Goal: Task Accomplishment & Management: Manage account settings

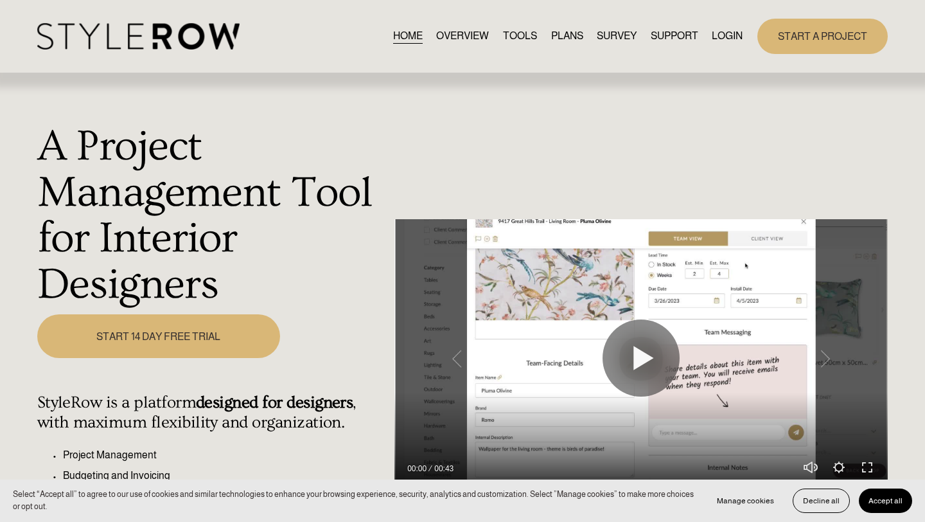
click at [727, 36] on link "LOGIN" at bounding box center [727, 36] width 31 height 17
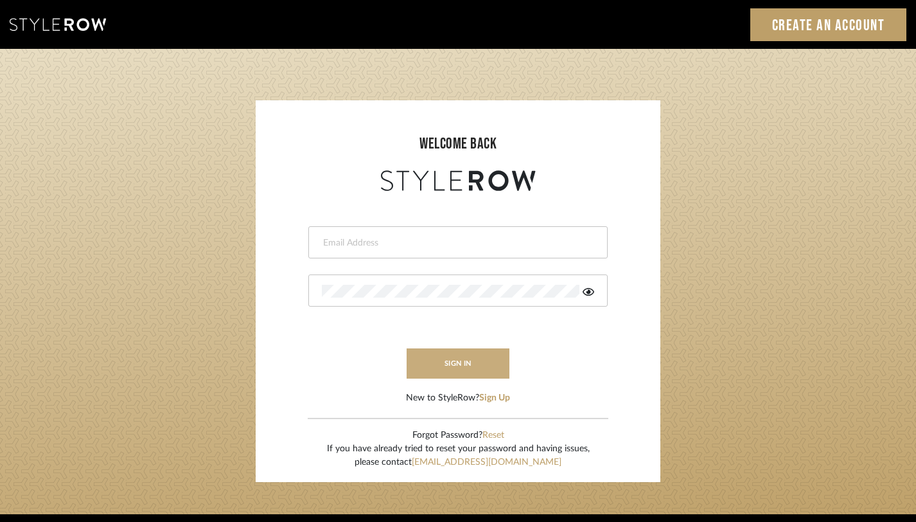
type input "monica@tfoxinteriors.com"
click at [472, 371] on button "sign in" at bounding box center [458, 363] width 103 height 30
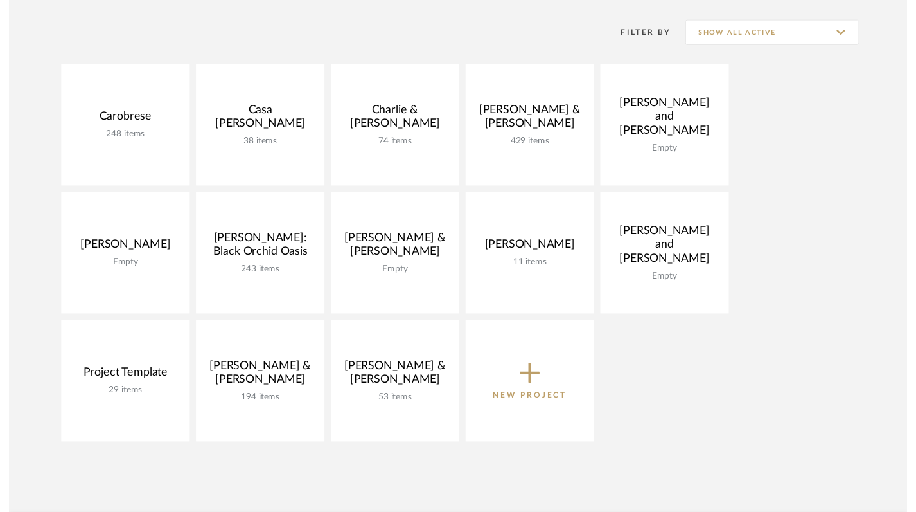
scroll to position [267, 0]
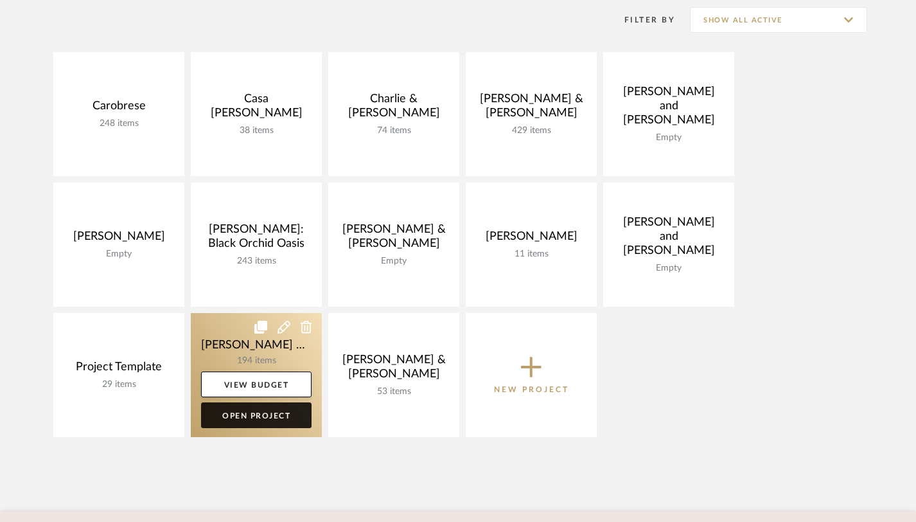
click at [272, 420] on link "Open Project" at bounding box center [256, 415] width 111 height 26
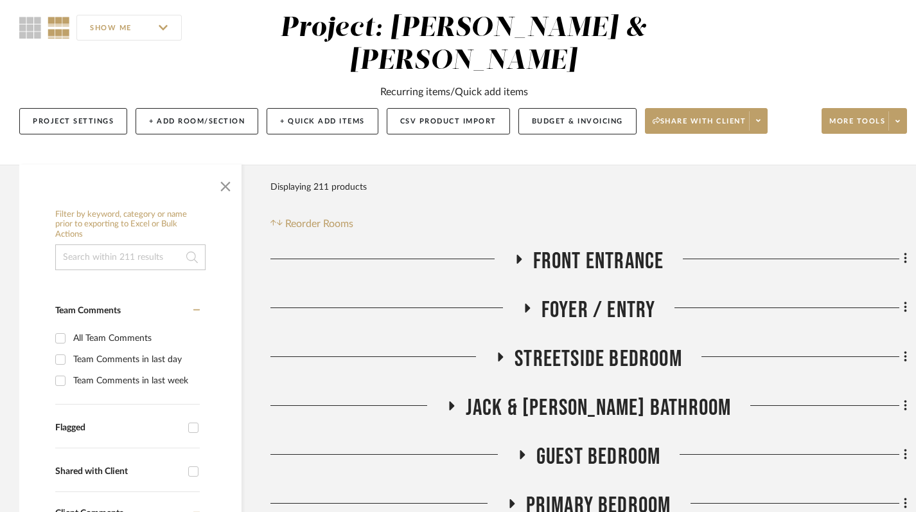
scroll to position [127, 0]
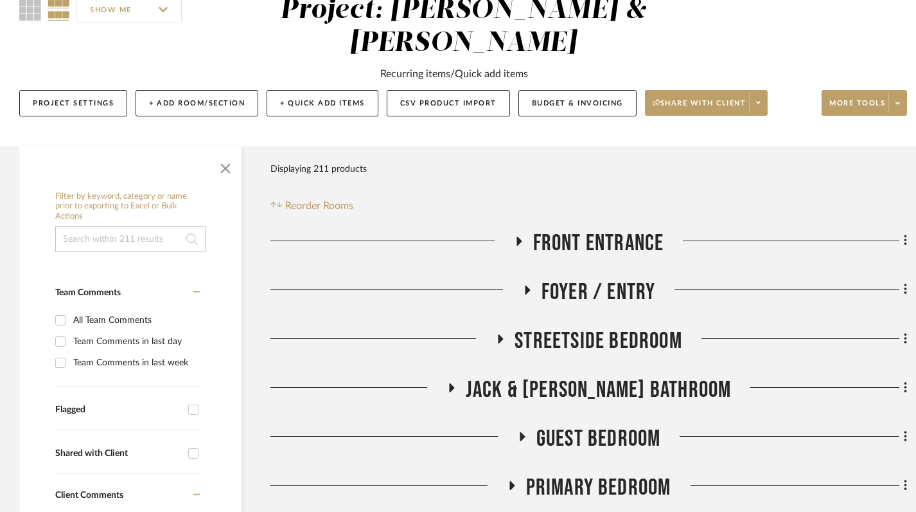
click at [520, 238] on icon at bounding box center [518, 241] width 15 height 10
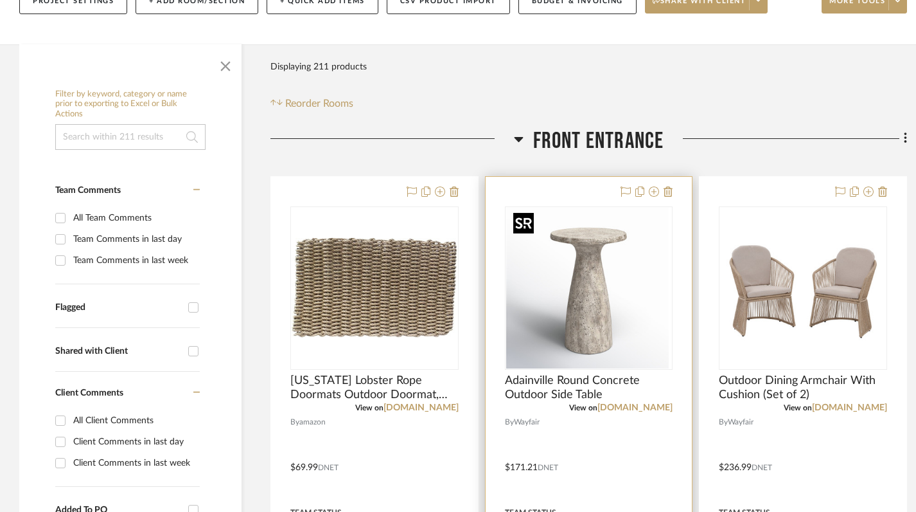
scroll to position [231, 0]
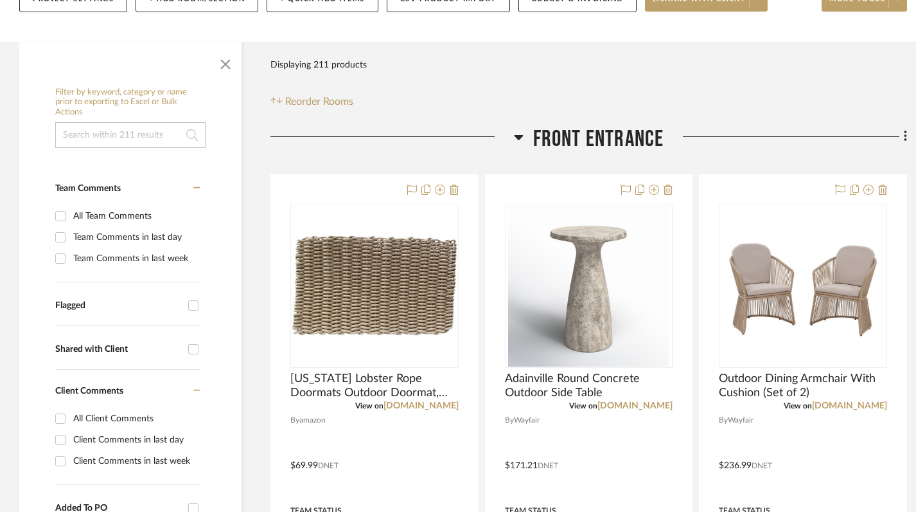
click at [514, 141] on icon at bounding box center [519, 136] width 10 height 15
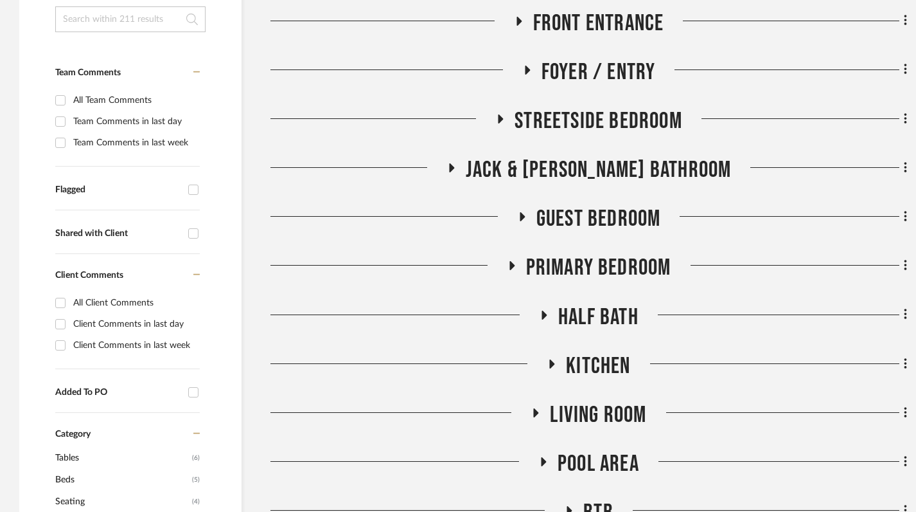
scroll to position [382, 0]
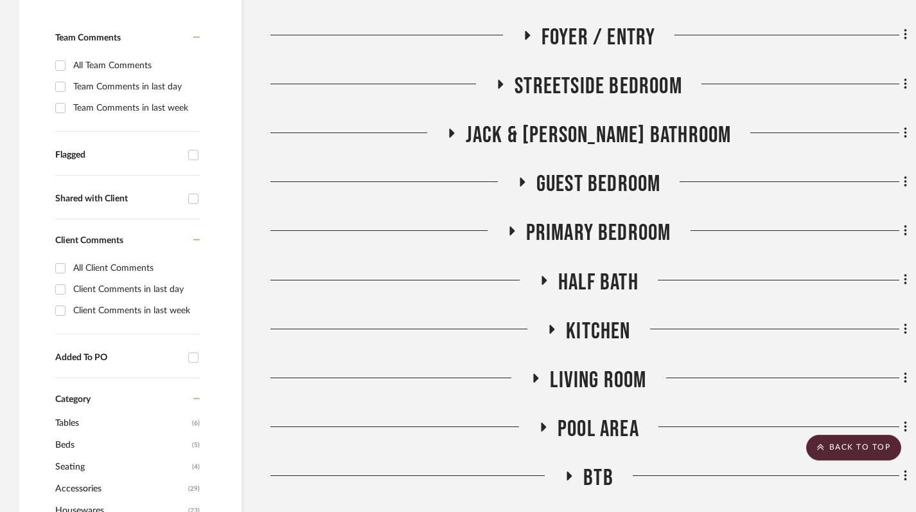
click at [544, 328] on icon at bounding box center [551, 329] width 15 height 10
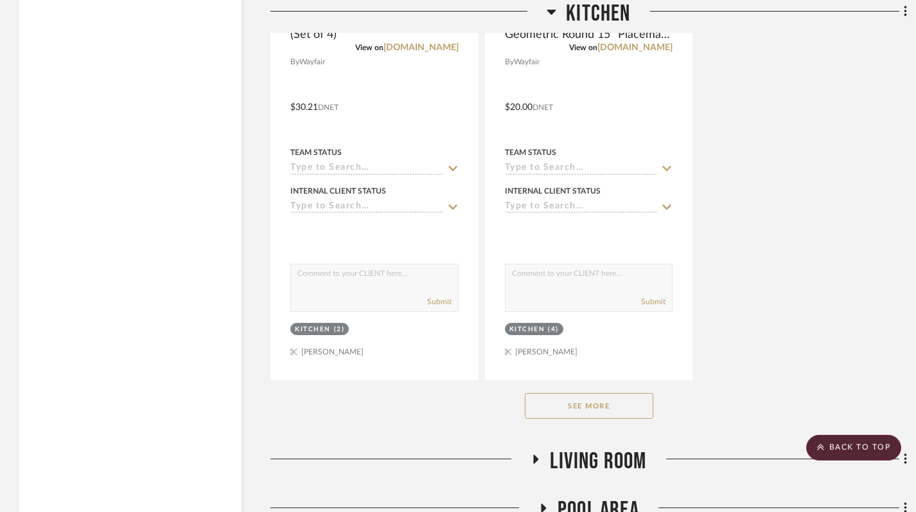
scroll to position [2094, 0]
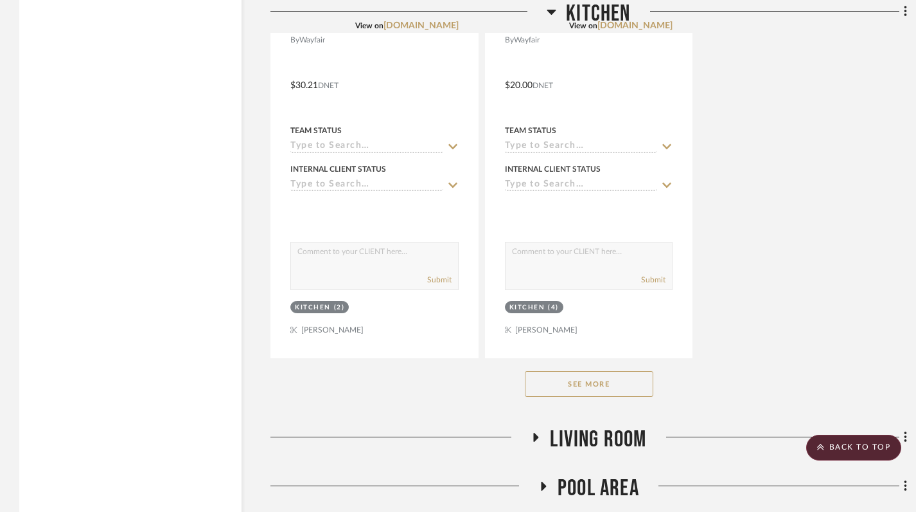
click at [588, 387] on button "See More" at bounding box center [589, 384] width 129 height 26
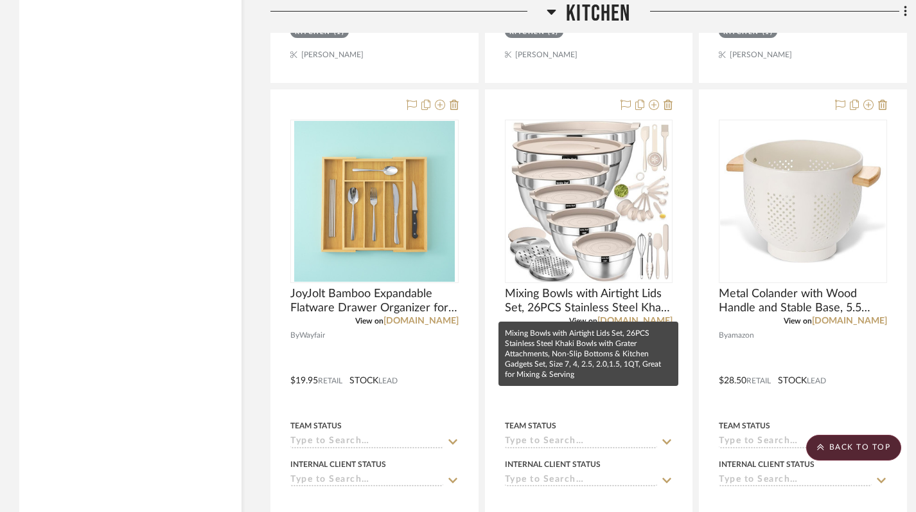
scroll to position [7497, 0]
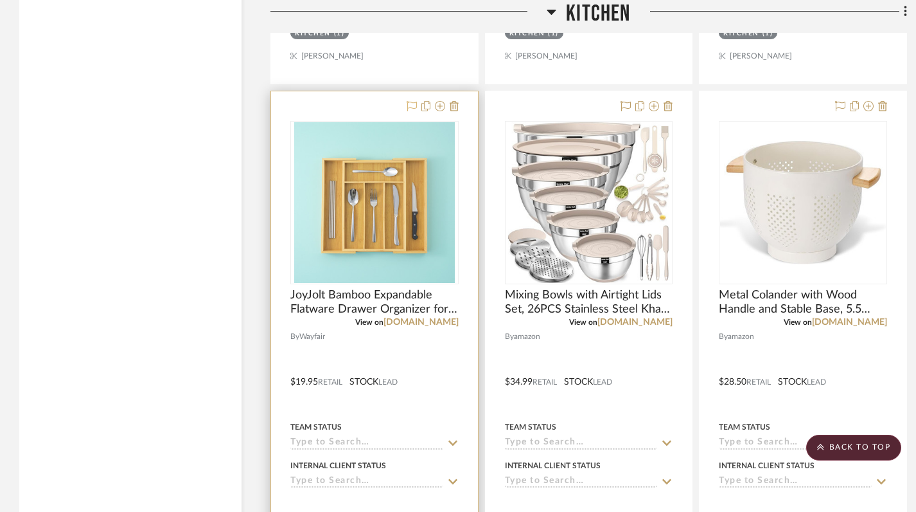
click at [412, 107] on icon at bounding box center [412, 106] width 10 height 10
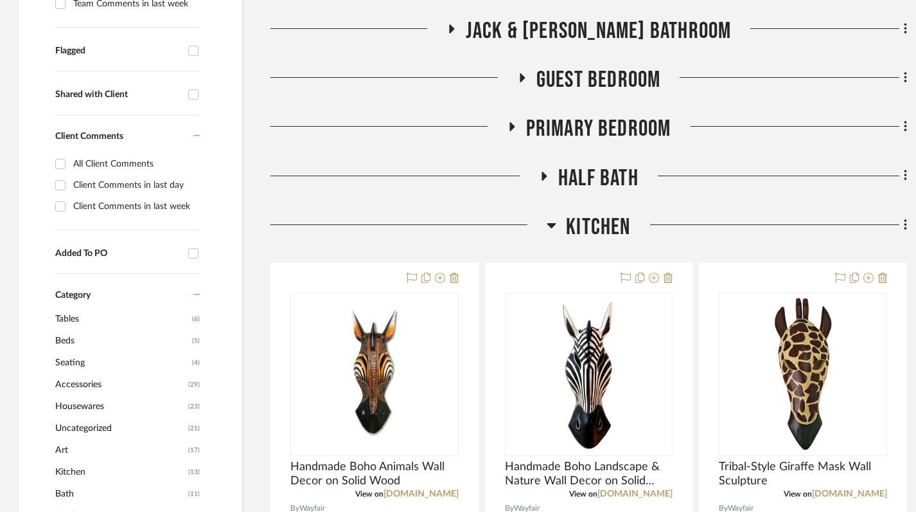
scroll to position [488, 0]
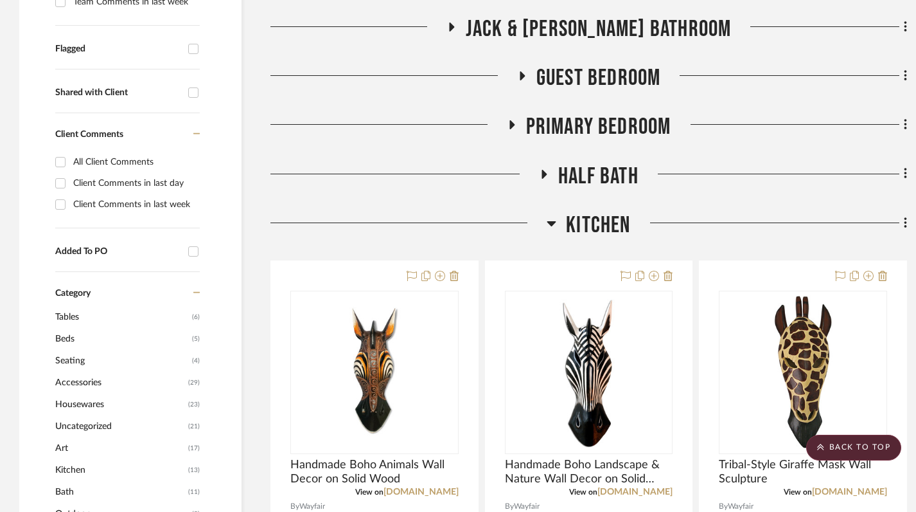
click at [548, 224] on icon at bounding box center [552, 222] width 10 height 15
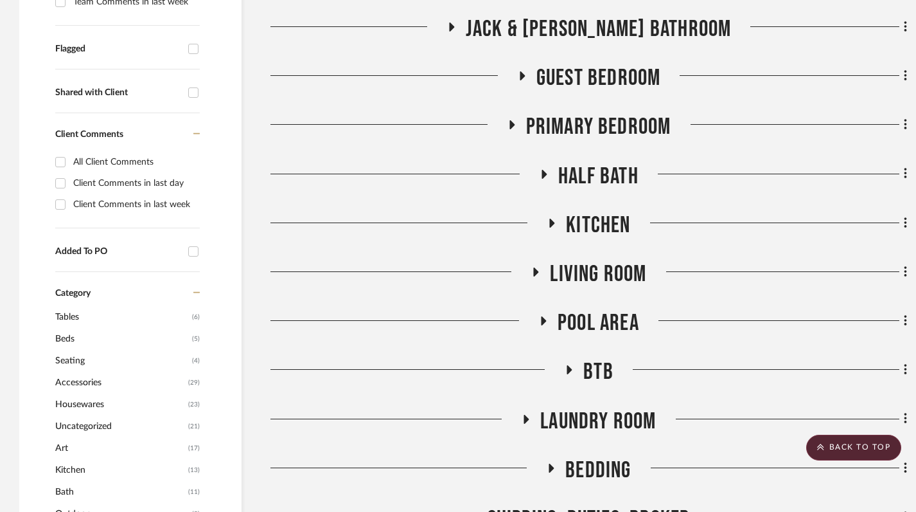
click at [535, 267] on icon at bounding box center [535, 272] width 15 height 10
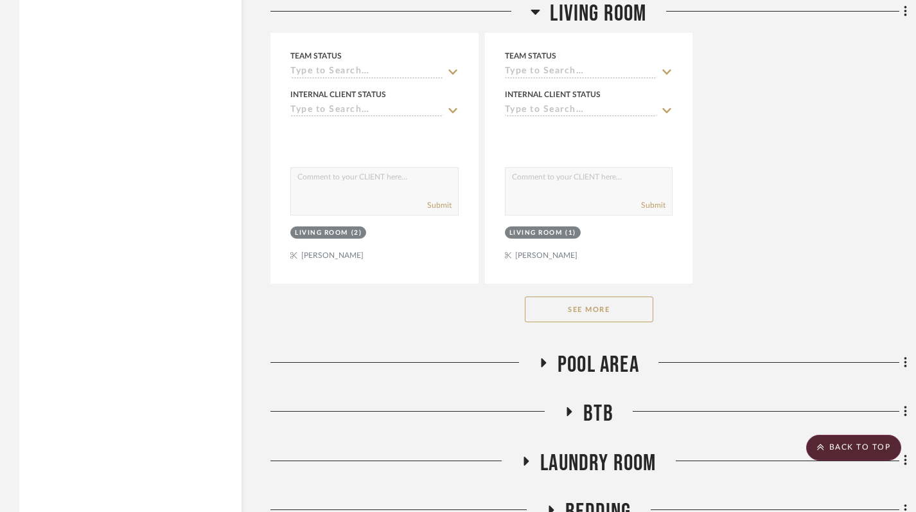
scroll to position [2220, 0]
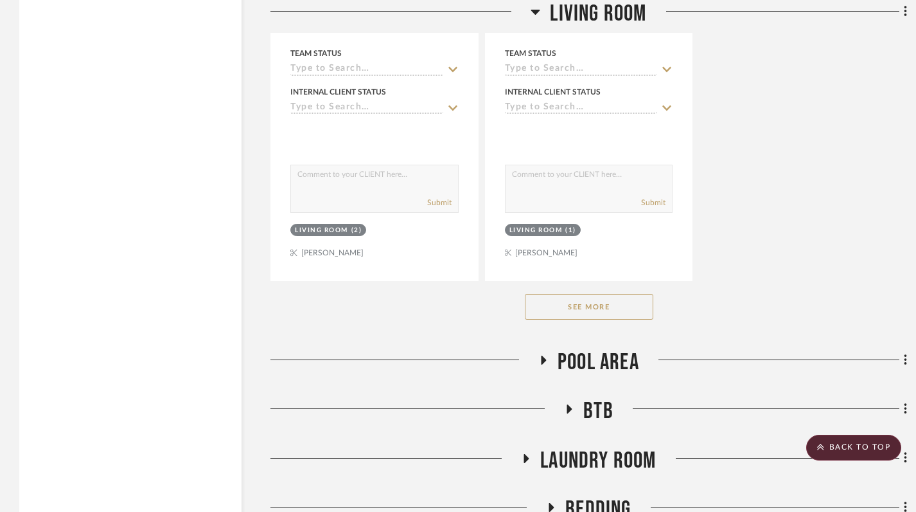
click at [595, 312] on button "See More" at bounding box center [589, 307] width 129 height 26
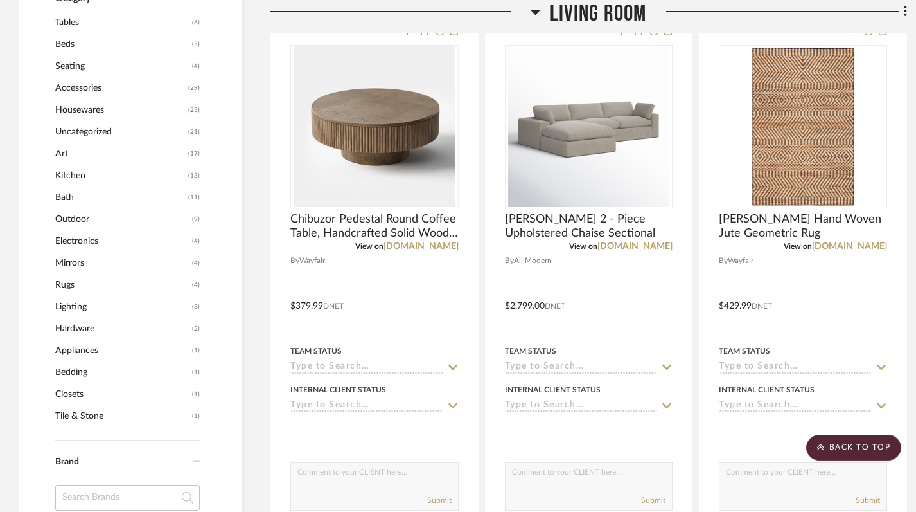
scroll to position [780, 0]
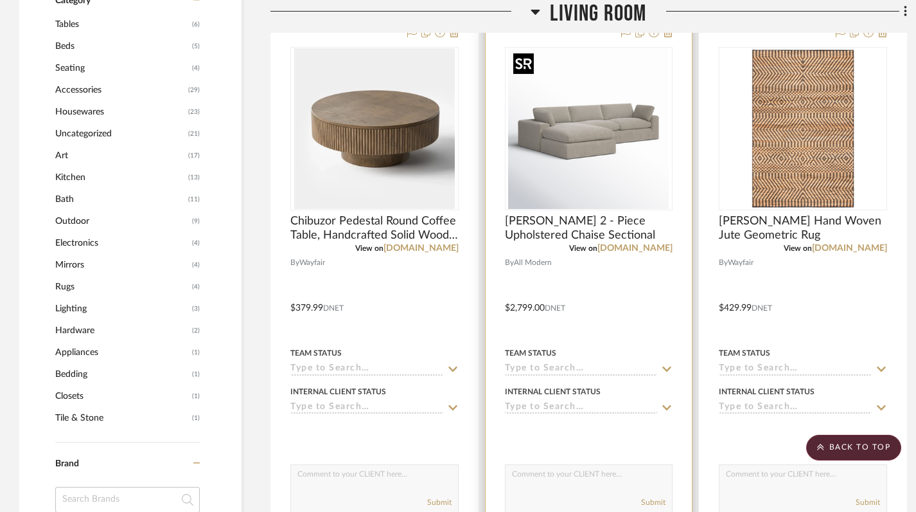
click at [564, 152] on img "0" at bounding box center [588, 128] width 161 height 161
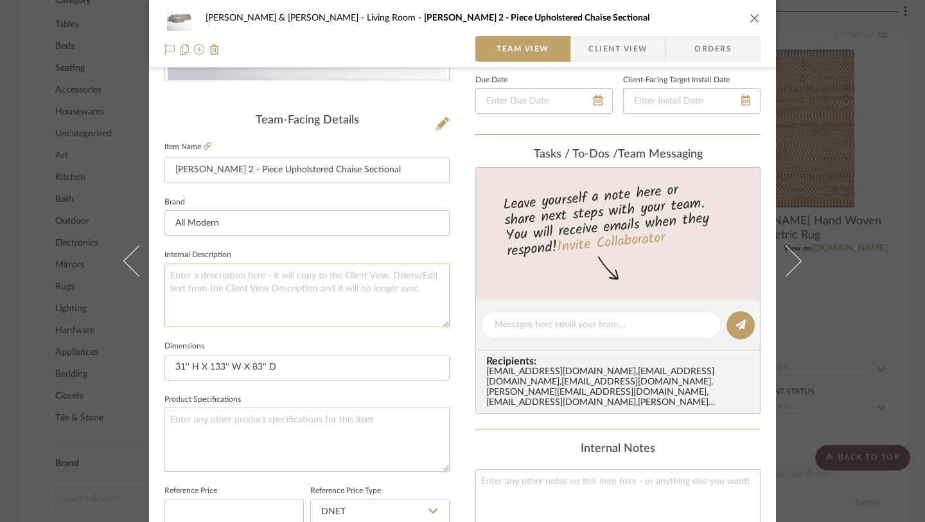
scroll to position [289, 0]
click at [750, 20] on icon "close" at bounding box center [755, 18] width 10 height 10
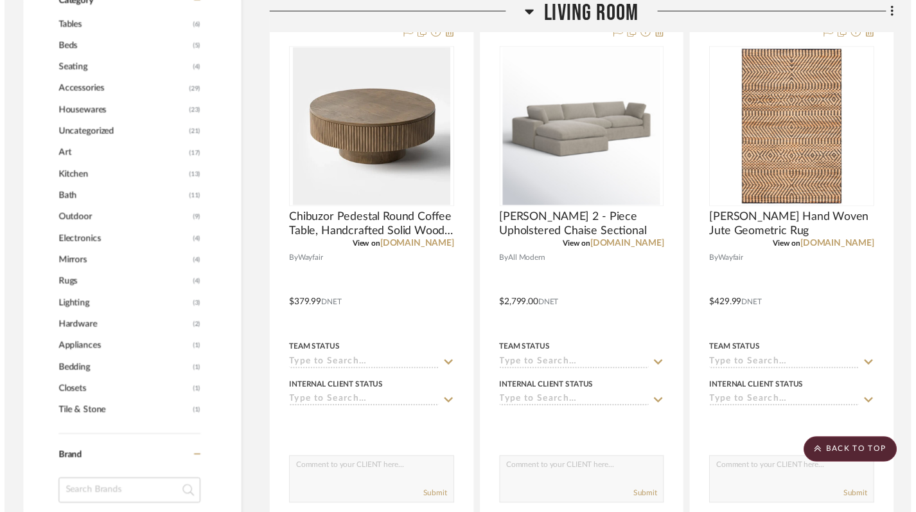
scroll to position [780, 0]
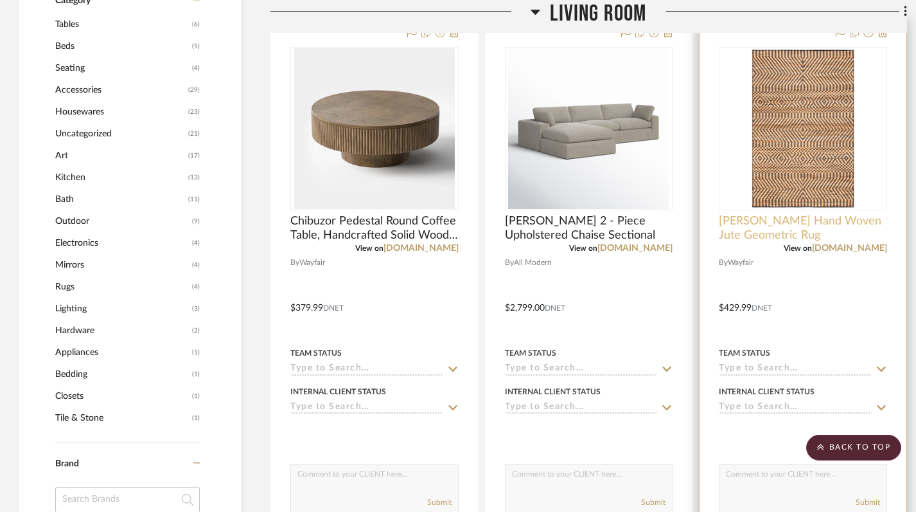
click at [760, 234] on span "Sueann Kilim Hand Woven Jute Geometric Rug" at bounding box center [803, 228] width 168 height 28
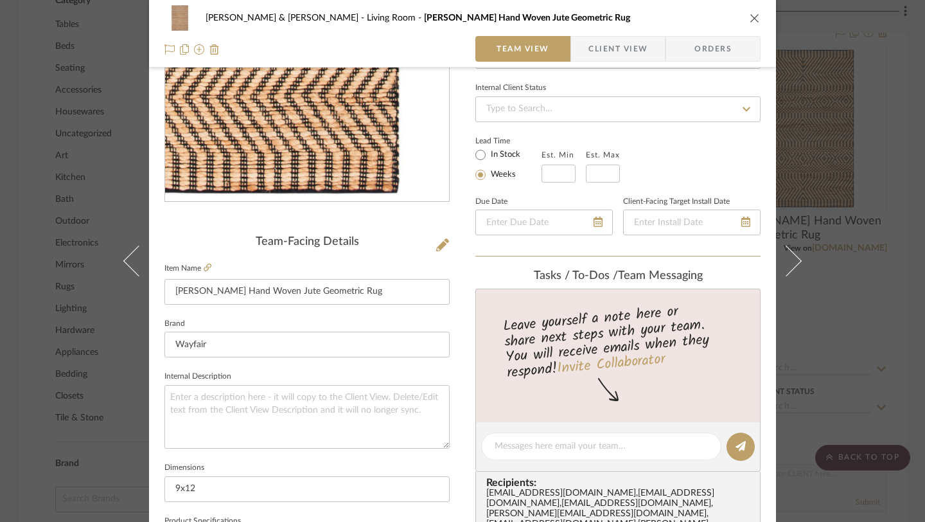
scroll to position [166, 0]
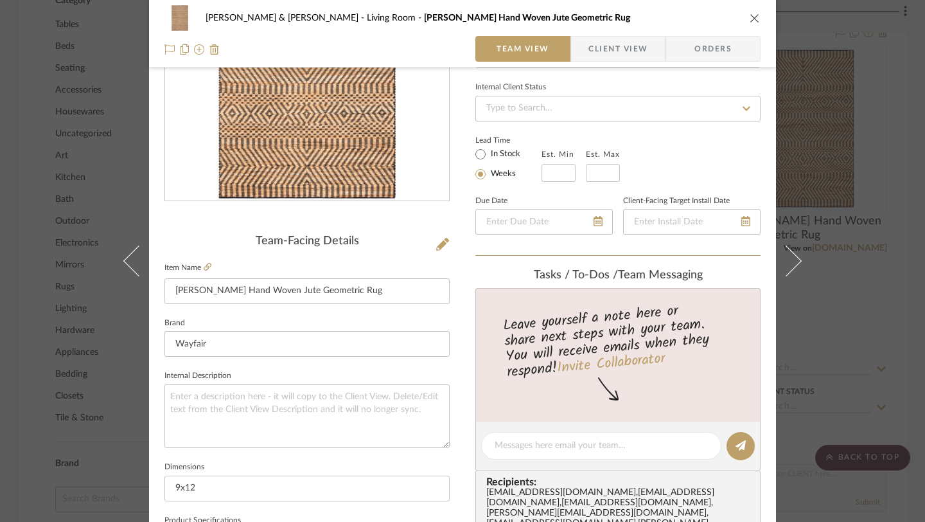
click at [750, 18] on icon "close" at bounding box center [755, 18] width 10 height 10
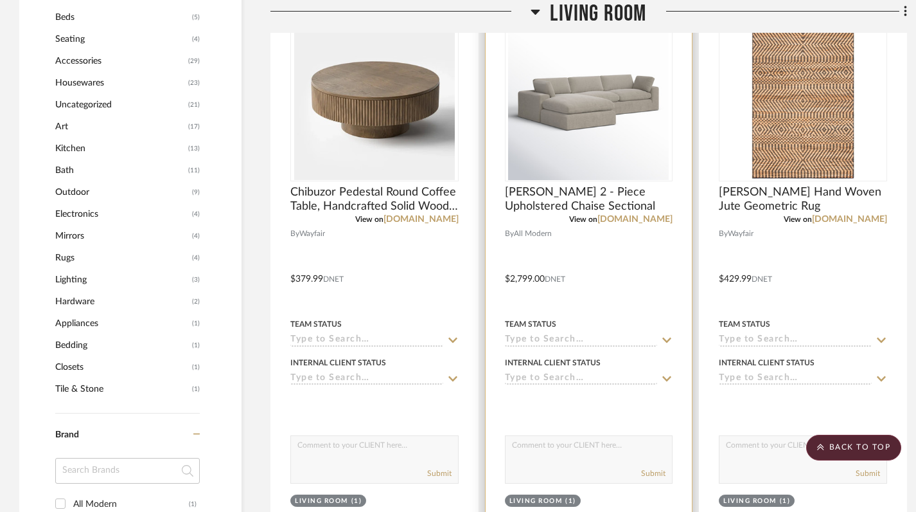
scroll to position [711, 0]
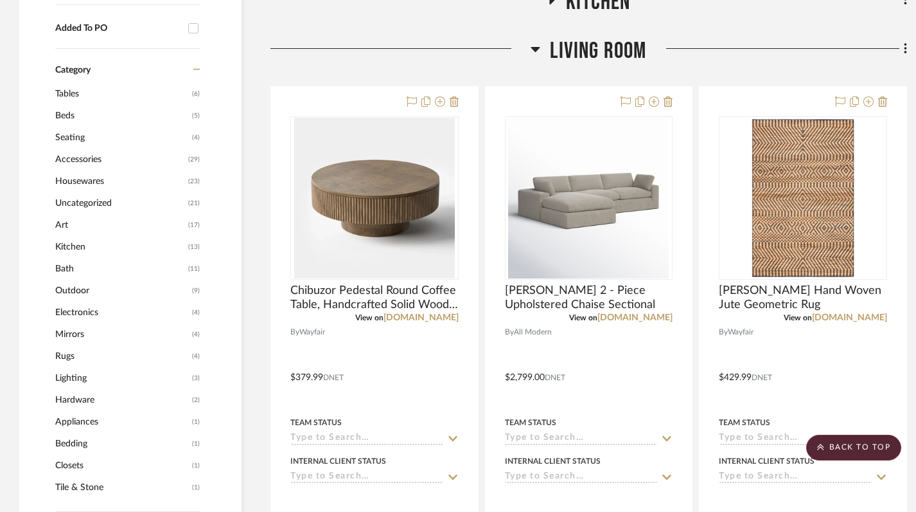
click at [540, 49] on h3 "Living Room" at bounding box center [589, 51] width 116 height 28
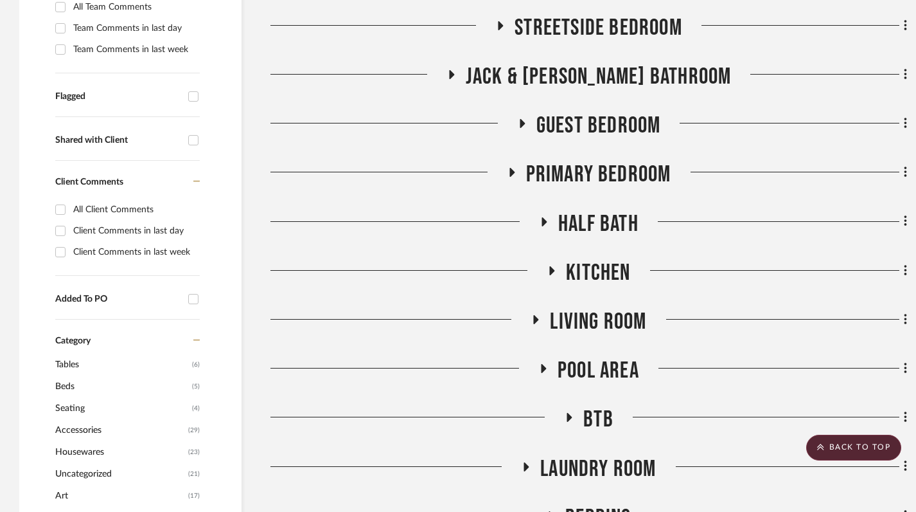
scroll to position [432, 0]
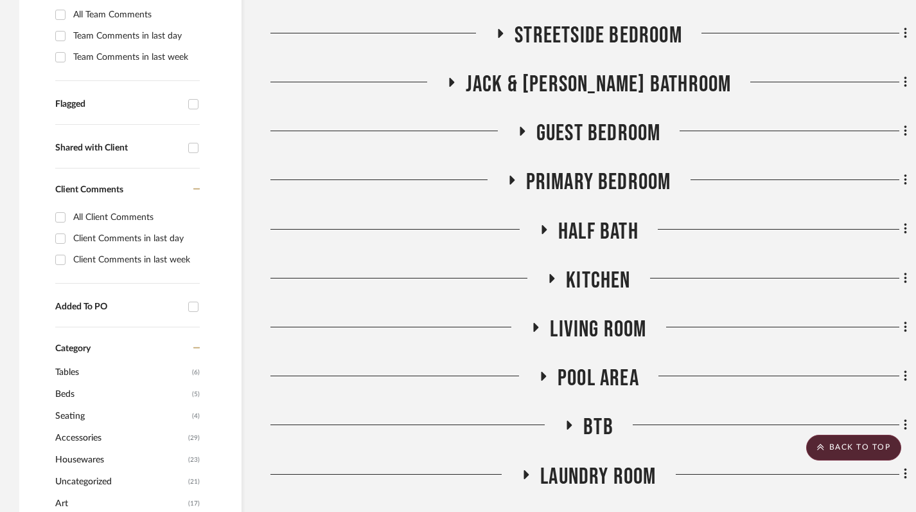
click at [511, 175] on icon at bounding box center [511, 180] width 15 height 10
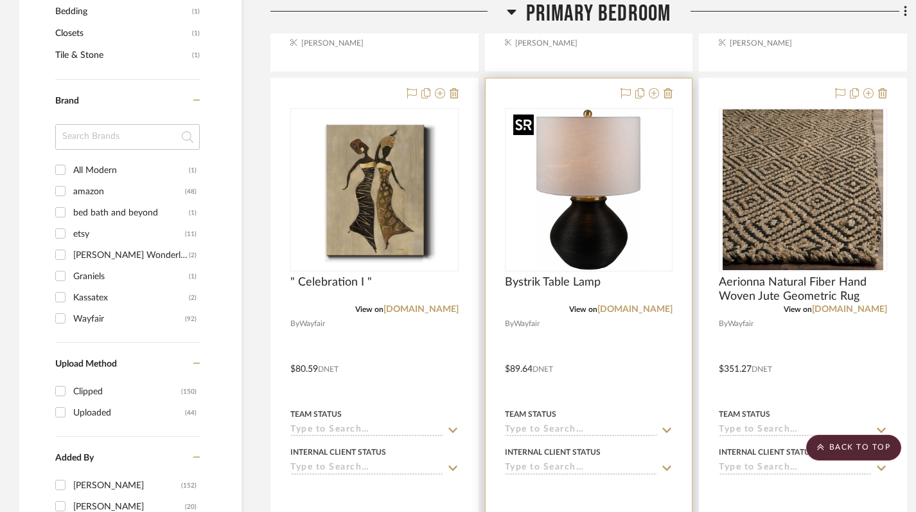
scroll to position [1143, 0]
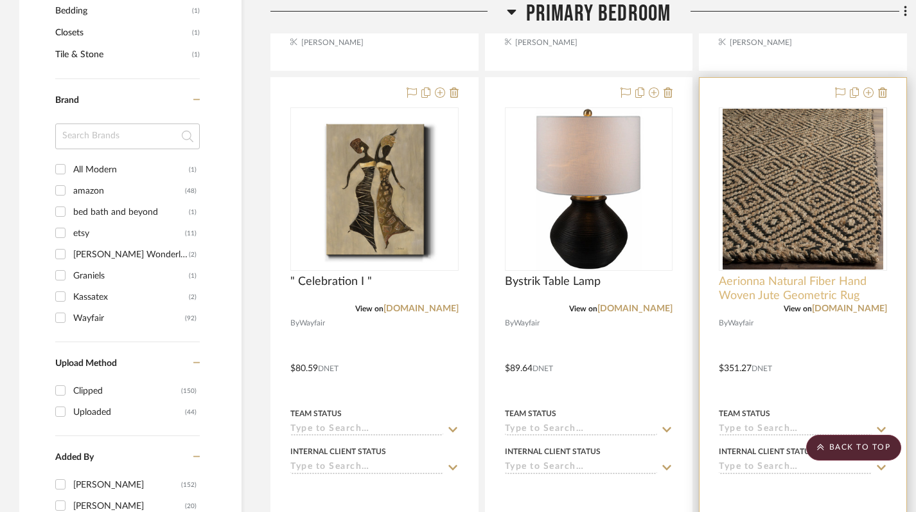
click at [782, 294] on span "Aerionna Natural Fiber Hand Woven Jute Geometric Rug" at bounding box center [803, 288] width 168 height 28
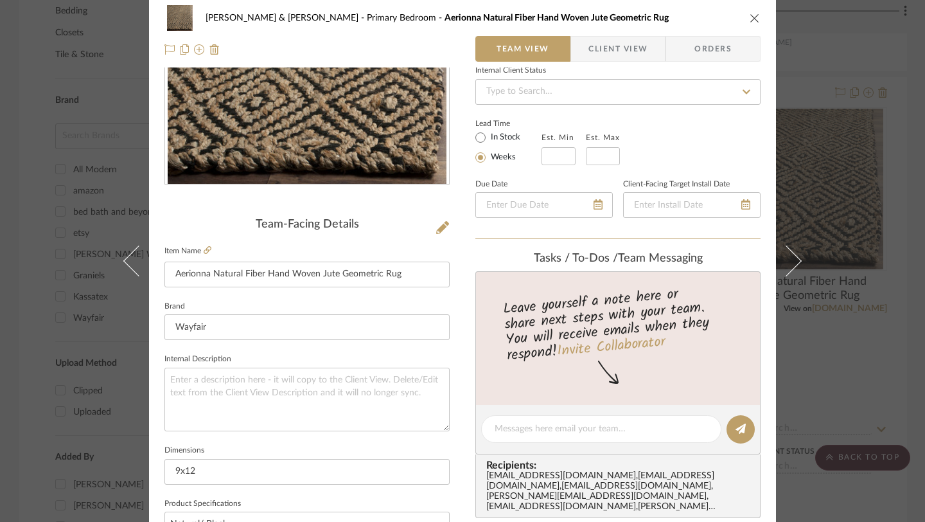
scroll to position [0, 0]
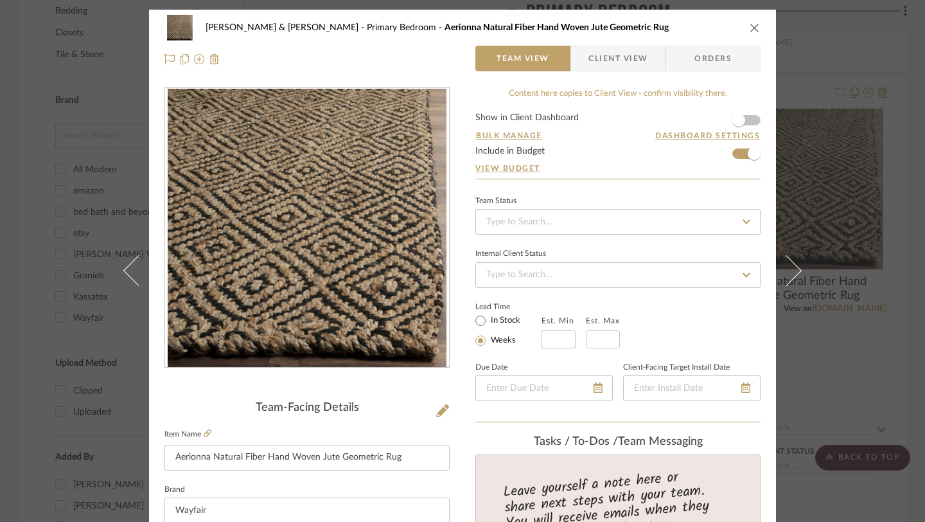
click at [750, 23] on icon "close" at bounding box center [755, 27] width 10 height 10
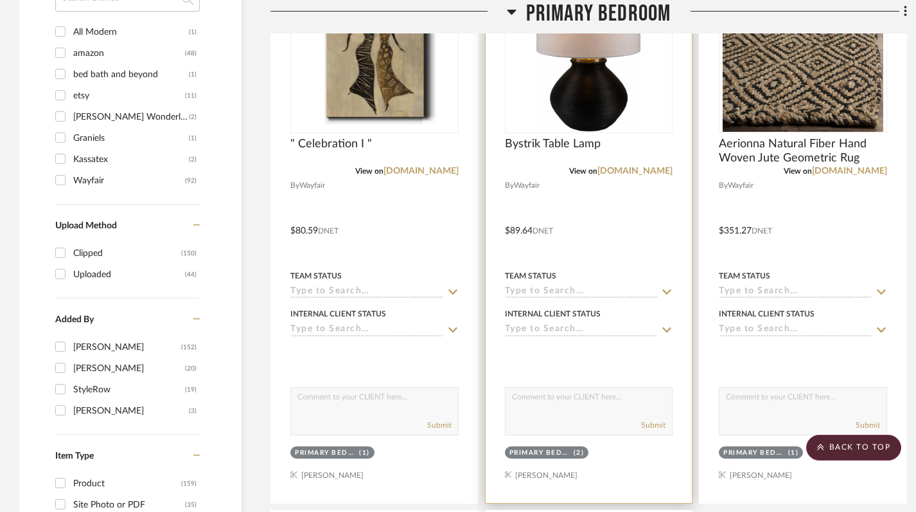
scroll to position [1276, 0]
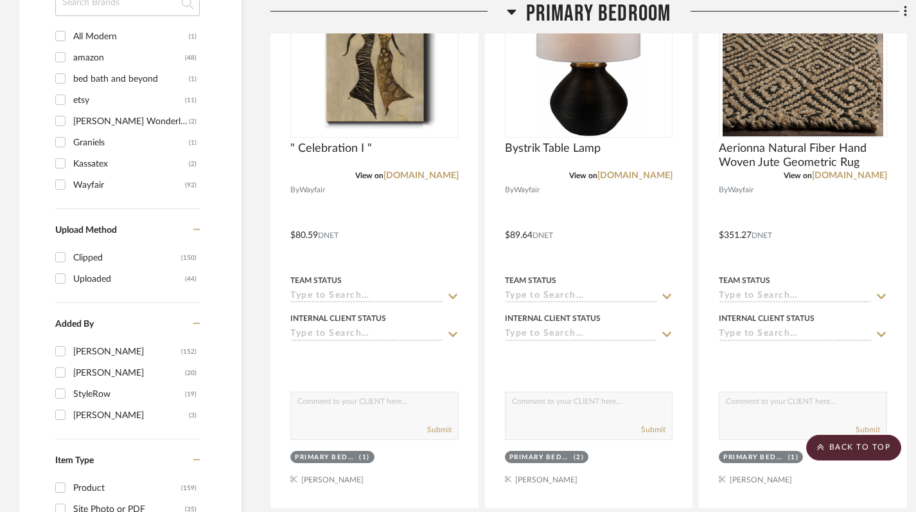
click at [508, 10] on icon at bounding box center [511, 12] width 9 height 5
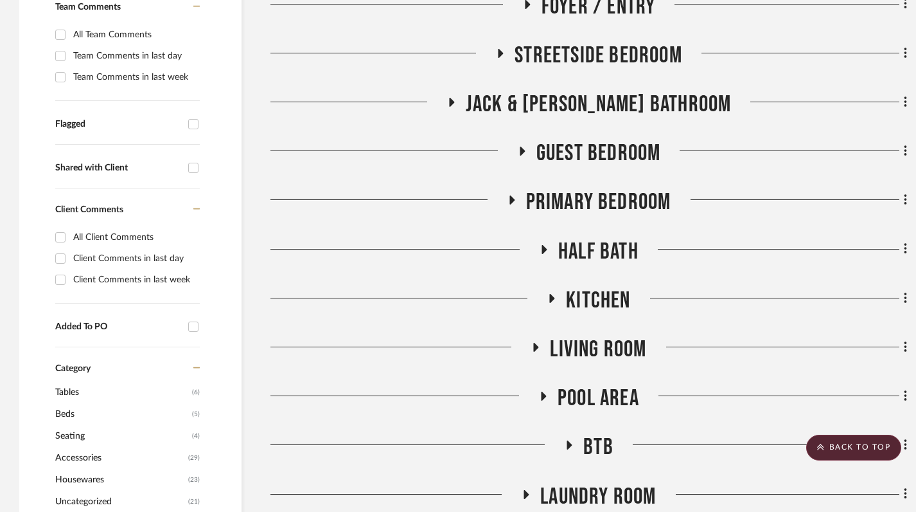
scroll to position [412, 0]
click at [518, 150] on icon at bounding box center [521, 152] width 15 height 10
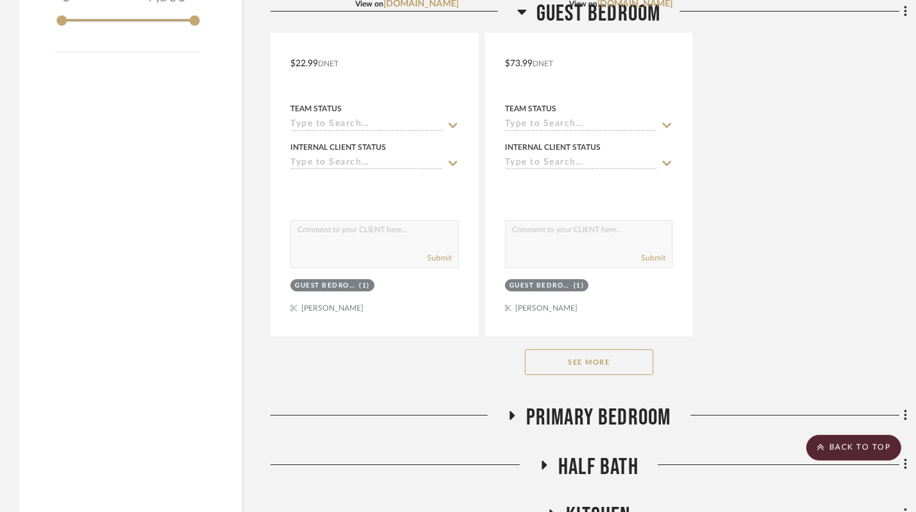
scroll to position [2000, 0]
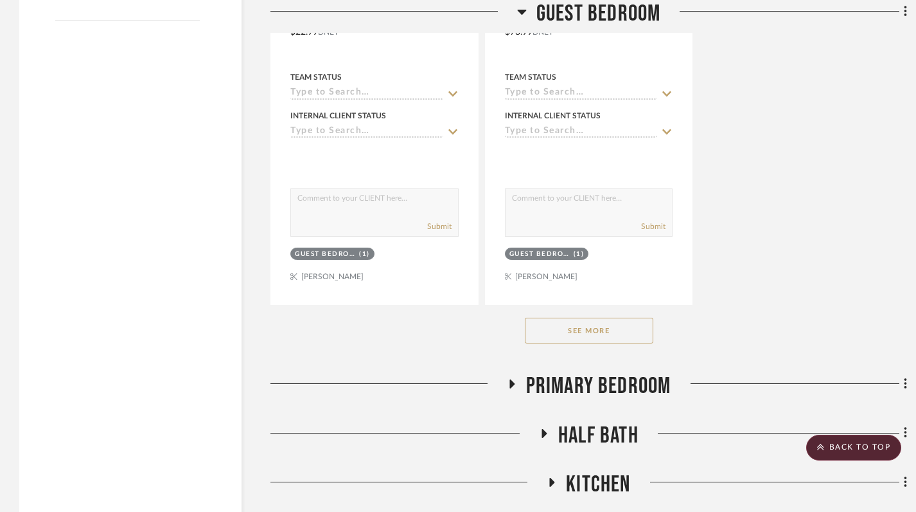
click at [597, 334] on button "See More" at bounding box center [589, 330] width 129 height 26
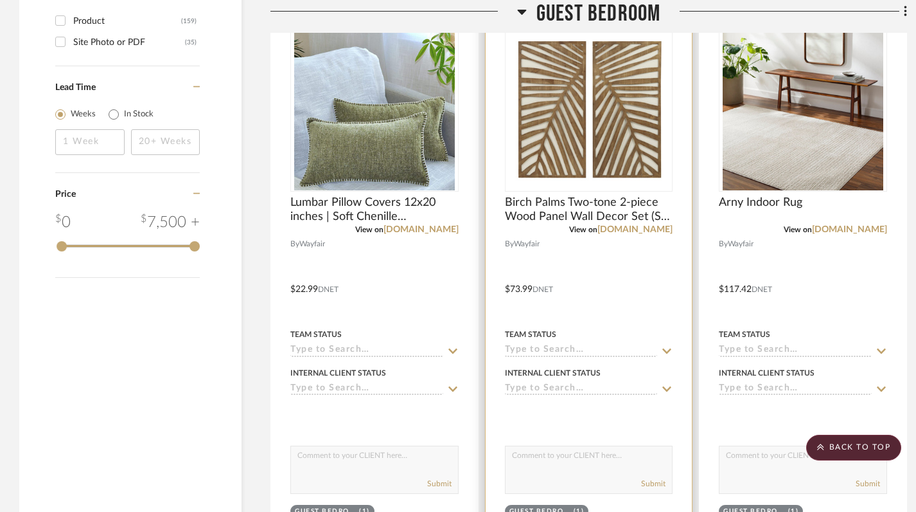
scroll to position [1742, 0]
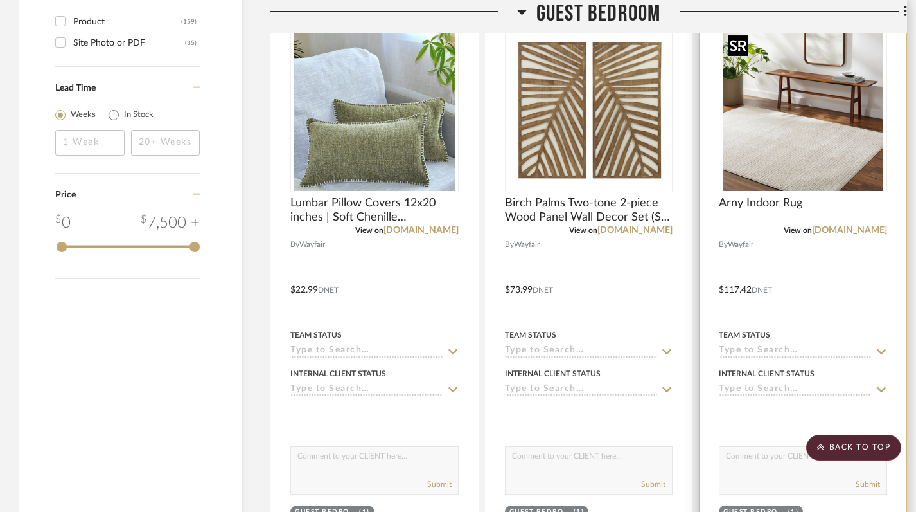
click at [0, 0] on img at bounding box center [0, 0] width 0 height 0
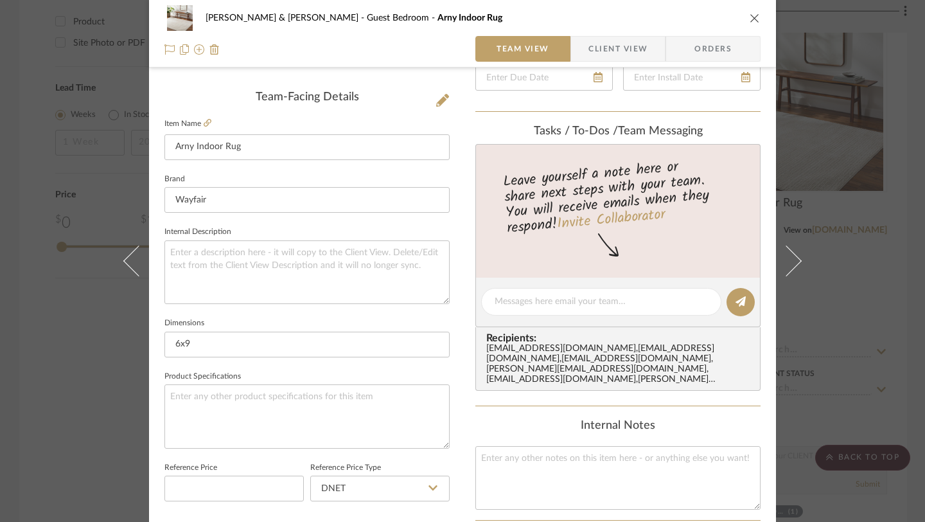
scroll to position [0, 0]
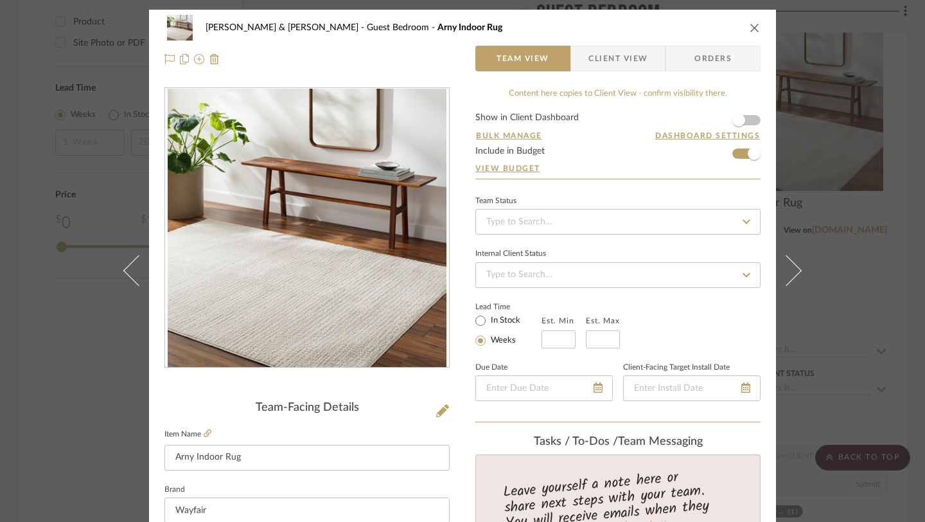
click at [751, 26] on icon "close" at bounding box center [755, 27] width 10 height 10
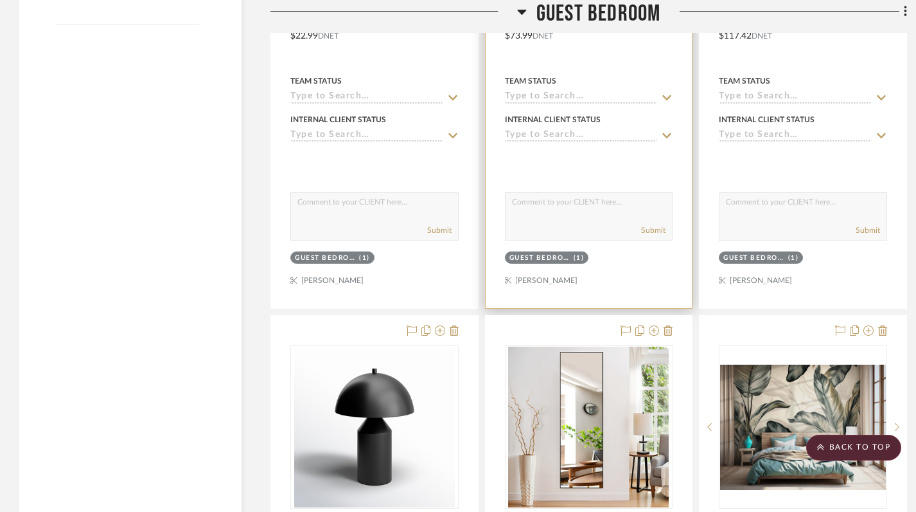
scroll to position [1961, 0]
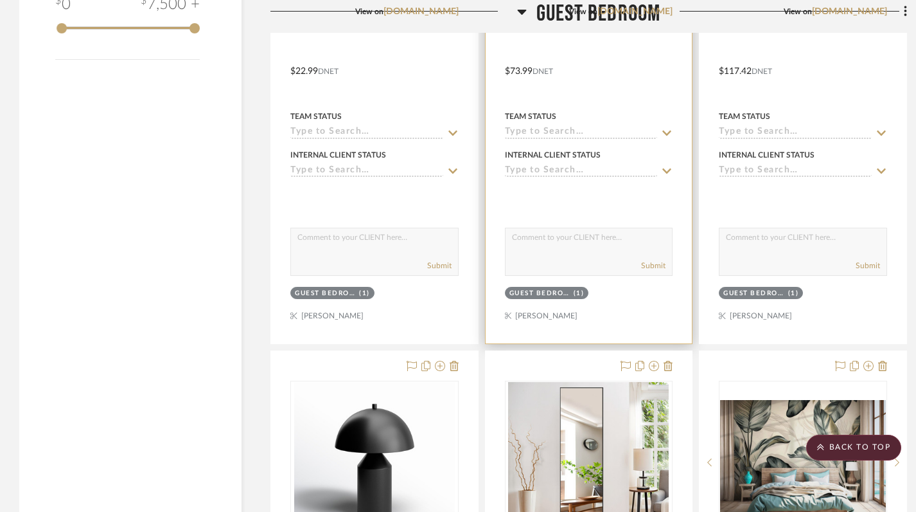
click at [525, 11] on div "View on canva.com" at bounding box center [589, 12] width 168 height 12
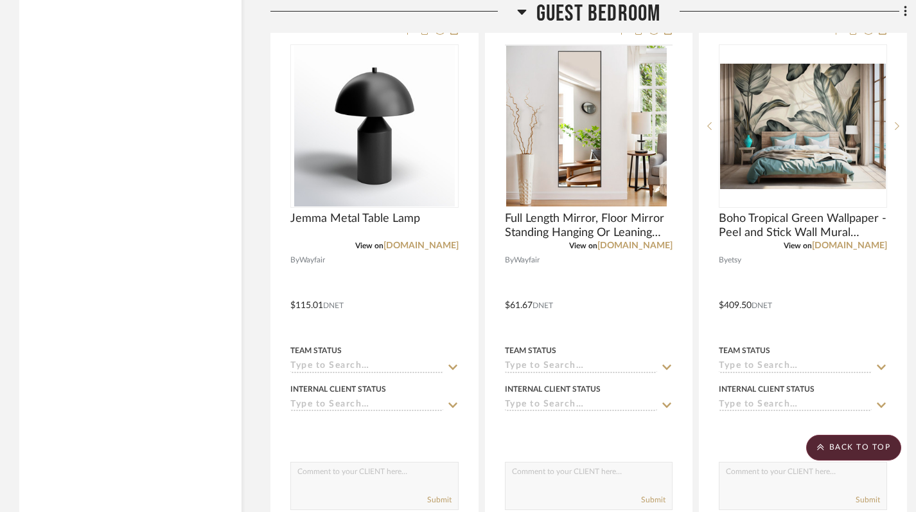
scroll to position [2297, 0]
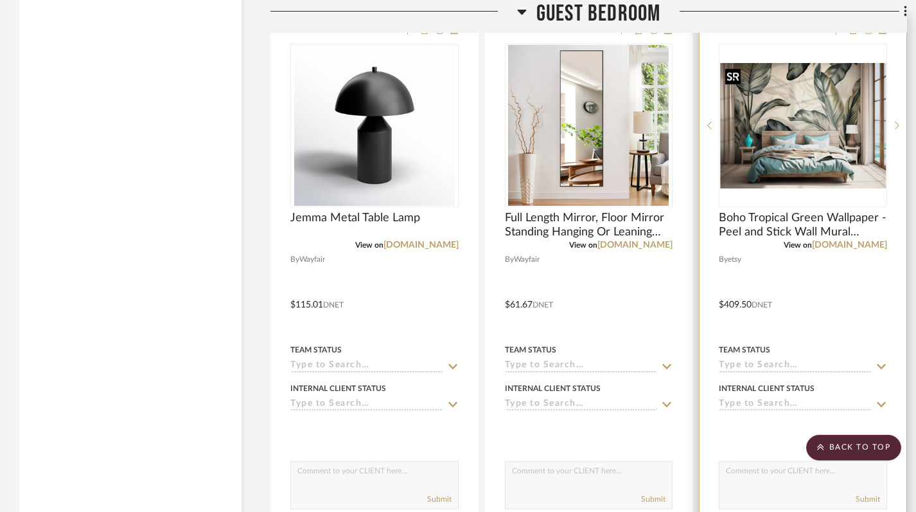
click at [806, 147] on img "0" at bounding box center [803, 125] width 166 height 125
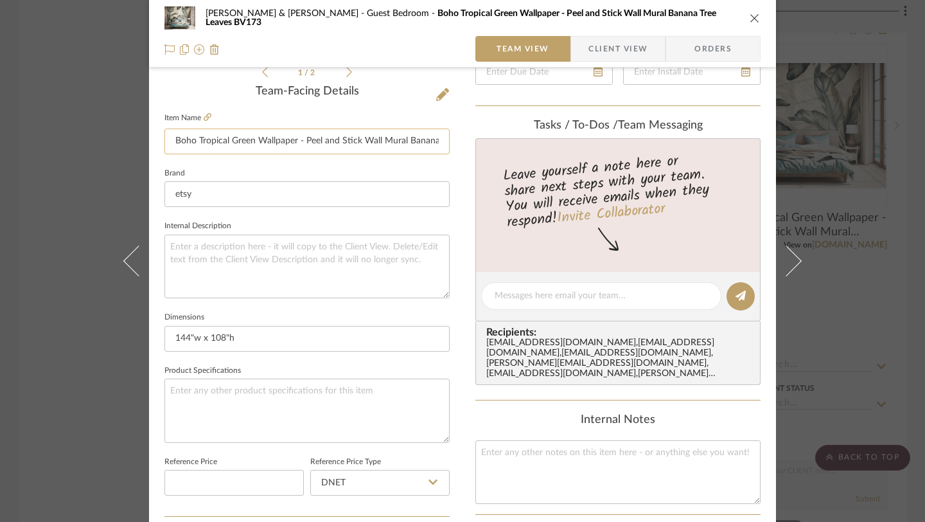
scroll to position [0, 0]
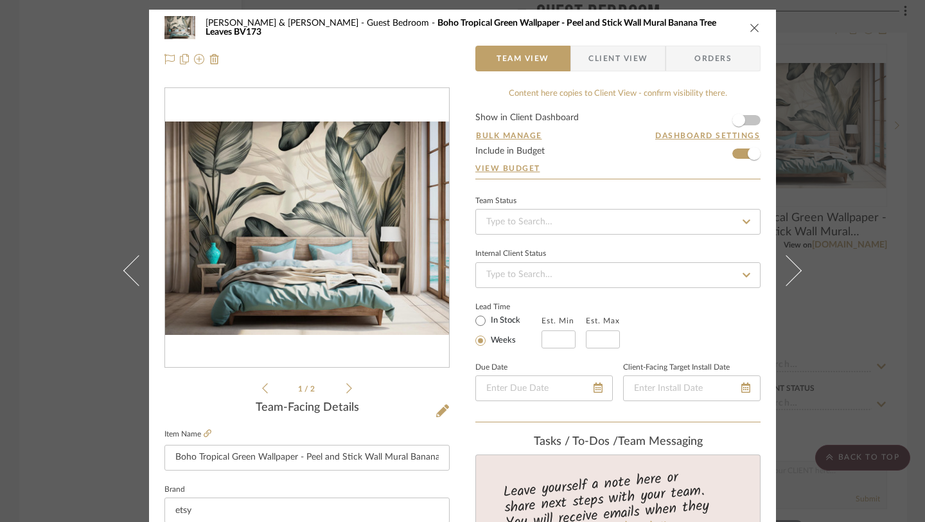
click at [751, 27] on icon "close" at bounding box center [755, 27] width 10 height 10
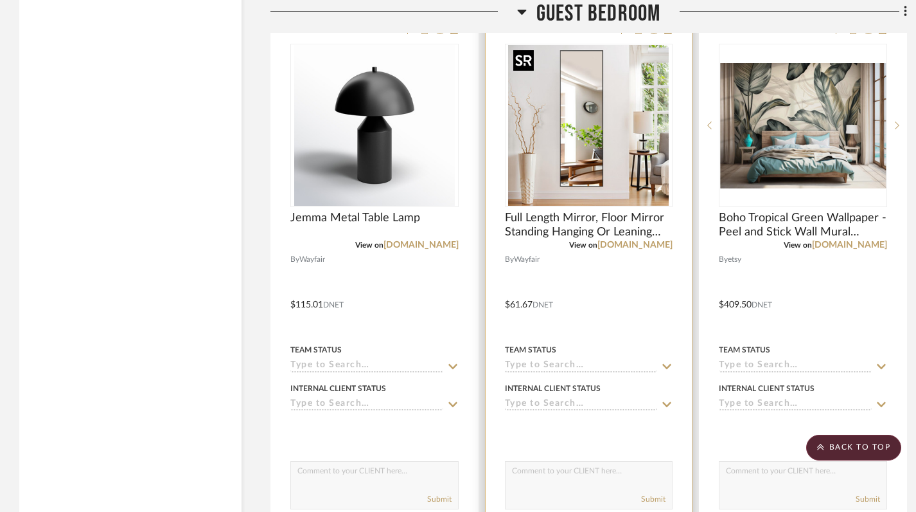
scroll to position [2223, 0]
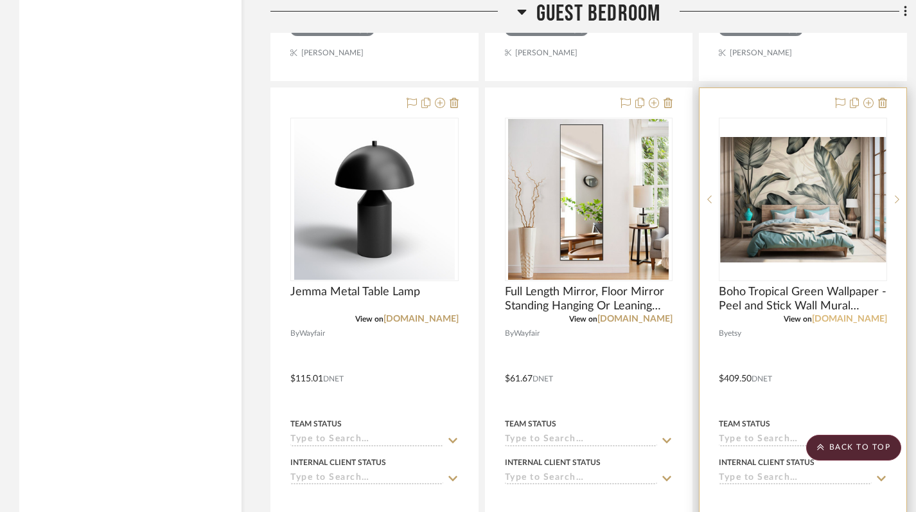
click at [867, 318] on link "etsy.com" at bounding box center [849, 318] width 75 height 9
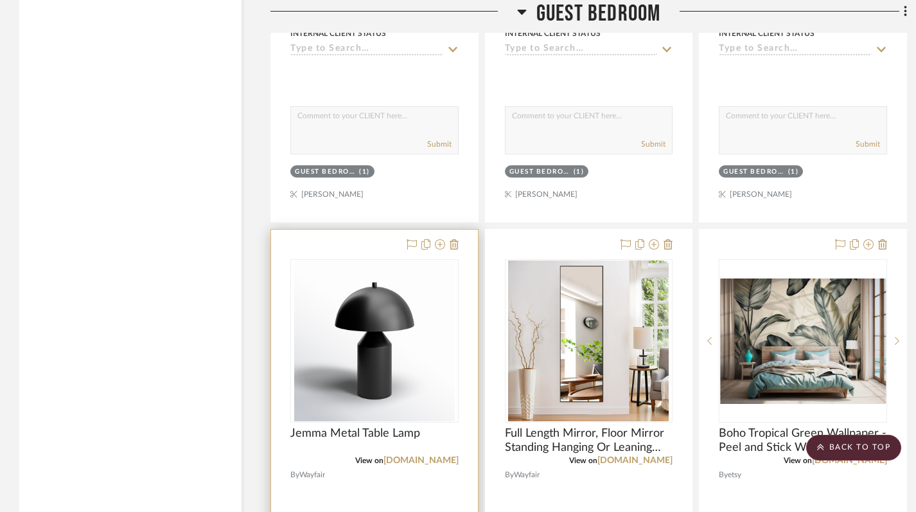
scroll to position [2079, 0]
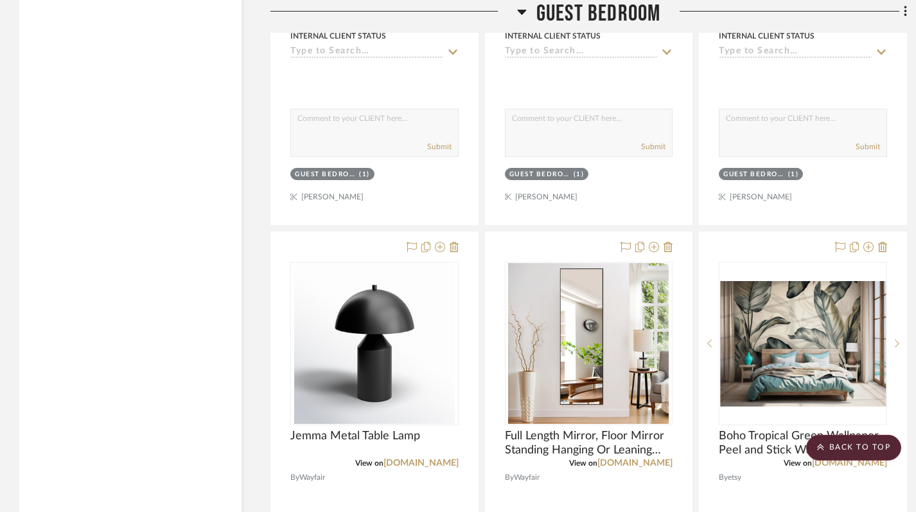
click at [522, 13] on icon at bounding box center [521, 12] width 9 height 5
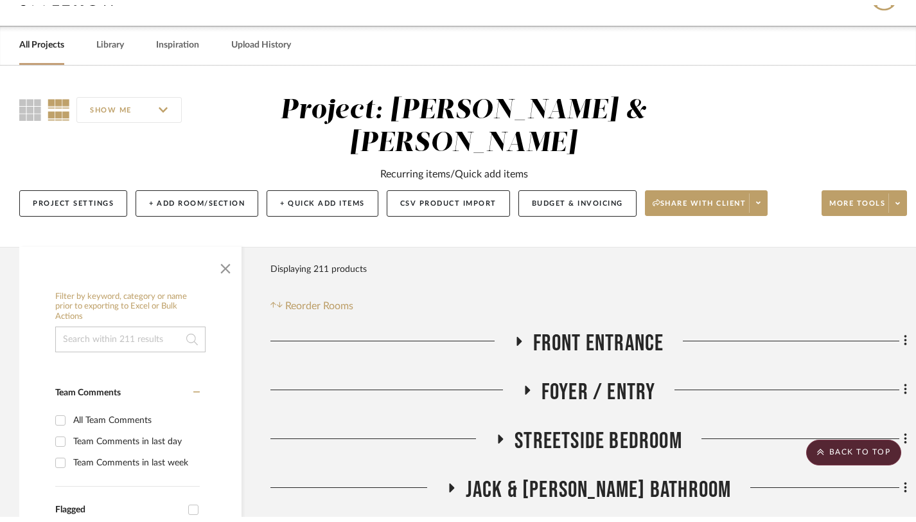
scroll to position [0, 0]
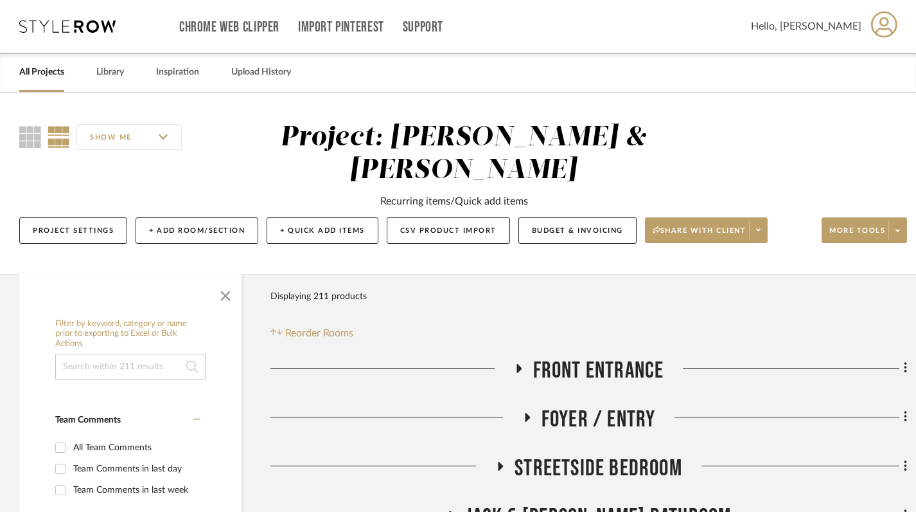
click at [43, 70] on link "All Projects" at bounding box center [41, 72] width 45 height 17
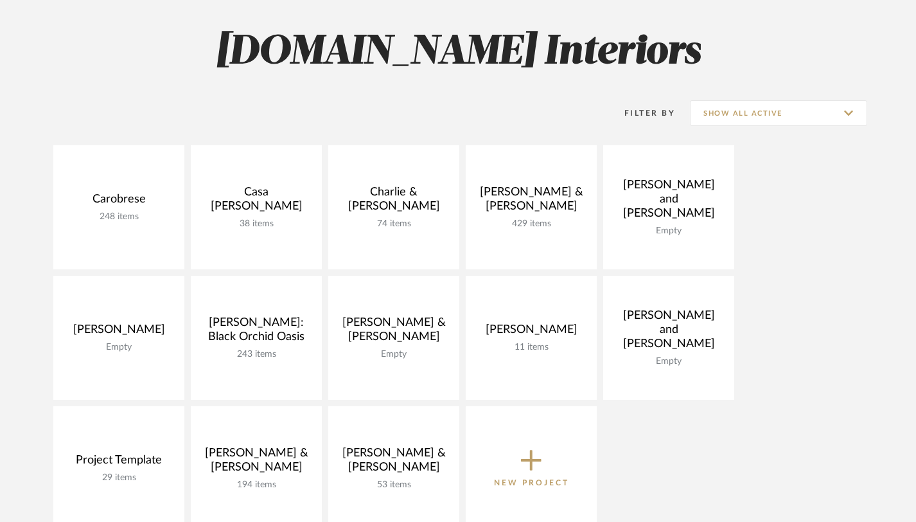
scroll to position [283, 0]
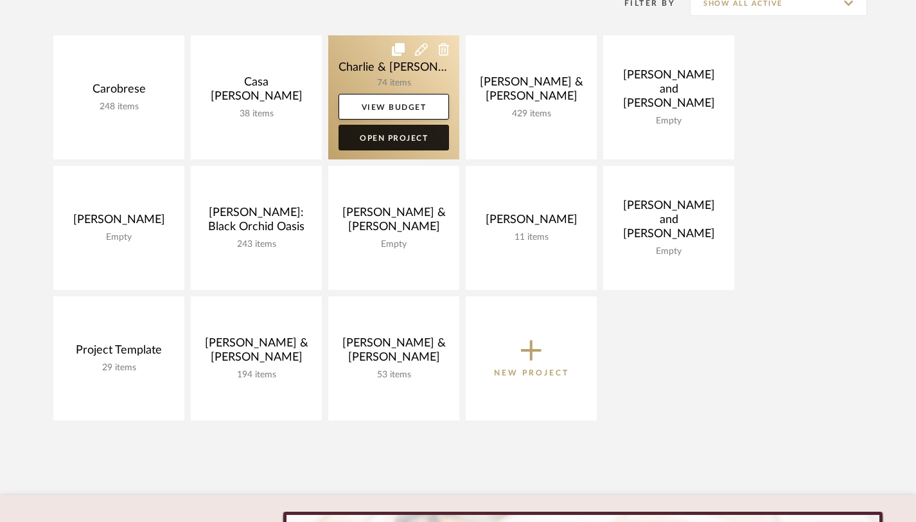
click at [408, 132] on link "Open Project" at bounding box center [394, 138] width 111 height 26
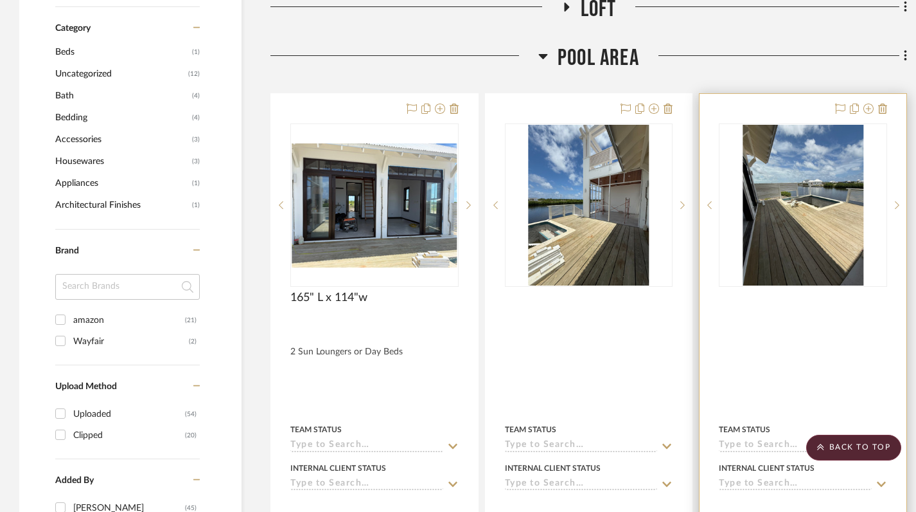
scroll to position [783, 0]
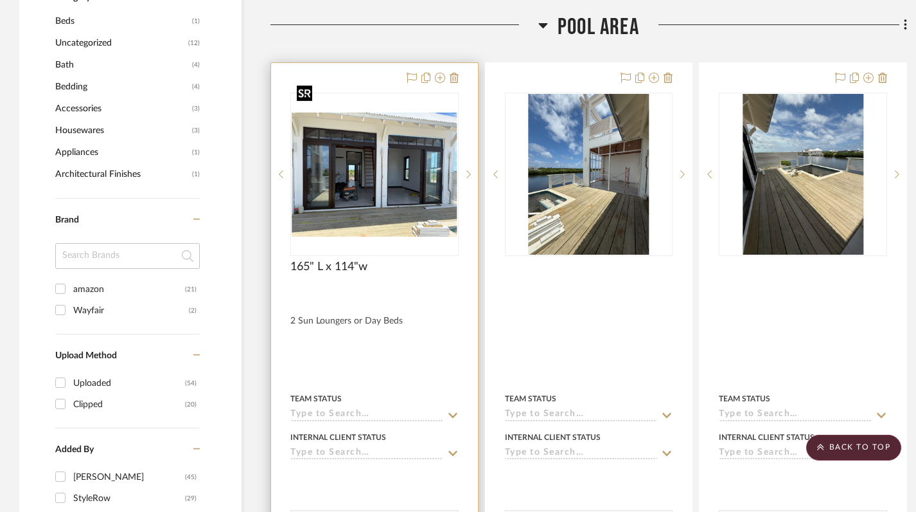
click at [395, 165] on img "0" at bounding box center [375, 174] width 166 height 125
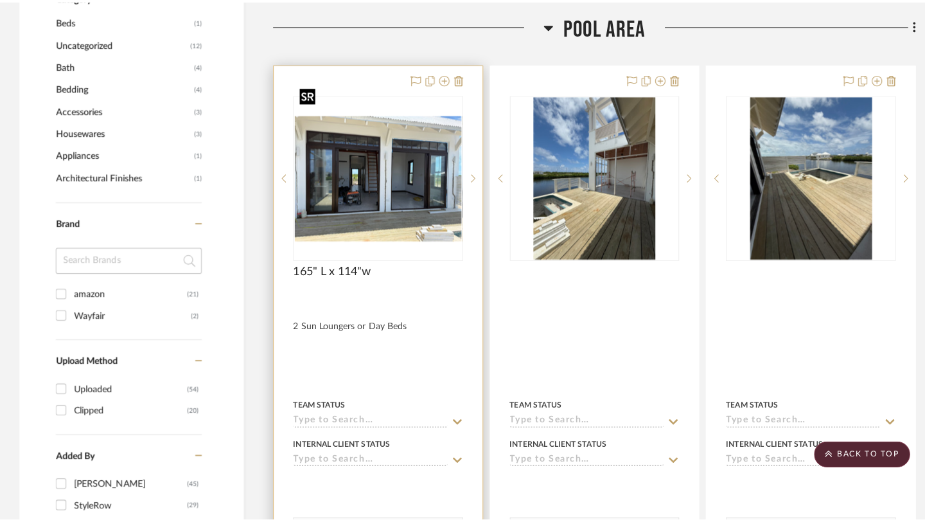
scroll to position [0, 0]
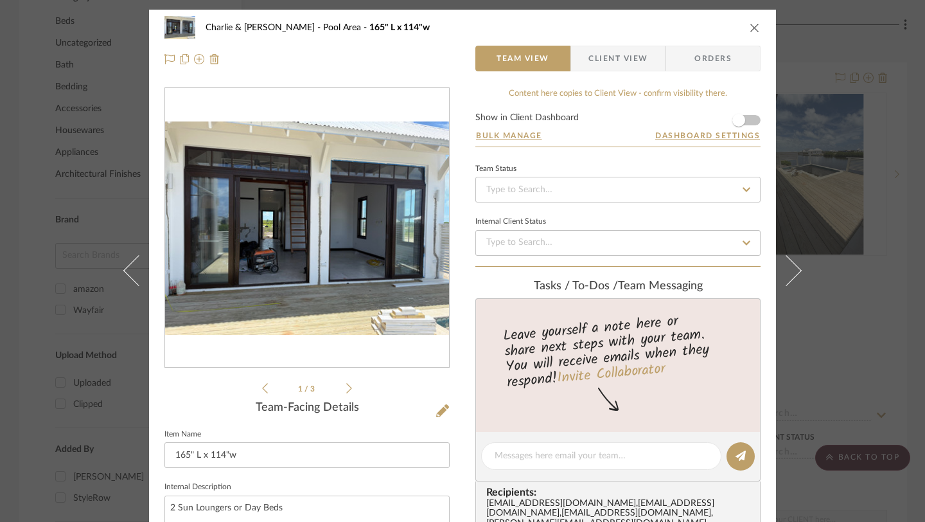
click at [753, 23] on icon "close" at bounding box center [755, 27] width 10 height 10
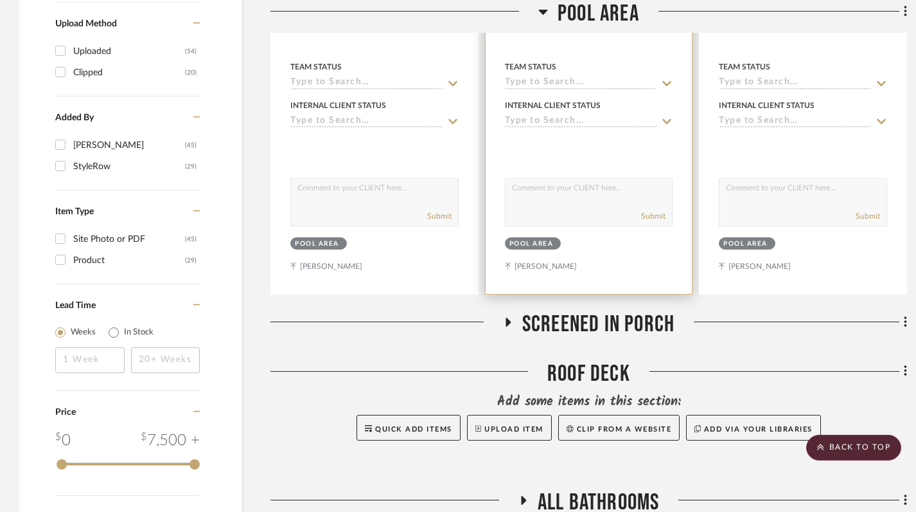
scroll to position [1123, 0]
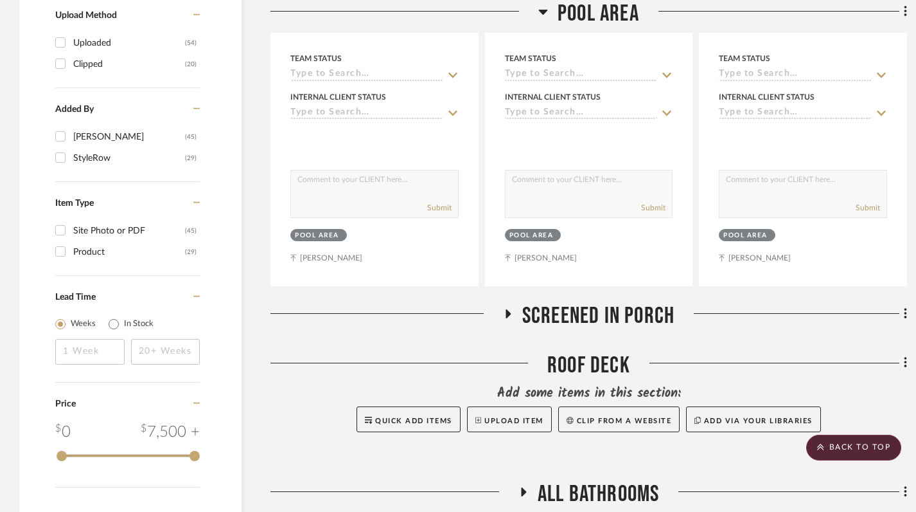
click at [501, 309] on icon at bounding box center [507, 314] width 15 height 10
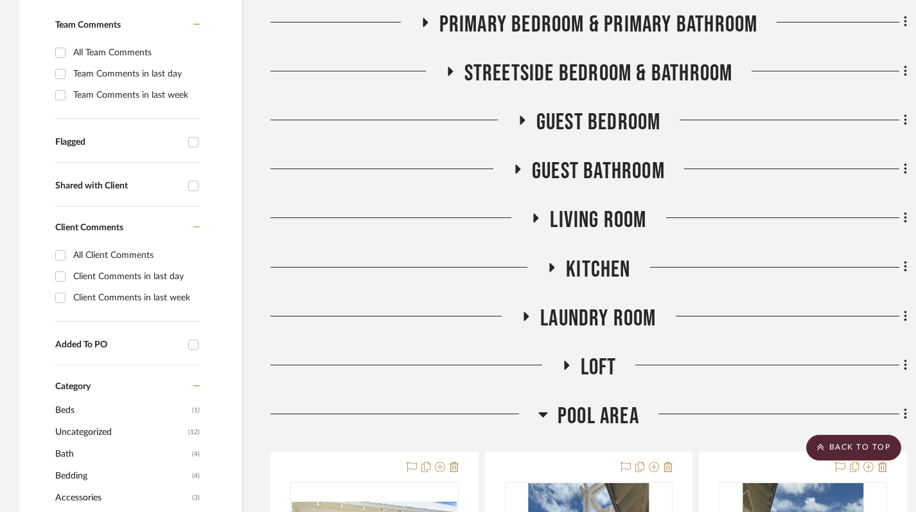
scroll to position [399, 0]
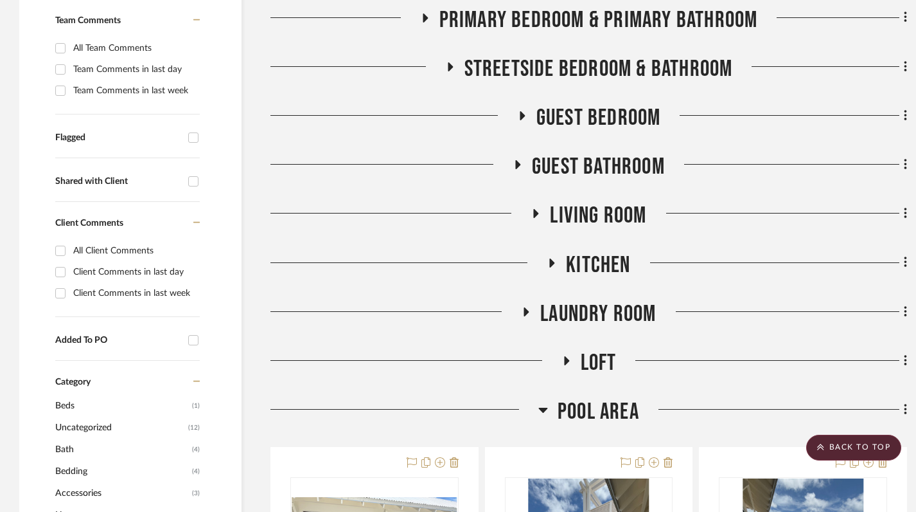
click at [549, 258] on icon at bounding box center [551, 263] width 15 height 10
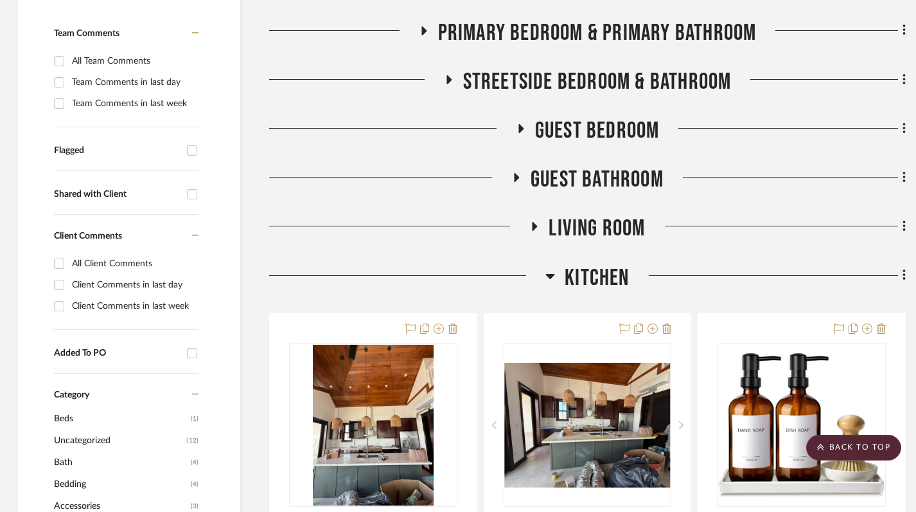
scroll to position [387, 1]
click at [536, 221] on icon at bounding box center [534, 226] width 15 height 10
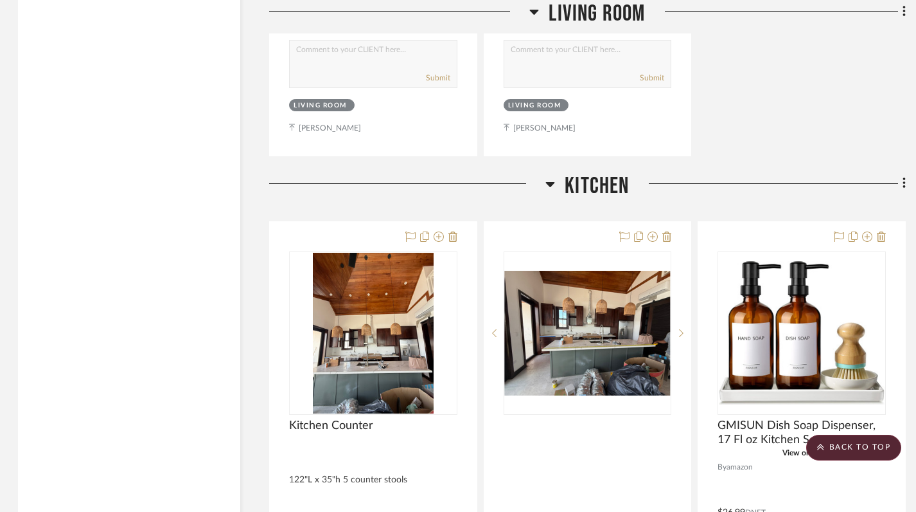
scroll to position [1660, 1]
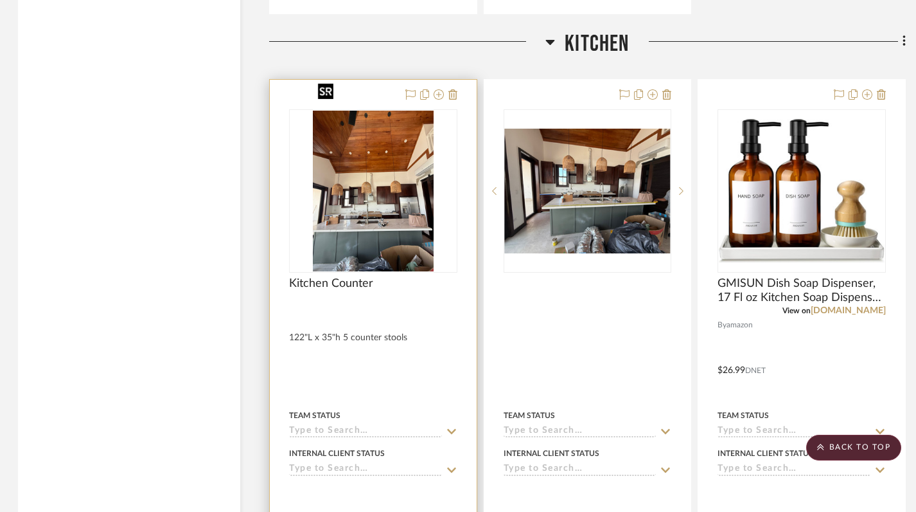
click at [374, 193] on img "0" at bounding box center [373, 191] width 121 height 161
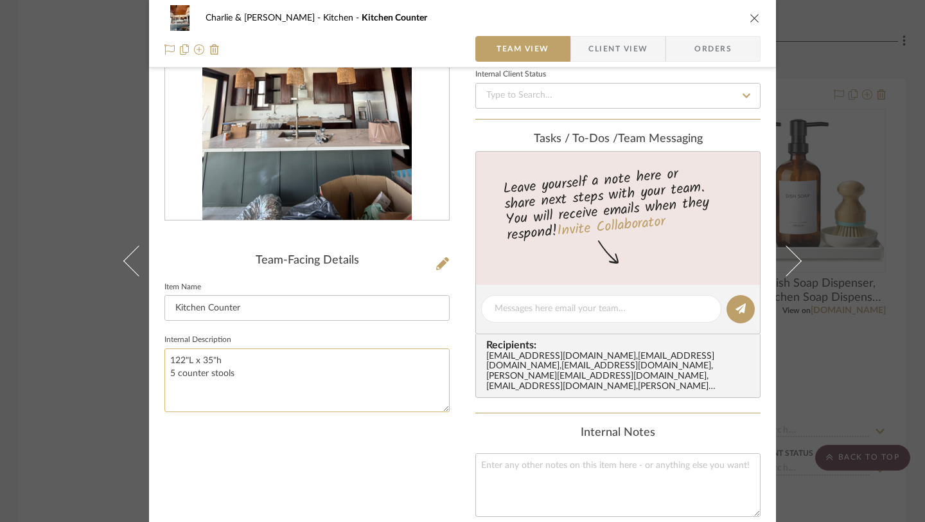
scroll to position [149, 0]
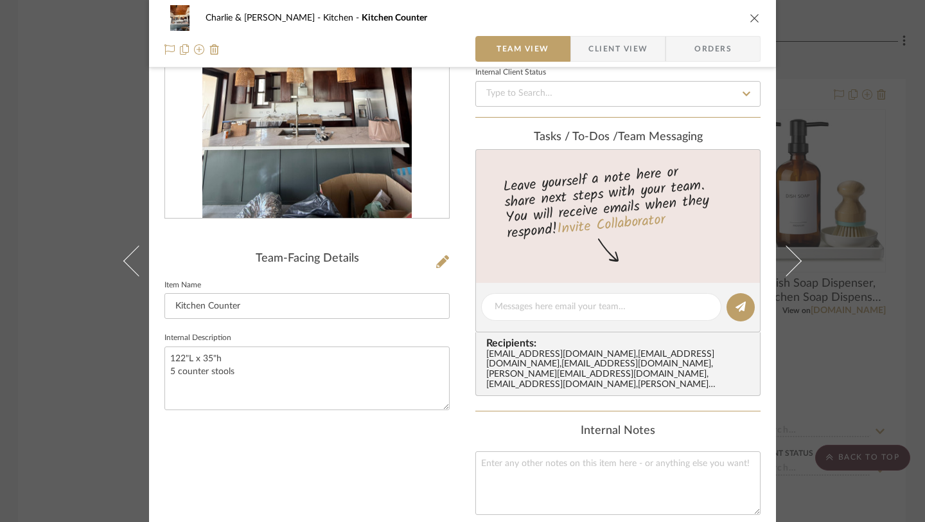
click at [752, 13] on icon "close" at bounding box center [755, 18] width 10 height 10
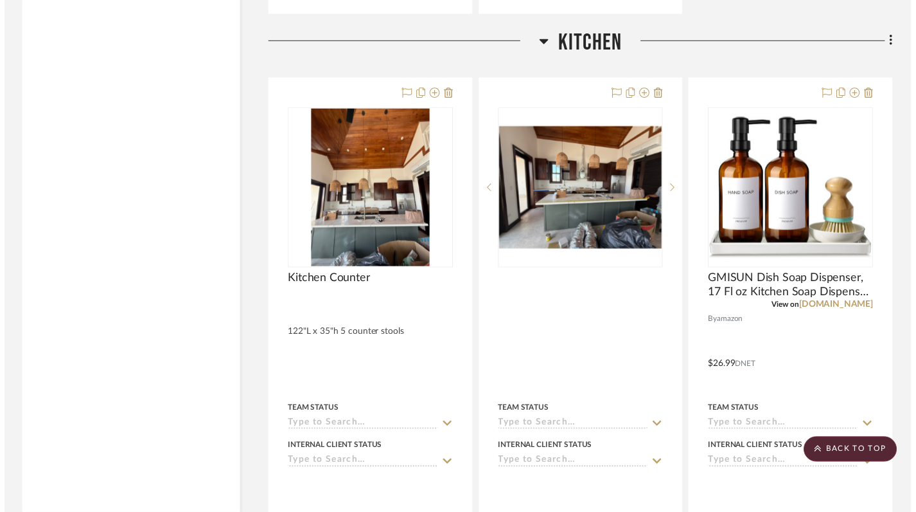
scroll to position [1770, 1]
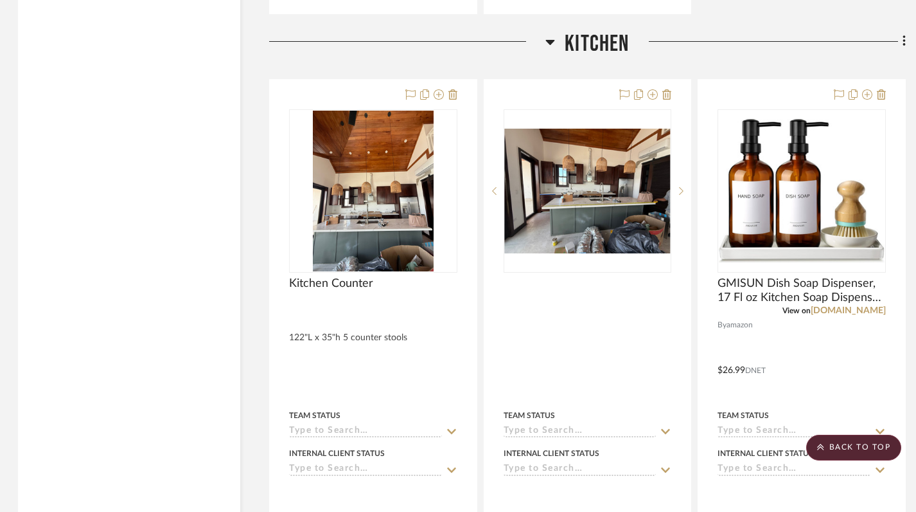
click at [551, 34] on icon at bounding box center [551, 41] width 10 height 15
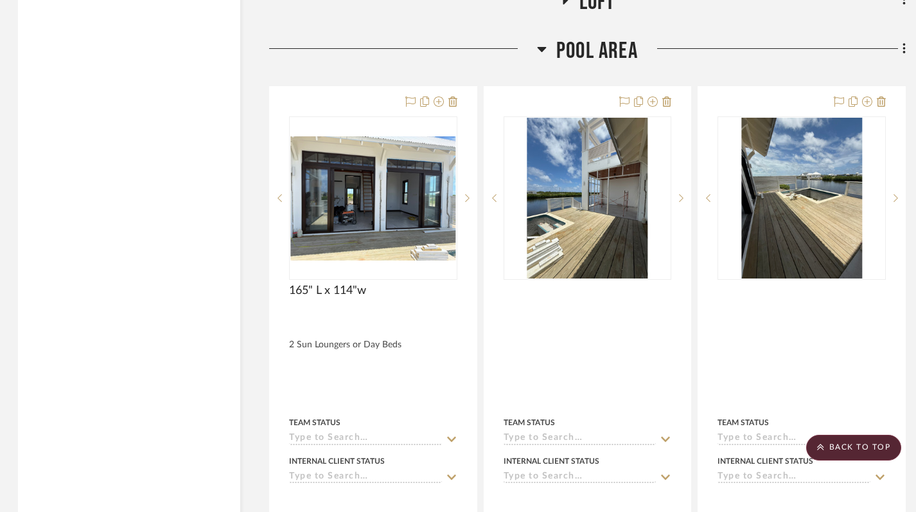
scroll to position [1810, 1]
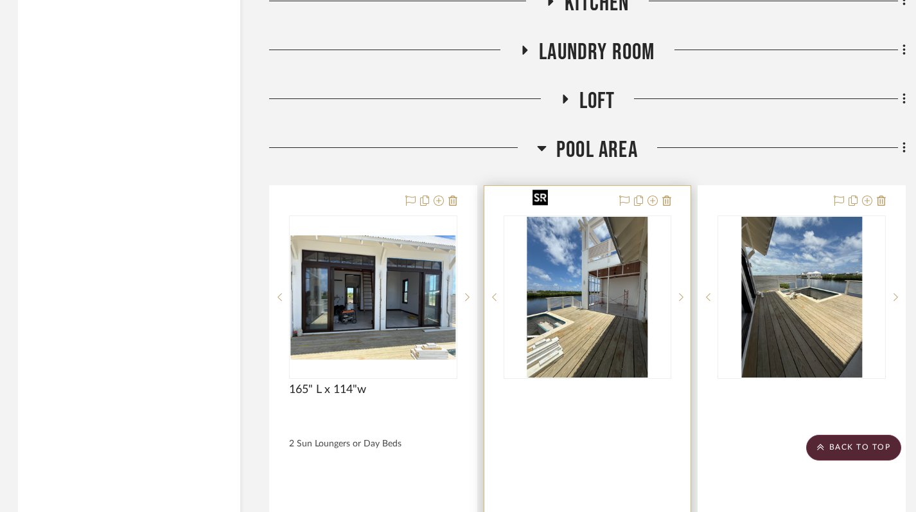
click at [599, 292] on img "0" at bounding box center [588, 297] width 121 height 161
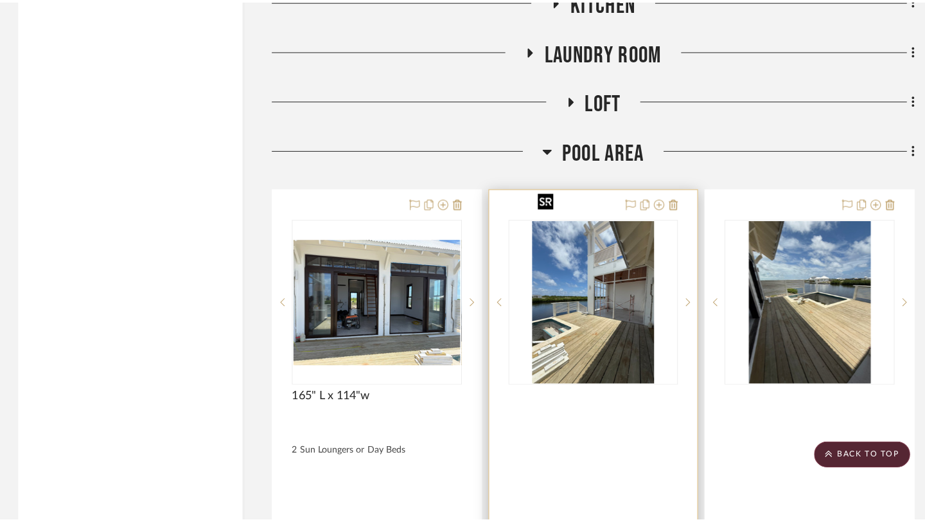
scroll to position [0, 0]
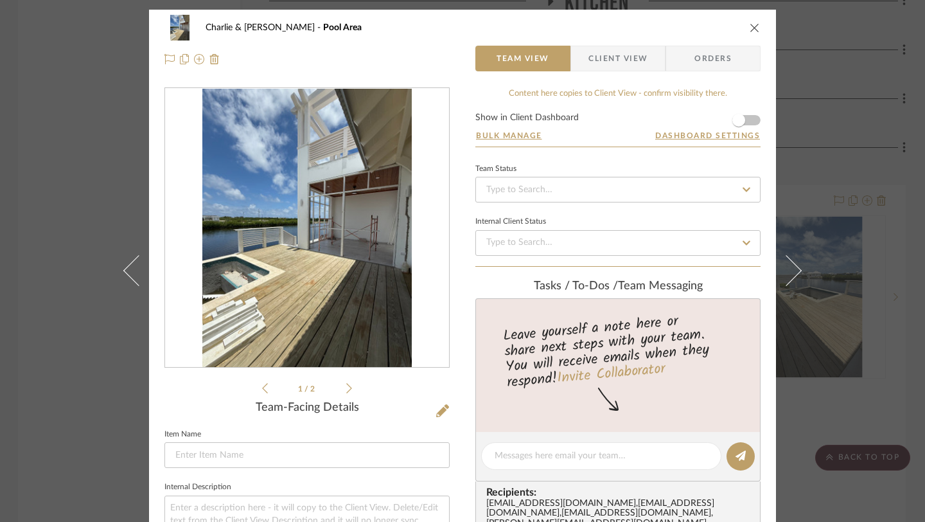
click at [751, 31] on icon "close" at bounding box center [755, 27] width 10 height 10
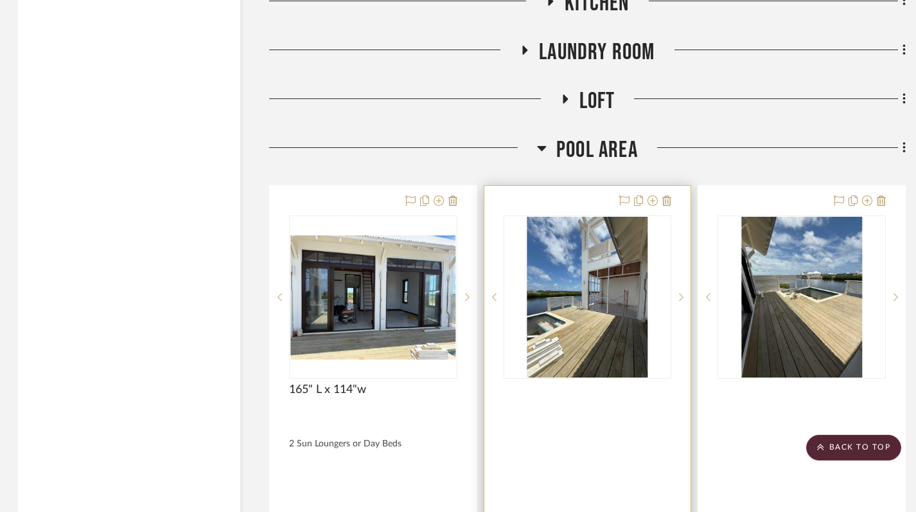
scroll to position [1830, 1]
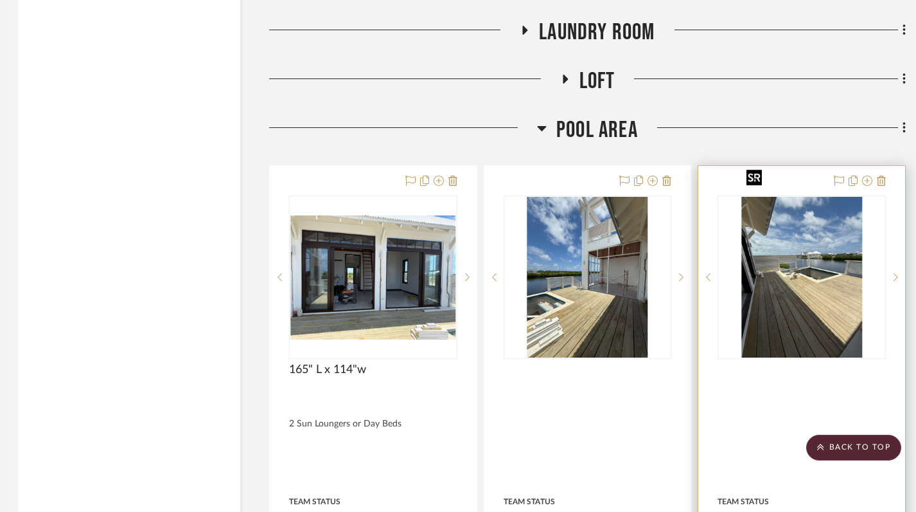
click at [792, 308] on img "0" at bounding box center [802, 277] width 121 height 161
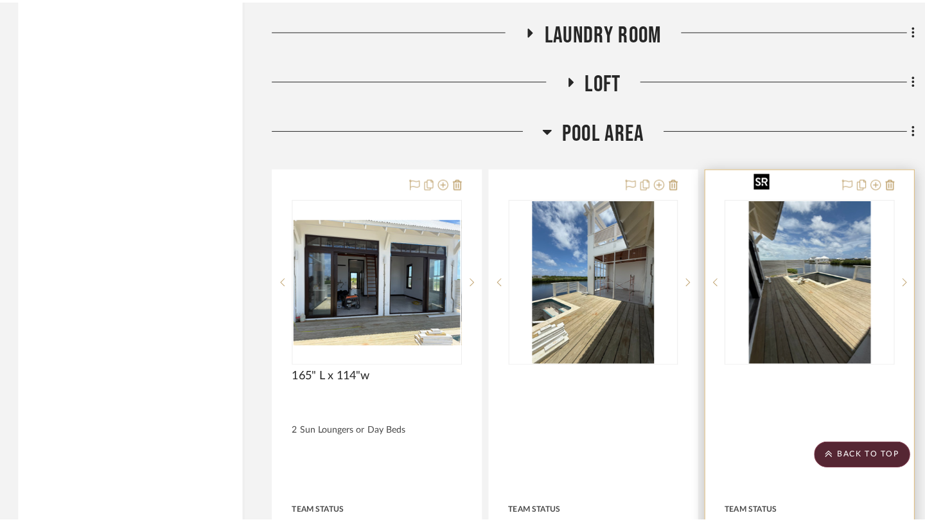
scroll to position [0, 0]
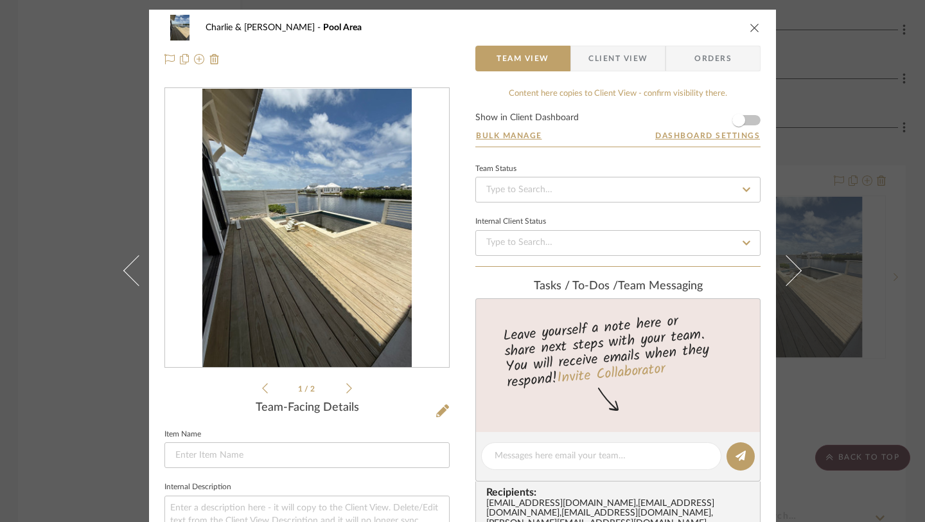
click at [750, 29] on icon "close" at bounding box center [755, 27] width 10 height 10
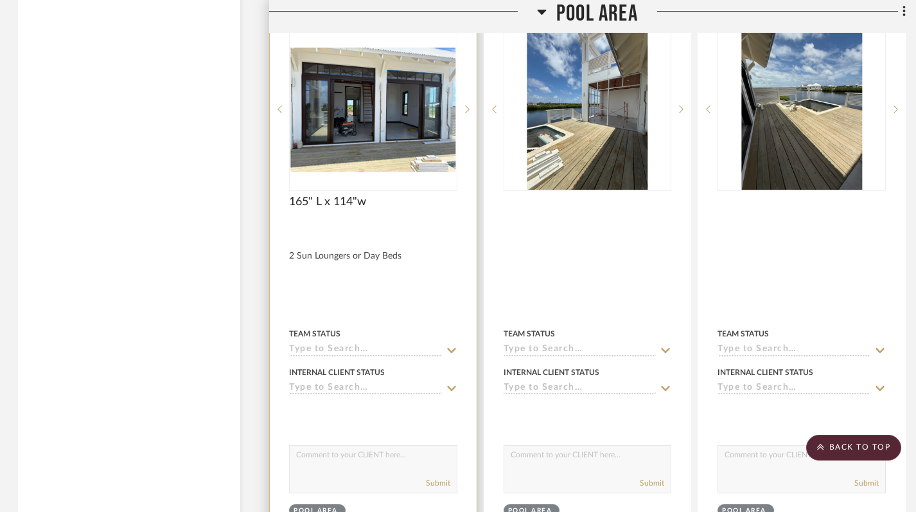
scroll to position [1921, 1]
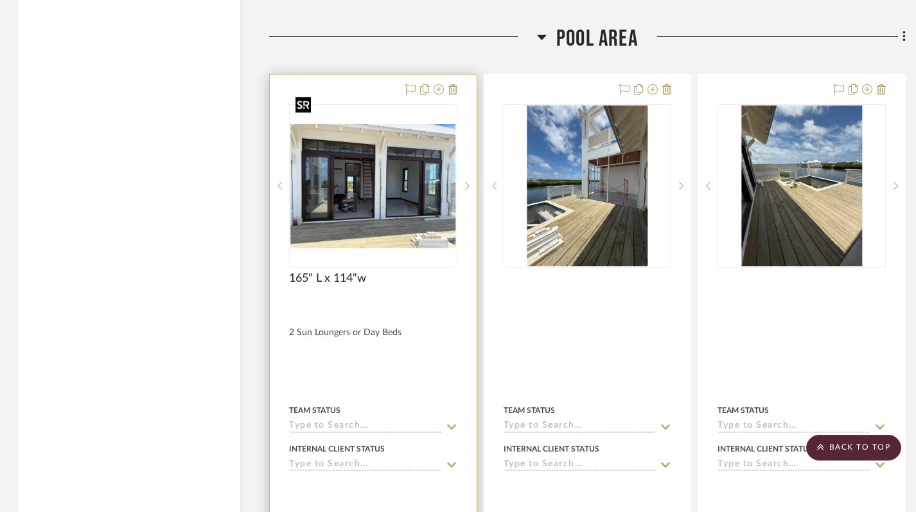
click at [355, 141] on img "0" at bounding box center [373, 186] width 166 height 125
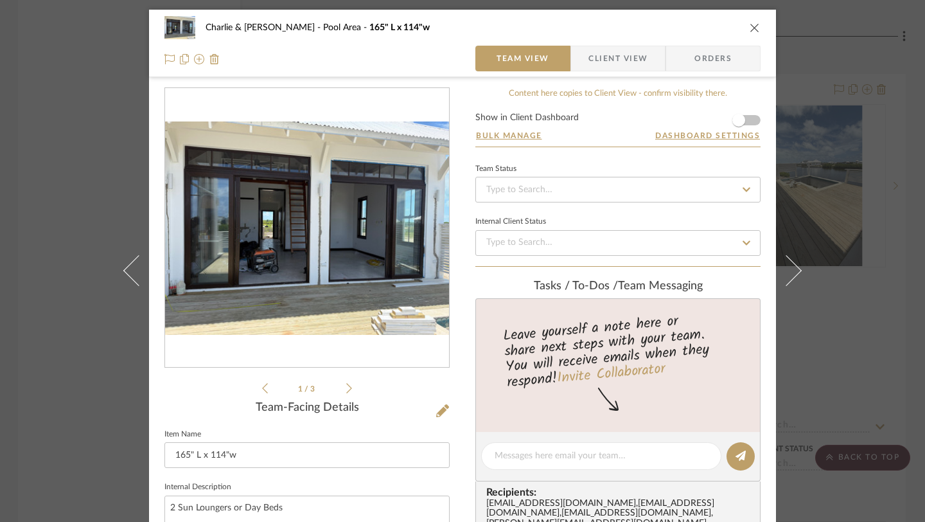
scroll to position [69, 0]
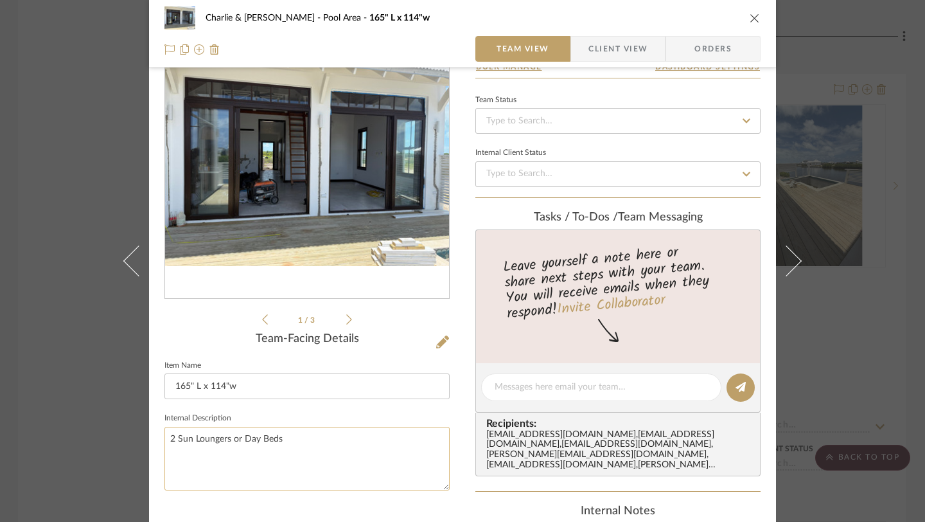
click at [289, 439] on textarea "2 Sun Loungers or Day Beds" at bounding box center [307, 459] width 285 height 64
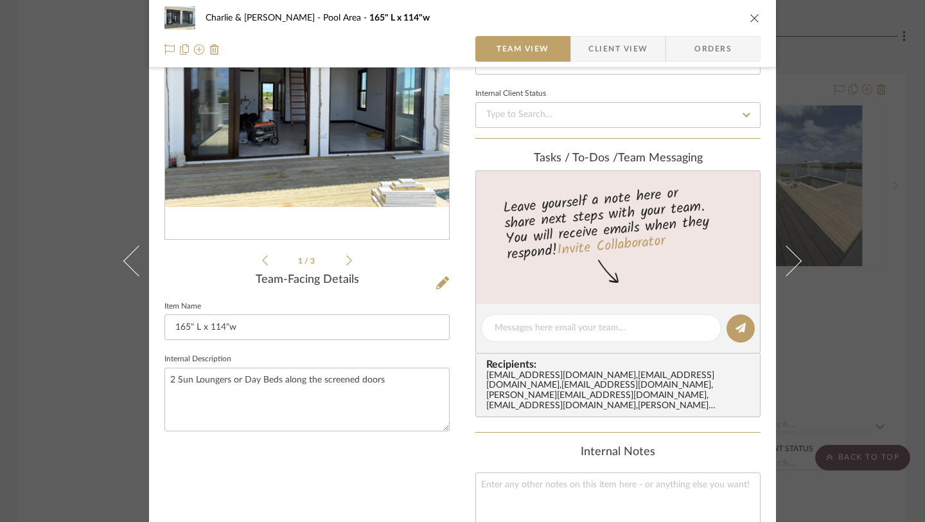
click at [344, 456] on div "1 / 3 Team-Facing Details Item Name 165" L x 114"w Internal Description 2 Sun L…" at bounding box center [307, 358] width 285 height 797
click at [353, 377] on textarea "2 Sun Loungers or Day Beds along the screened doors" at bounding box center [307, 400] width 285 height 64
type textarea "2 Sun Loungers or Day Beds along the sliding doors"
click at [374, 474] on div "1 / 3 Team-Facing Details Item Name 165" L x 114"w Internal Description 2 Sun L…" at bounding box center [307, 358] width 285 height 797
click at [750, 14] on icon "close" at bounding box center [755, 18] width 10 height 10
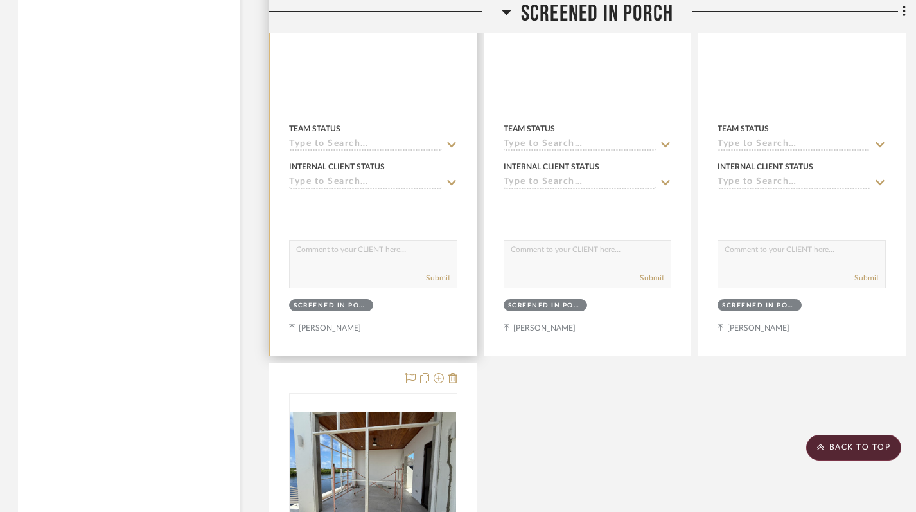
scroll to position [2914, 1]
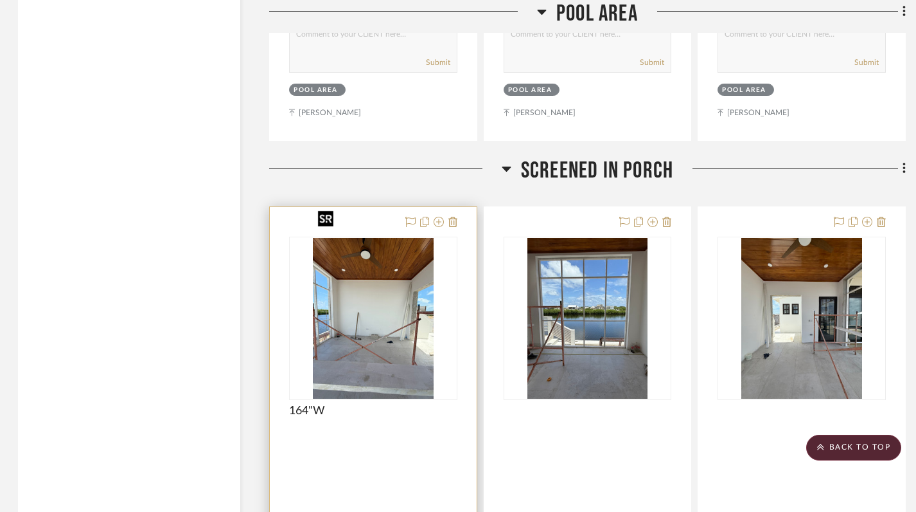
click at [360, 321] on img "0" at bounding box center [373, 318] width 121 height 161
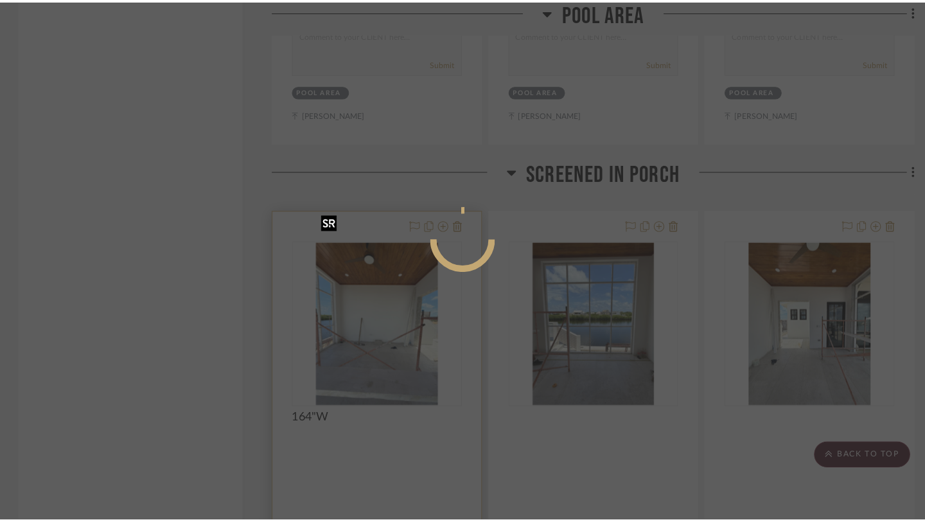
scroll to position [0, 0]
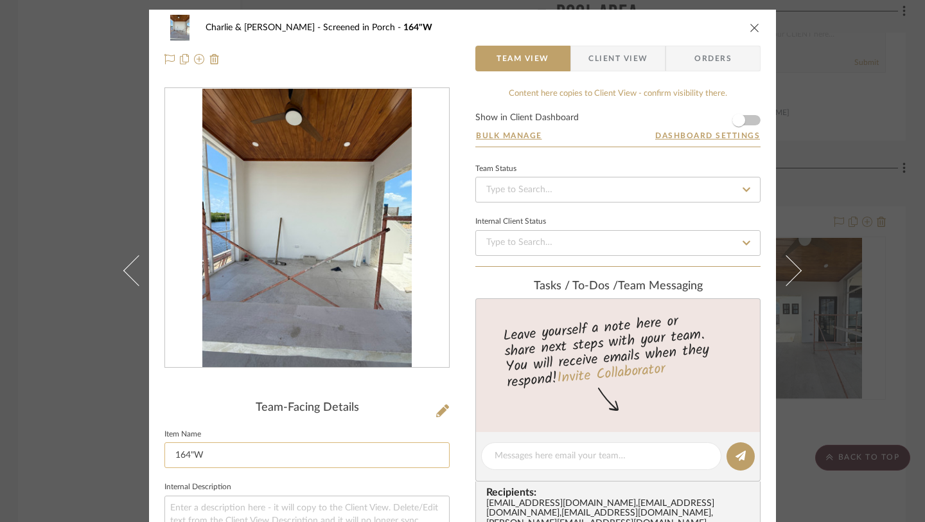
click at [221, 455] on input "164"W" at bounding box center [307, 455] width 285 height 26
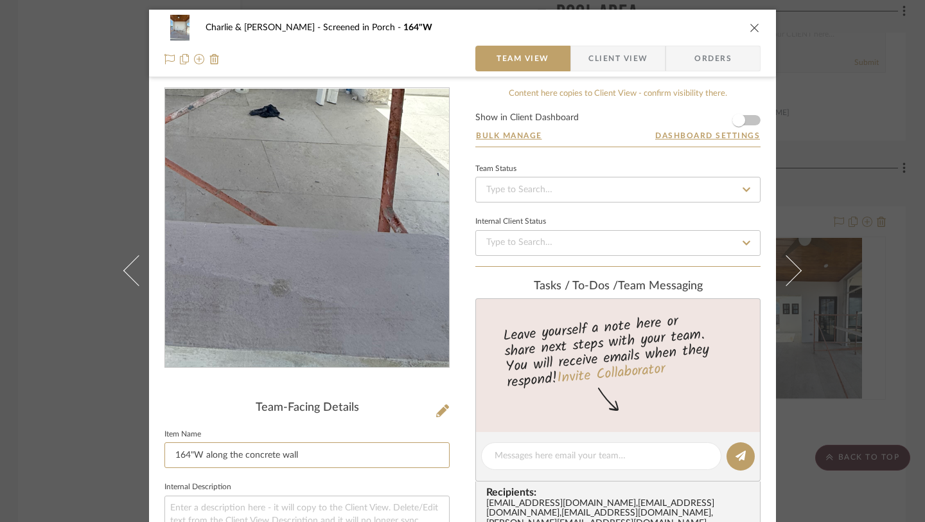
scroll to position [135, 0]
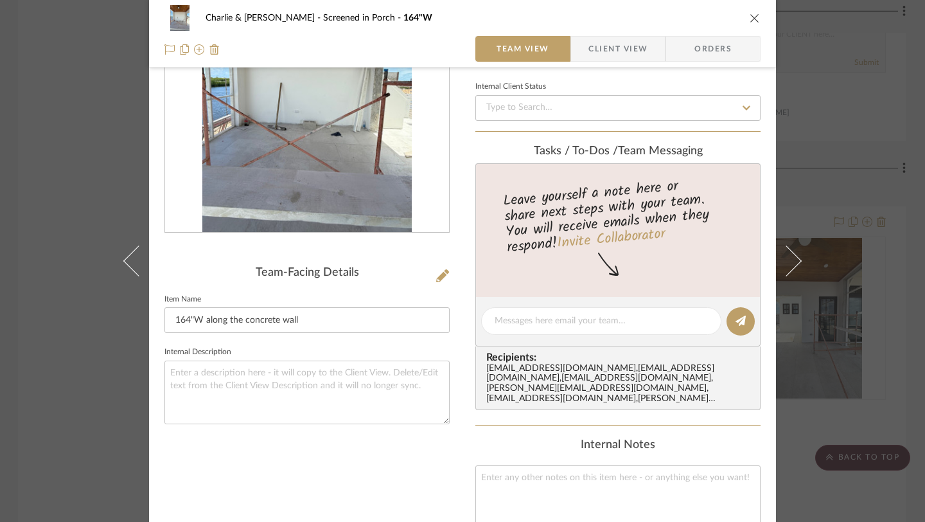
type input "164"W along the concrete wall"
click at [312, 451] on div "Team-Facing Details Item Name 164"W along the concrete wall Internal Description" at bounding box center [307, 350] width 285 height 797
click at [751, 19] on icon "close" at bounding box center [755, 18] width 10 height 10
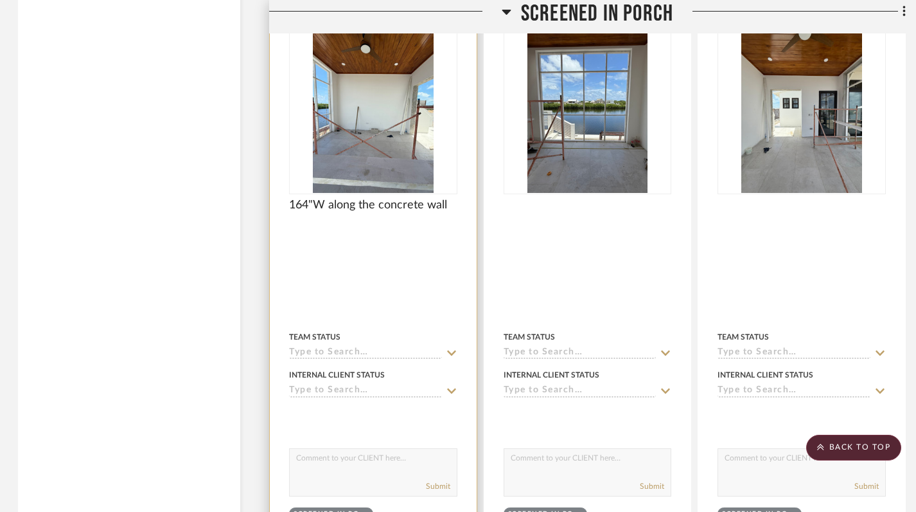
scroll to position [2622, 1]
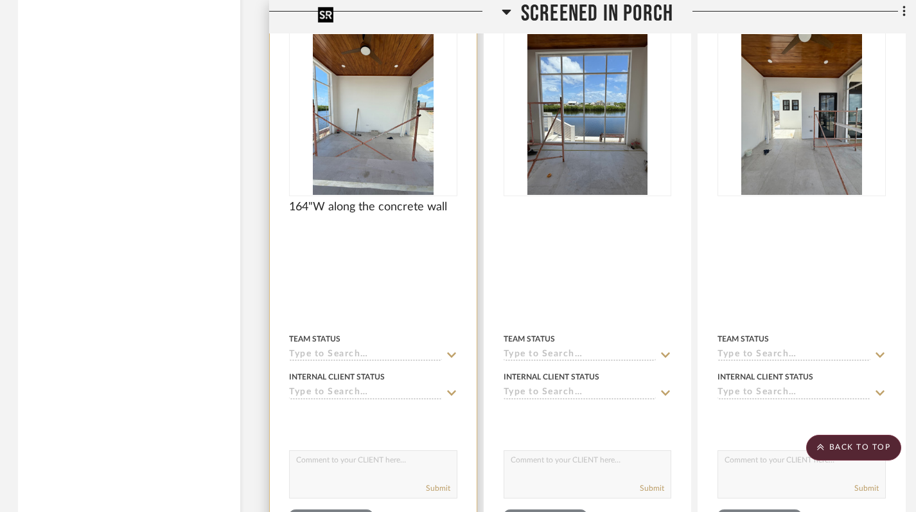
click at [386, 127] on img "0" at bounding box center [373, 114] width 121 height 161
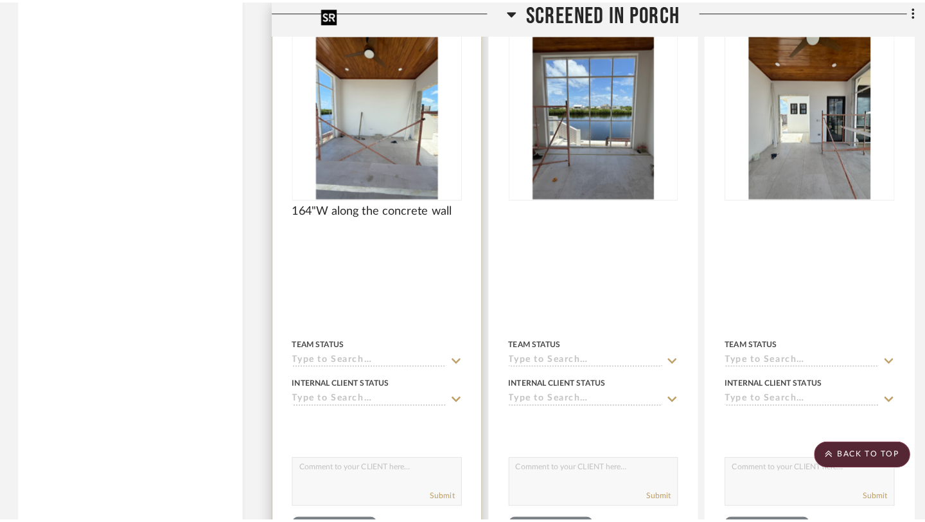
scroll to position [0, 0]
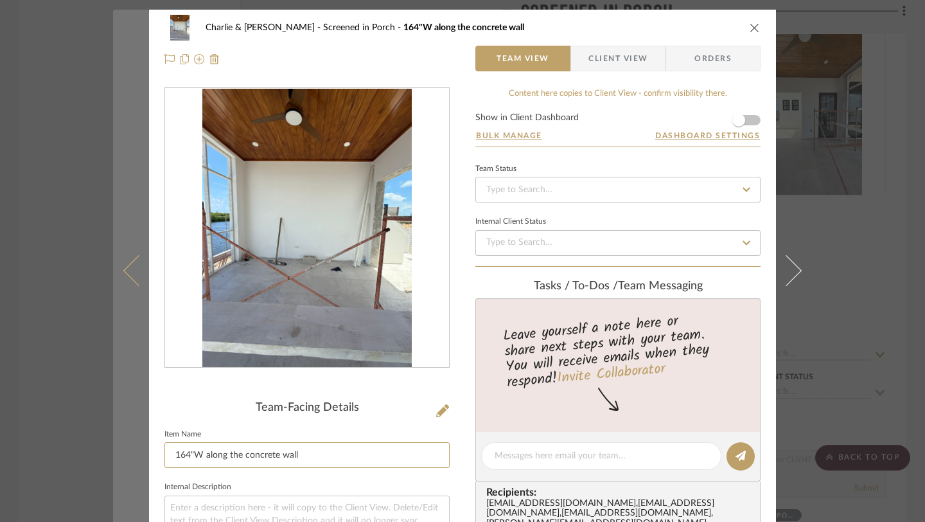
drag, startPoint x: 323, startPoint y: 453, endPoint x: 130, endPoint y: 454, distance: 192.8
click at [130, 454] on mat-dialog-content "Charlie & Angie Lewie Screened in Porch 164"W along the concrete wall Team View…" at bounding box center [462, 473] width 699 height 927
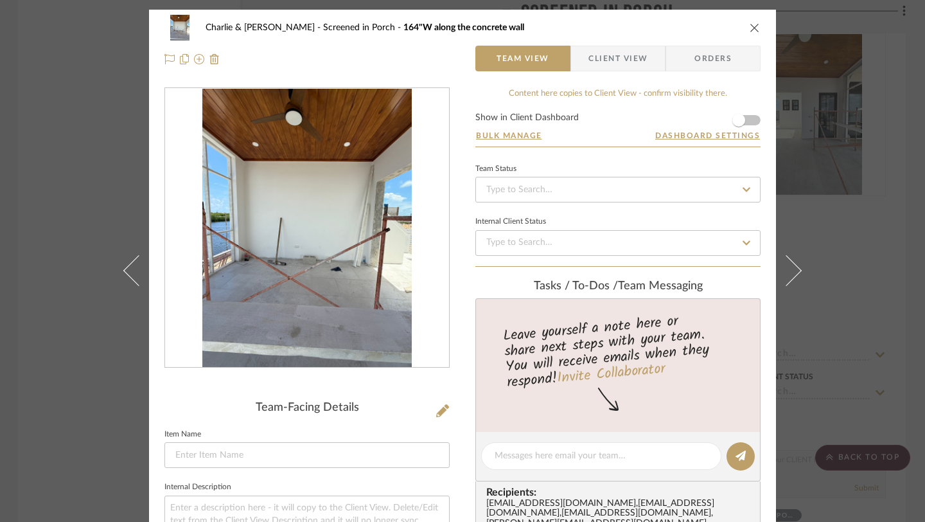
click at [750, 26] on icon "close" at bounding box center [755, 27] width 10 height 10
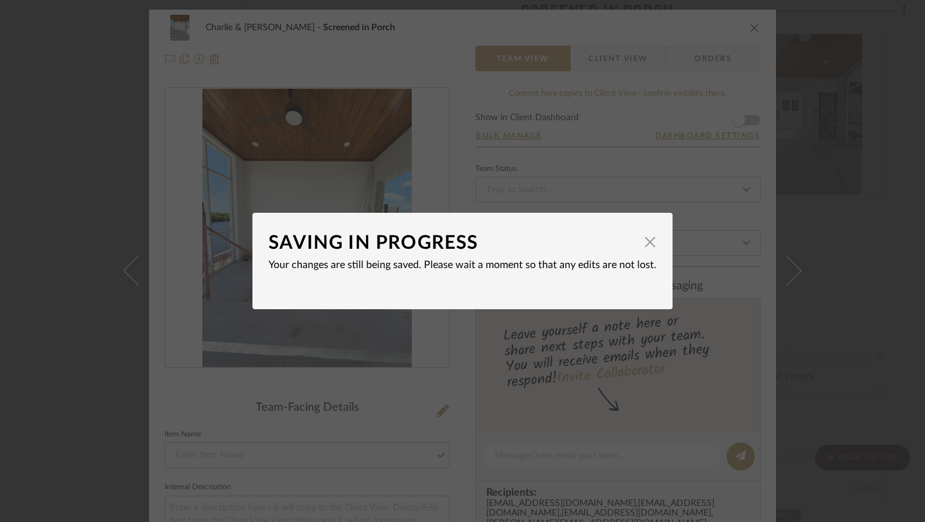
click at [653, 244] on dialog-content "SAVING IN PROGRESS × Your changes are still being saved. Please wait a moment s…" at bounding box center [463, 261] width 420 height 96
click at [644, 244] on span "button" at bounding box center [650, 242] width 26 height 26
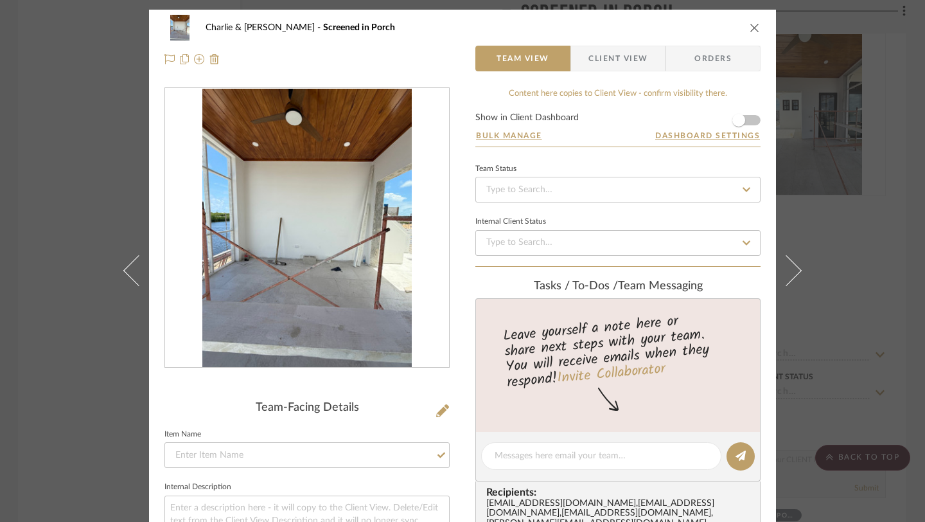
click at [845, 298] on div "Charlie & Angie Lewie Screened in Porch Team View Client View Orders Team-Facin…" at bounding box center [462, 261] width 925 height 522
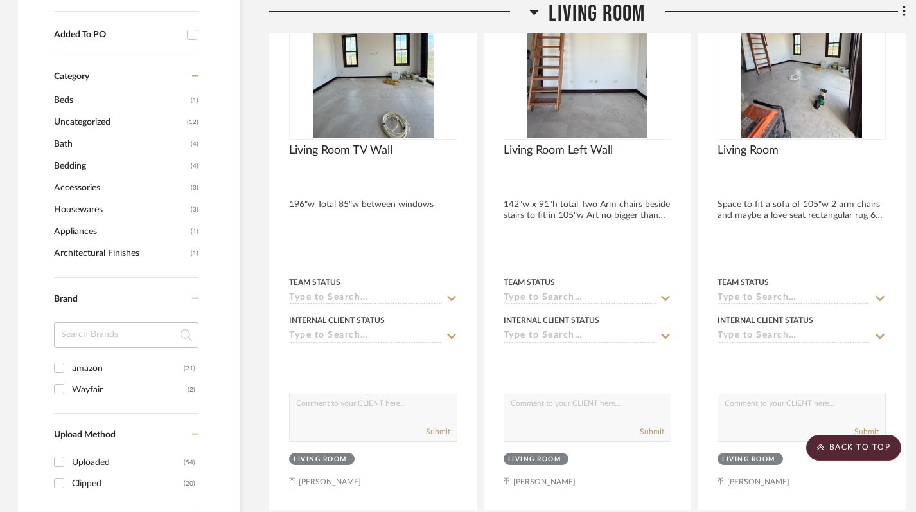
scroll to position [0, 1]
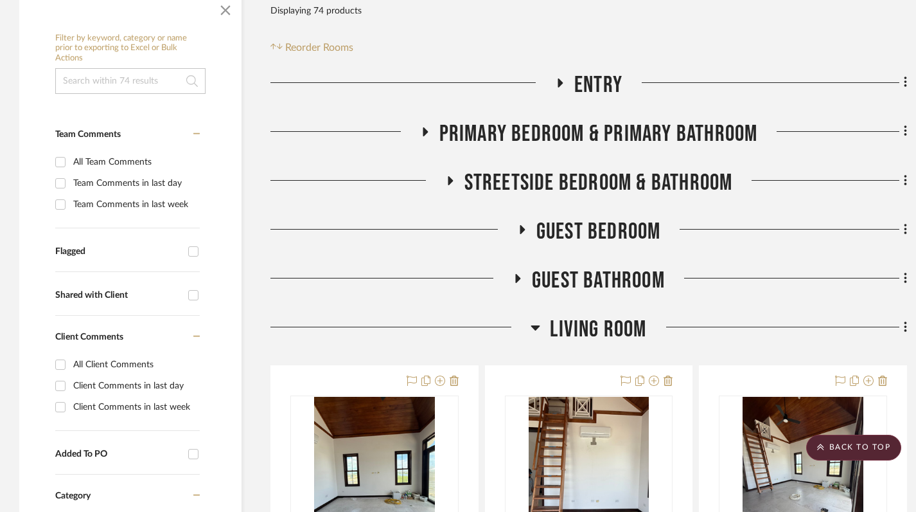
scroll to position [281, 0]
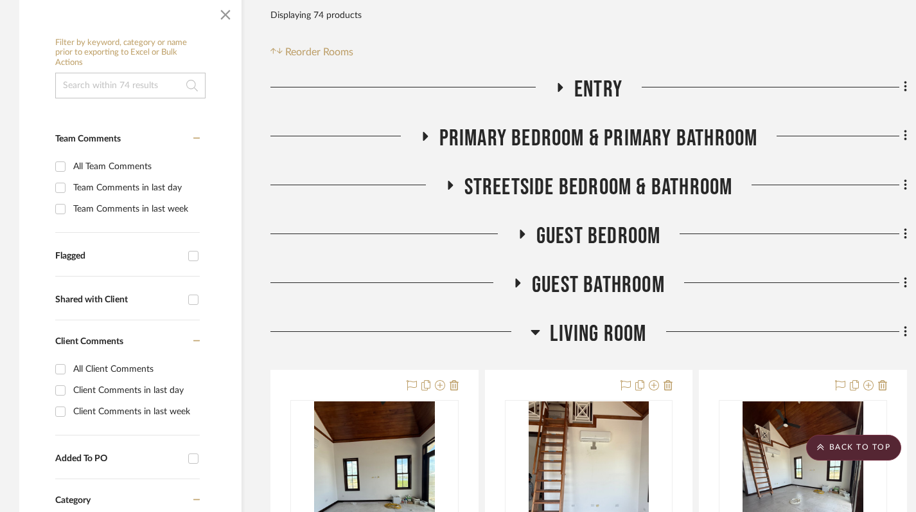
click at [537, 330] on icon at bounding box center [535, 332] width 9 height 5
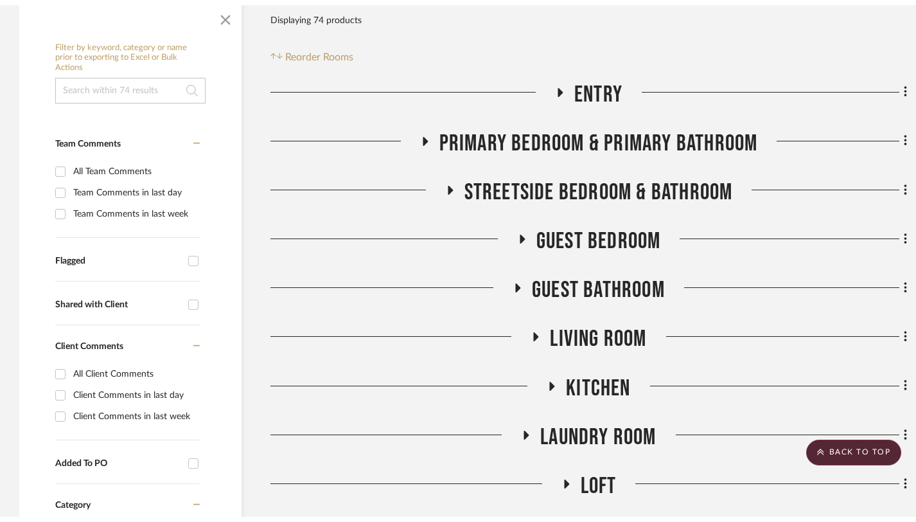
scroll to position [0, 0]
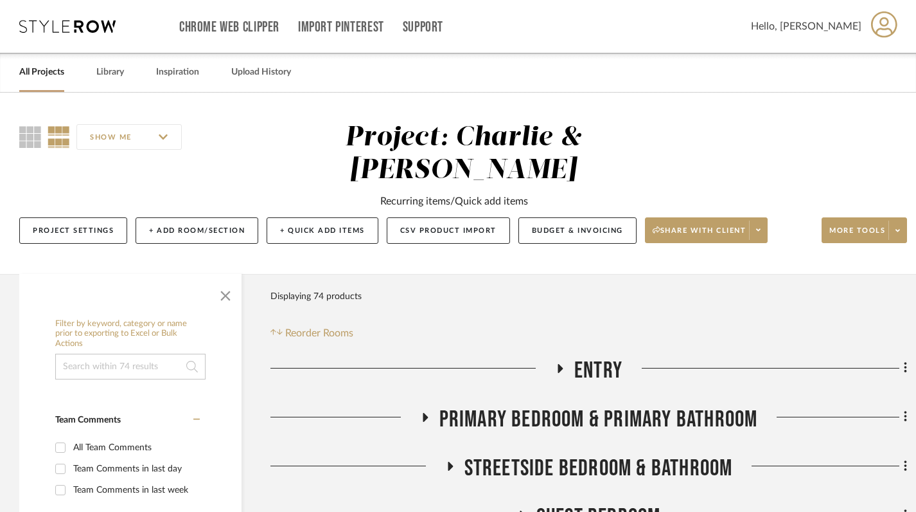
click at [40, 73] on link "All Projects" at bounding box center [41, 72] width 45 height 17
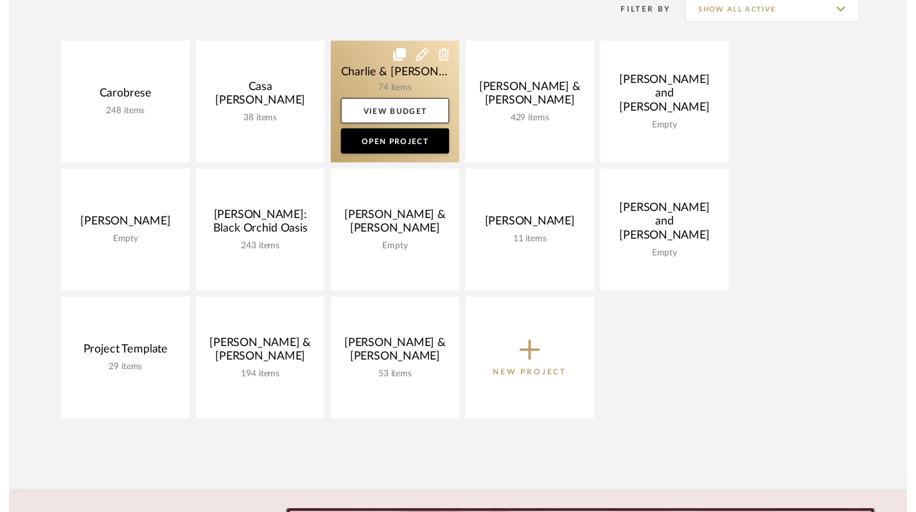
scroll to position [279, 0]
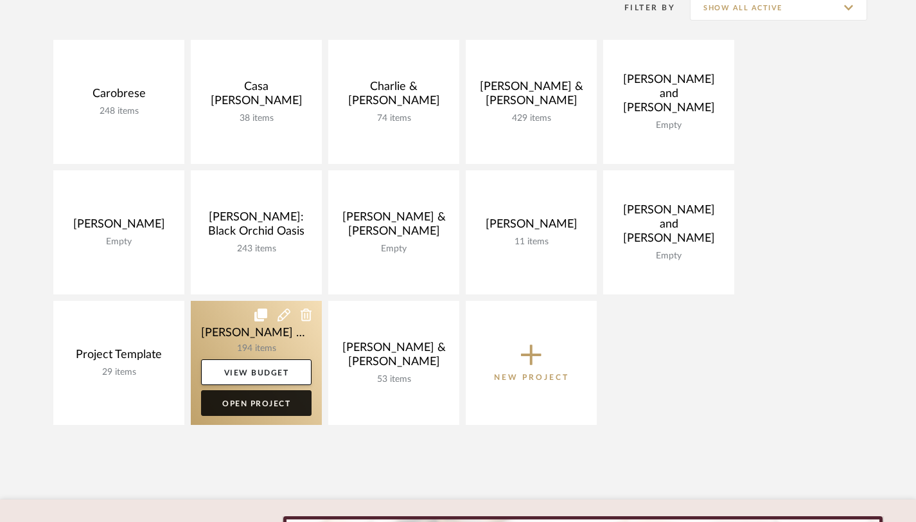
click at [258, 402] on link "Open Project" at bounding box center [256, 403] width 111 height 26
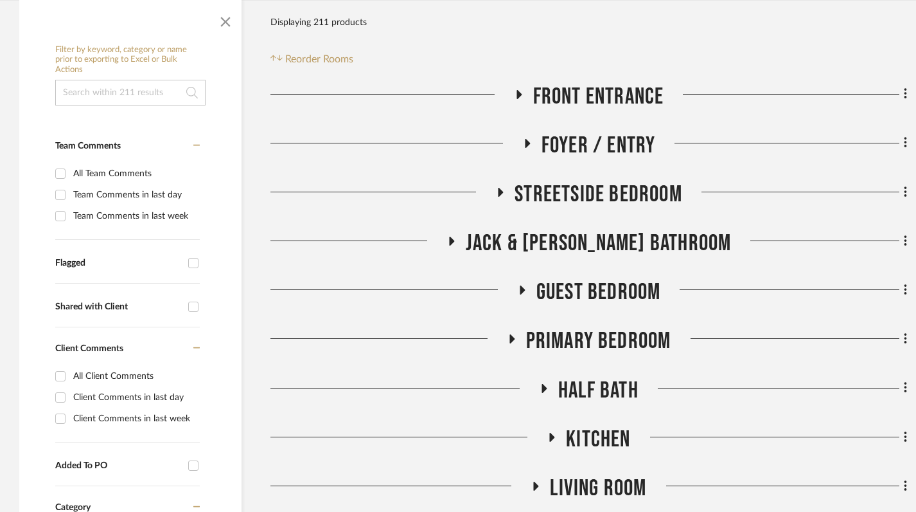
scroll to position [281, 0]
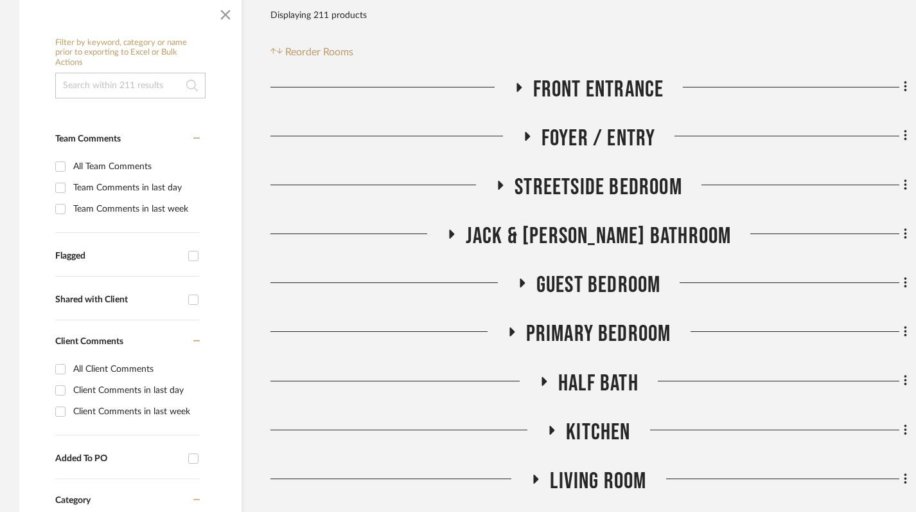
click at [514, 281] on icon at bounding box center [521, 283] width 15 height 10
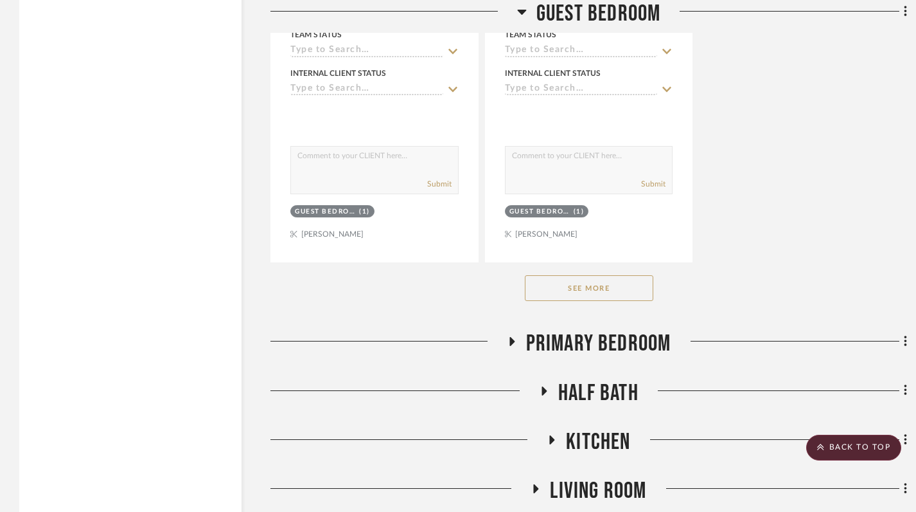
scroll to position [2049, 0]
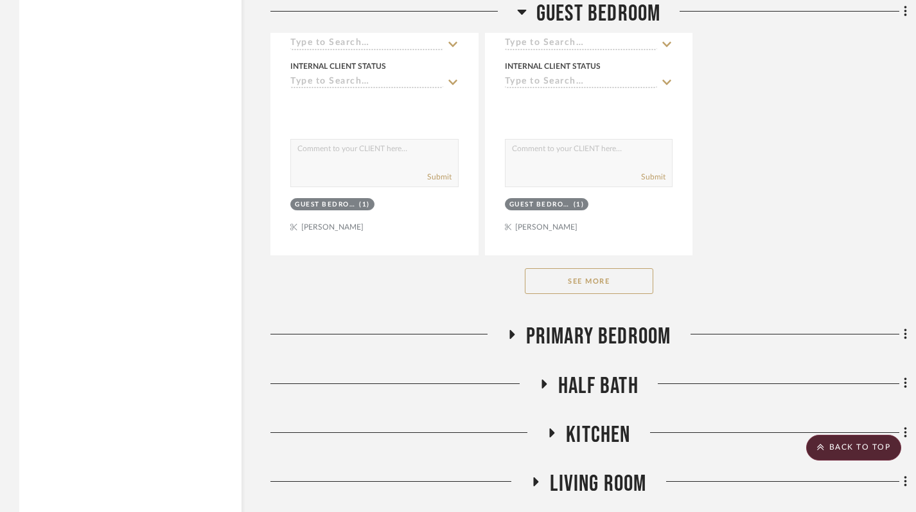
click at [598, 284] on button "See More" at bounding box center [589, 281] width 129 height 26
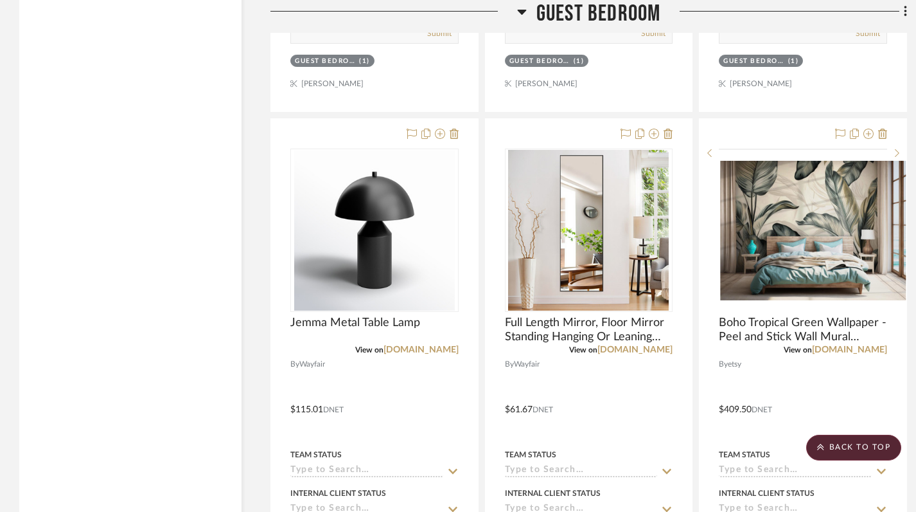
scroll to position [2196, 0]
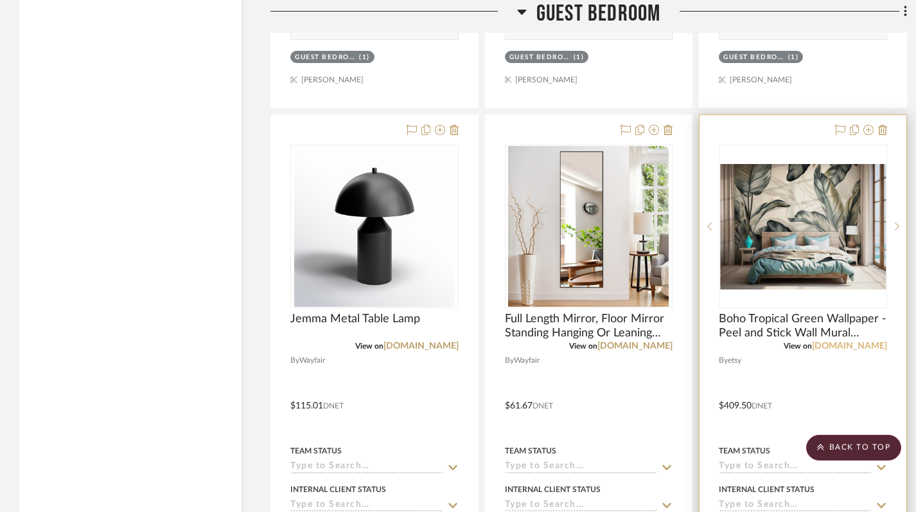
click at [866, 346] on link "etsy.com" at bounding box center [849, 345] width 75 height 9
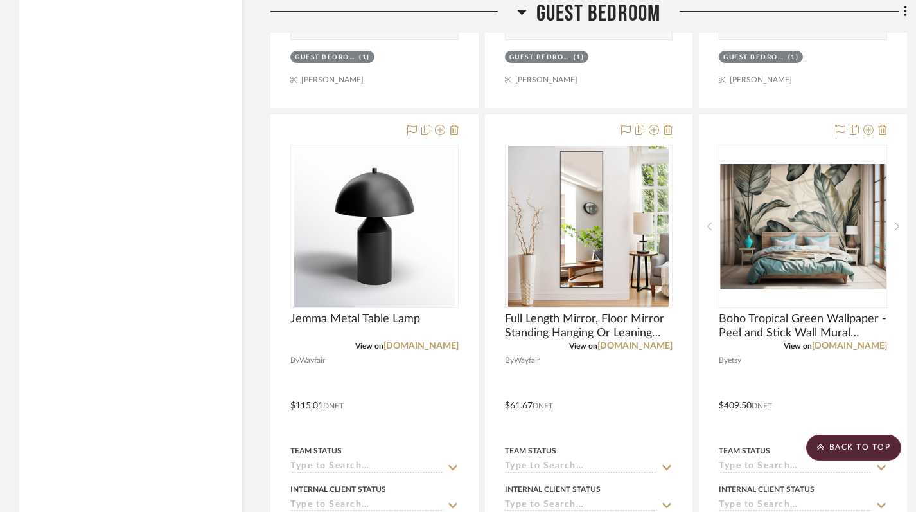
click at [518, 5] on icon at bounding box center [522, 11] width 10 height 15
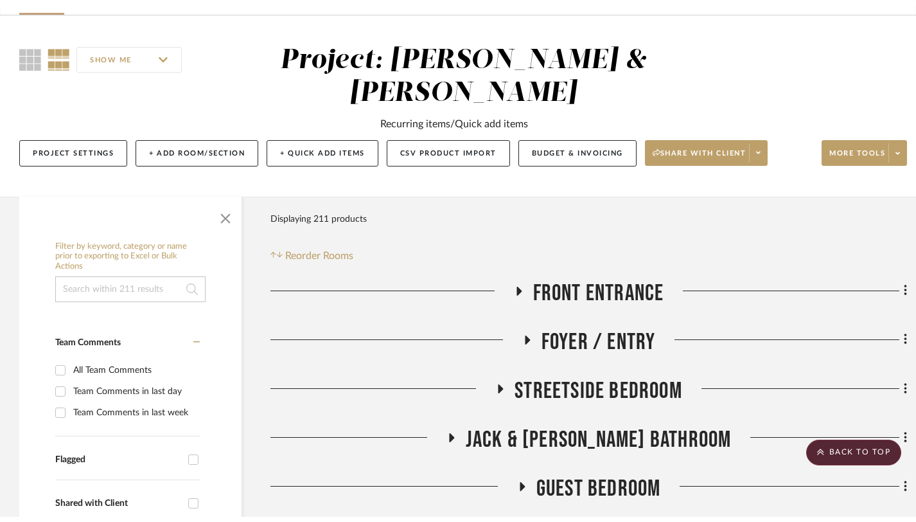
scroll to position [0, 0]
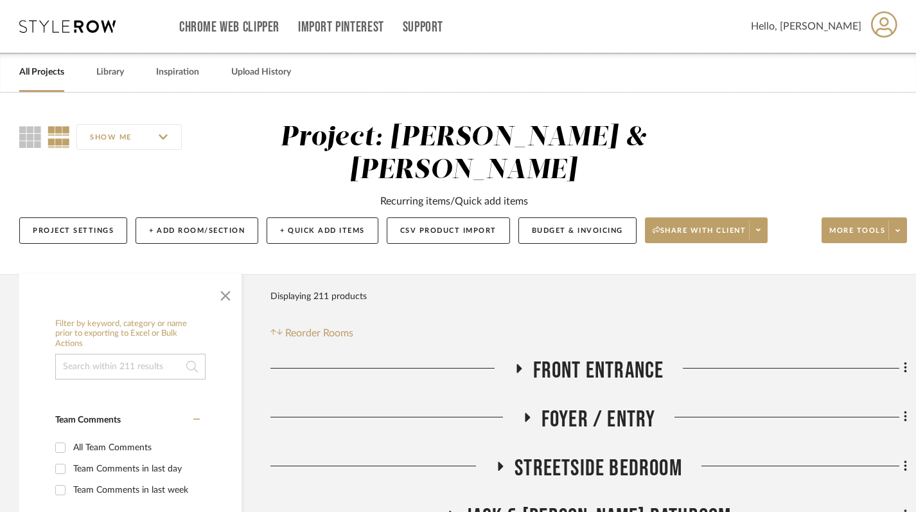
click at [47, 65] on link "All Projects" at bounding box center [41, 72] width 45 height 17
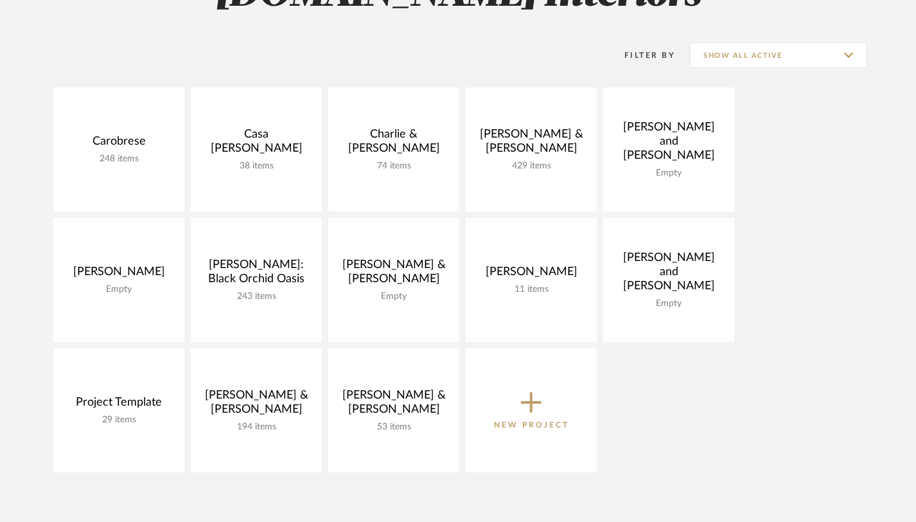
scroll to position [235, 0]
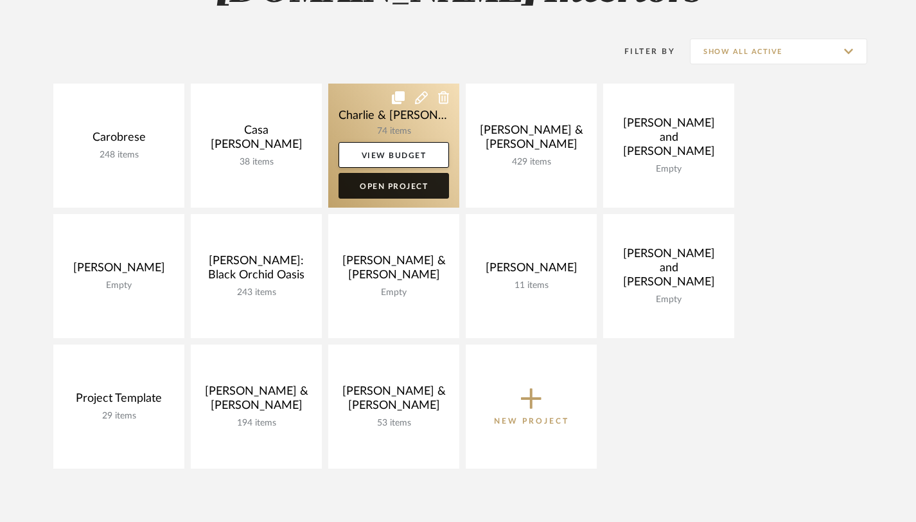
click at [415, 190] on link "Open Project" at bounding box center [394, 186] width 111 height 26
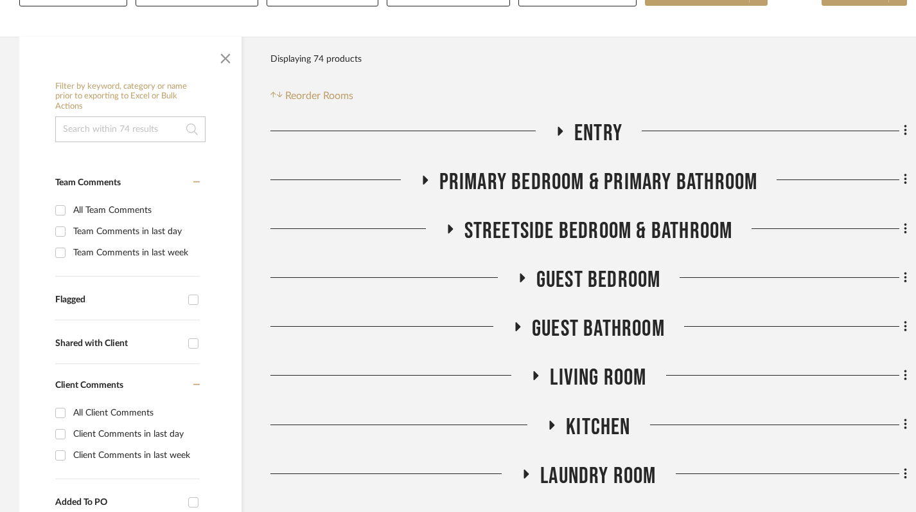
scroll to position [240, 0]
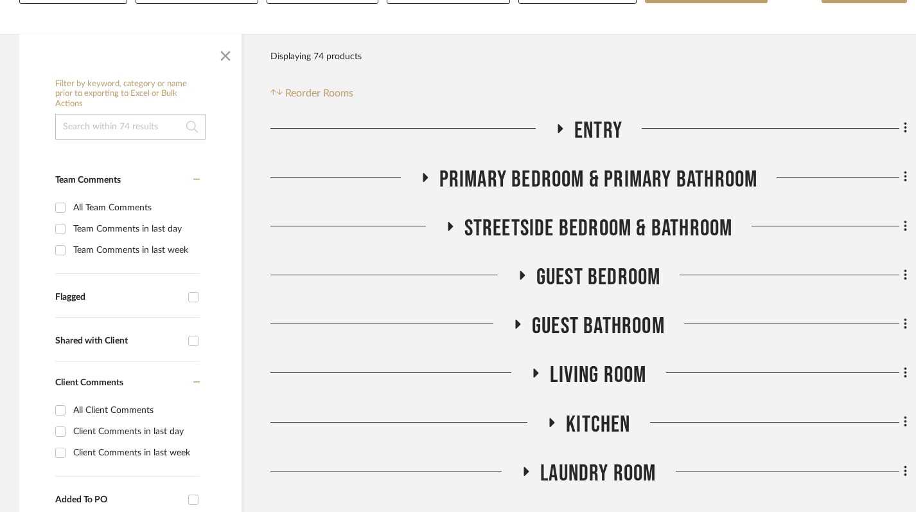
click at [525, 271] on icon at bounding box center [521, 276] width 15 height 10
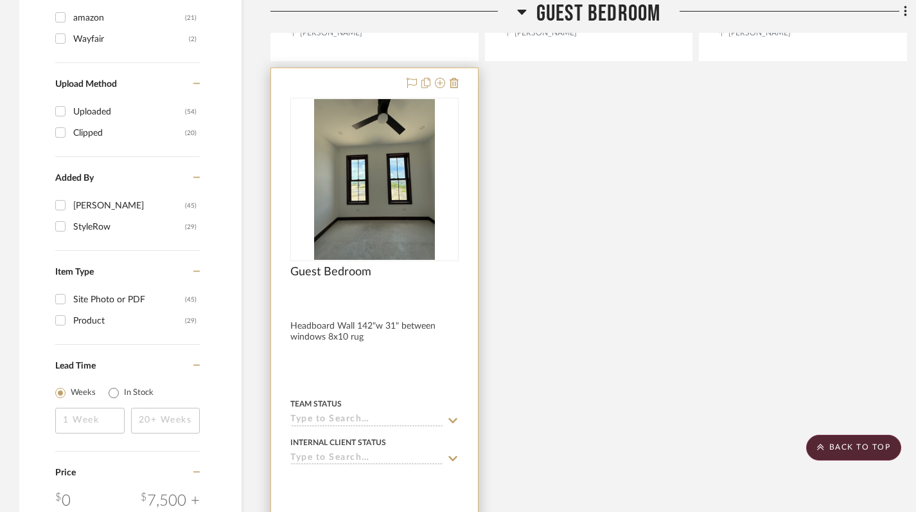
scroll to position [1058, 0]
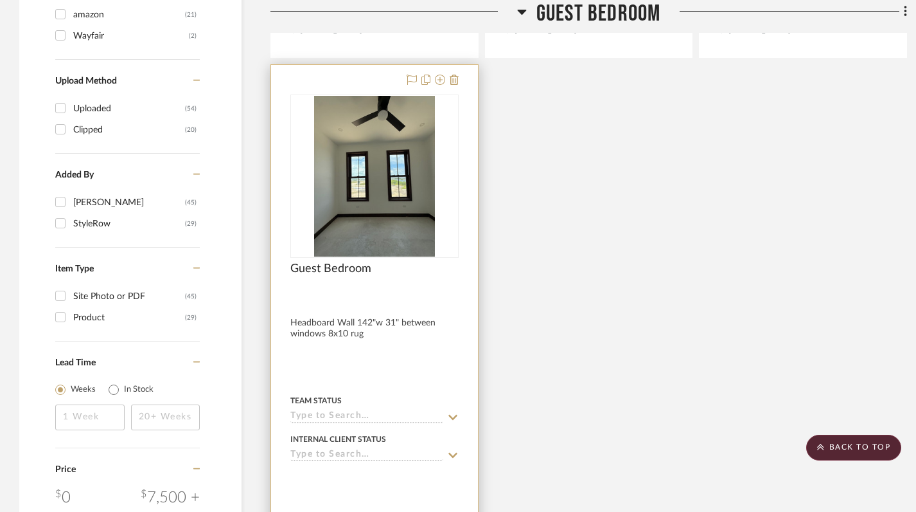
click at [380, 298] on div at bounding box center [374, 346] width 207 height 562
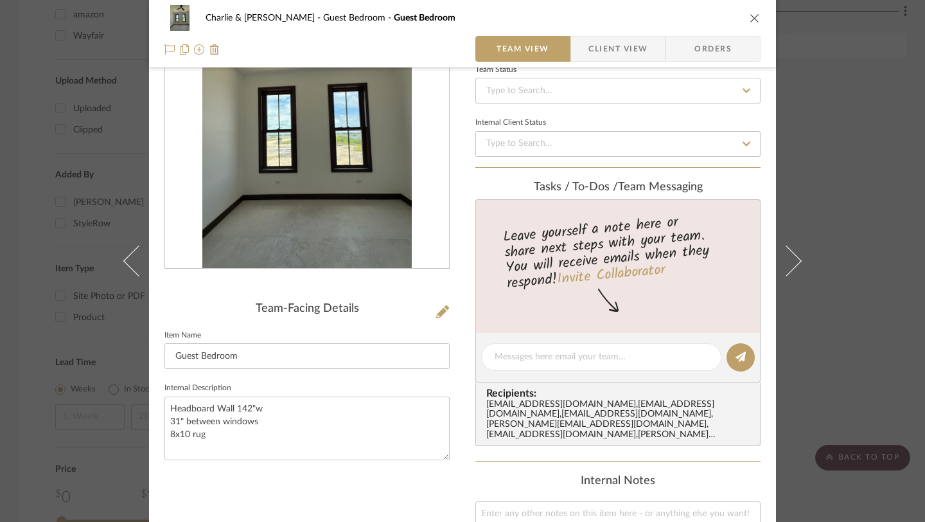
scroll to position [149, 0]
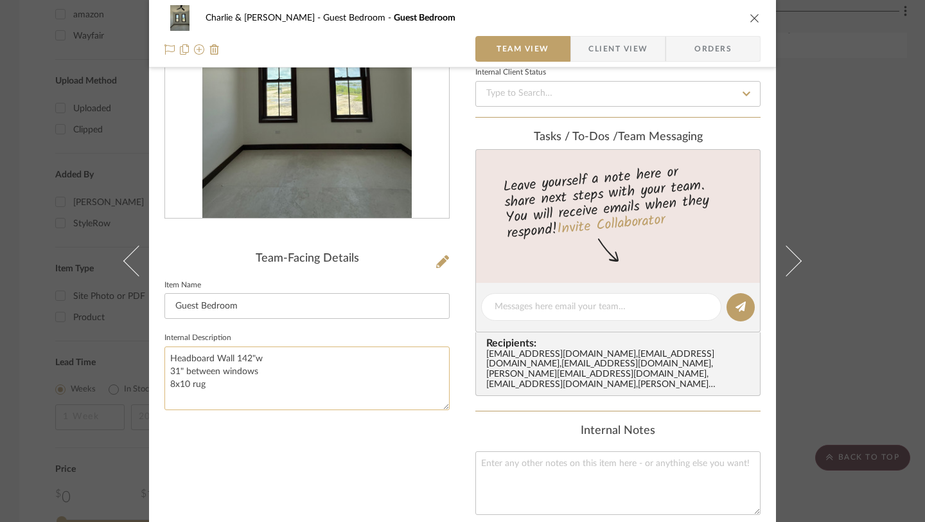
drag, startPoint x: 166, startPoint y: 357, endPoint x: 256, endPoint y: 357, distance: 90.0
click at [256, 357] on textarea "Headboard Wall 142"w 31" between windows 8x10 rug" at bounding box center [307, 378] width 285 height 64
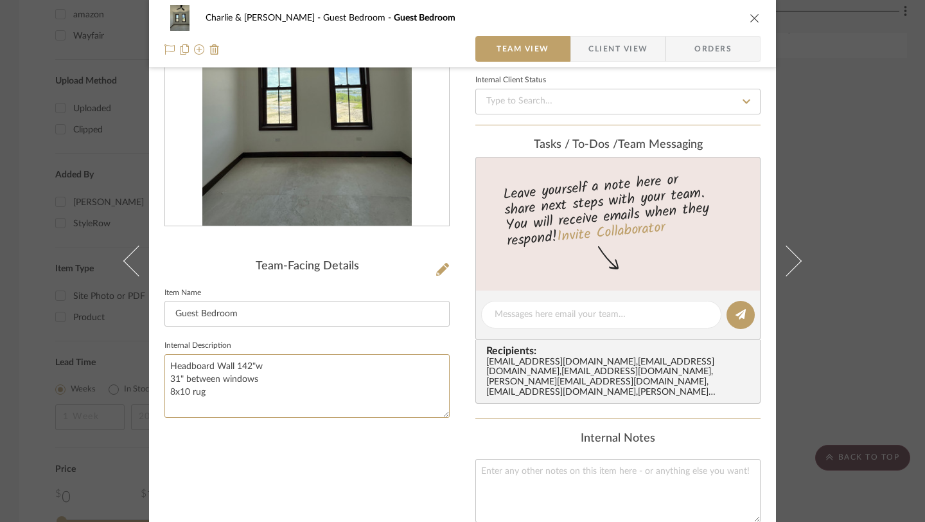
scroll to position [165, 0]
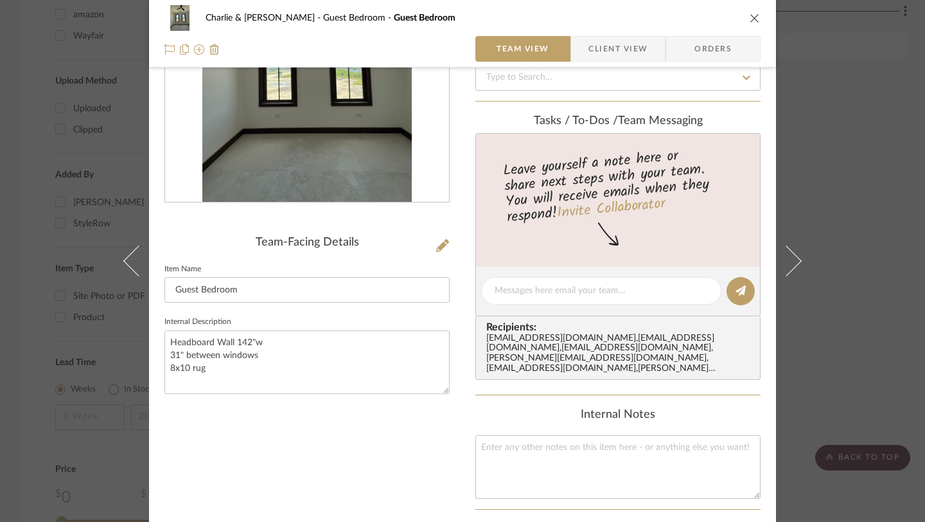
click at [222, 420] on div "Team-Facing Details Item Name Guest Bedroom Internal Description Headboard Wall…" at bounding box center [307, 320] width 285 height 797
click at [186, 366] on textarea "Headboard Wall 142"w 31" between windows 8x10 rug" at bounding box center [307, 362] width 285 height 64
click at [752, 18] on icon "close" at bounding box center [755, 18] width 10 height 10
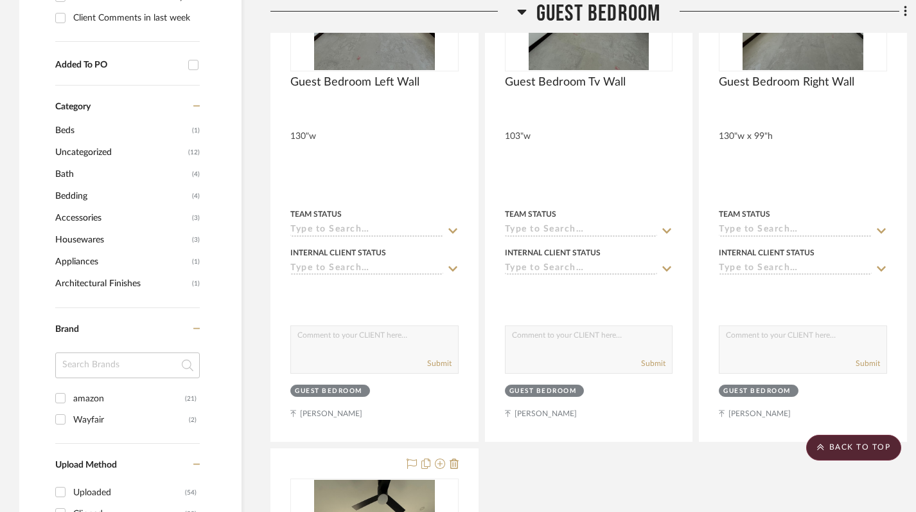
scroll to position [543, 0]
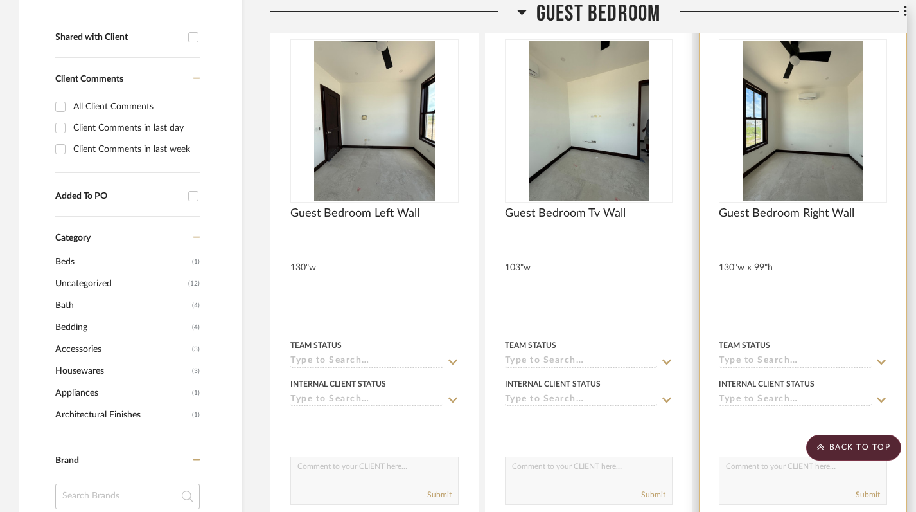
click at [761, 235] on div at bounding box center [803, 291] width 207 height 562
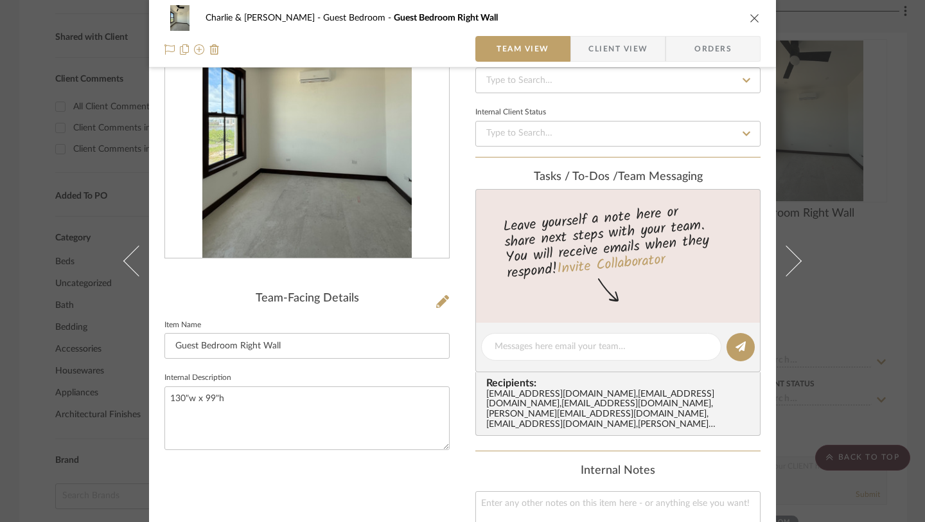
scroll to position [145, 0]
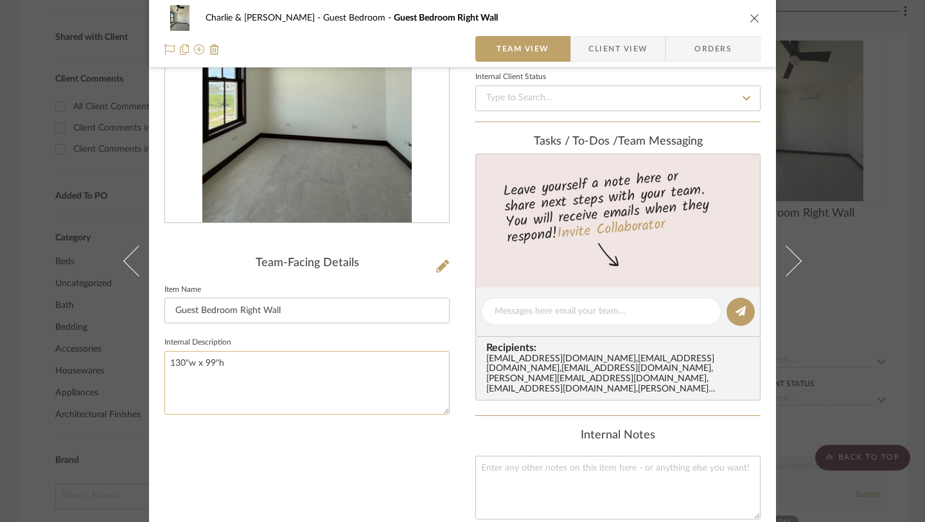
click at [197, 366] on textarea "130"w x 99"h" at bounding box center [307, 383] width 285 height 64
click at [750, 19] on icon "close" at bounding box center [755, 18] width 10 height 10
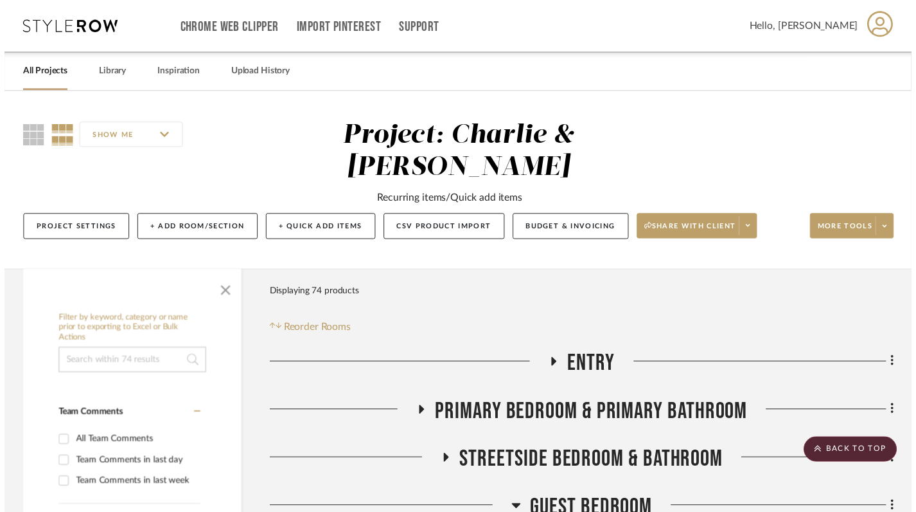
scroll to position [543, 0]
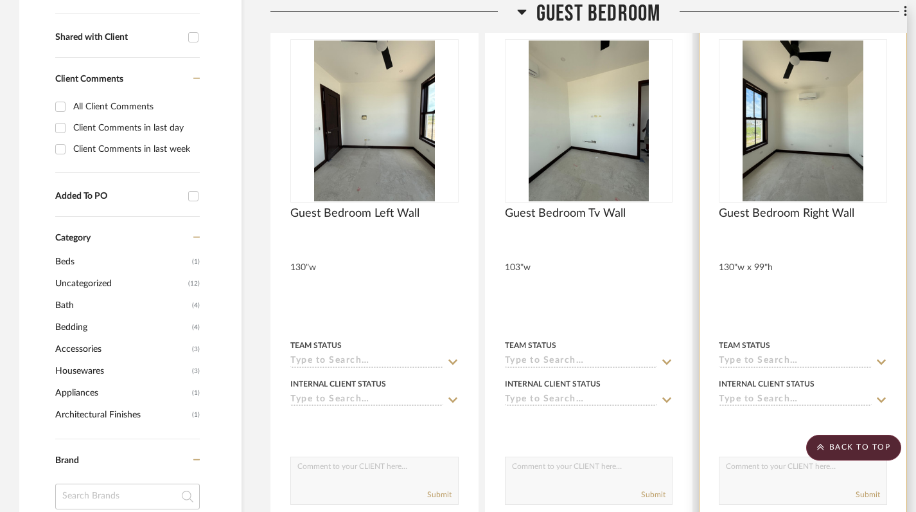
click at [810, 251] on div at bounding box center [803, 291] width 207 height 562
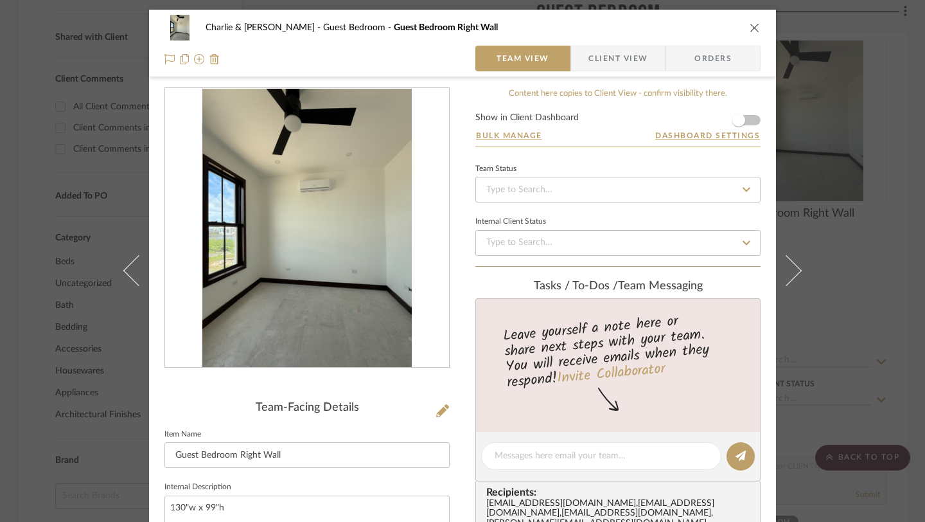
scroll to position [68, 0]
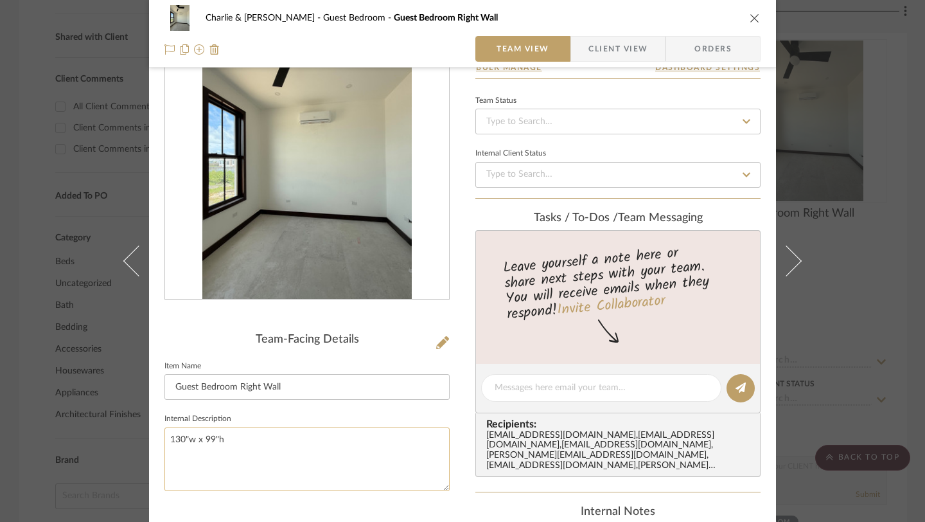
click at [186, 454] on textarea "130"w x 99"h" at bounding box center [307, 459] width 285 height 64
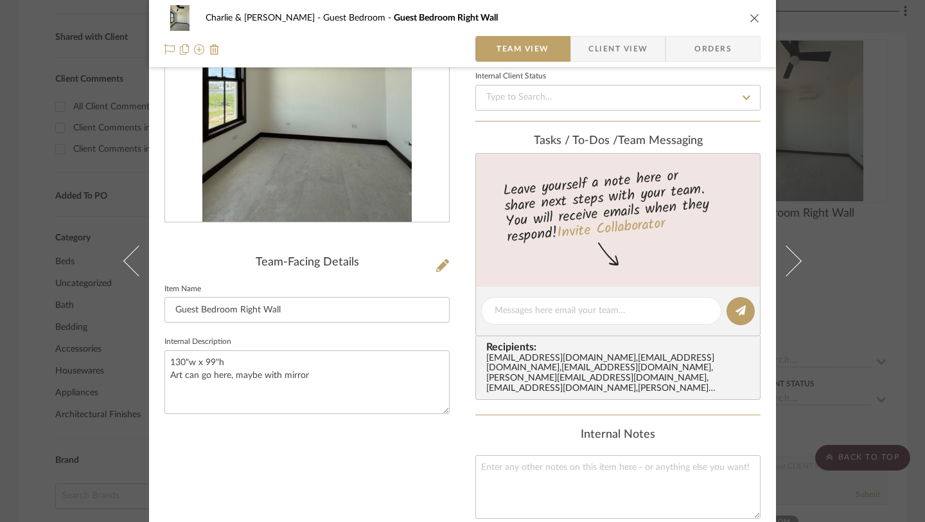
type textarea "130"w x 99"h Art can go here, maybe with mirror"
click at [338, 484] on div "Team-Facing Details Item Name Guest Bedroom Right Wall Internal Description 130…" at bounding box center [307, 340] width 285 height 797
click at [750, 16] on icon "close" at bounding box center [755, 18] width 10 height 10
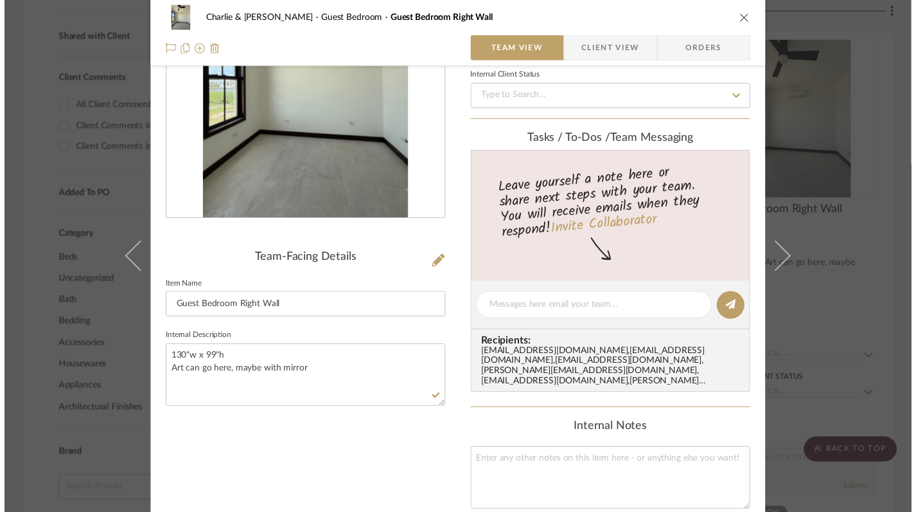
scroll to position [543, 0]
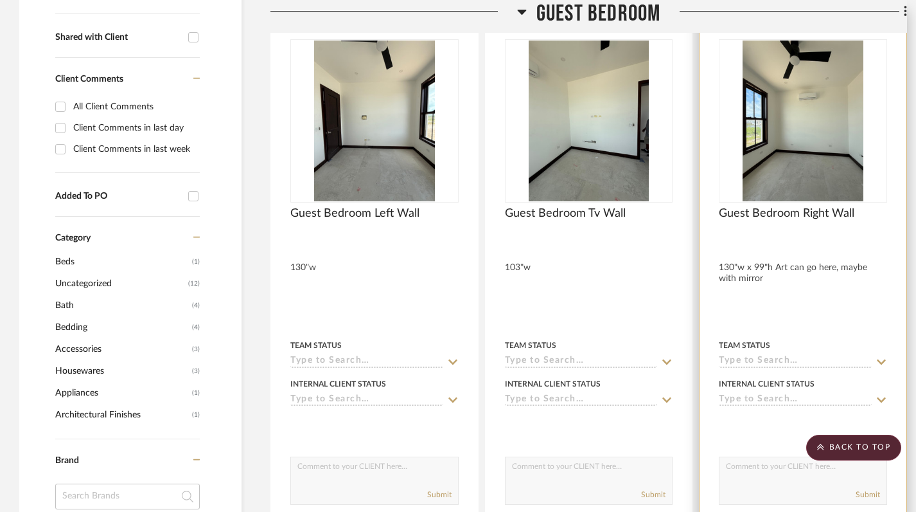
click at [806, 285] on div at bounding box center [803, 291] width 207 height 562
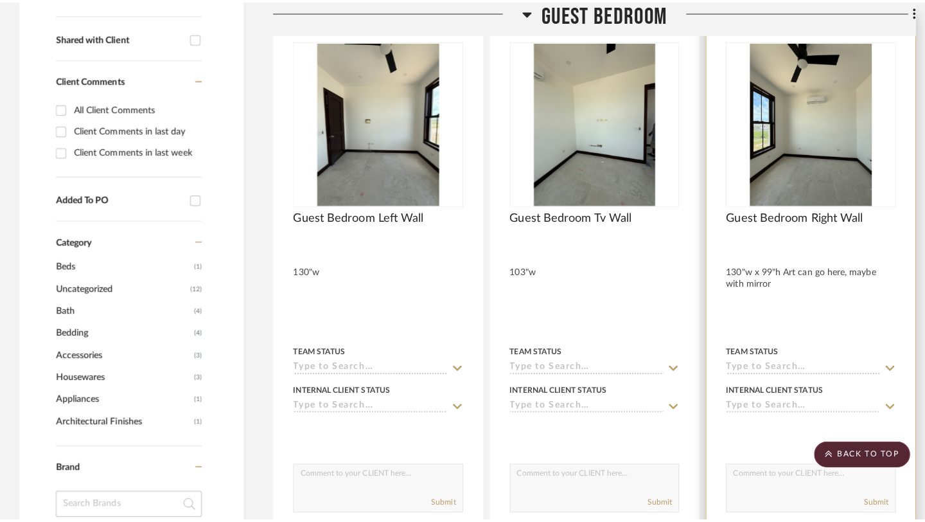
scroll to position [0, 0]
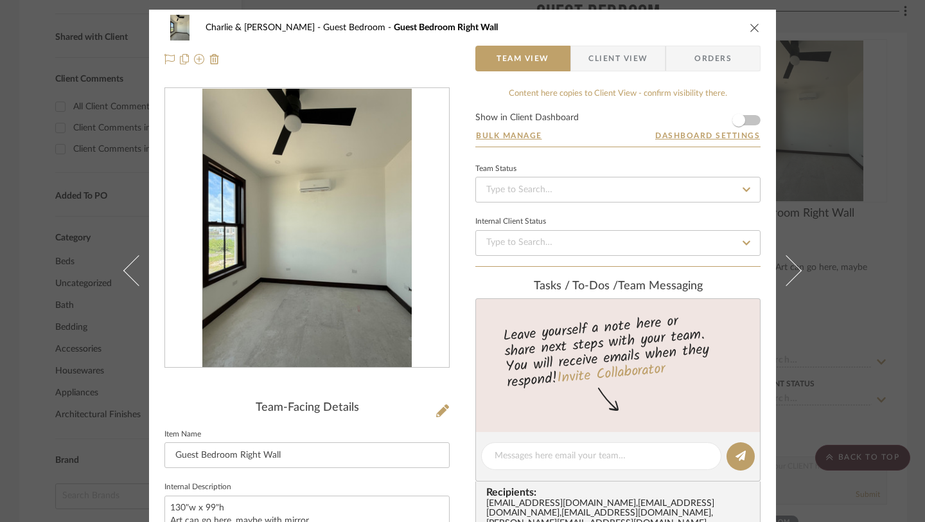
click at [753, 28] on icon "close" at bounding box center [755, 27] width 10 height 10
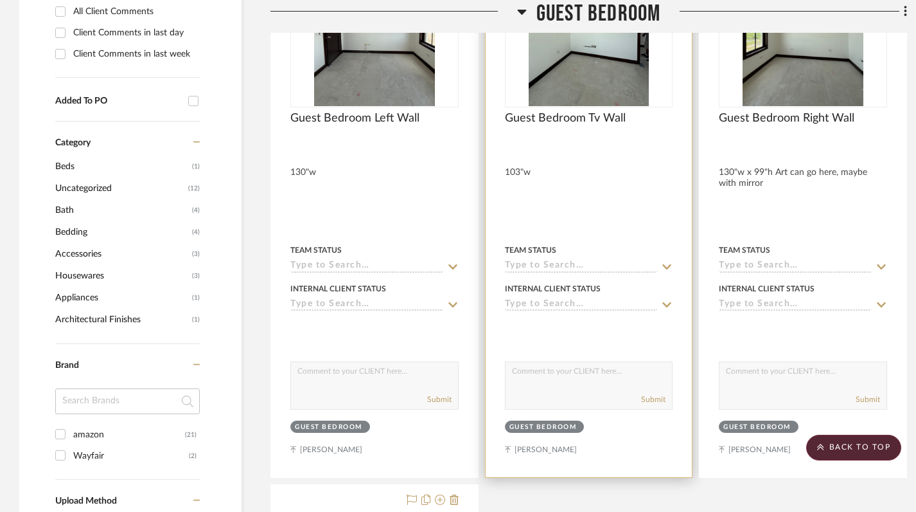
scroll to position [671, 0]
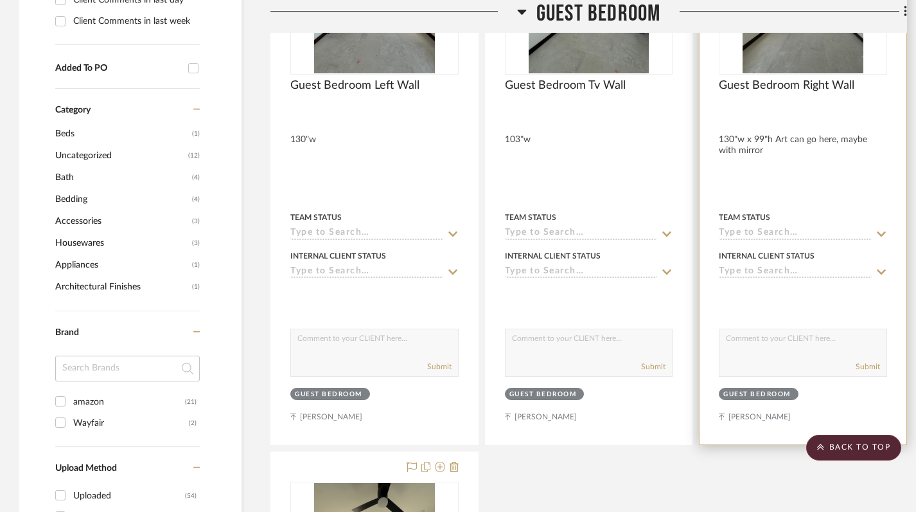
click at [781, 120] on div at bounding box center [803, 163] width 207 height 562
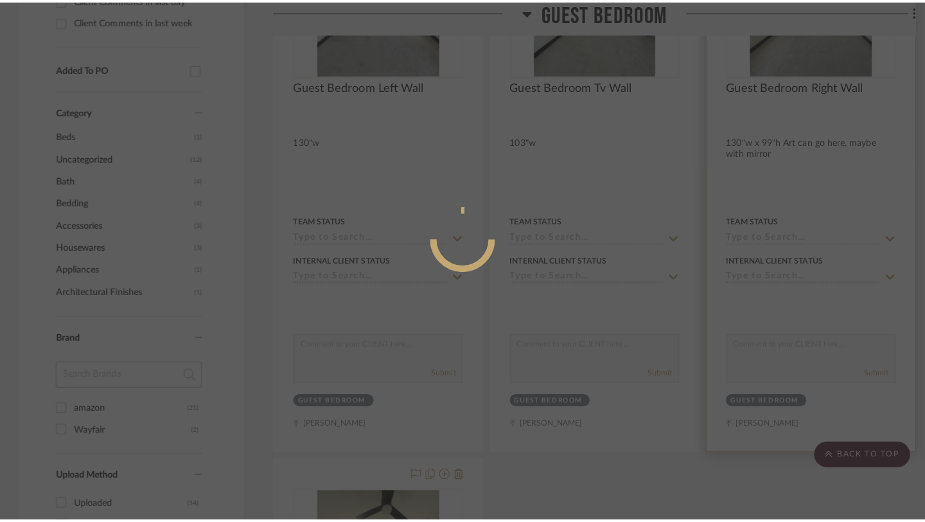
scroll to position [0, 0]
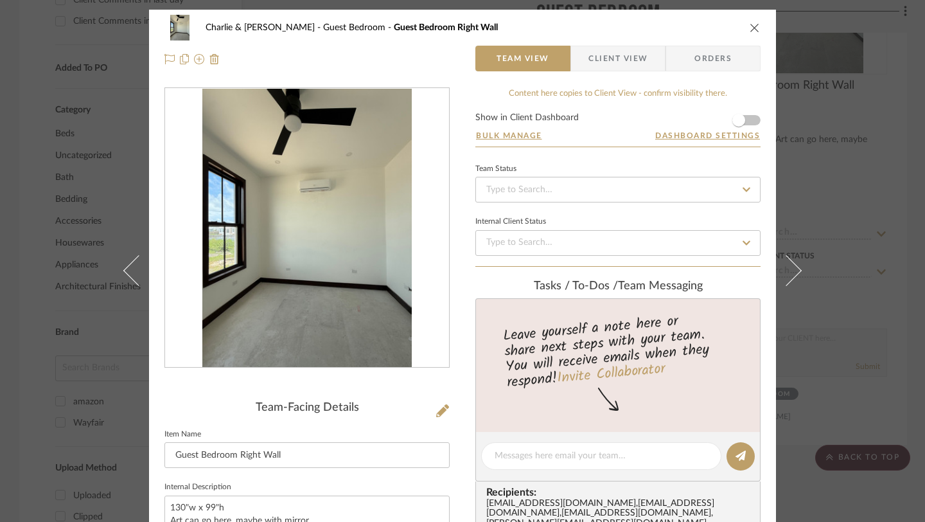
click at [752, 31] on icon "close" at bounding box center [755, 27] width 10 height 10
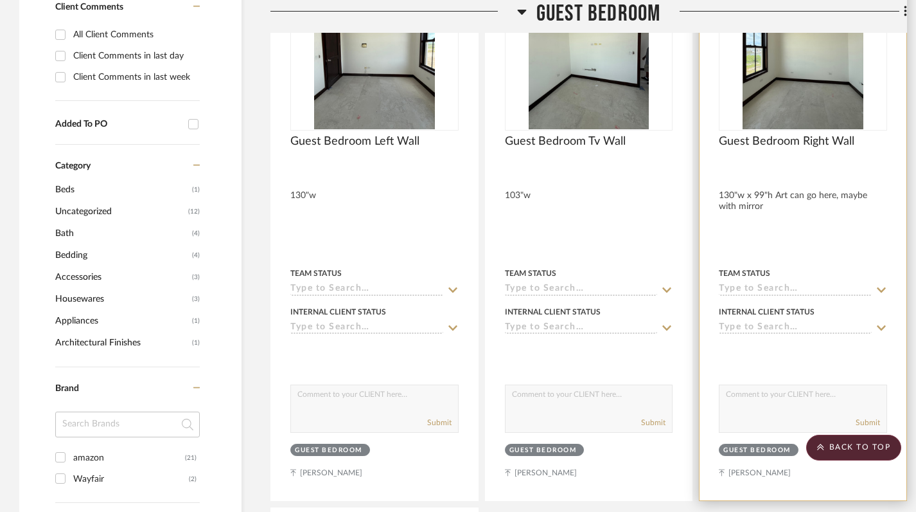
scroll to position [559, 0]
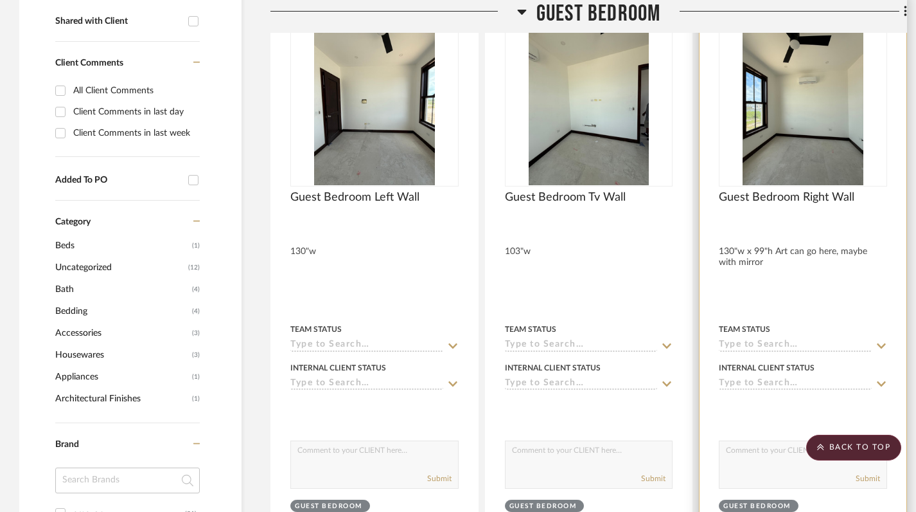
click at [834, 219] on div at bounding box center [803, 275] width 207 height 562
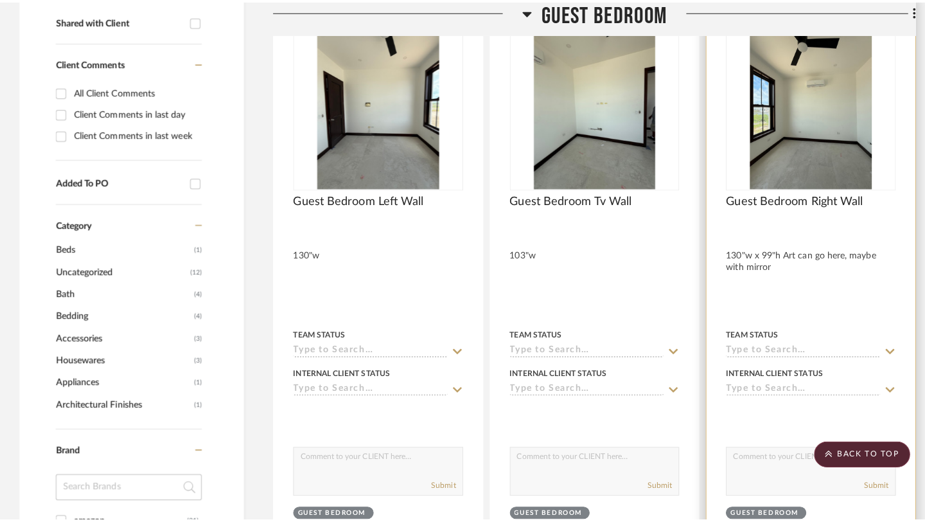
scroll to position [0, 0]
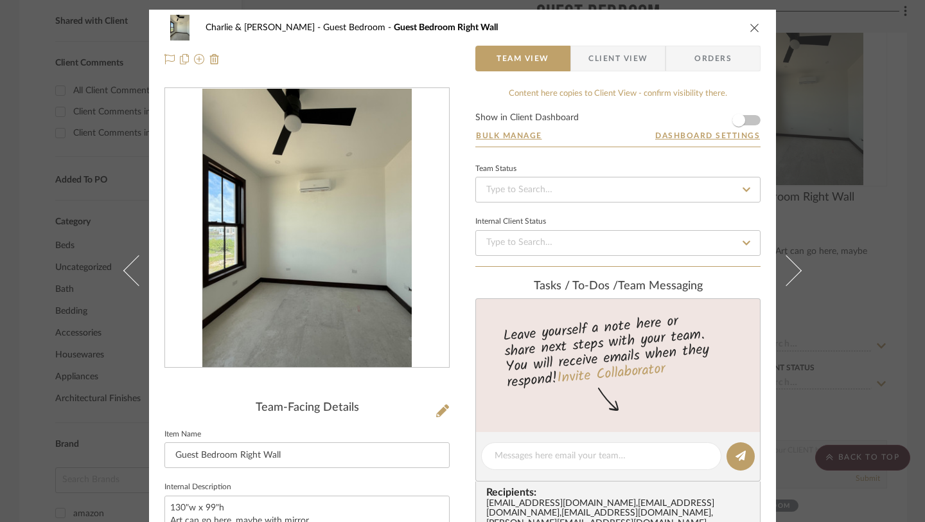
click at [751, 30] on icon "close" at bounding box center [755, 27] width 10 height 10
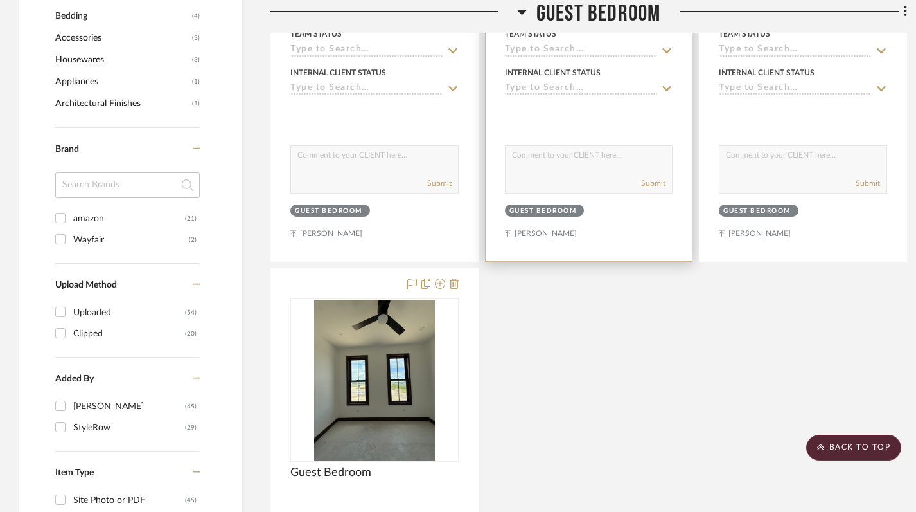
scroll to position [838, 0]
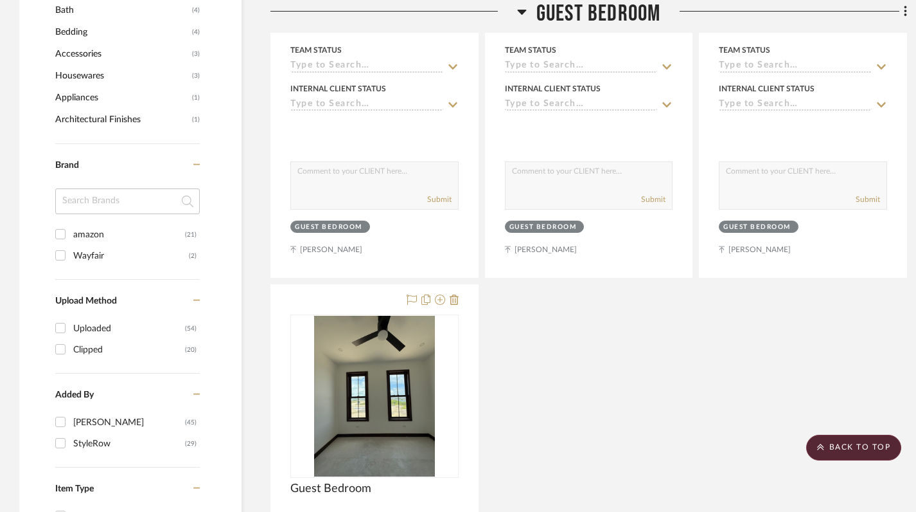
click at [522, 13] on icon at bounding box center [521, 12] width 9 height 5
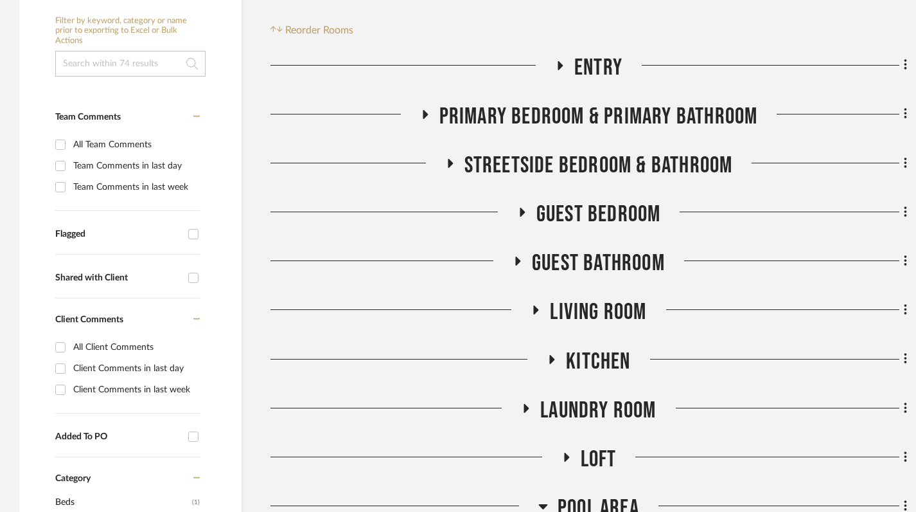
scroll to position [303, 0]
click at [563, 249] on span "Guest Bathroom" at bounding box center [598, 263] width 133 height 28
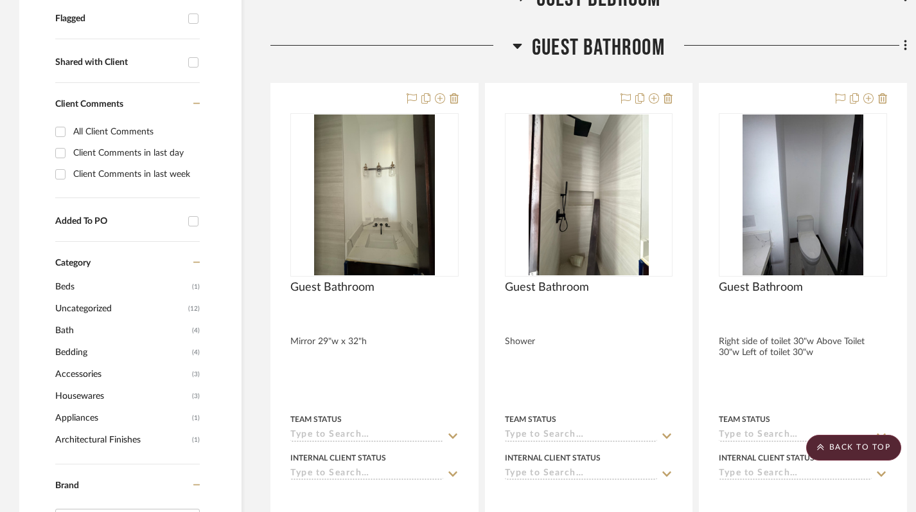
scroll to position [517, 0]
click at [516, 44] on icon at bounding box center [517, 46] width 9 height 5
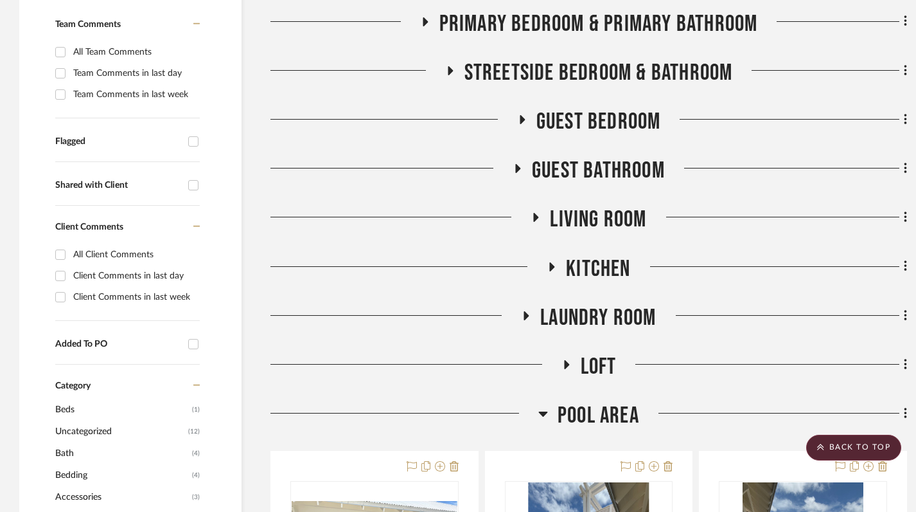
scroll to position [394, 0]
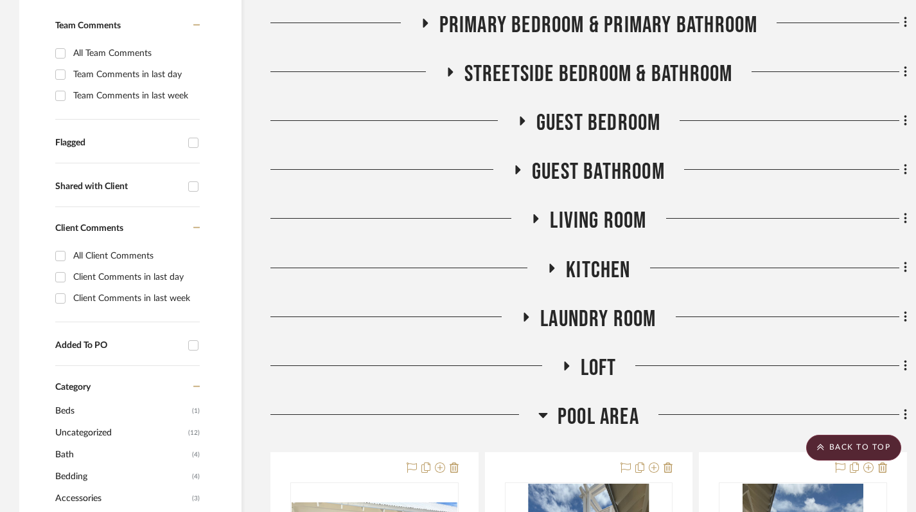
click at [516, 165] on fa-icon at bounding box center [518, 174] width 10 height 19
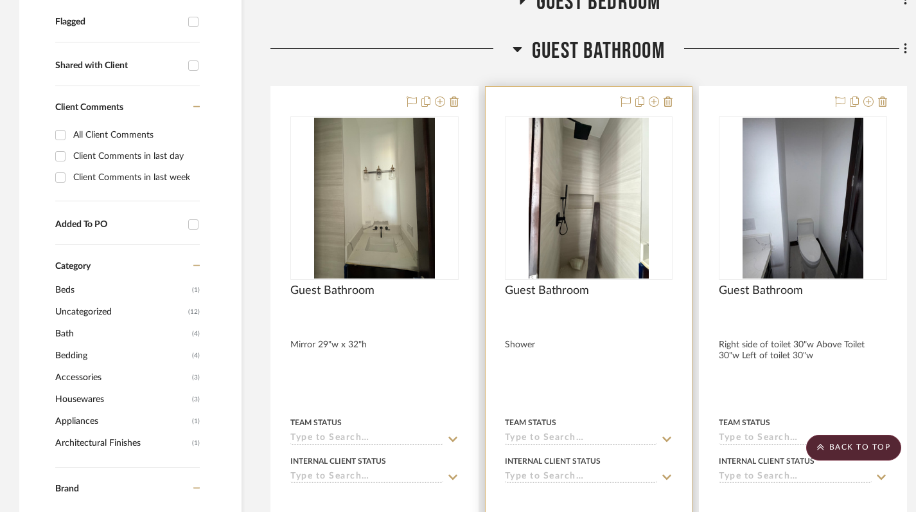
scroll to position [512, 0]
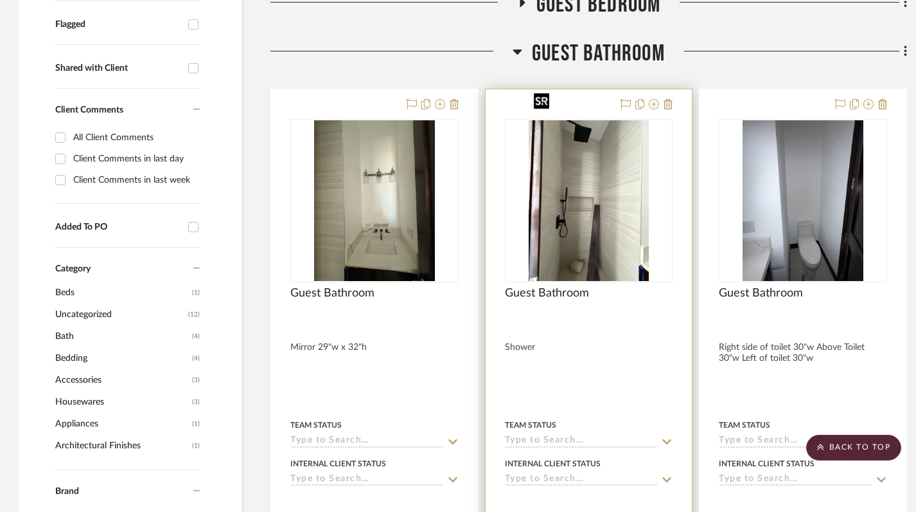
click at [571, 166] on img "0" at bounding box center [589, 200] width 121 height 161
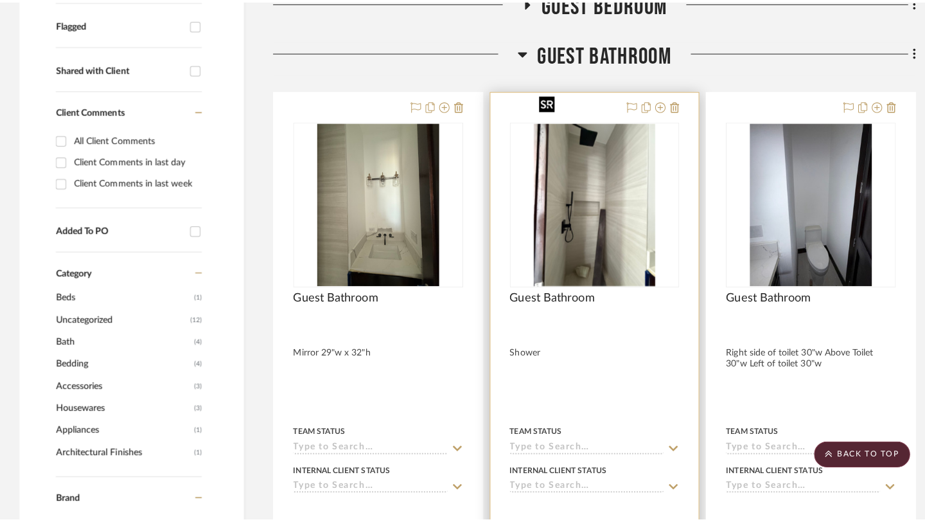
scroll to position [0, 0]
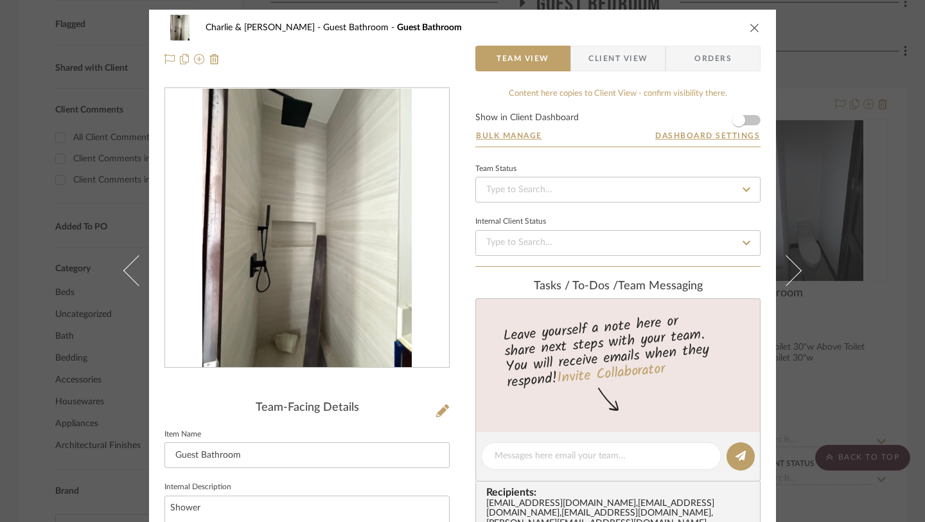
click at [750, 32] on icon "close" at bounding box center [755, 27] width 10 height 10
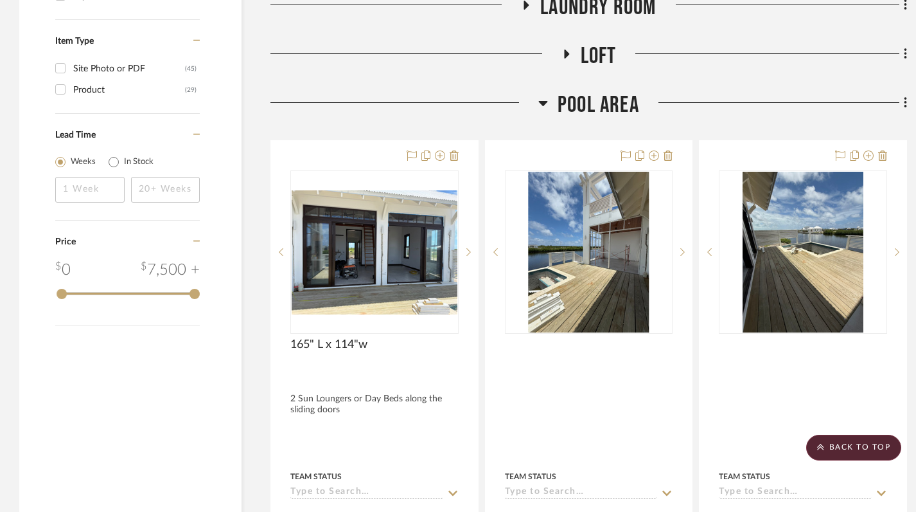
scroll to position [1287, 0]
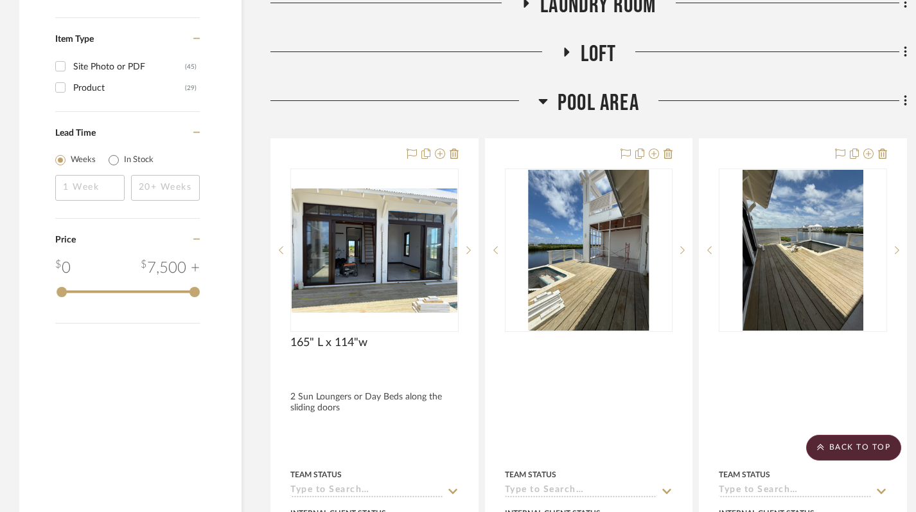
click at [543, 99] on icon at bounding box center [543, 101] width 9 height 5
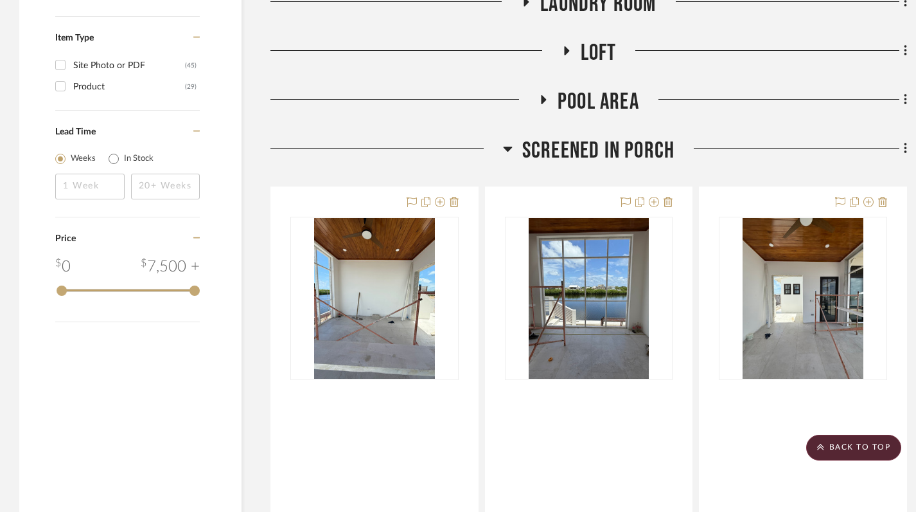
scroll to position [1285, 0]
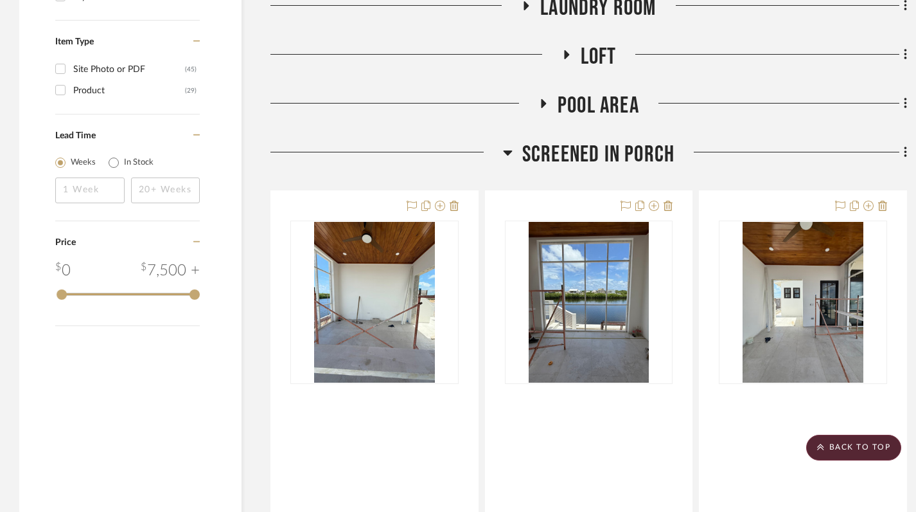
click at [510, 145] on icon at bounding box center [508, 152] width 10 height 15
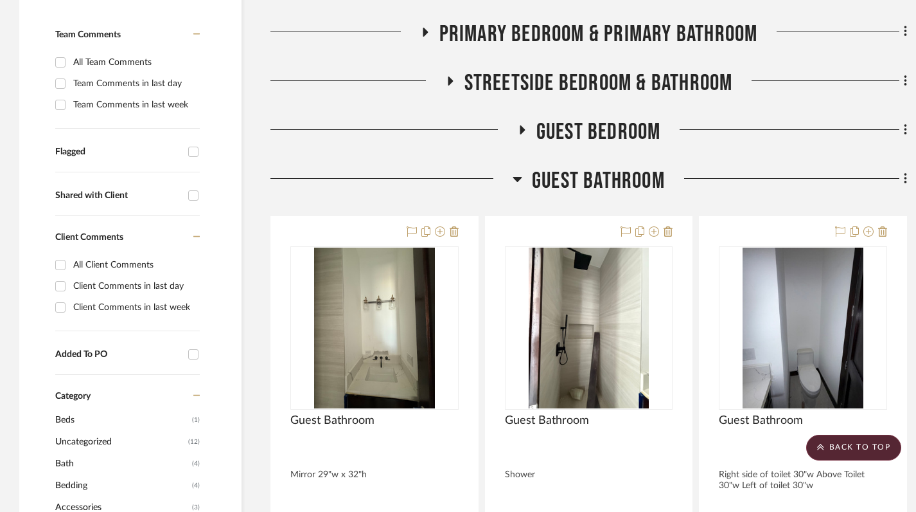
scroll to position [118, 0]
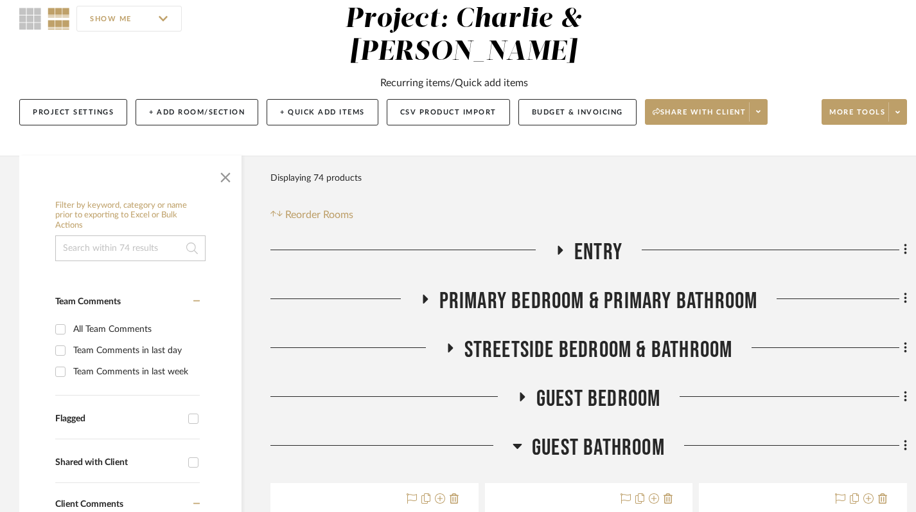
click at [515, 443] on icon at bounding box center [517, 445] width 9 height 5
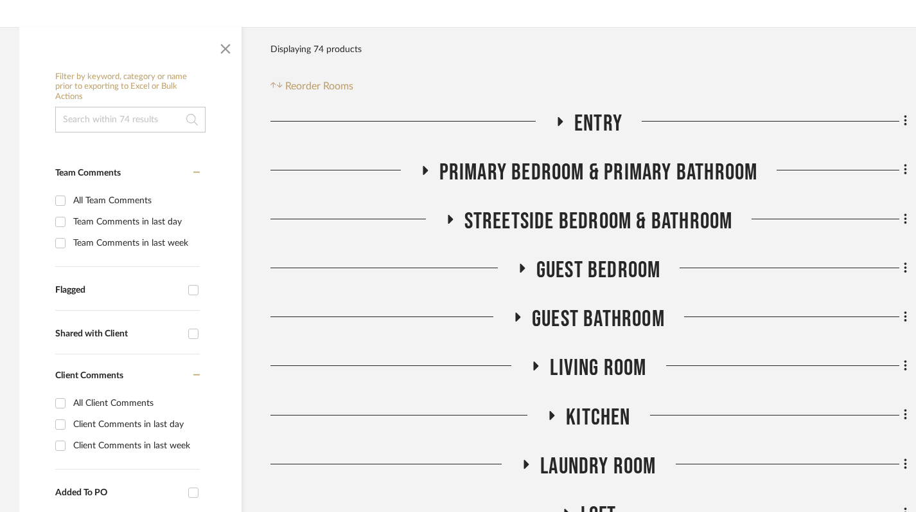
scroll to position [253, 0]
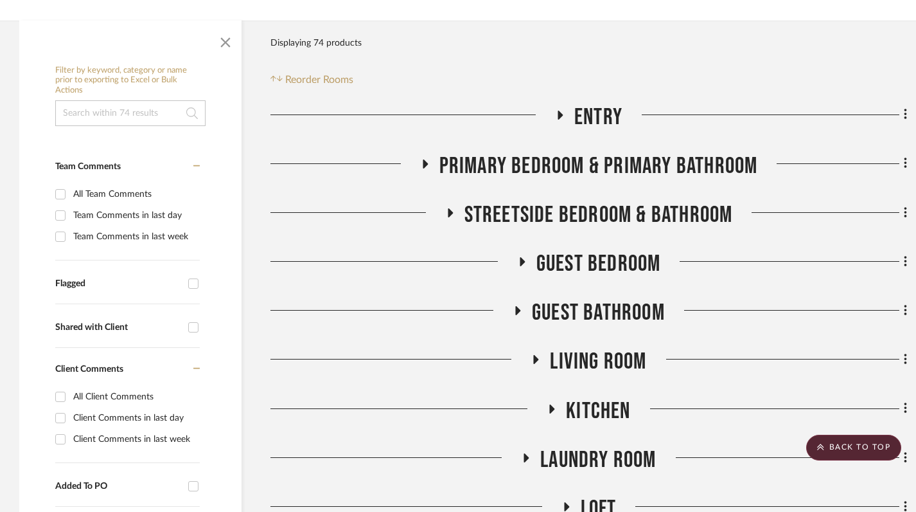
click at [525, 257] on icon at bounding box center [521, 262] width 15 height 10
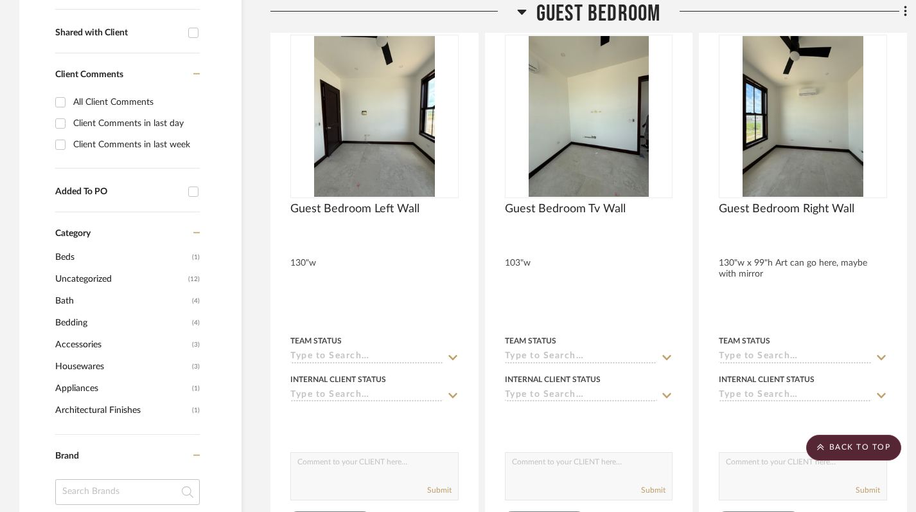
scroll to position [534, 0]
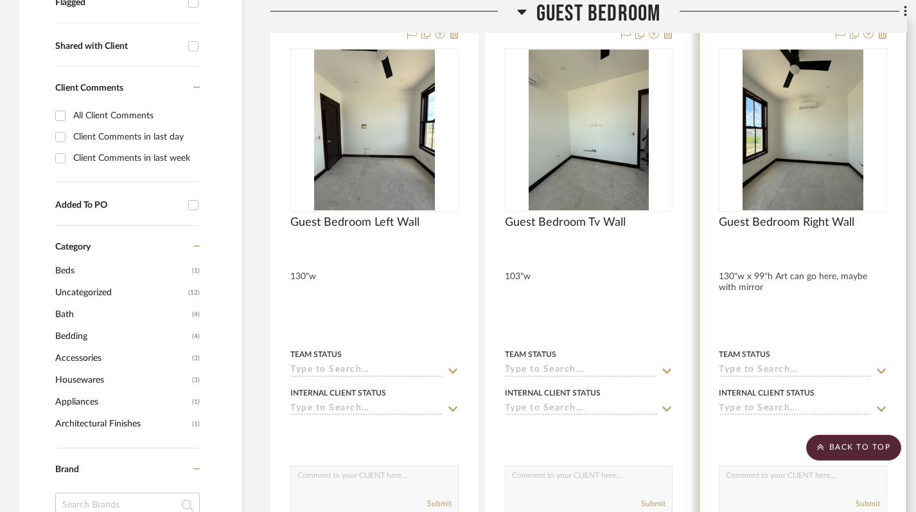
click at [785, 244] on div at bounding box center [803, 250] width 168 height 12
click at [754, 229] on div at bounding box center [803, 300] width 207 height 562
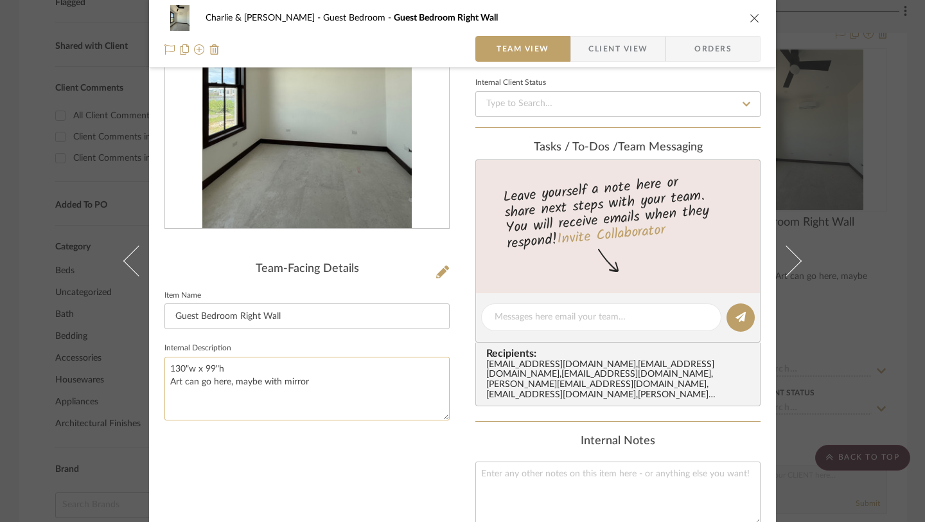
scroll to position [141, 0]
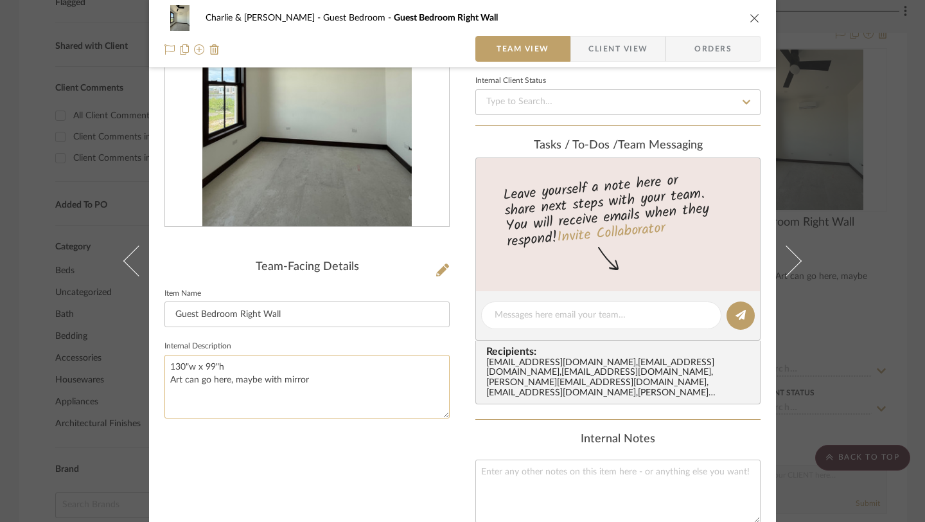
drag, startPoint x: 224, startPoint y: 363, endPoint x: 161, endPoint y: 367, distance: 63.1
click at [165, 367] on textarea "130"w x 99"h Art can go here, maybe with mirror" at bounding box center [307, 387] width 285 height 64
click at [289, 380] on textarea "130"w x 99"h Art can go here, maybe with mirror" at bounding box center [307, 387] width 285 height 64
click at [309, 379] on textarea "130"w x 99"h Art can go here, maybe with mirror" at bounding box center [307, 387] width 285 height 64
click at [752, 18] on icon "close" at bounding box center [755, 18] width 10 height 10
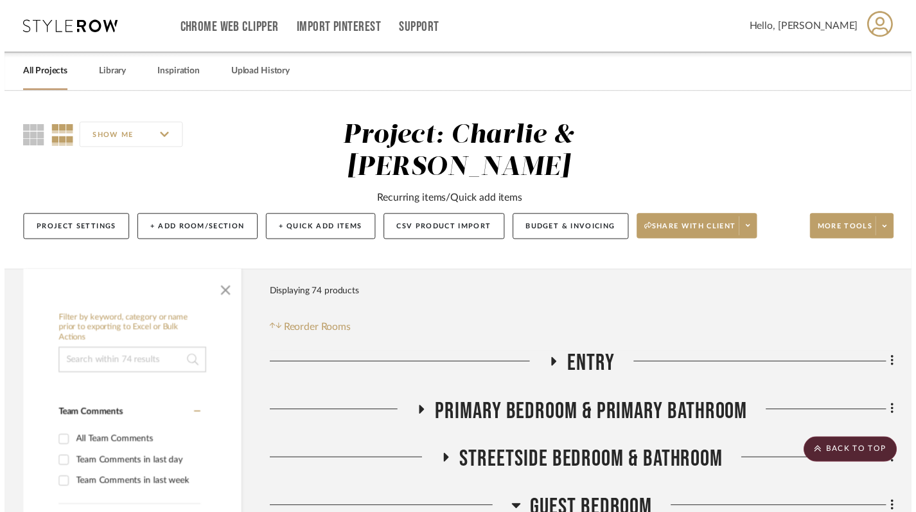
scroll to position [534, 0]
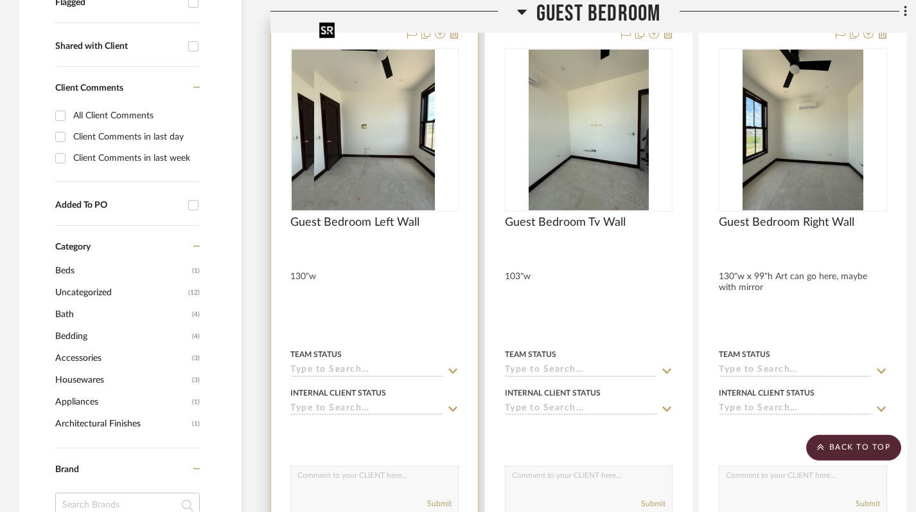
click at [389, 130] on img "0" at bounding box center [352, 129] width 121 height 161
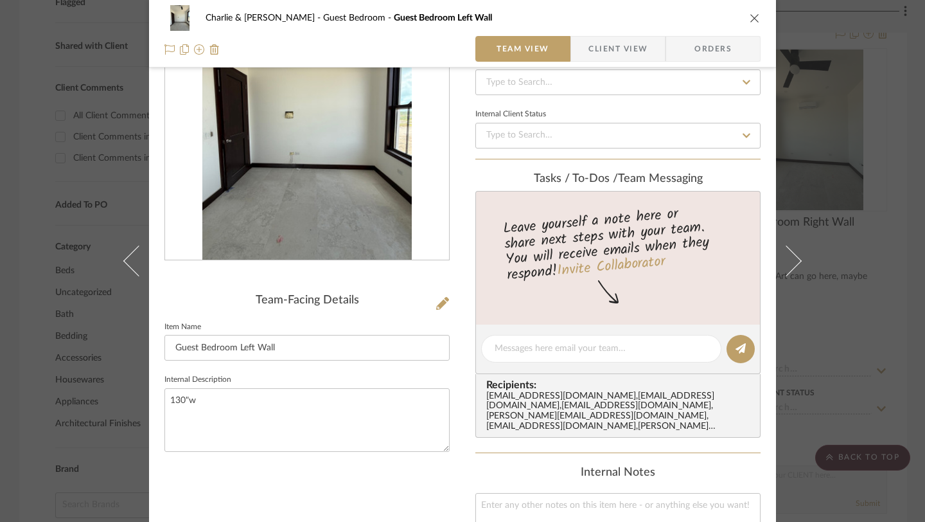
scroll to position [111, 0]
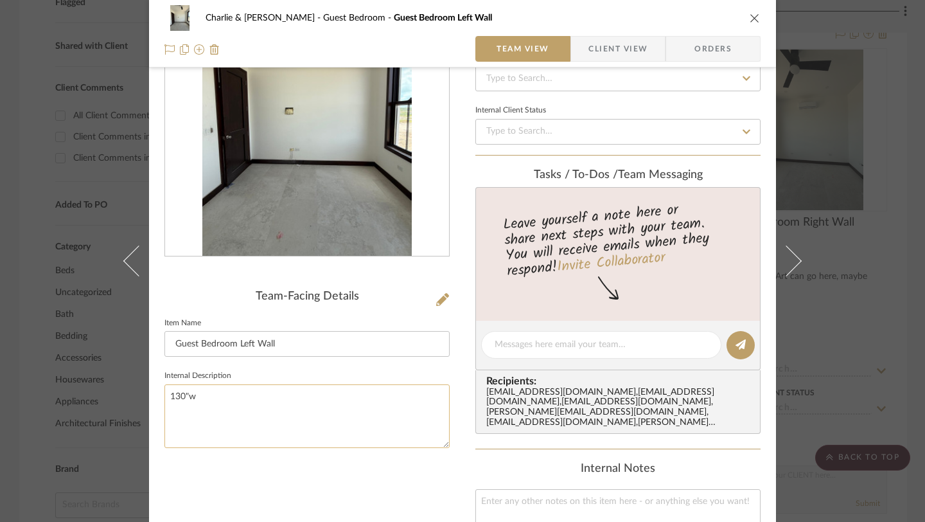
click at [208, 394] on textarea "130"w" at bounding box center [307, 416] width 285 height 64
type textarea "130"w Mirror can also go here with plant"
click at [277, 508] on div "Team-Facing Details Item Name Guest Bedroom Left Wall Internal Description 130"…" at bounding box center [307, 374] width 285 height 797
click at [185, 396] on textarea "130"w Mirror can also go here with plant" at bounding box center [307, 416] width 285 height 64
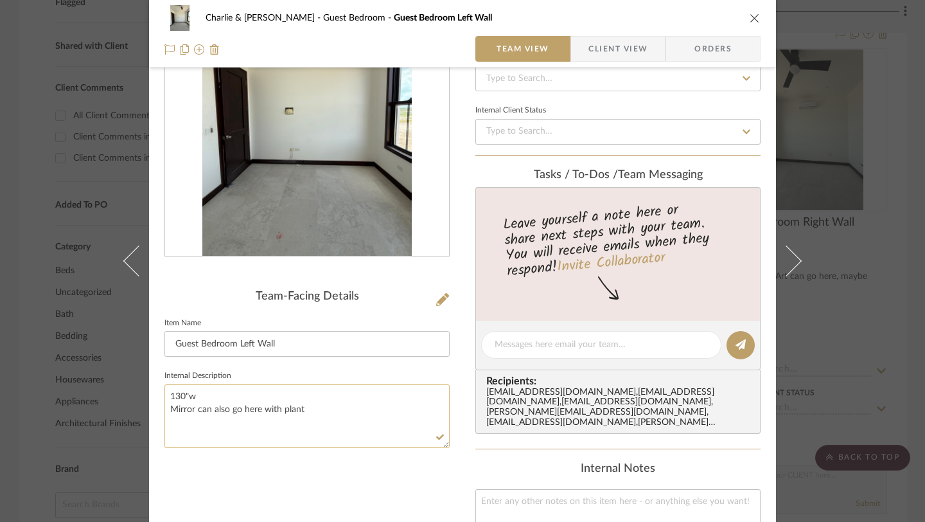
click at [185, 396] on textarea "130"w Mirror can also go here with plant" at bounding box center [307, 416] width 285 height 64
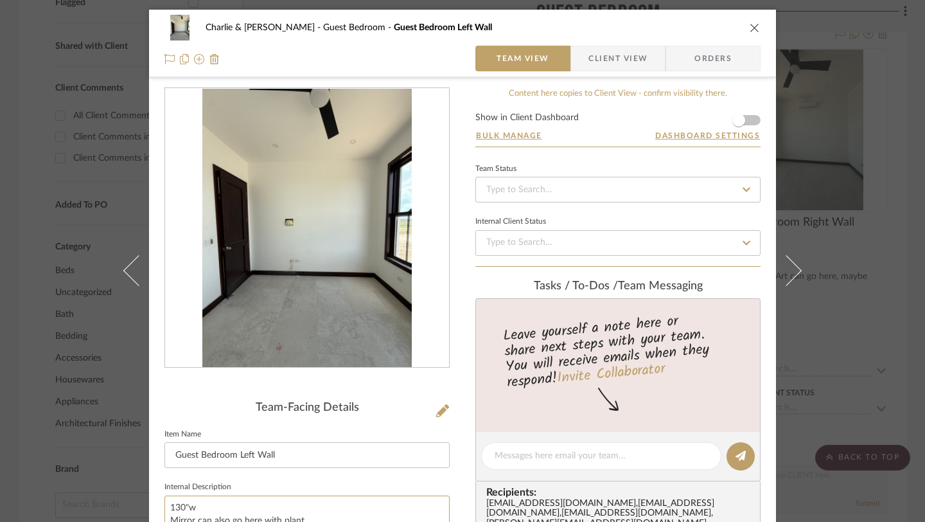
scroll to position [1, 0]
click at [750, 25] on icon "close" at bounding box center [755, 27] width 10 height 10
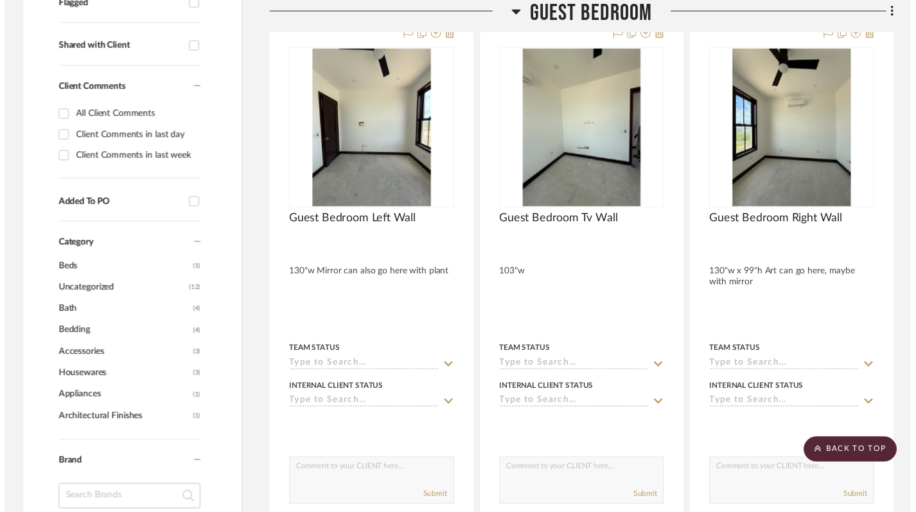
scroll to position [534, 0]
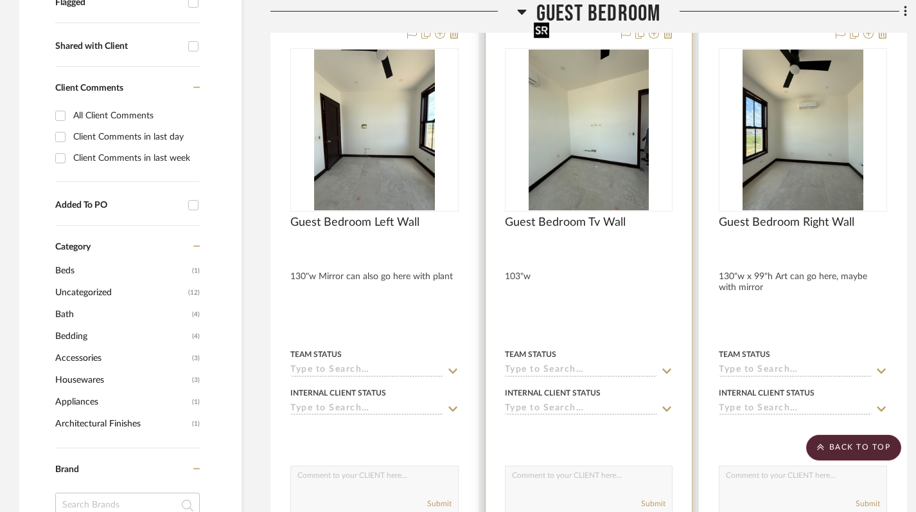
click at [597, 116] on img "0" at bounding box center [589, 129] width 121 height 161
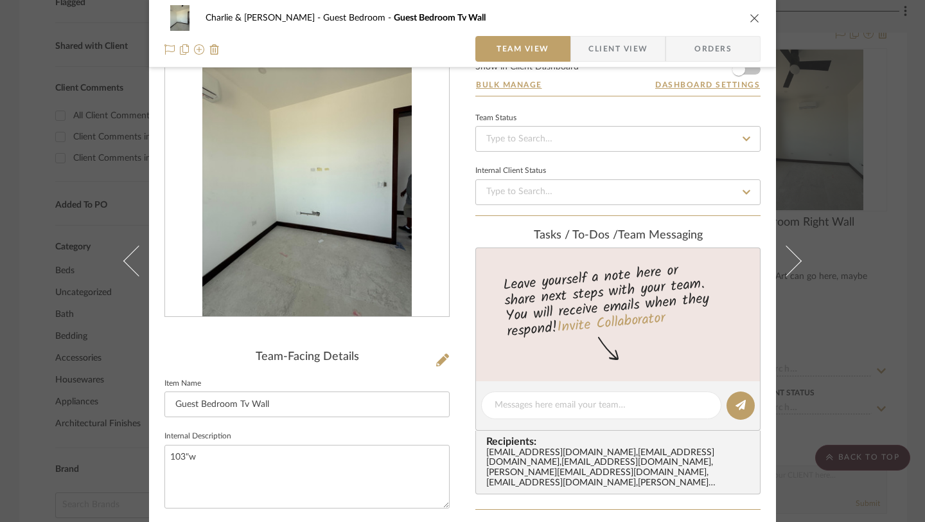
scroll to position [87, 0]
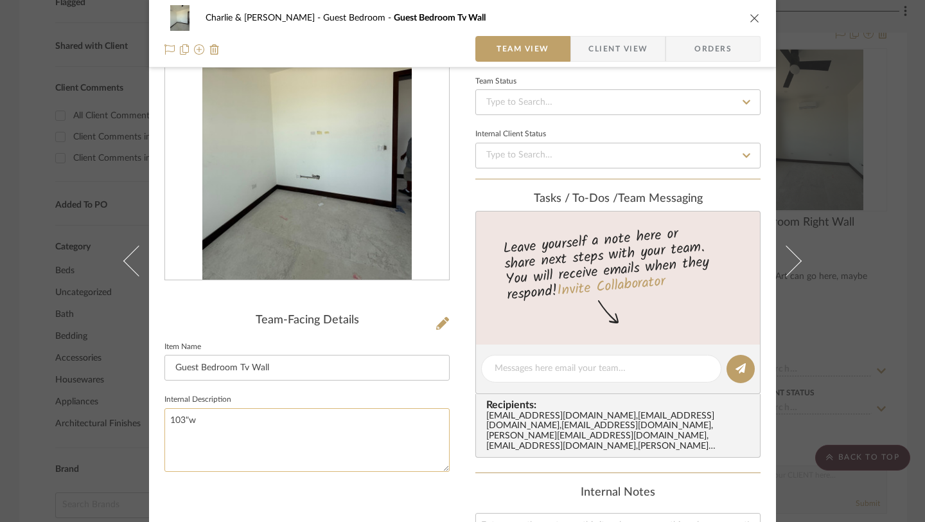
click at [183, 421] on textarea "103"w" at bounding box center [307, 440] width 285 height 64
click at [750, 19] on icon "close" at bounding box center [755, 18] width 10 height 10
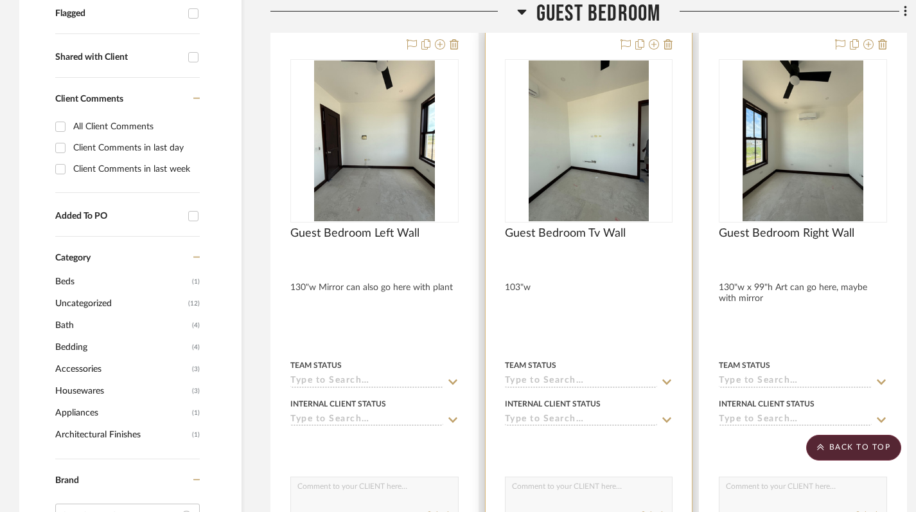
scroll to position [524, 0]
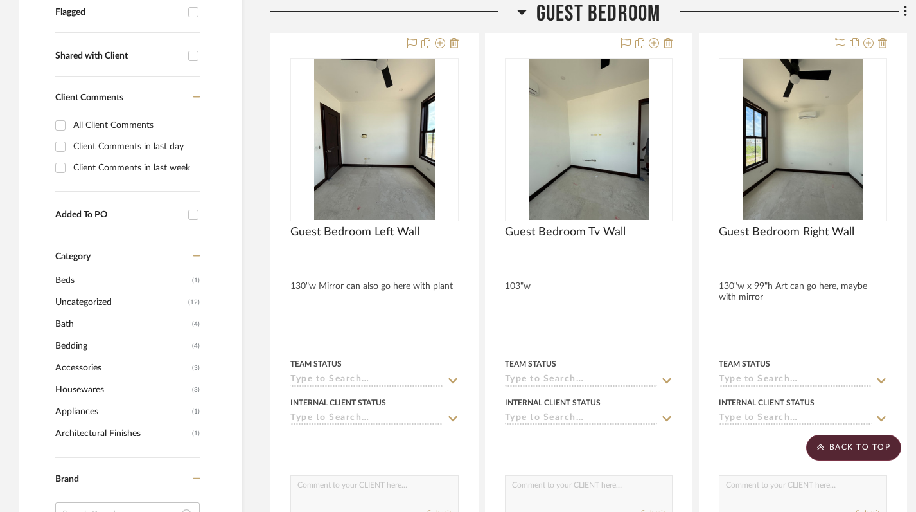
click at [523, 14] on icon at bounding box center [522, 11] width 10 height 15
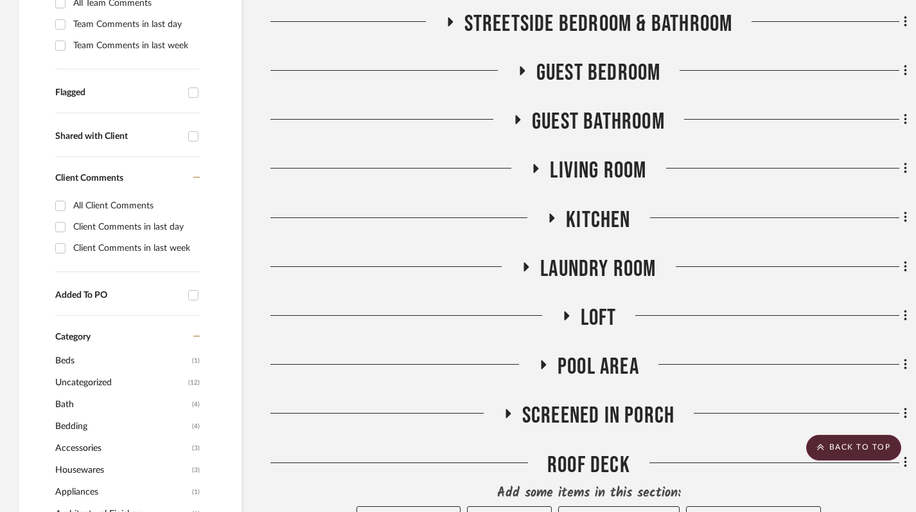
scroll to position [619, 0]
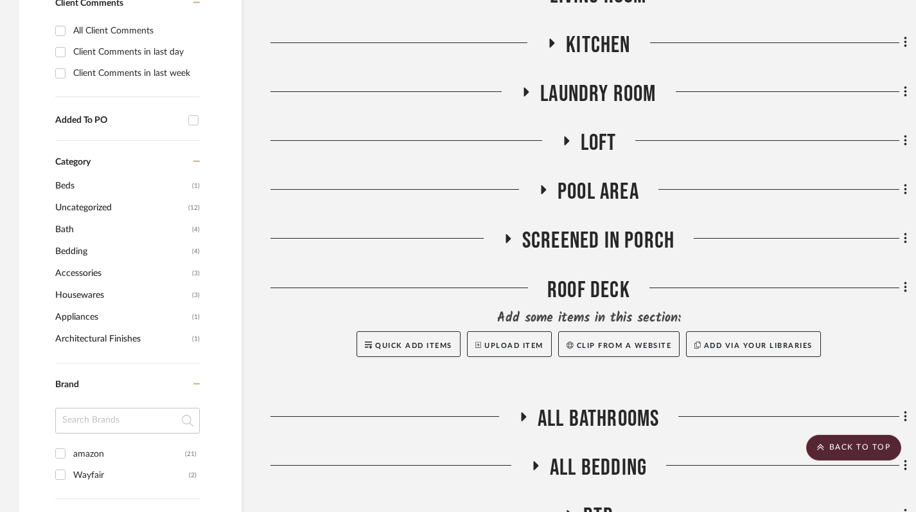
click at [543, 185] on icon at bounding box center [544, 189] width 5 height 9
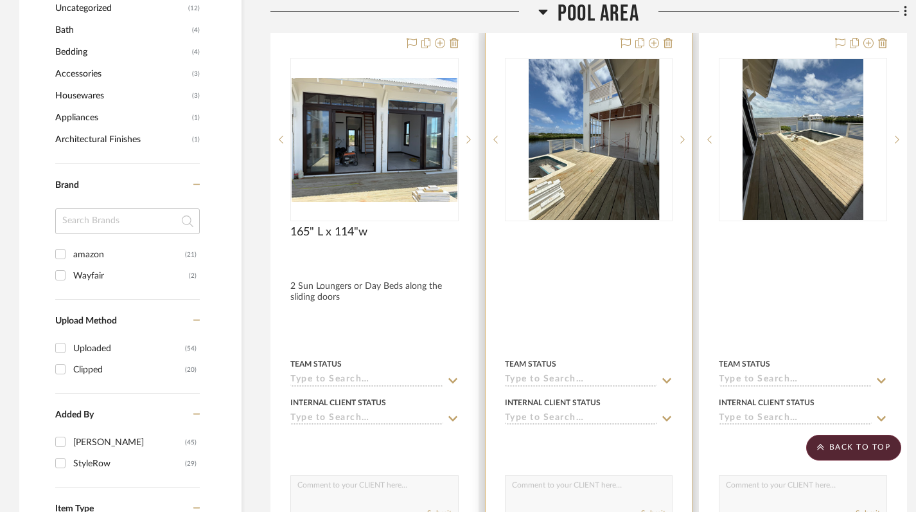
scroll to position [819, 0]
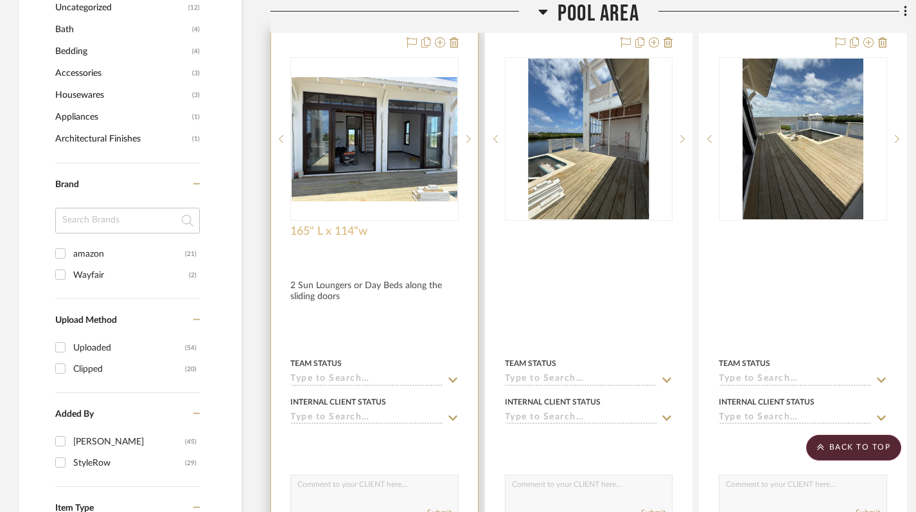
click at [337, 224] on span "165" L x 114"w" at bounding box center [328, 231] width 77 height 14
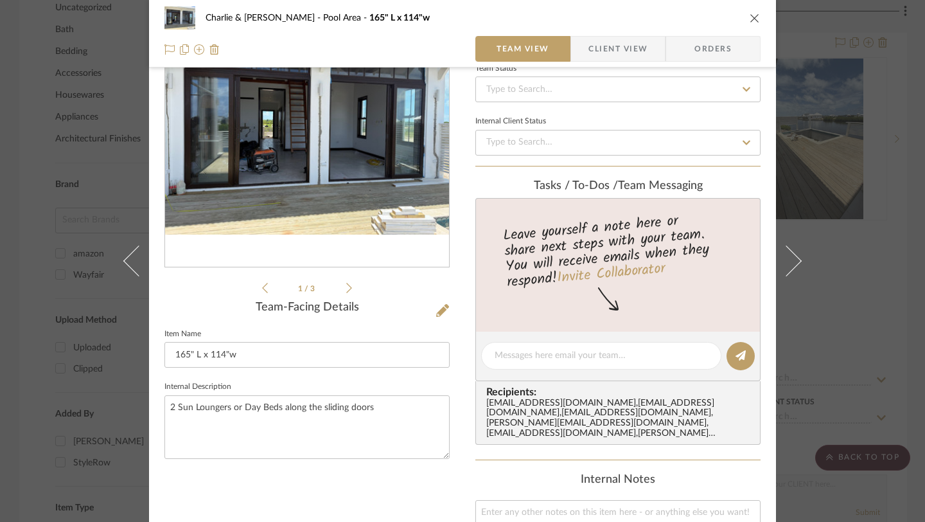
scroll to position [124, 0]
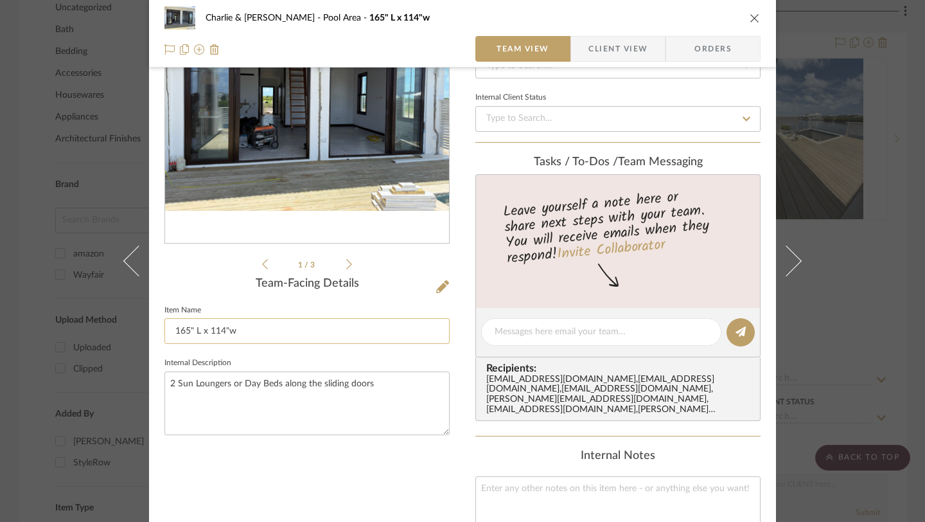
click at [204, 335] on input "165" L x 114"w" at bounding box center [307, 331] width 285 height 26
click at [866, 221] on div "Charlie & Angie Lewie Pool Area 165" L x 114"w Team View Client View Orders 1 /…" at bounding box center [462, 261] width 925 height 522
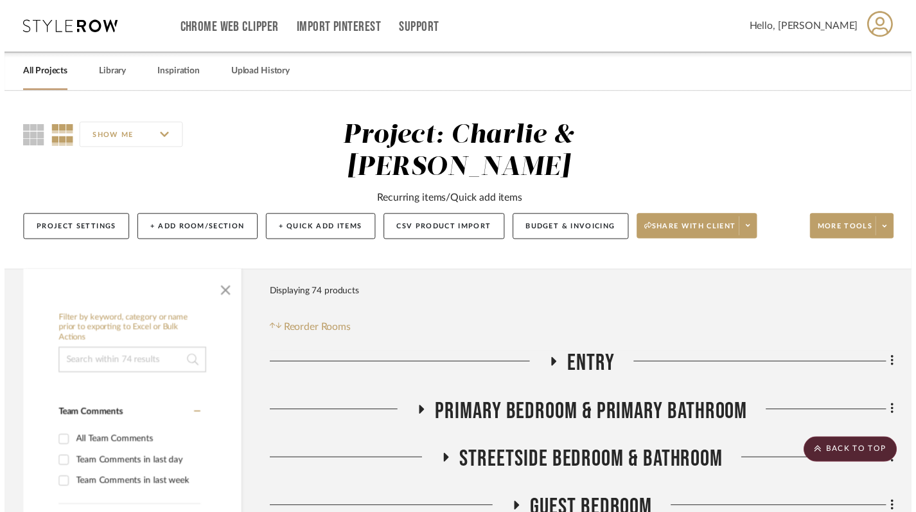
scroll to position [819, 0]
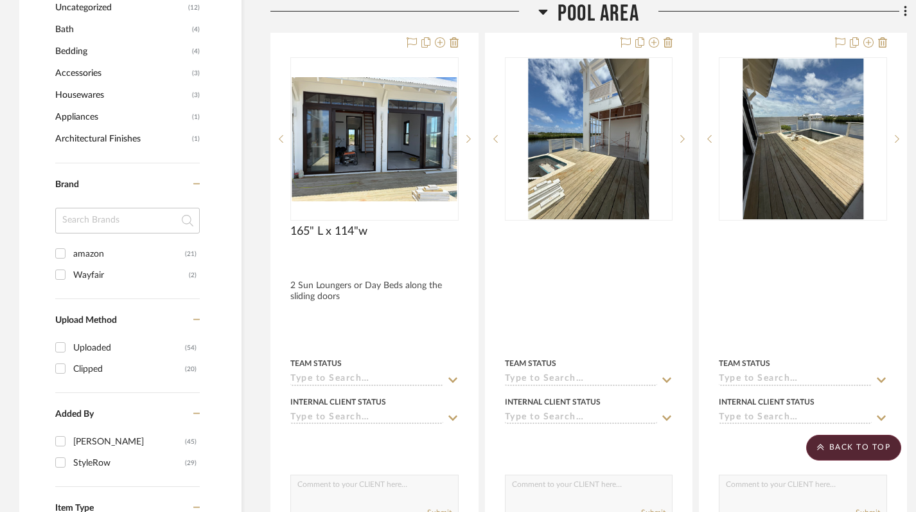
click at [546, 8] on icon at bounding box center [543, 11] width 10 height 15
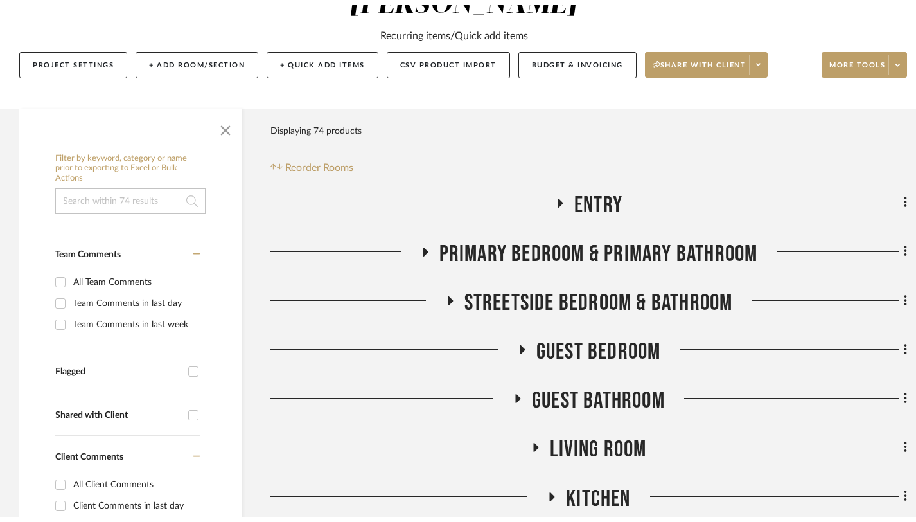
scroll to position [0, 0]
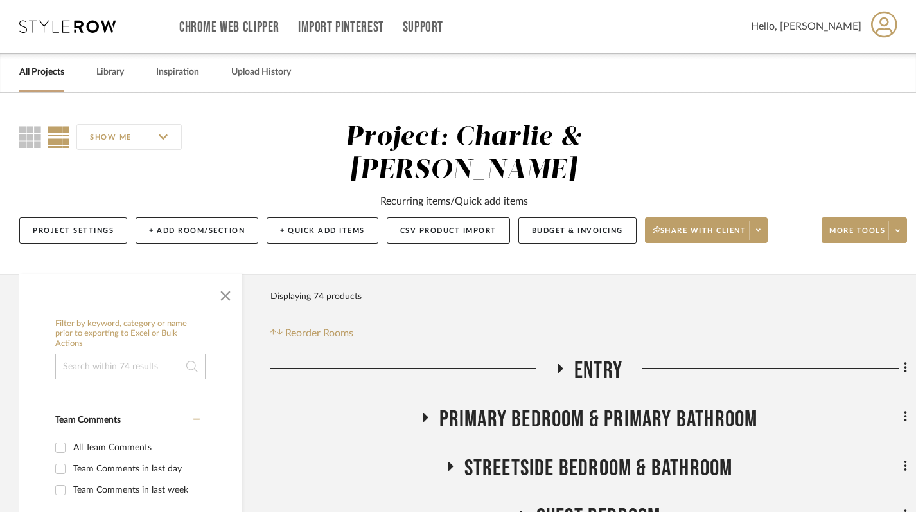
click at [53, 67] on link "All Projects" at bounding box center [41, 72] width 45 height 17
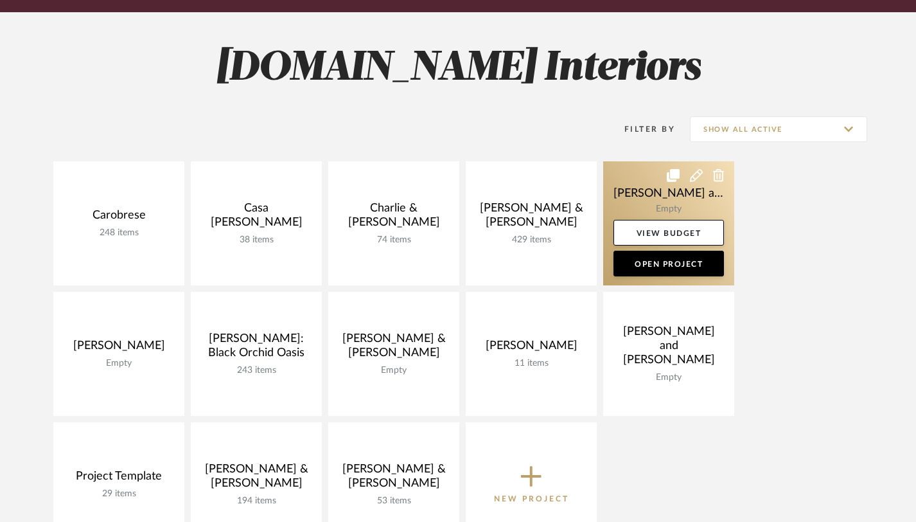
scroll to position [211, 0]
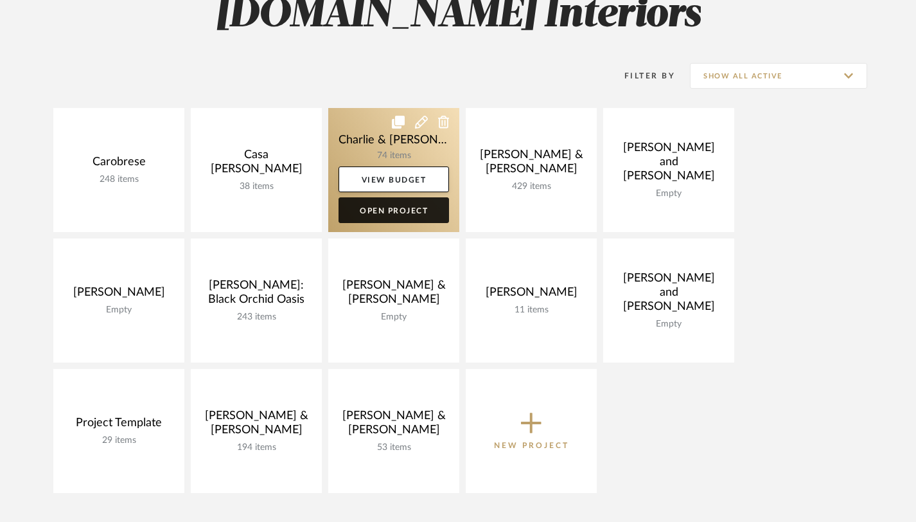
click at [401, 209] on link "Open Project" at bounding box center [394, 210] width 111 height 26
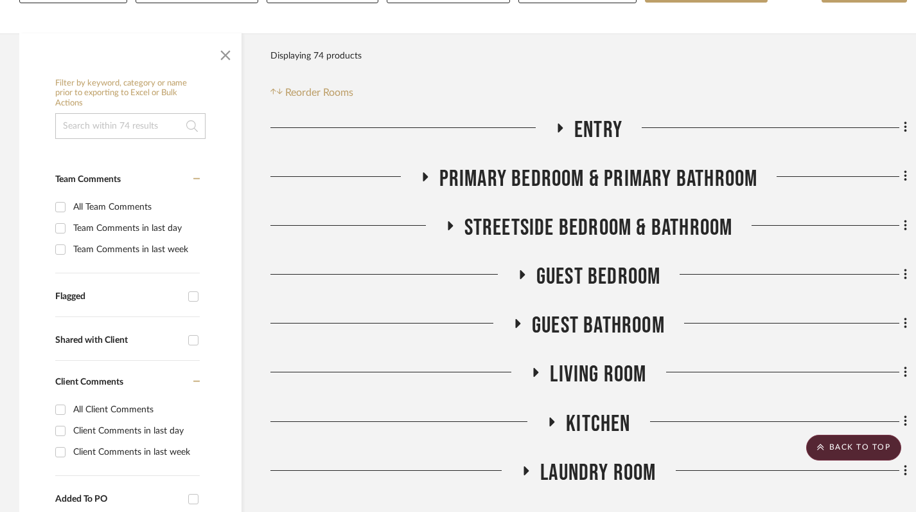
scroll to position [235, 0]
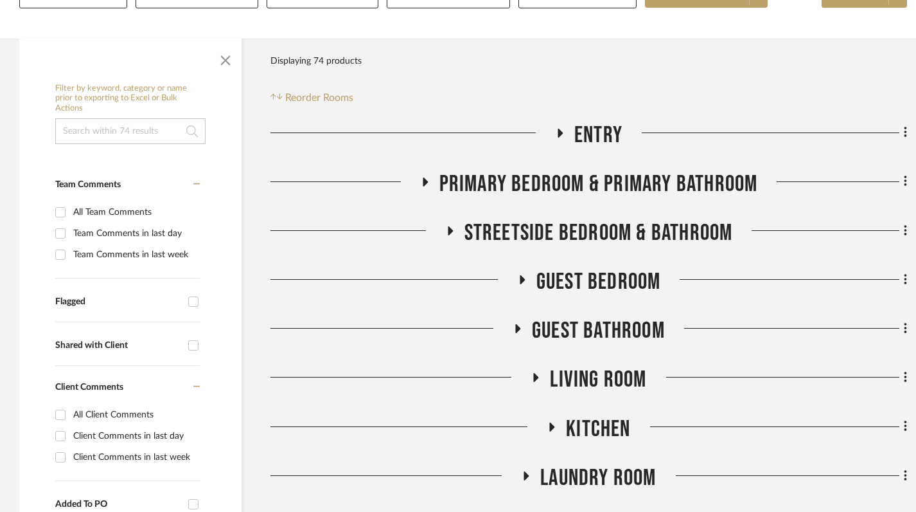
click at [531, 373] on icon at bounding box center [535, 378] width 15 height 10
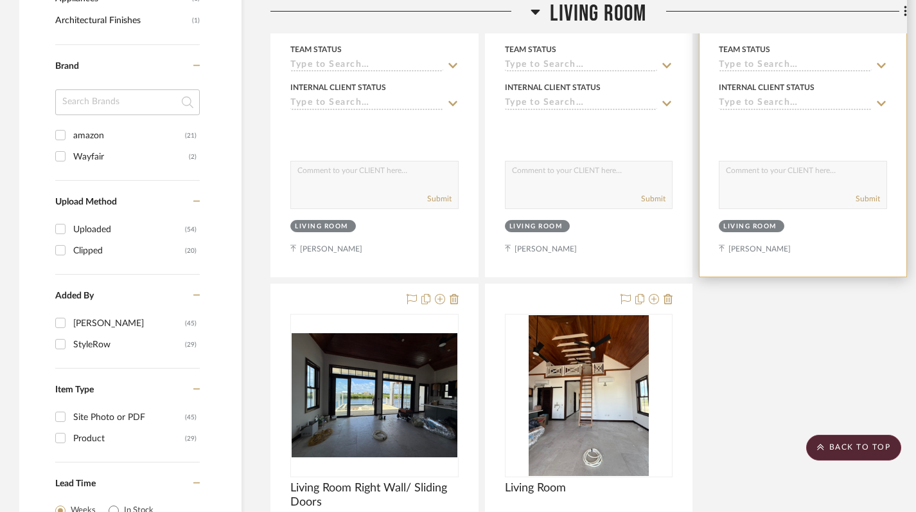
scroll to position [979, 0]
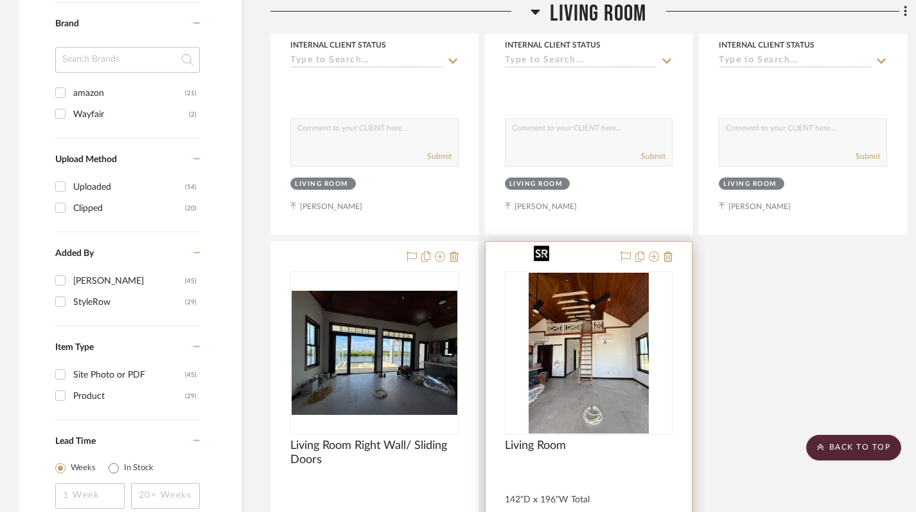
click at [576, 319] on img "0" at bounding box center [589, 352] width 121 height 161
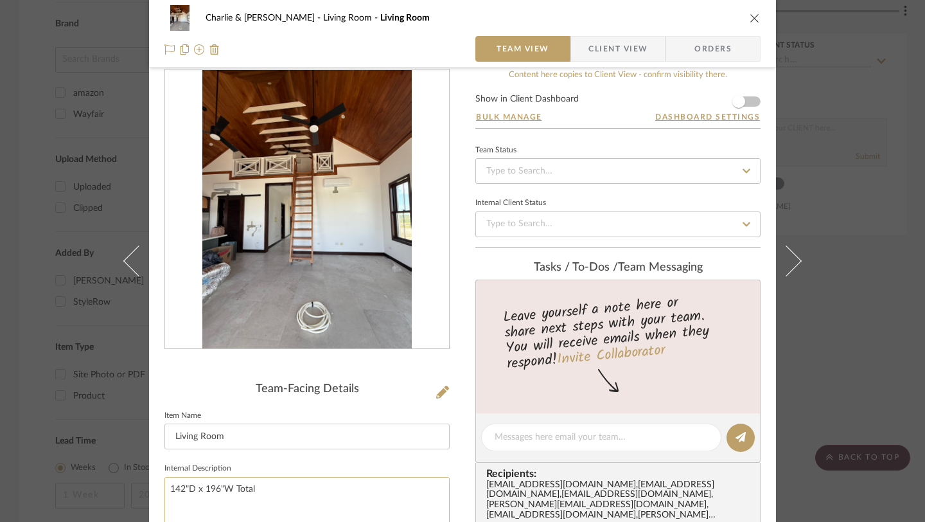
scroll to position [0, 0]
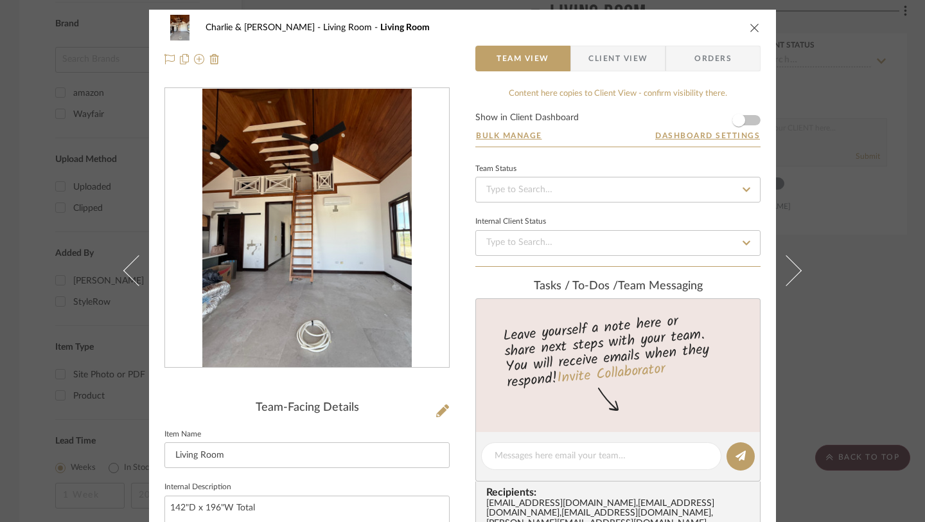
click at [753, 24] on icon "close" at bounding box center [755, 27] width 10 height 10
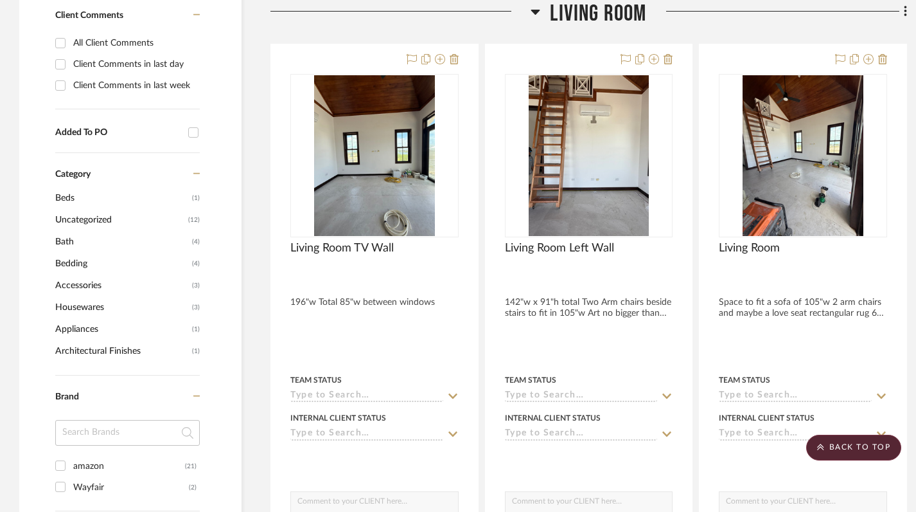
scroll to position [605, 0]
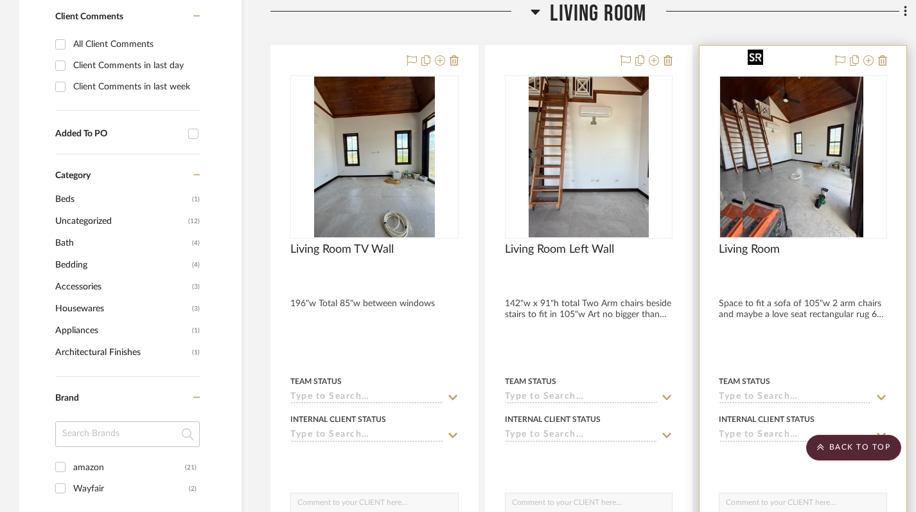
click at [780, 164] on img "0" at bounding box center [780, 156] width 121 height 161
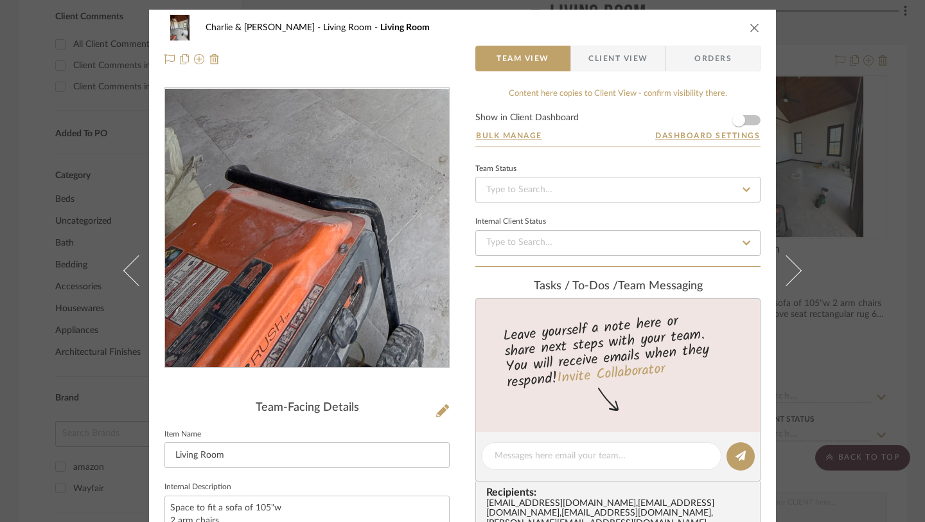
scroll to position [71, 0]
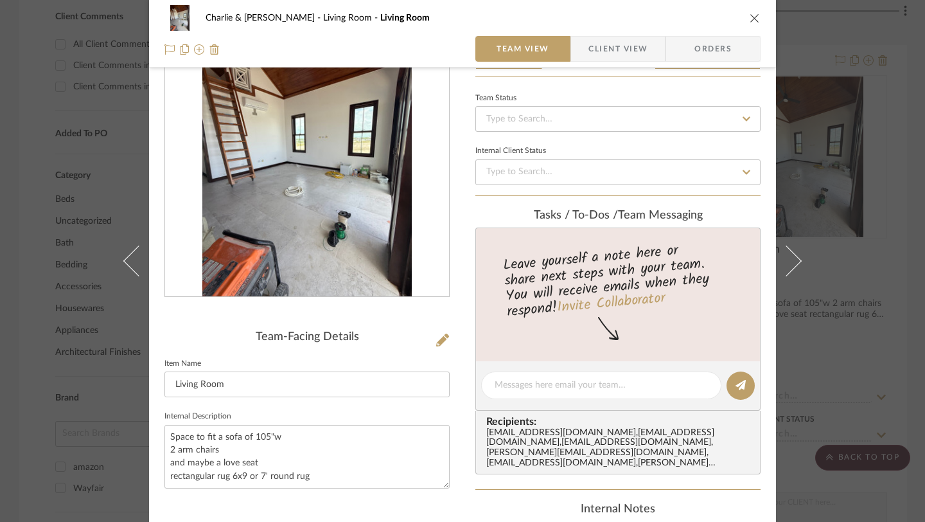
click at [753, 23] on button "close" at bounding box center [755, 18] width 12 height 12
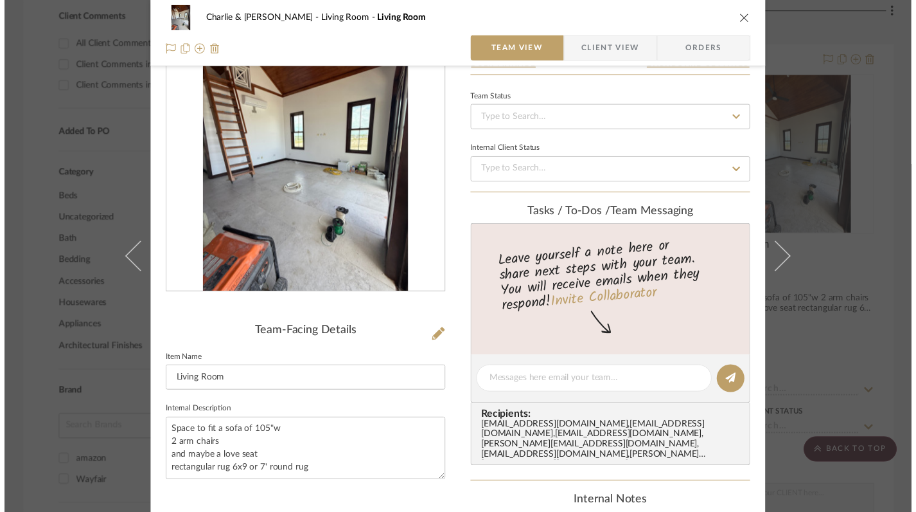
scroll to position [605, 0]
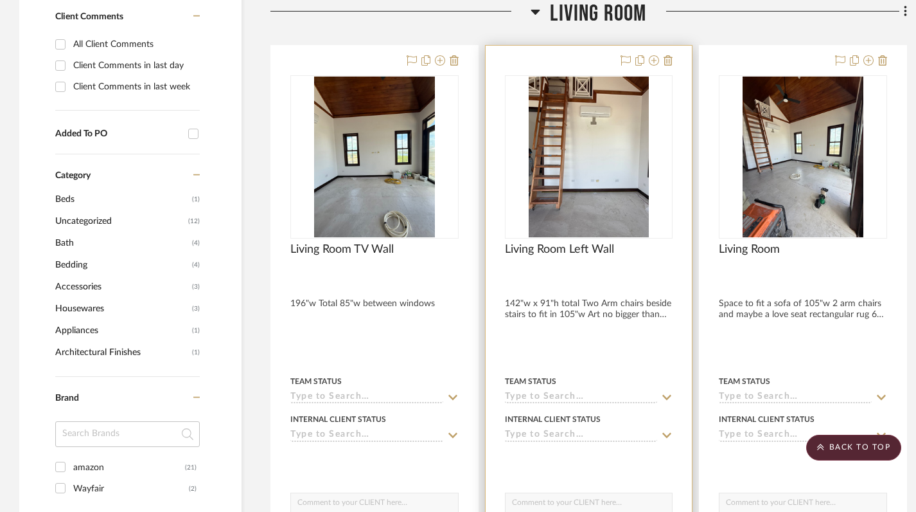
click at [570, 271] on div at bounding box center [589, 277] width 168 height 12
click at [573, 176] on img "0" at bounding box center [589, 156] width 121 height 161
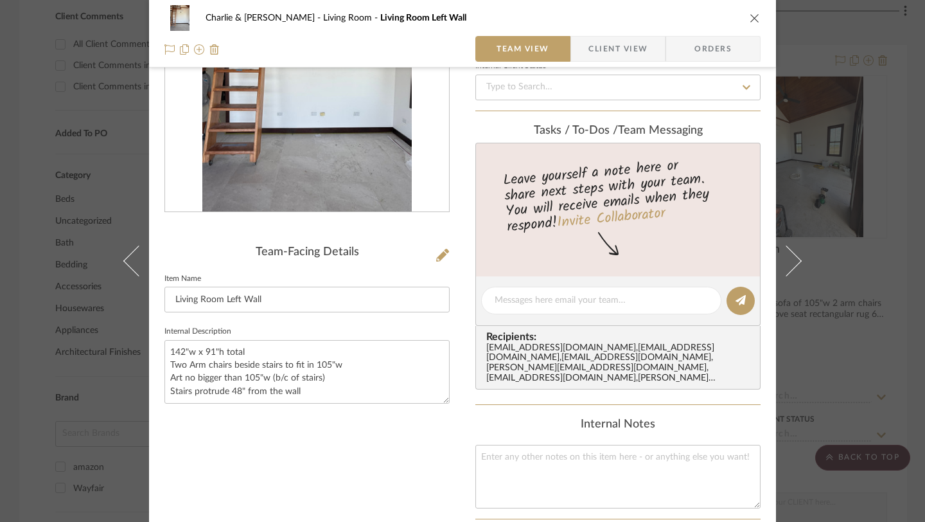
scroll to position [156, 0]
click at [750, 21] on icon "close" at bounding box center [755, 18] width 10 height 10
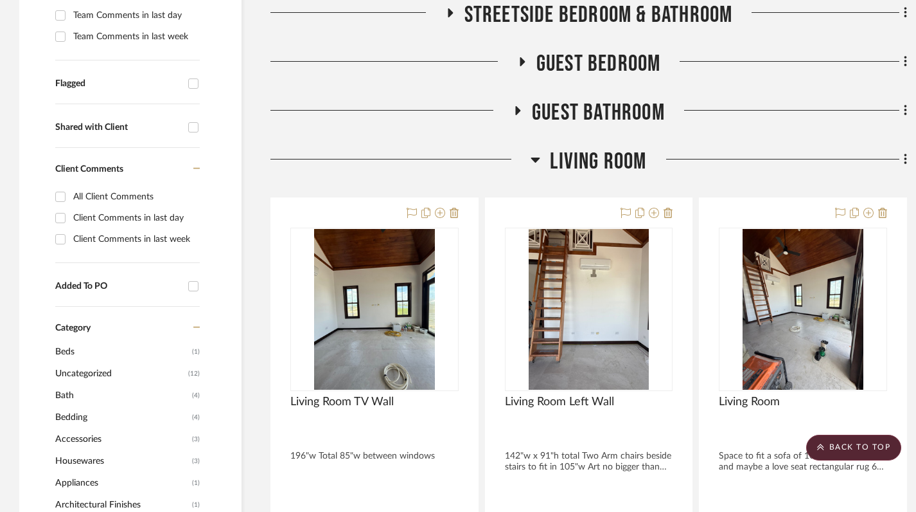
scroll to position [452, 0]
click at [535, 152] on icon at bounding box center [536, 159] width 10 height 15
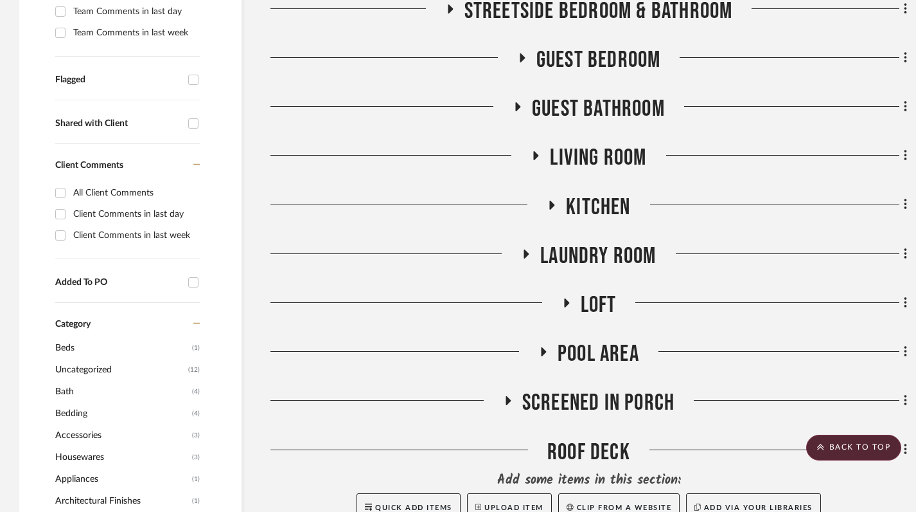
scroll to position [519, 0]
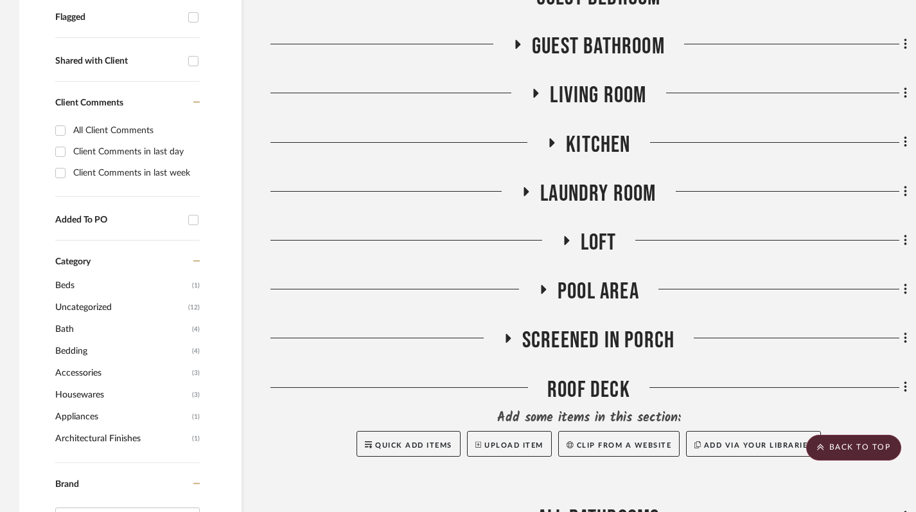
click at [506, 326] on h3 "Screened in Porch" at bounding box center [589, 340] width 172 height 28
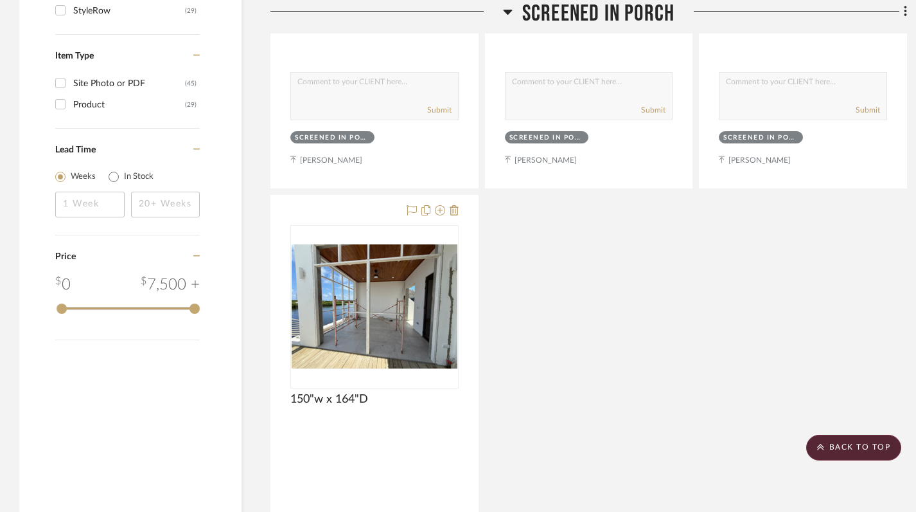
scroll to position [1276, 0]
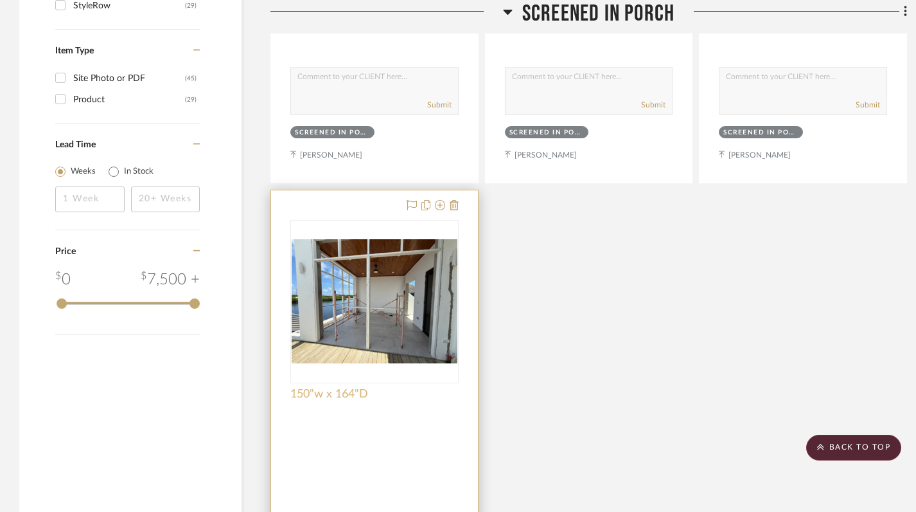
click at [339, 387] on span "150"w x 164"D" at bounding box center [329, 394] width 78 height 14
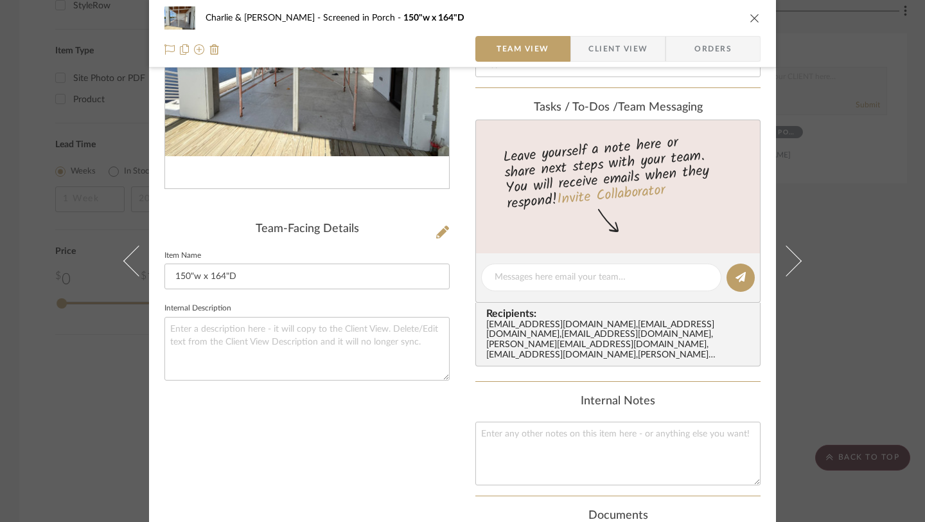
scroll to position [189, 0]
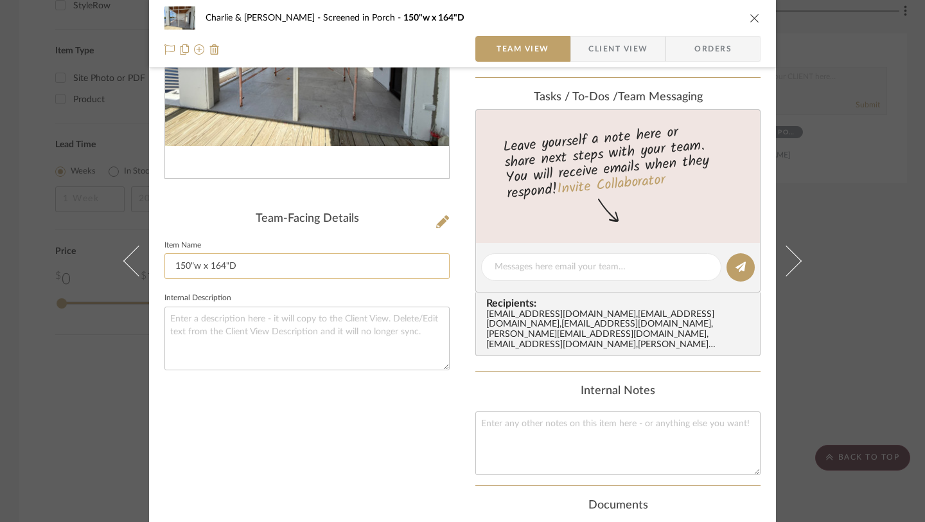
click at [207, 271] on input "150"w x 164"D" at bounding box center [307, 266] width 285 height 26
click at [896, 188] on div "Charlie & Angie Lewie Screened in Porch 150"w x 164"D Team View Client View Ord…" at bounding box center [462, 261] width 925 height 522
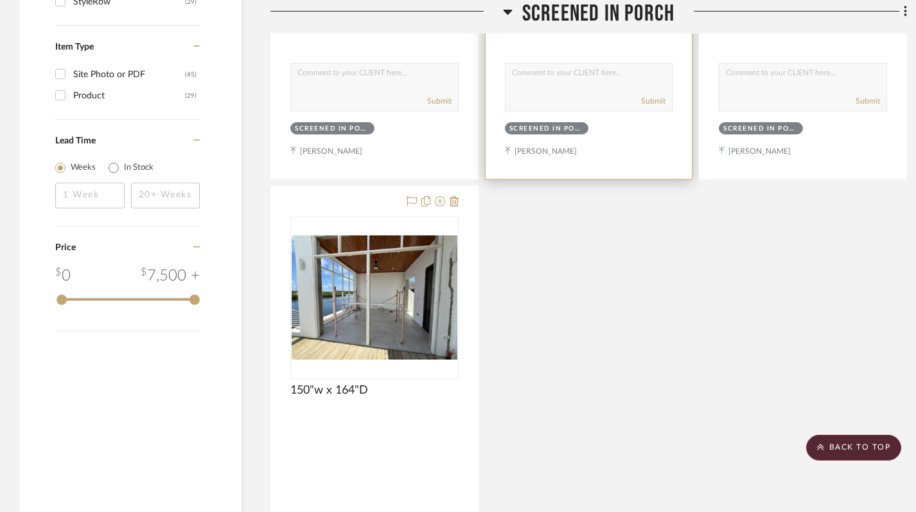
scroll to position [1281, 0]
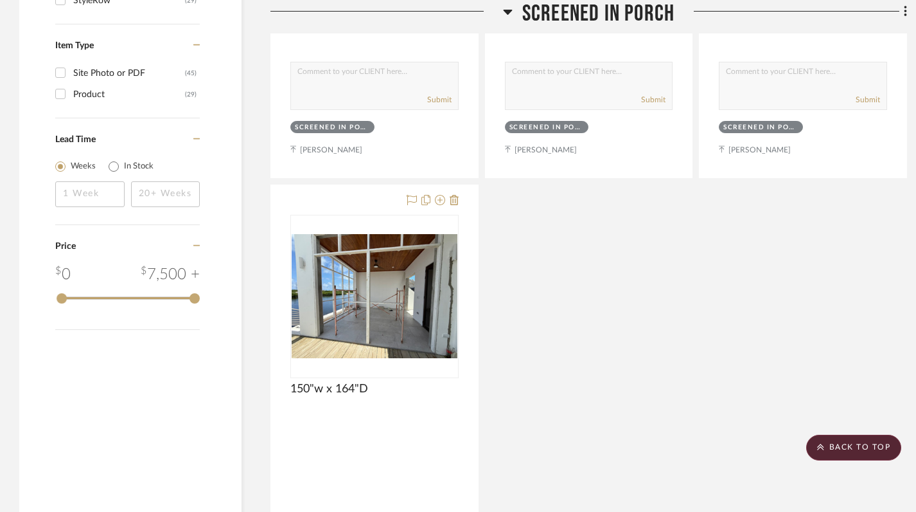
click at [510, 12] on icon at bounding box center [507, 12] width 9 height 5
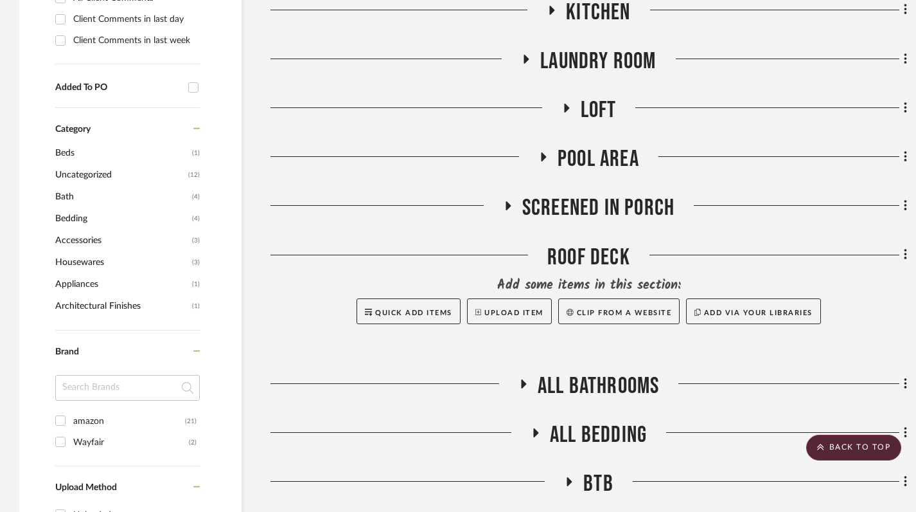
scroll to position [653, 0]
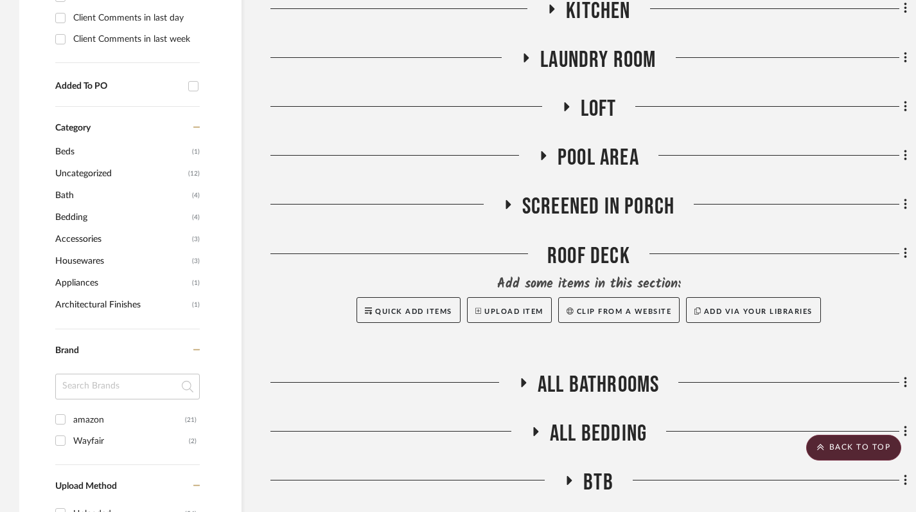
click at [567, 102] on icon at bounding box center [566, 106] width 5 height 9
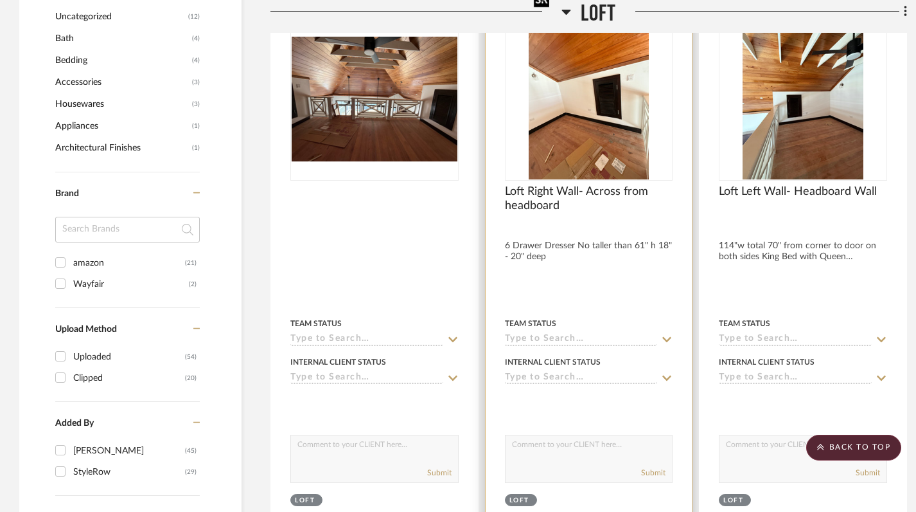
scroll to position [810, 0]
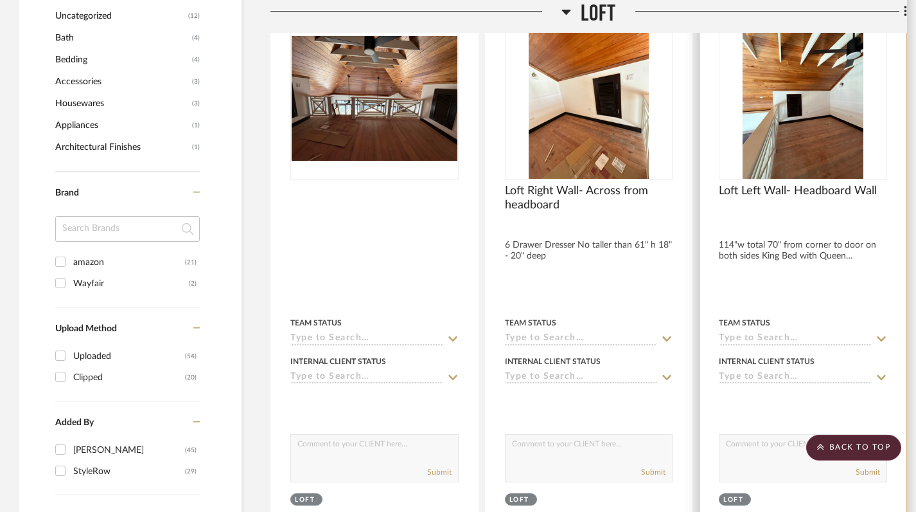
click at [779, 218] on div at bounding box center [803, 268] width 207 height 562
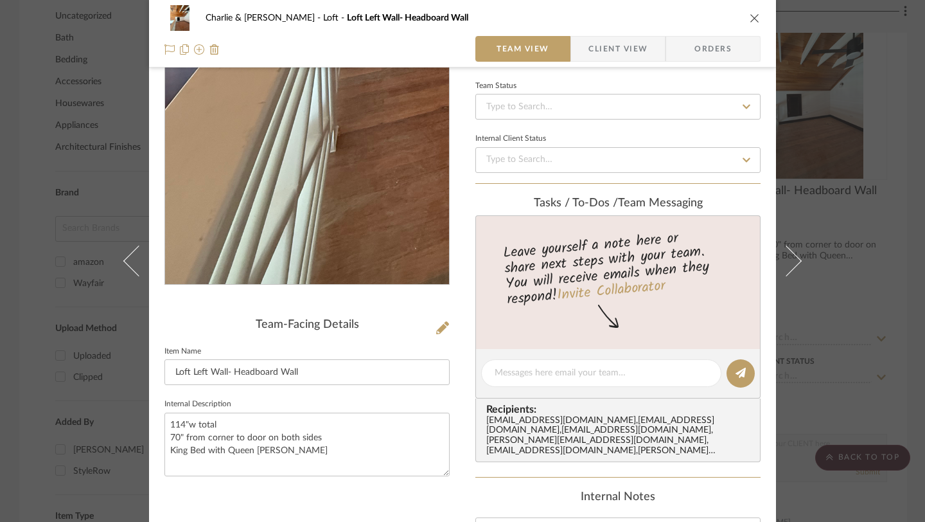
scroll to position [147, 0]
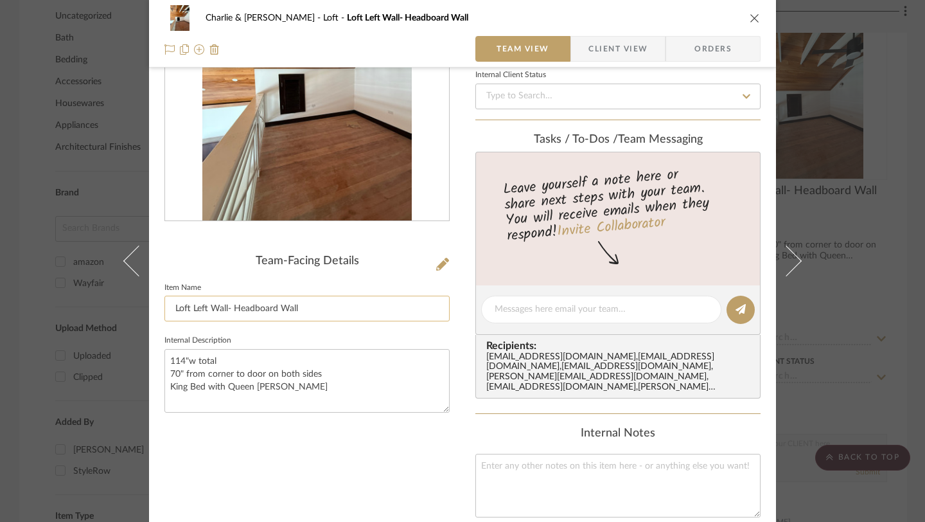
click at [235, 310] on input "Loft Left Wall- Headboard Wall" at bounding box center [307, 309] width 285 height 26
click at [242, 431] on div "Team-Facing Details Item Name Loft Left Wall- Headboard Wall Internal Descripti…" at bounding box center [307, 339] width 285 height 797
click at [190, 360] on textarea "114"w total 70" from corner to door on both sides King Bed with Queen [PERSON_N…" at bounding box center [307, 381] width 285 height 64
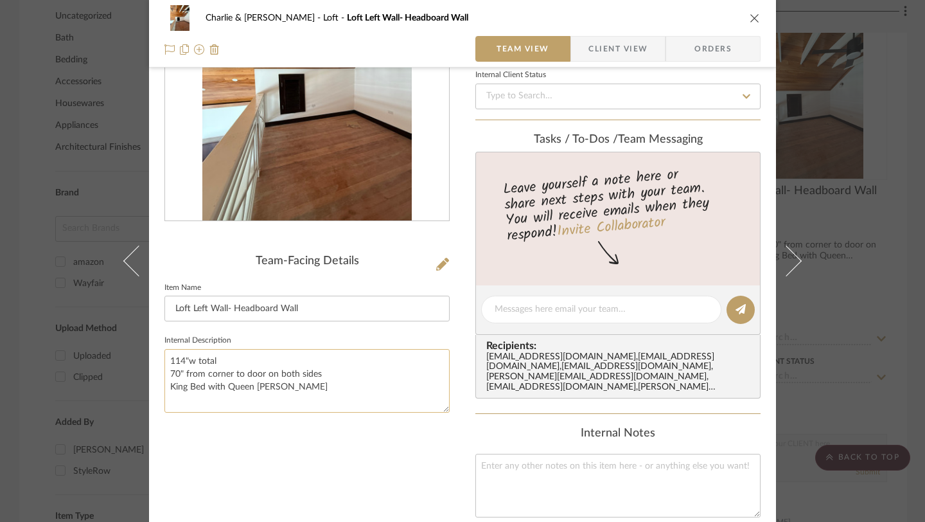
click at [190, 360] on textarea "114"w total 70" from corner to door on both sides King Bed with Queen [PERSON_N…" at bounding box center [307, 381] width 285 height 64
click at [249, 452] on div "Team-Facing Details Item Name Loft Left Wall- Headboard Wall Internal Descripti…" at bounding box center [307, 339] width 285 height 797
drag, startPoint x: 168, startPoint y: 357, endPoint x: 244, endPoint y: 423, distance: 100.6
click at [244, 423] on div "Team-Facing Details Item Name Loft Left Wall- Headboard Wall Internal Descripti…" at bounding box center [307, 339] width 285 height 797
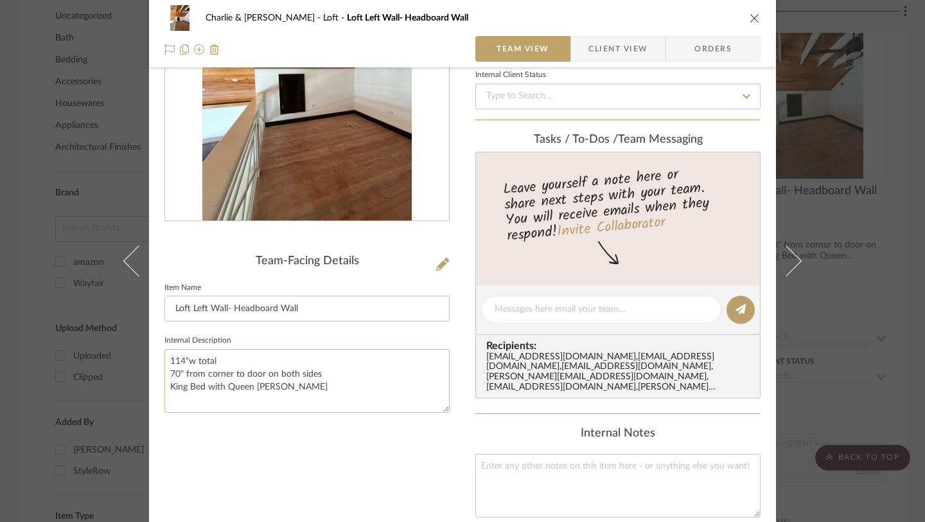
click at [295, 395] on textarea "114"w total 70" from corner to door on both sides King Bed with Queen [PERSON_N…" at bounding box center [307, 381] width 285 height 64
drag, startPoint x: 281, startPoint y: 386, endPoint x: 167, endPoint y: 359, distance: 116.9
click at [167, 359] on textarea "114"w total 70" from corner to door on both sides King Bed with Queen [PERSON_N…" at bounding box center [307, 381] width 285 height 64
click at [750, 20] on icon "close" at bounding box center [755, 18] width 10 height 10
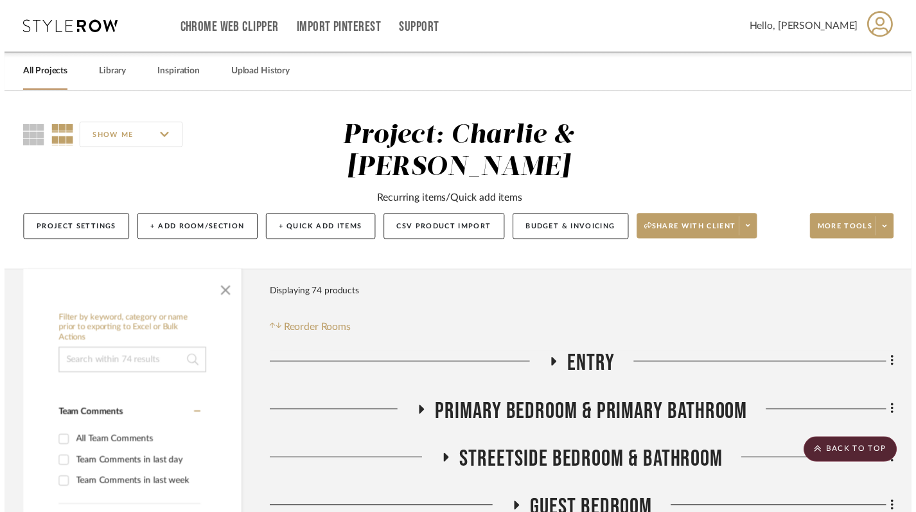
scroll to position [810, 0]
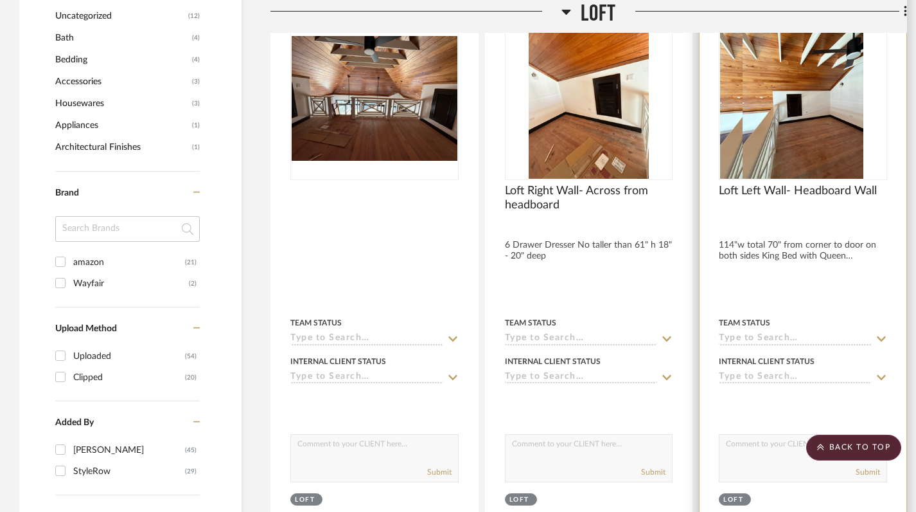
click at [769, 207] on div at bounding box center [803, 268] width 207 height 562
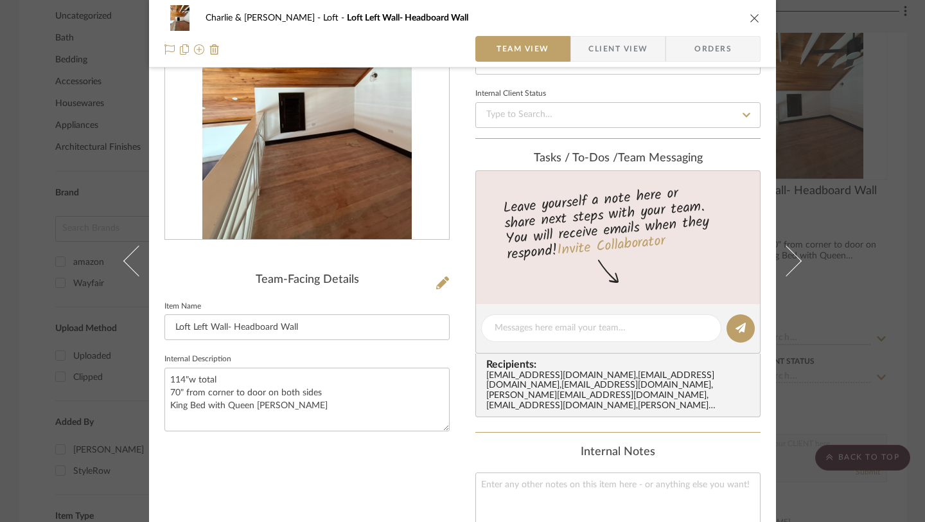
scroll to position [155, 0]
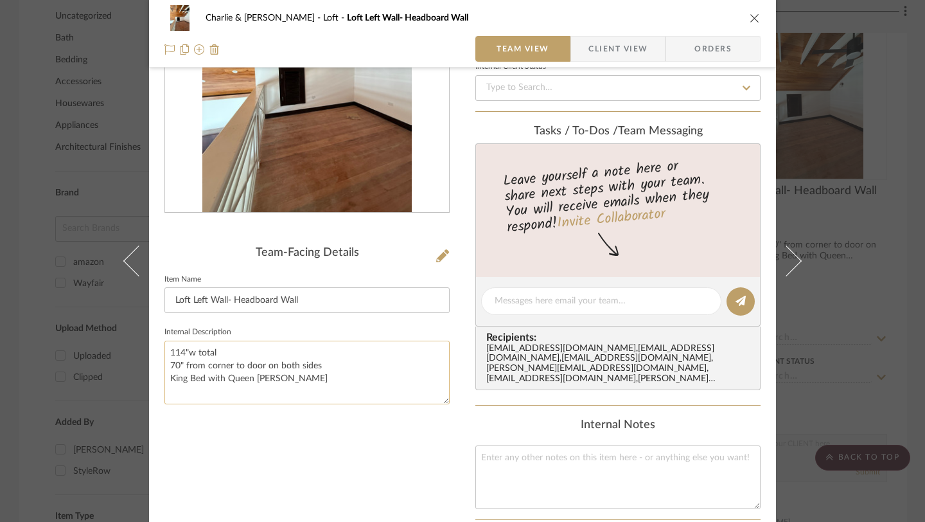
click at [189, 354] on textarea "114"w total 70" from corner to door on both sides King Bed with Queen [PERSON_N…" at bounding box center [307, 373] width 285 height 64
click at [356, 447] on div "Team-Facing Details Item Name Loft Left Wall- Headboard Wall Internal Descripti…" at bounding box center [307, 331] width 285 height 797
click at [750, 17] on icon "close" at bounding box center [755, 18] width 10 height 10
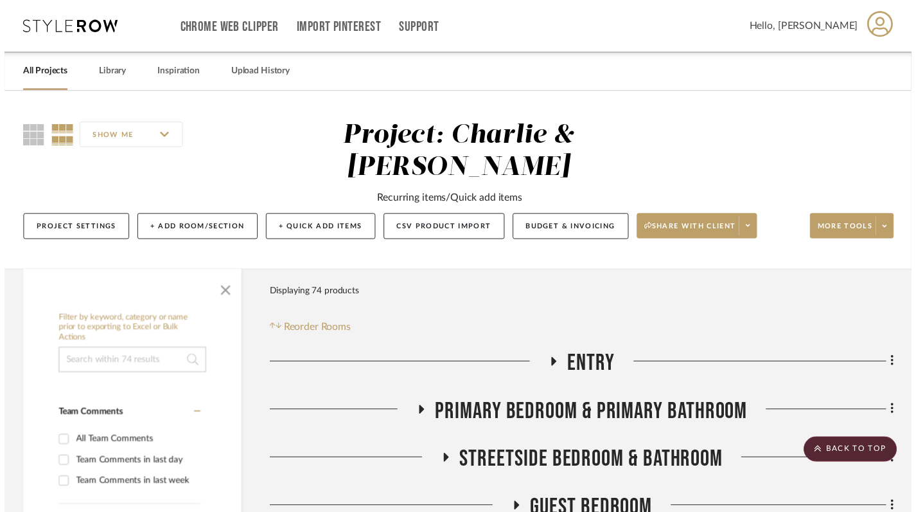
scroll to position [810, 0]
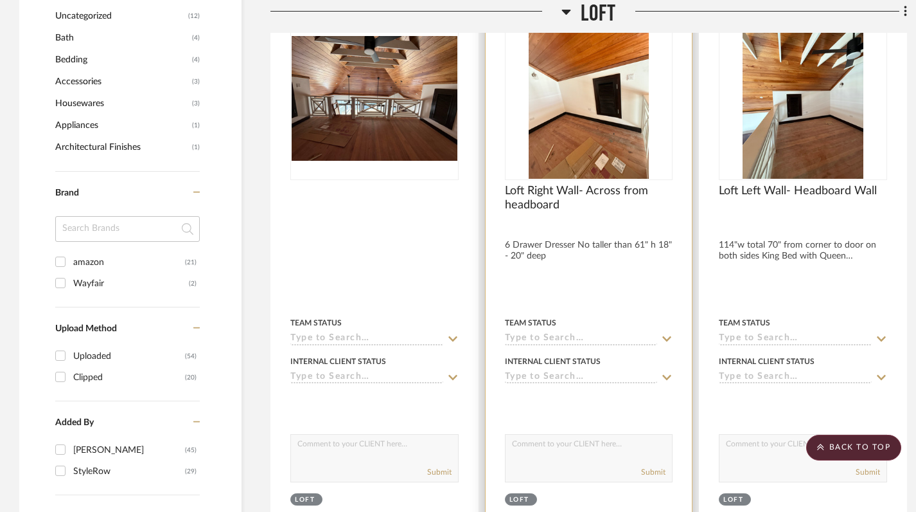
click at [579, 236] on div at bounding box center [589, 268] width 207 height 562
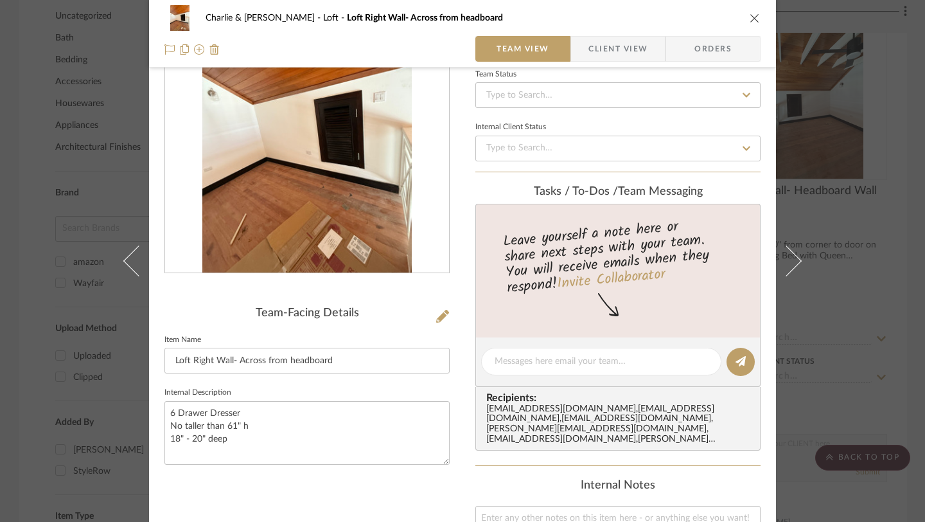
scroll to position [116, 0]
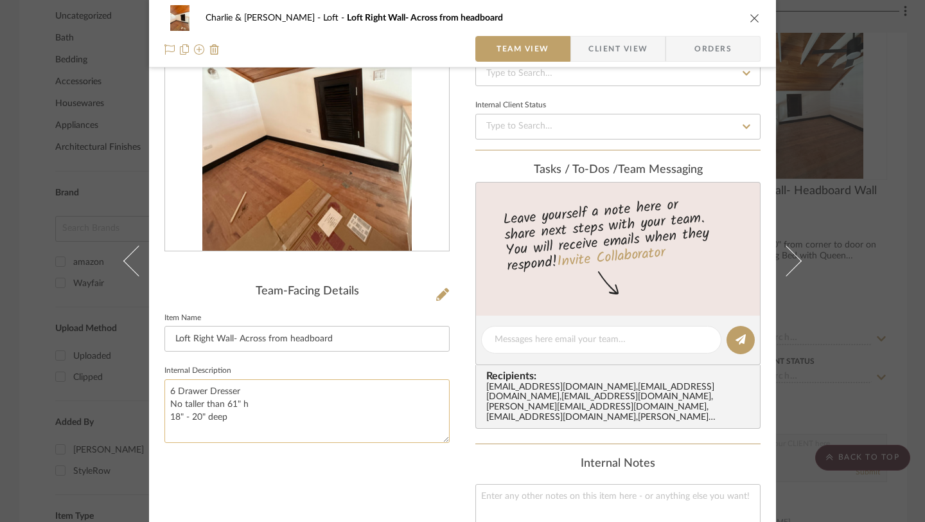
drag, startPoint x: 228, startPoint y: 421, endPoint x: 172, endPoint y: 397, distance: 61.3
click at [172, 397] on textarea "6 Drawer Dresser No taller than 61" h 18" - 20" deep" at bounding box center [307, 411] width 285 height 64
click at [251, 422] on textarea "6 Drawer Dresser No taller than 61" h 18" - 20" deep" at bounding box center [307, 411] width 285 height 64
drag, startPoint x: 226, startPoint y: 422, endPoint x: 165, endPoint y: 387, distance: 70.5
click at [165, 387] on textarea "6 Drawer Dresser No taller than 61" h 18" - 20" deep" at bounding box center [307, 411] width 285 height 64
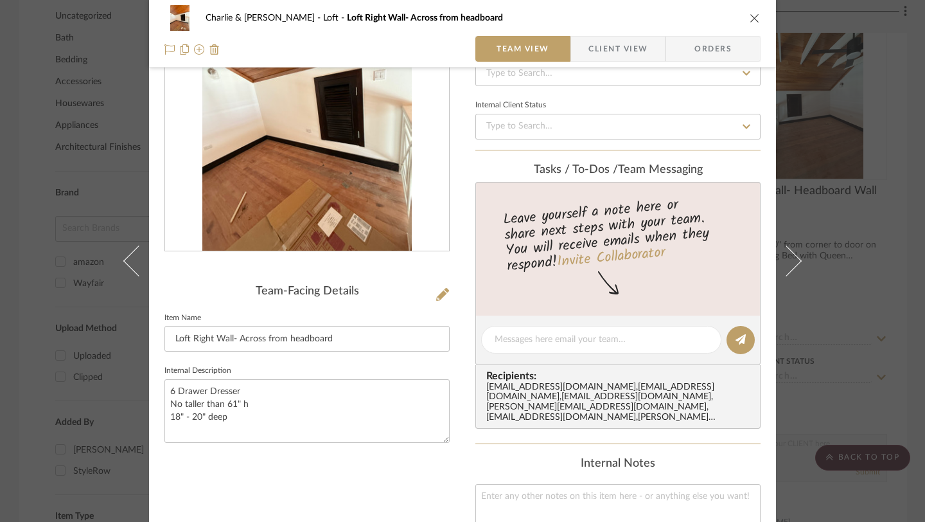
click at [750, 17] on icon "close" at bounding box center [755, 18] width 10 height 10
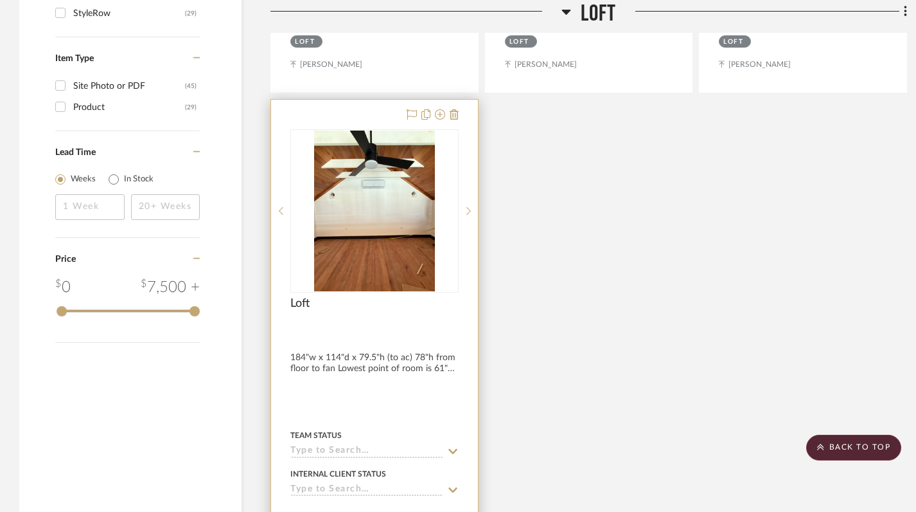
scroll to position [1274, 0]
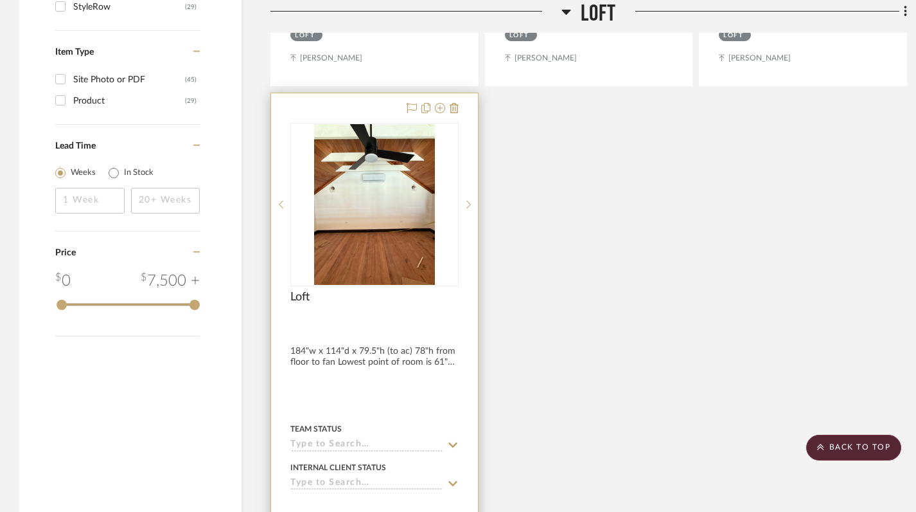
click at [387, 323] on div at bounding box center [374, 374] width 207 height 562
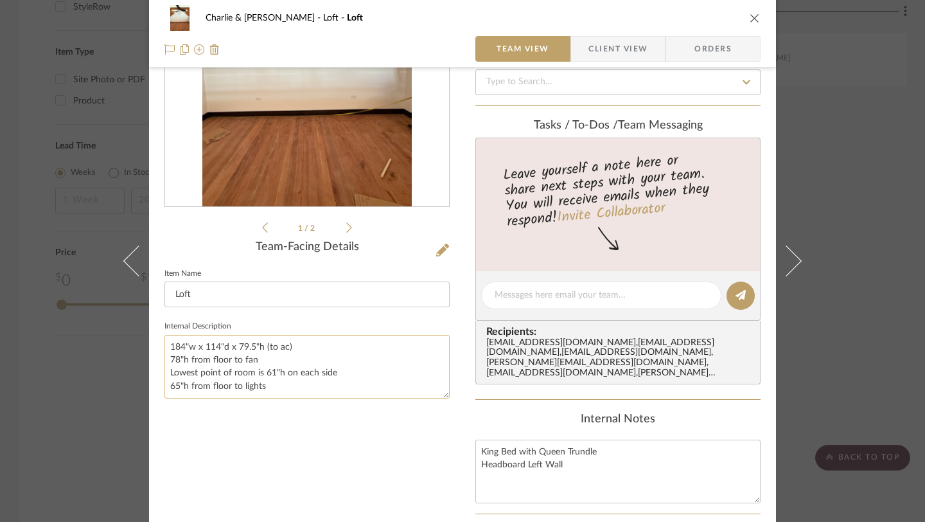
scroll to position [165, 0]
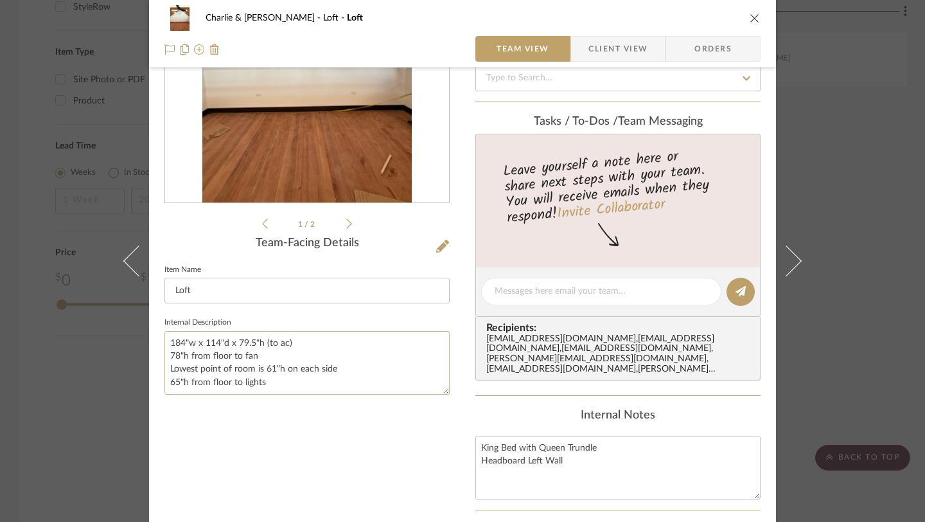
click at [290, 341] on textarea "184"w x 114"d x 79.5"h (to ac) 78"h from floor to fan Lowest point of room is 6…" at bounding box center [307, 363] width 285 height 64
click at [281, 495] on div "1 / 2 Team-Facing Details Item Name Loft Internal Description 184"w x 114"d x 7…" at bounding box center [307, 321] width 285 height 797
drag, startPoint x: 289, startPoint y: 346, endPoint x: 164, endPoint y: 339, distance: 125.5
click at [165, 339] on textarea "184"w x 114"d x 79.5"h (to ac) 78"h from floor to fan Lowest point of room is 6…" at bounding box center [307, 363] width 285 height 64
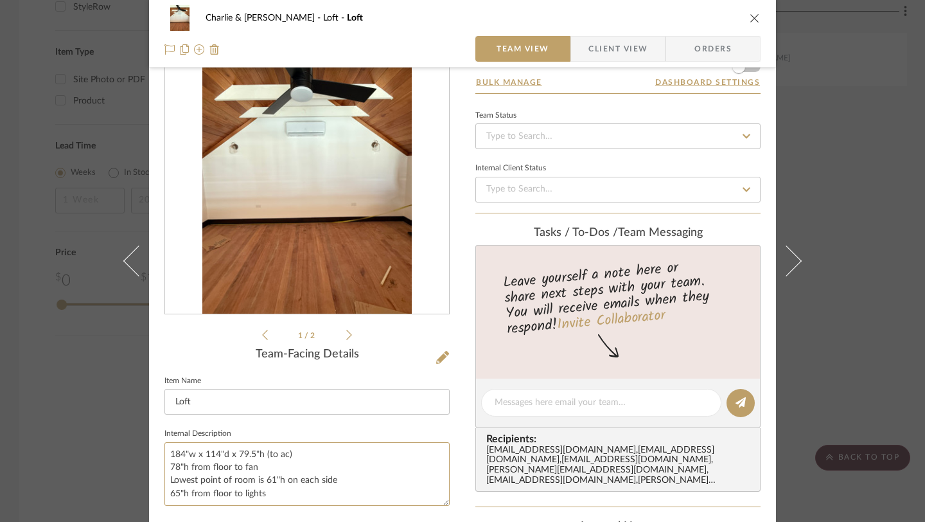
scroll to position [49, 0]
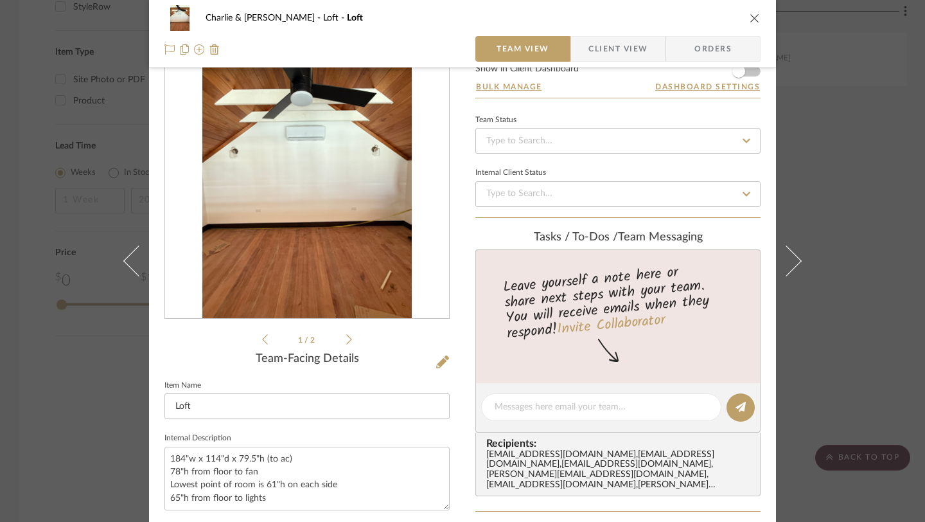
click at [752, 21] on icon "close" at bounding box center [755, 18] width 10 height 10
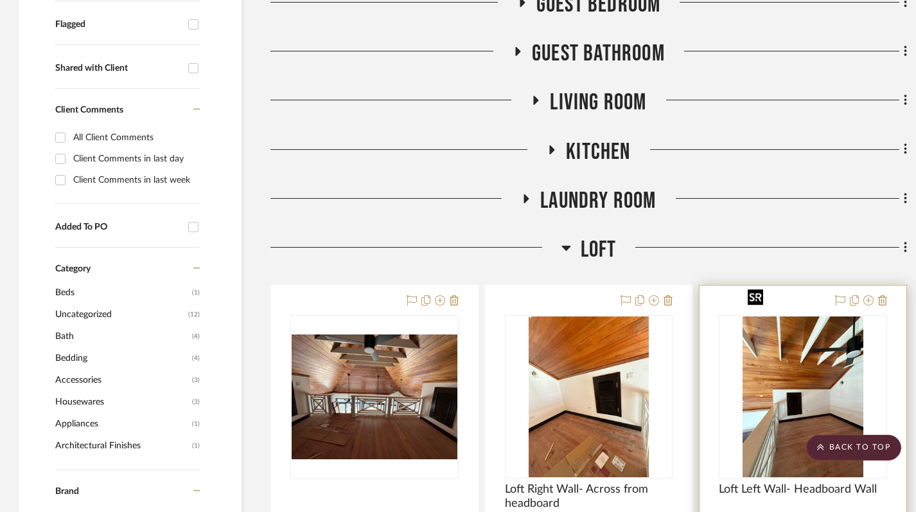
scroll to position [457, 0]
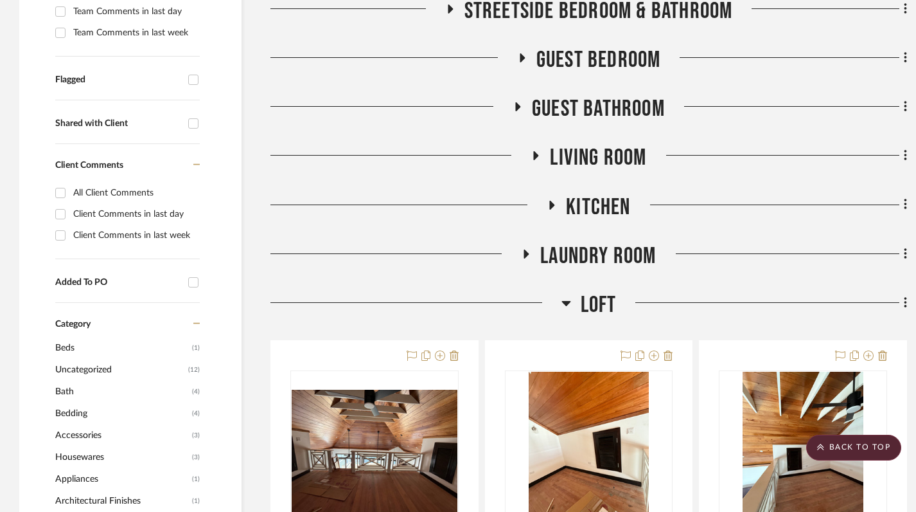
click at [565, 301] on icon at bounding box center [566, 303] width 9 height 5
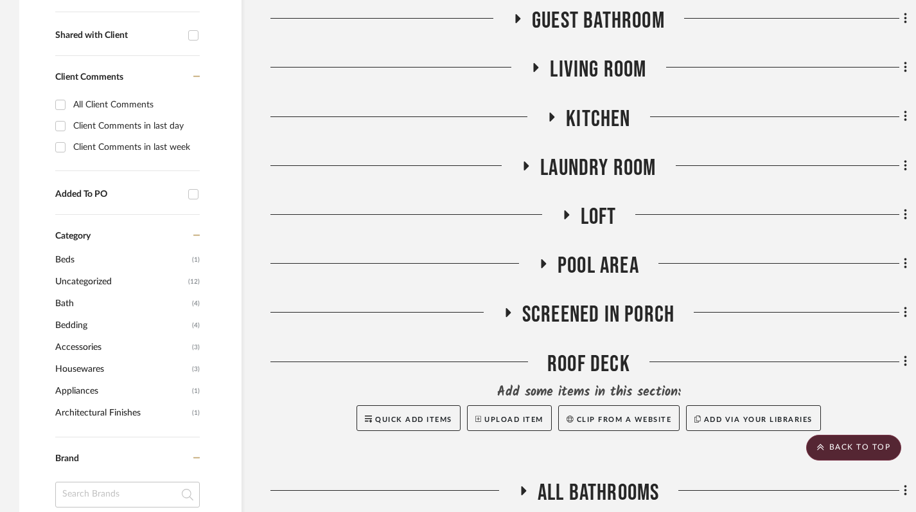
scroll to position [571, 0]
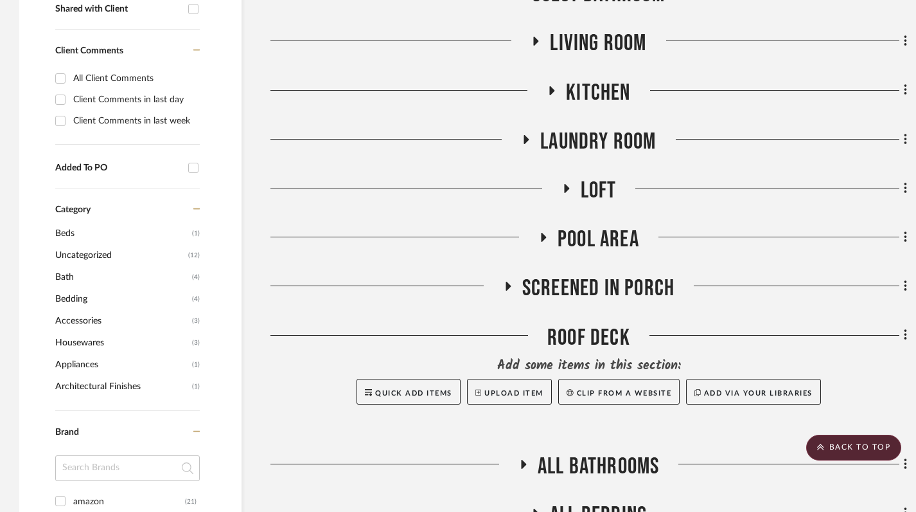
click at [546, 233] on icon at bounding box center [543, 238] width 15 height 10
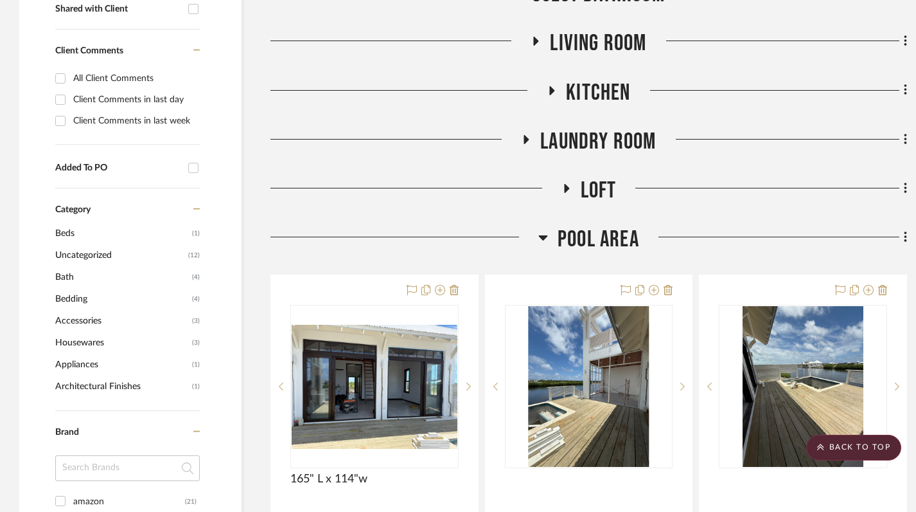
click at [545, 229] on icon at bounding box center [543, 236] width 10 height 15
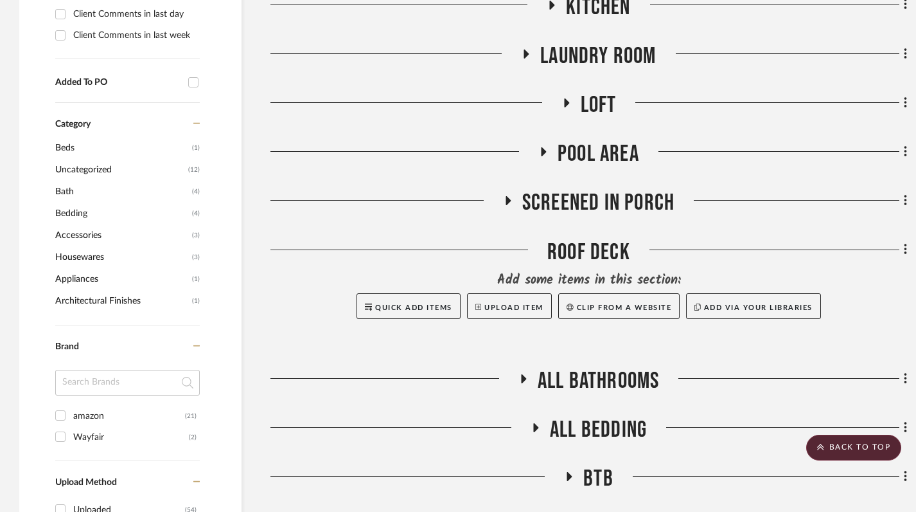
scroll to position [678, 0]
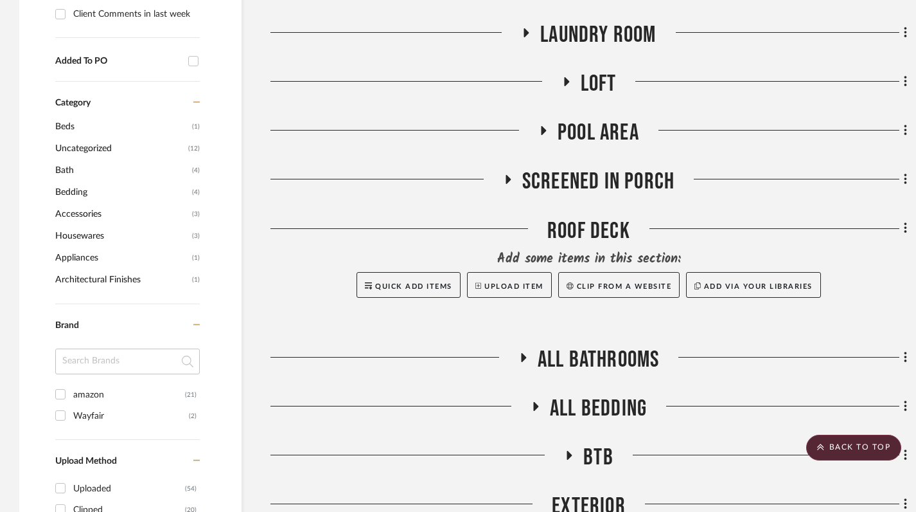
click at [511, 175] on icon at bounding box center [507, 180] width 15 height 10
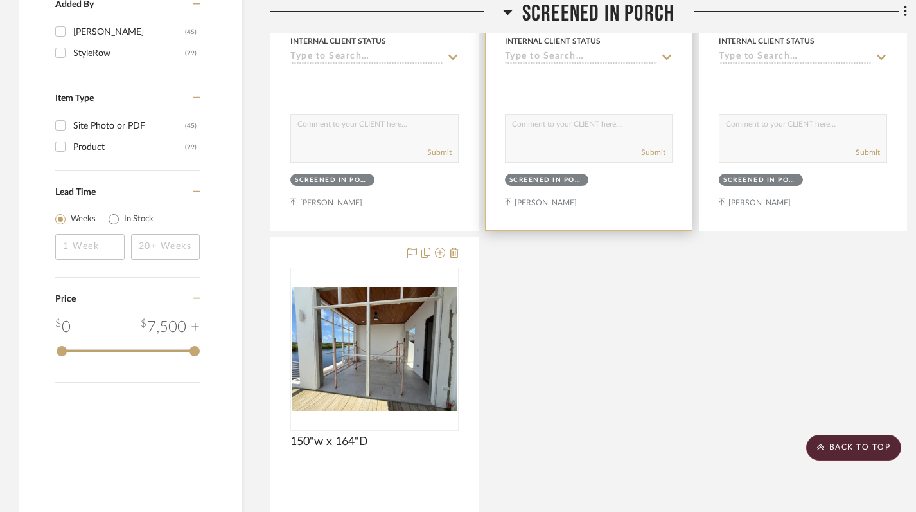
scroll to position [1229, 0]
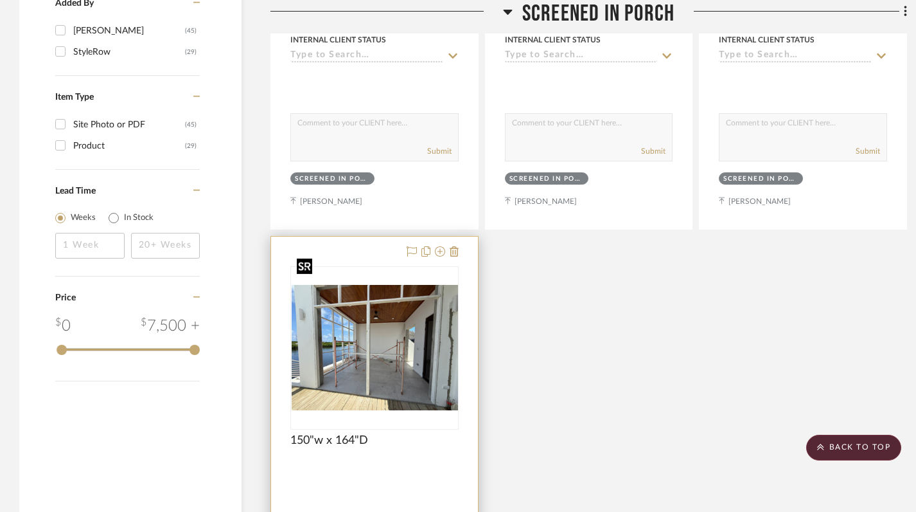
click at [384, 336] on img "0" at bounding box center [375, 347] width 166 height 125
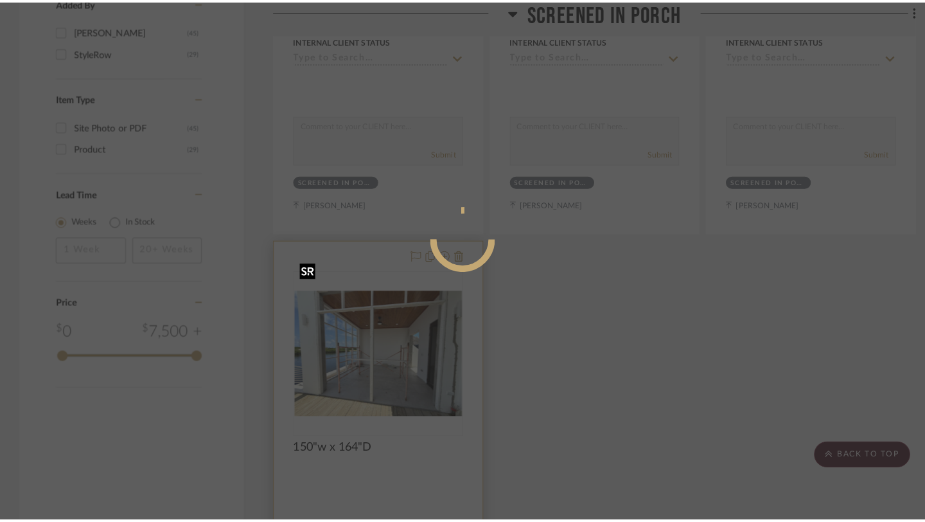
scroll to position [0, 0]
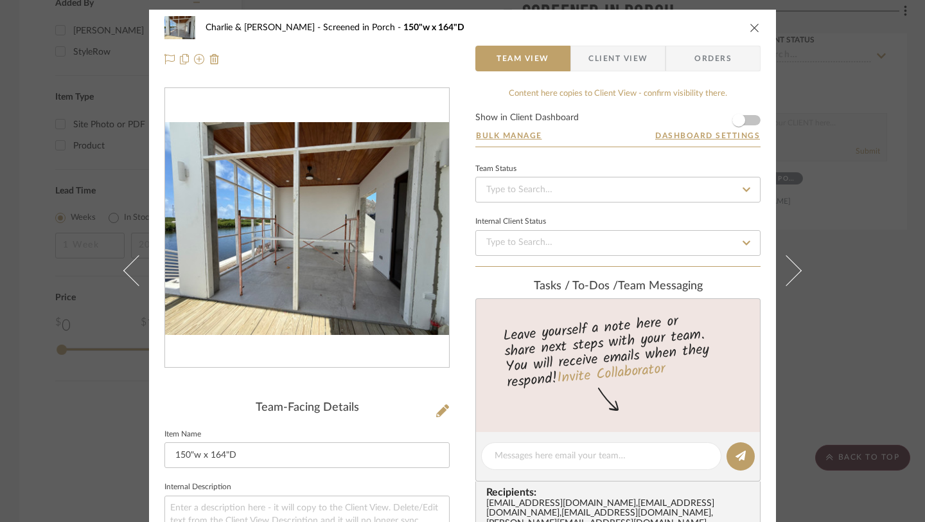
click at [749, 35] on div "Charlie & Angie Lewie Screened in Porch 150"w x 164"D" at bounding box center [463, 28] width 596 height 26
click at [218, 452] on input "150"w x 164"D" at bounding box center [307, 455] width 285 height 26
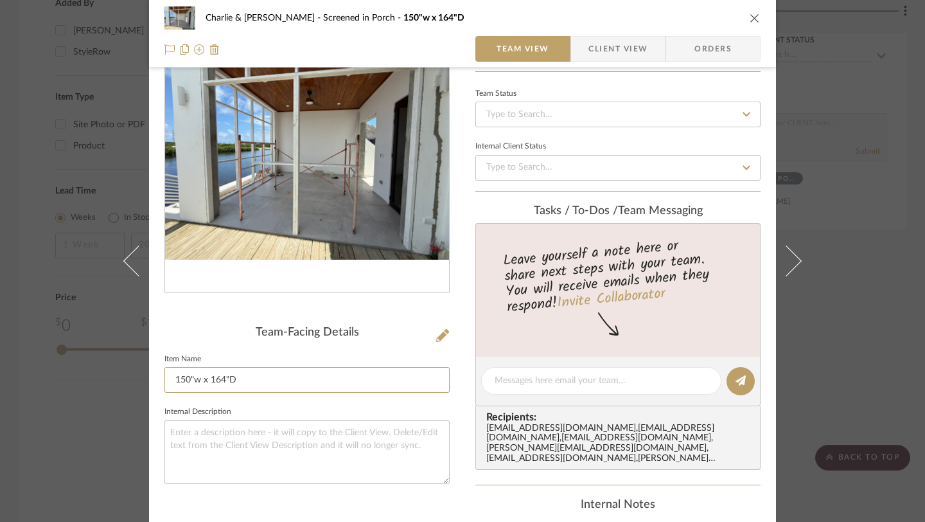
scroll to position [103, 0]
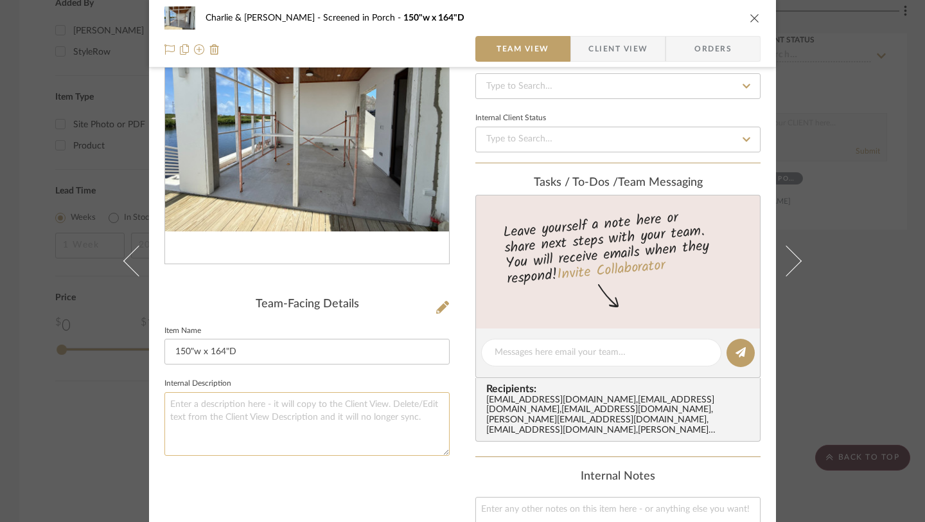
click at [251, 405] on textarea at bounding box center [307, 424] width 285 height 64
type textarea "Dining Table to seat 8"
click at [307, 494] on div "Team-Facing Details Item Name 150"w x 164"D Internal Description Dining Table t…" at bounding box center [307, 382] width 285 height 797
click at [750, 17] on icon "close" at bounding box center [755, 18] width 10 height 10
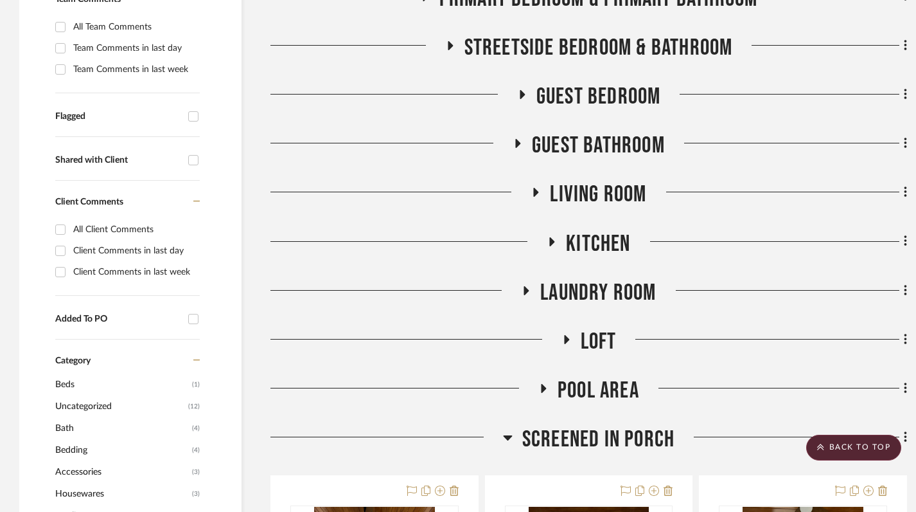
scroll to position [420, 0]
click at [567, 335] on icon at bounding box center [566, 339] width 5 height 9
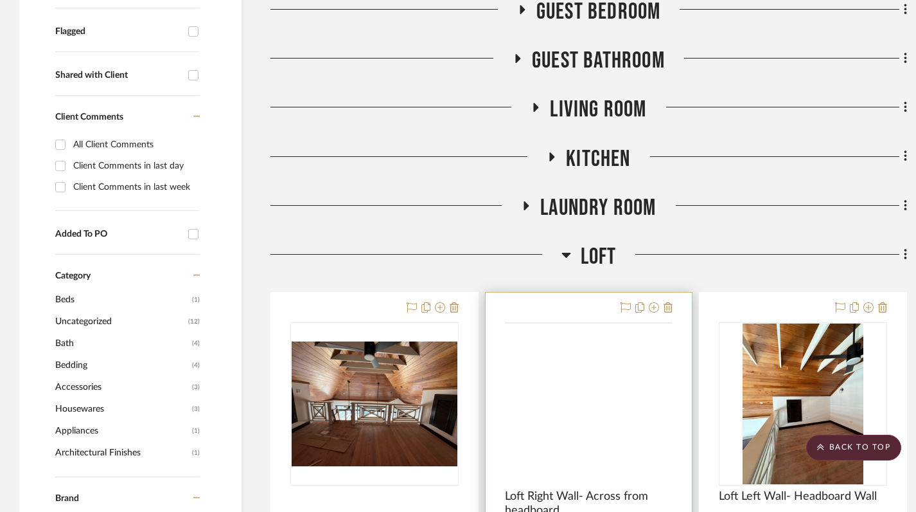
scroll to position [491, 0]
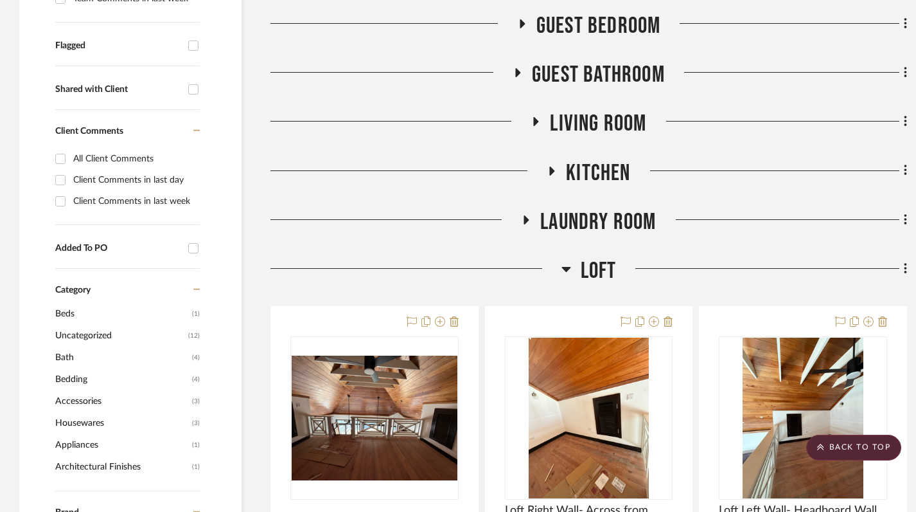
click at [565, 267] on icon at bounding box center [566, 269] width 9 height 5
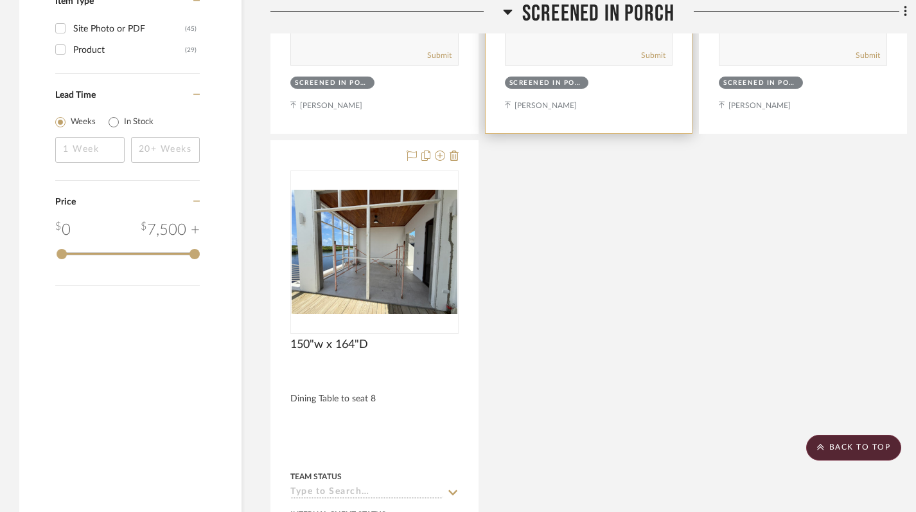
scroll to position [1330, 0]
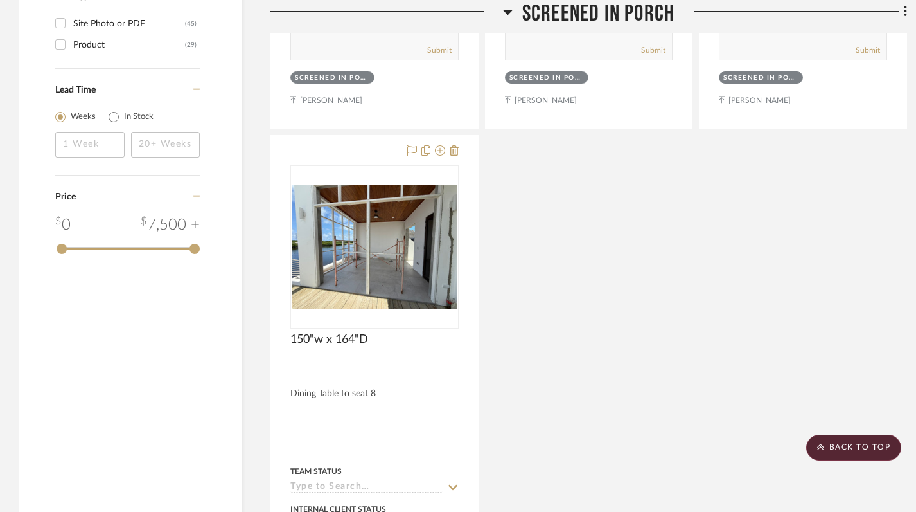
click at [504, 13] on icon at bounding box center [508, 11] width 10 height 15
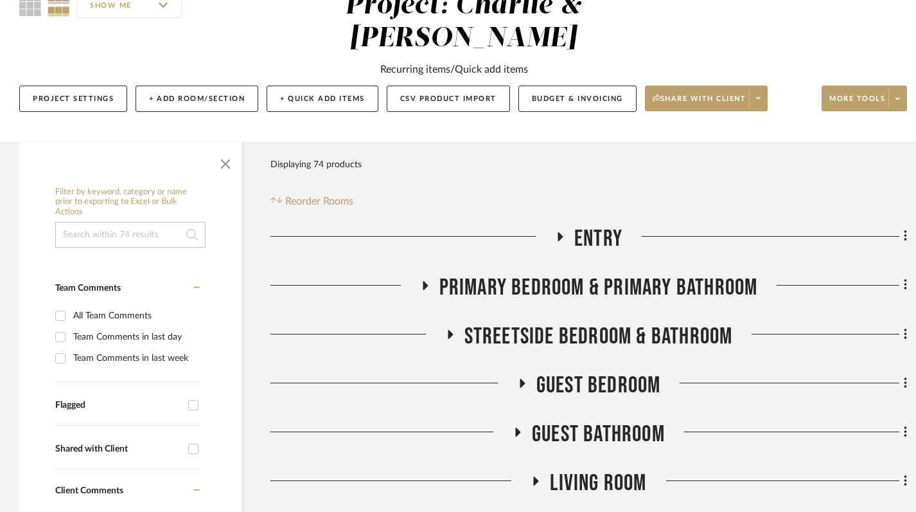
scroll to position [152, 0]
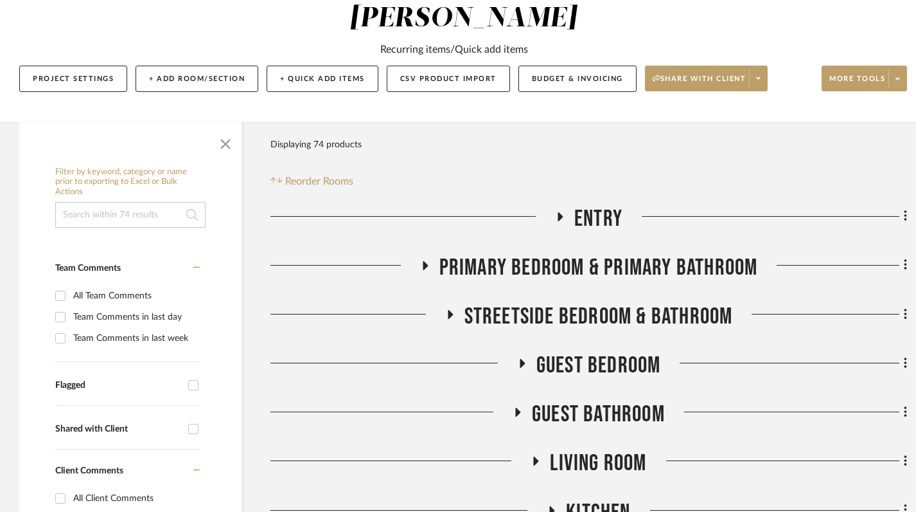
click at [559, 212] on icon at bounding box center [560, 216] width 5 height 9
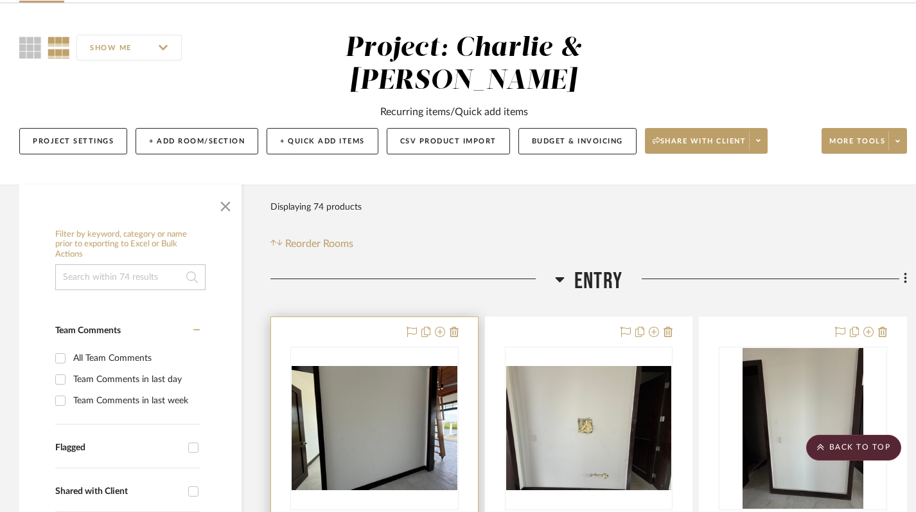
scroll to position [80, 0]
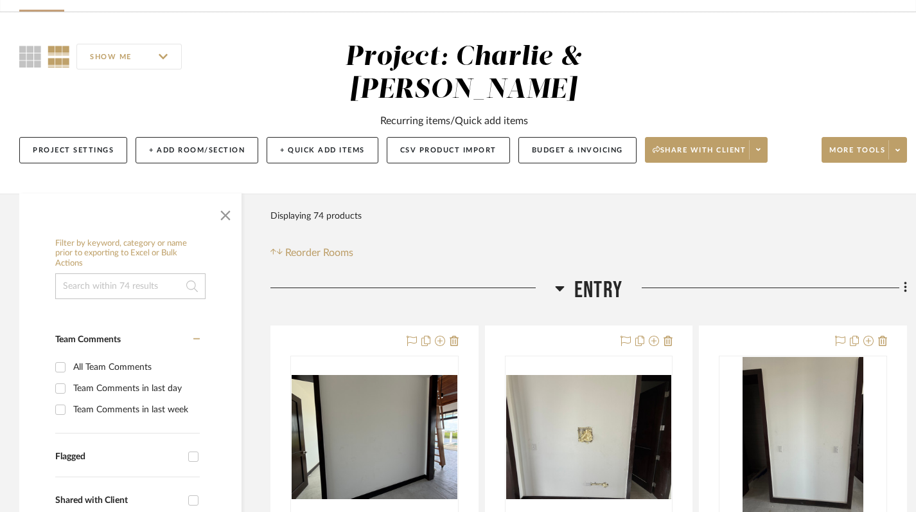
click at [558, 280] on icon at bounding box center [560, 287] width 10 height 15
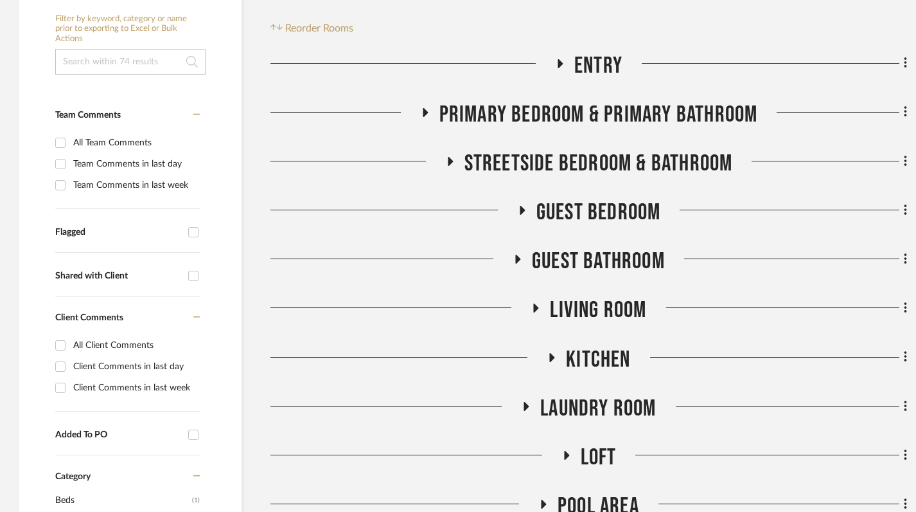
scroll to position [326, 0]
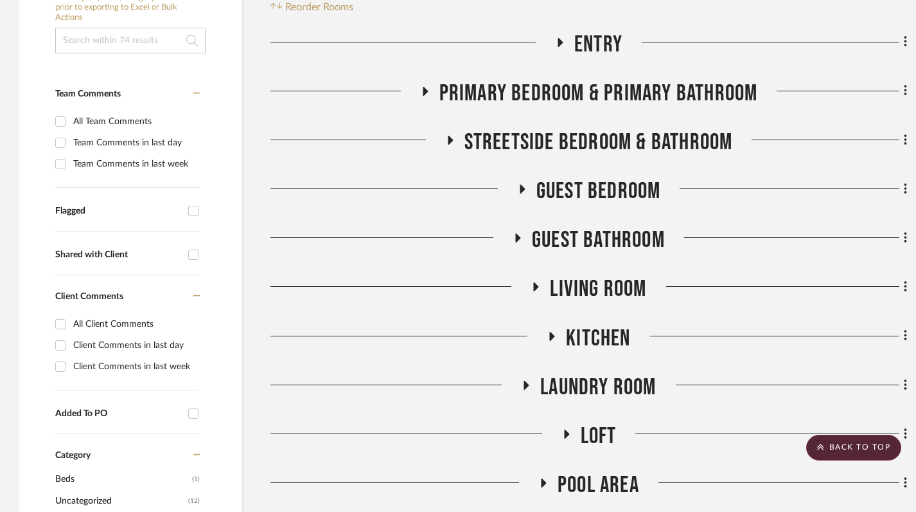
click at [539, 282] on icon at bounding box center [535, 287] width 15 height 10
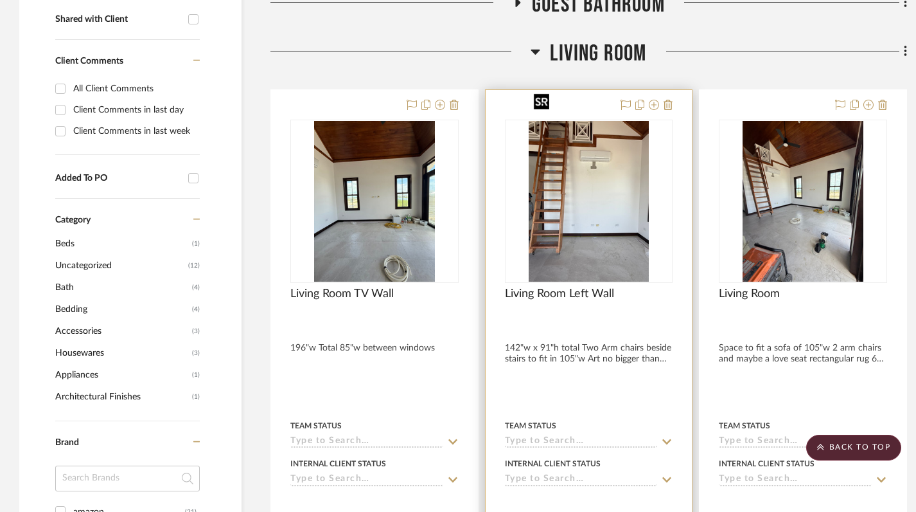
scroll to position [562, 0]
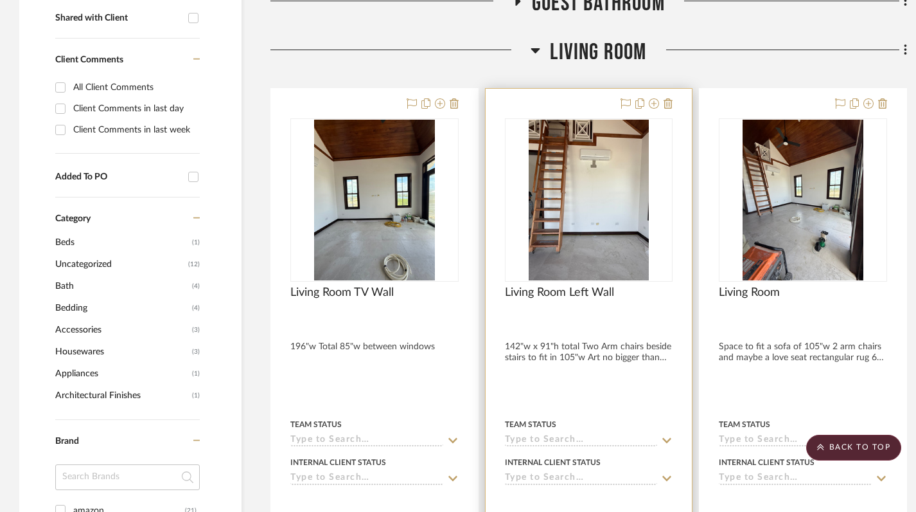
click at [628, 314] on div at bounding box center [589, 320] width 168 height 12
click at [611, 306] on div at bounding box center [589, 370] width 207 height 562
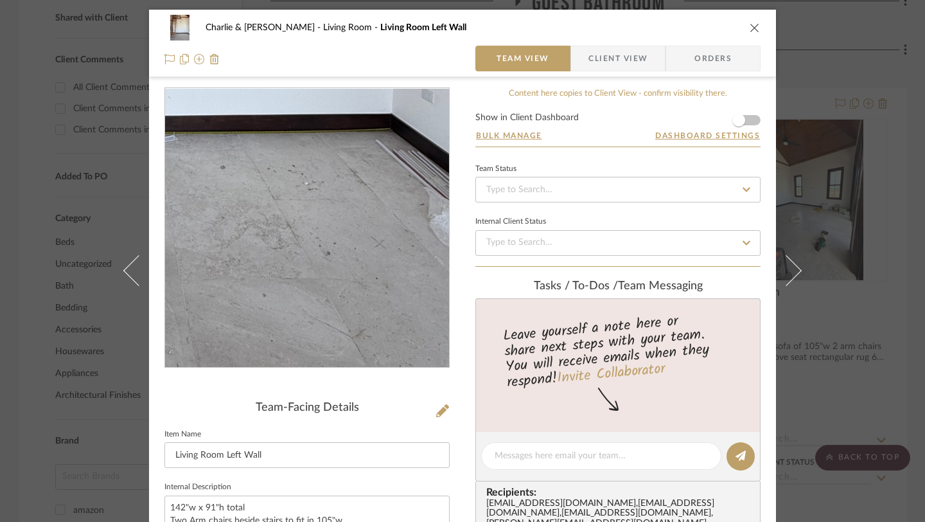
scroll to position [177, 0]
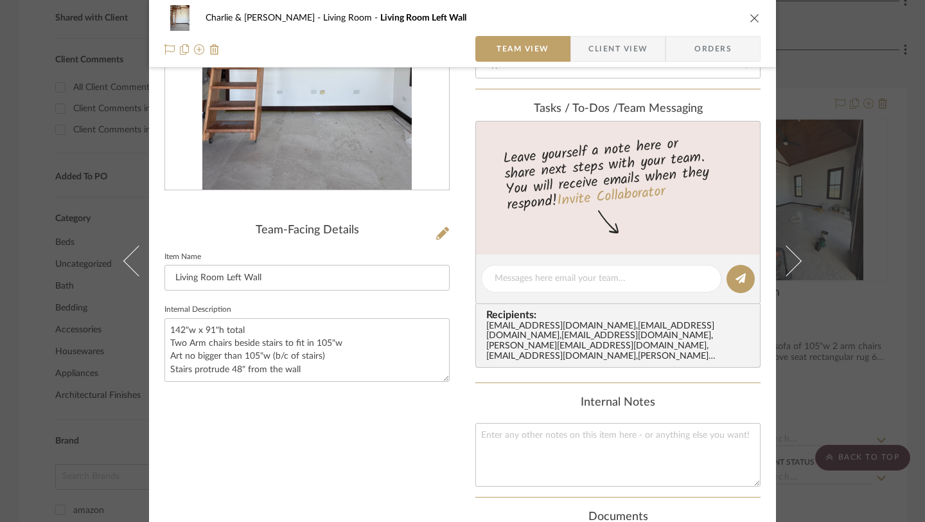
click at [751, 17] on icon "close" at bounding box center [755, 18] width 10 height 10
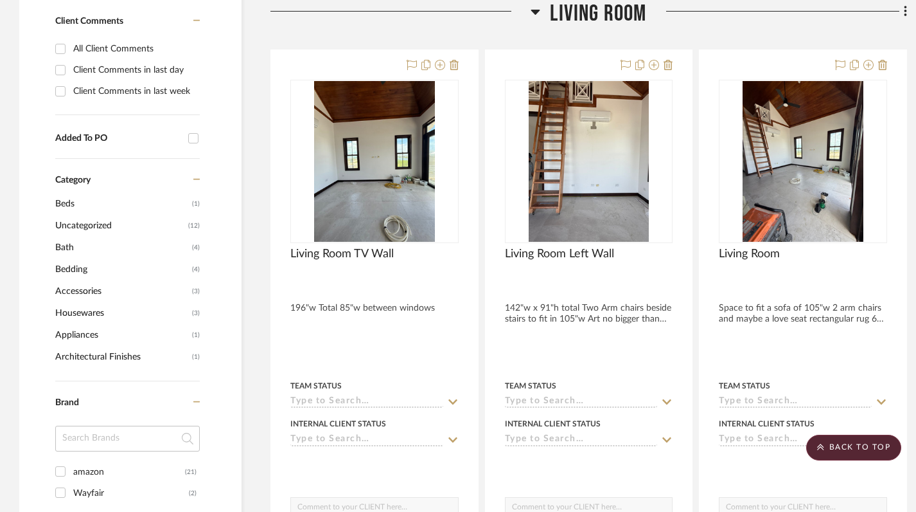
scroll to position [621, 0]
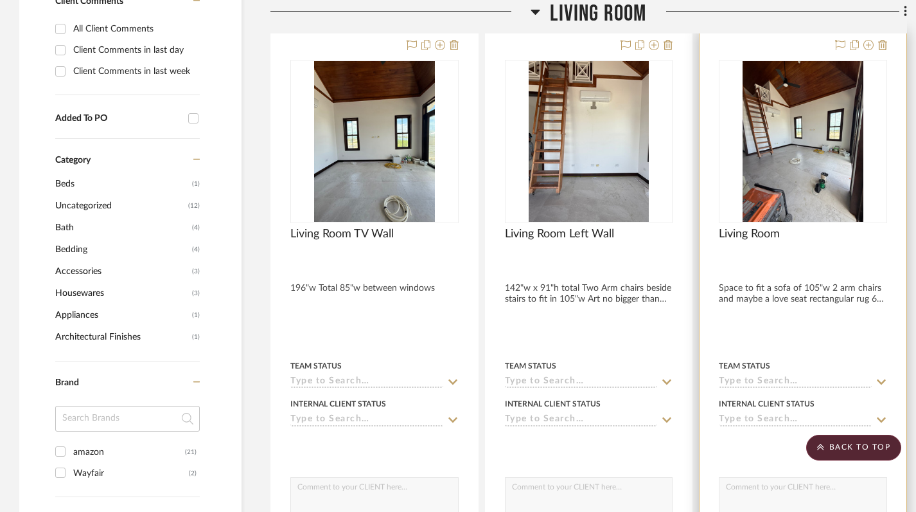
click at [797, 277] on div at bounding box center [803, 311] width 207 height 562
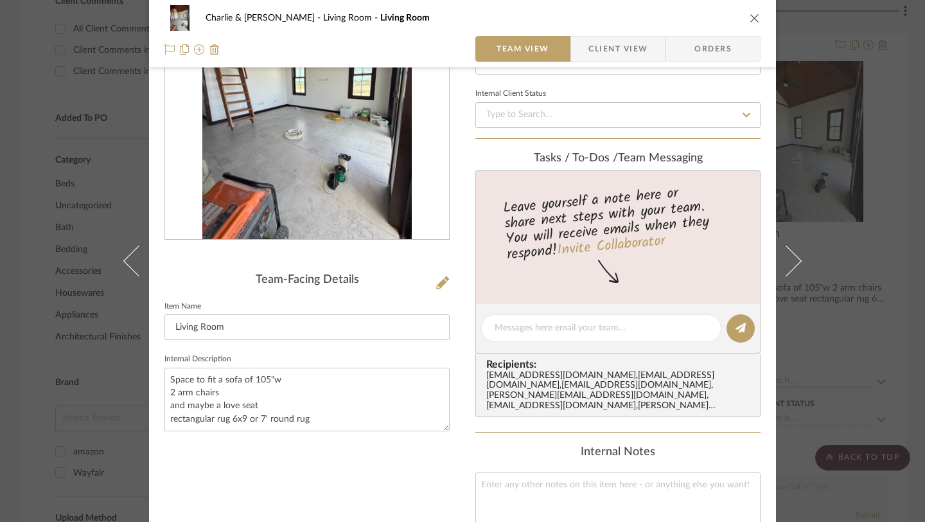
scroll to position [129, 0]
click at [227, 393] on textarea "Space to fit a sofa of 105"w 2 arm chairs and maybe a love seat rectangular rug…" at bounding box center [307, 398] width 285 height 64
click at [288, 378] on textarea "Space to fit a sofa of 105"w 2 arm chairs right of ladder and maybe a love seat…" at bounding box center [307, 398] width 285 height 64
click at [236, 378] on textarea "Space to fit a sofa of 105"w 2 arm chairs right of ladder and maybe a love seat…" at bounding box center [307, 398] width 285 height 64
click at [346, 477] on div "Team-Facing Details Item Name Living Room Internal Description Space to fit a s…" at bounding box center [307, 356] width 285 height 797
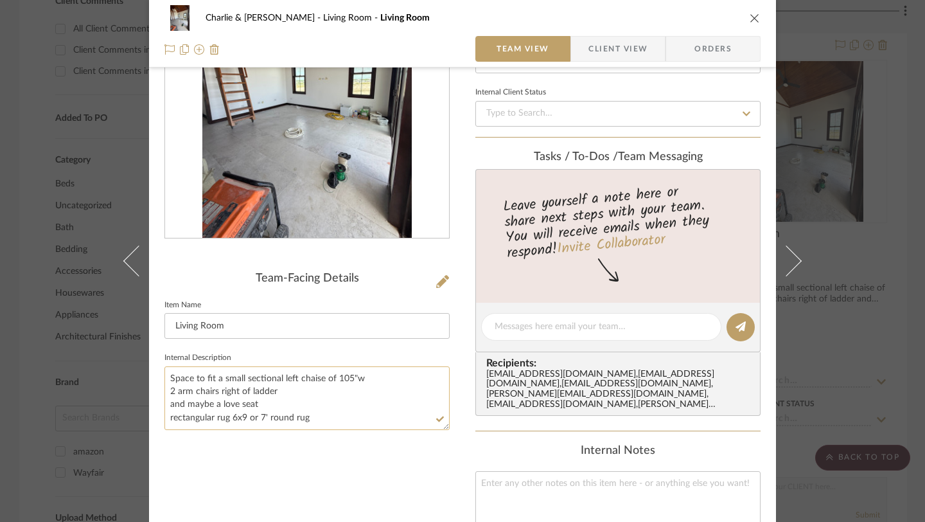
click at [259, 400] on textarea "Space to fit a small sectional left chaise of 105"w 2 arm chairs right of ladde…" at bounding box center [307, 398] width 285 height 64
drag, startPoint x: 259, startPoint y: 402, endPoint x: 165, endPoint y: 405, distance: 93.9
click at [165, 405] on textarea "Space to fit a small sectional left chaise of 105"w 2 arm chairs right of ladde…" at bounding box center [307, 398] width 285 height 64
type textarea "Space to fit a small sectional left chaise of 105"w 2 arm chairs right of ladde…"
click at [330, 454] on div "Team-Facing Details Item Name Living Room Internal Description Space to fit a s…" at bounding box center [307, 356] width 285 height 797
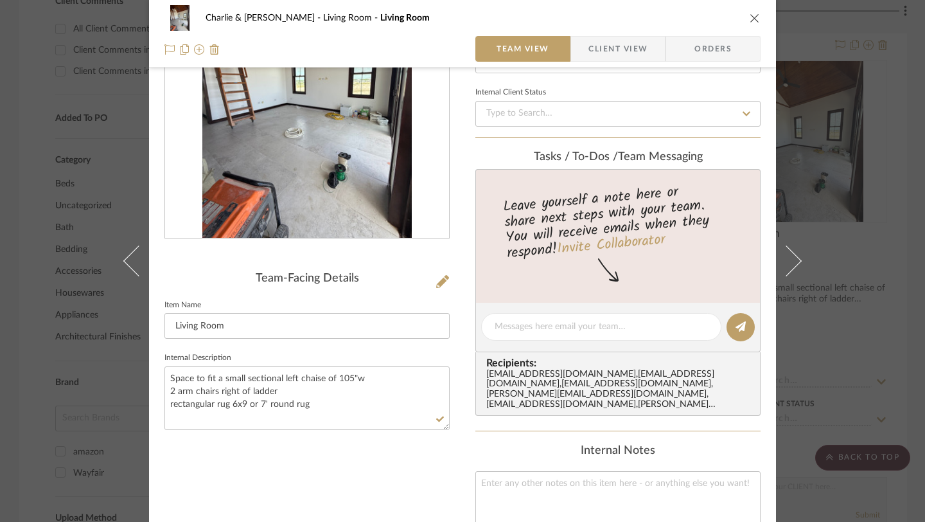
click at [752, 16] on icon "close" at bounding box center [755, 18] width 10 height 10
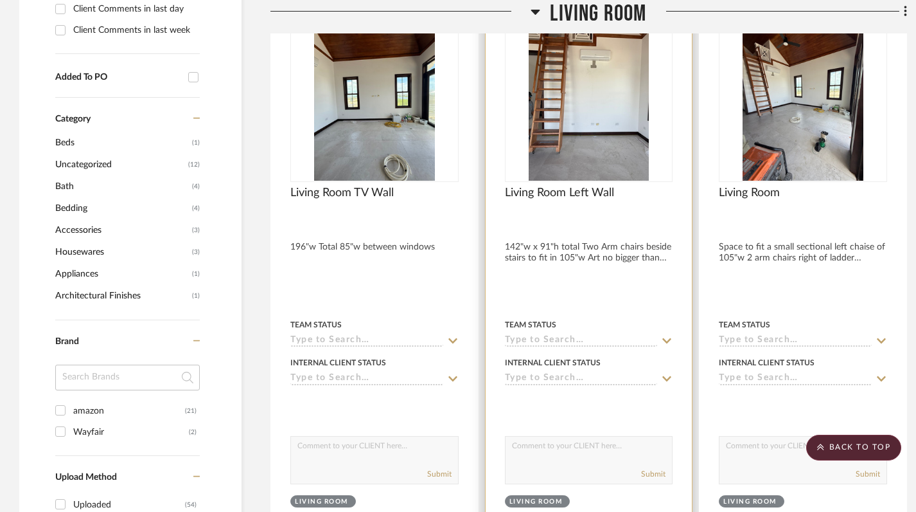
scroll to position [440, 0]
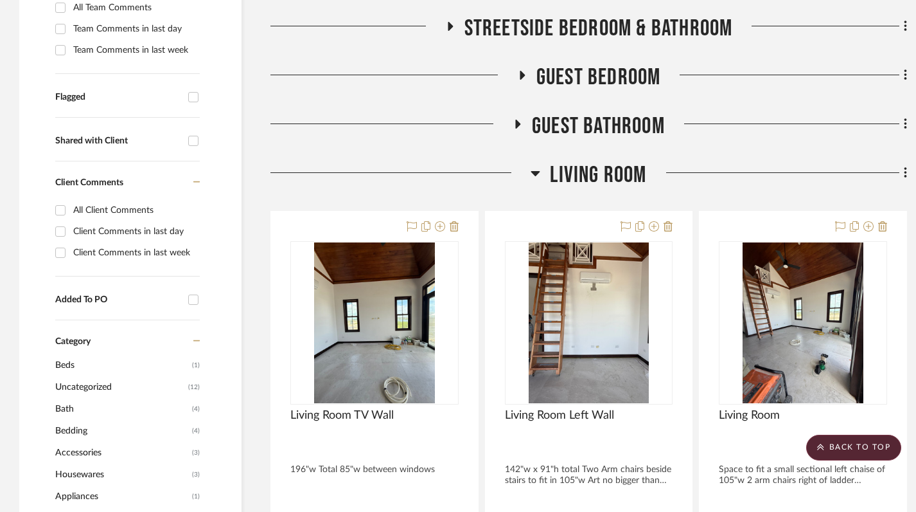
click at [535, 171] on icon at bounding box center [535, 173] width 9 height 5
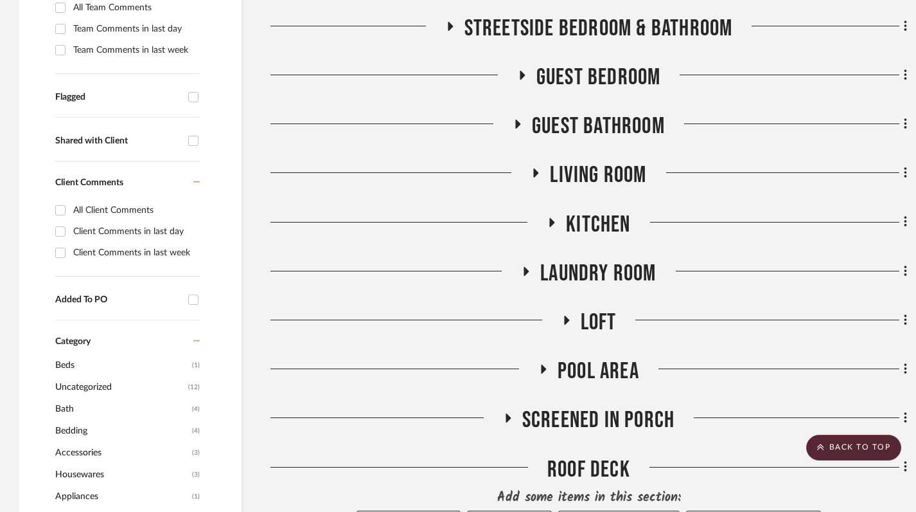
click at [564, 316] on icon at bounding box center [565, 321] width 15 height 10
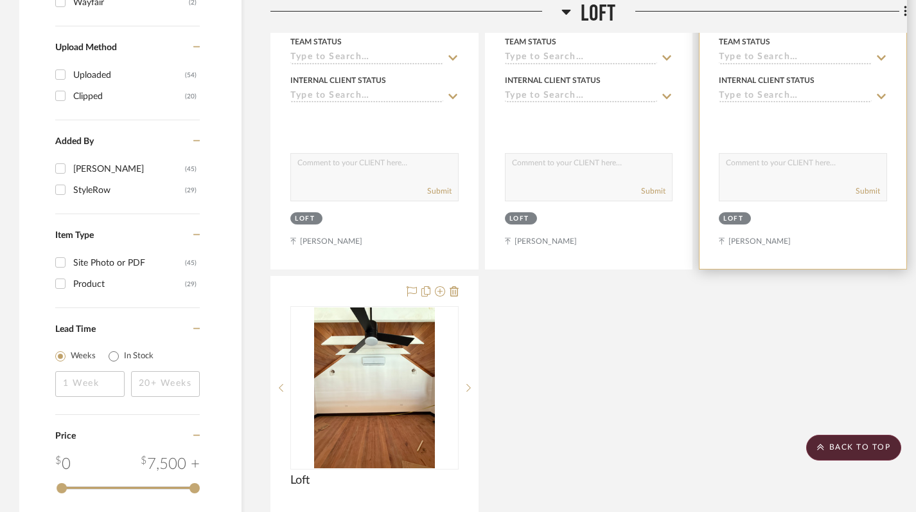
scroll to position [1113, 0]
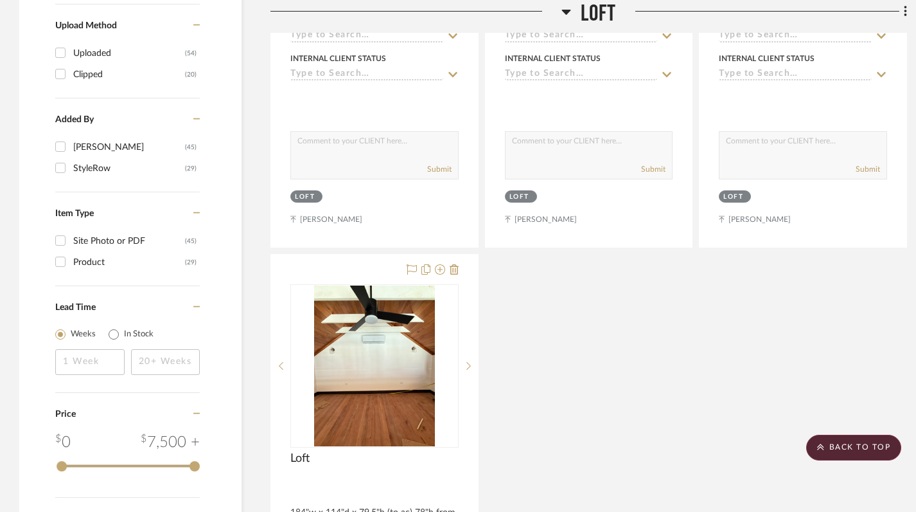
click at [566, 10] on icon at bounding box center [566, 12] width 9 height 5
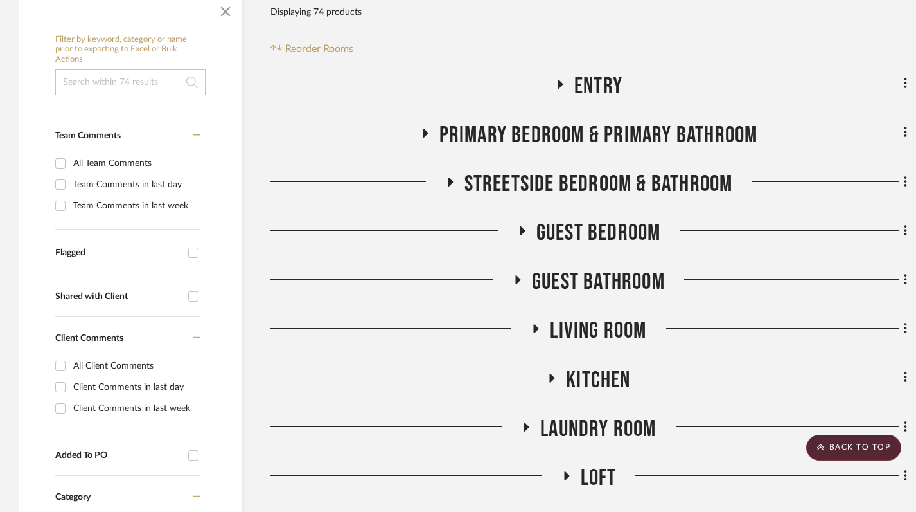
scroll to position [279, 0]
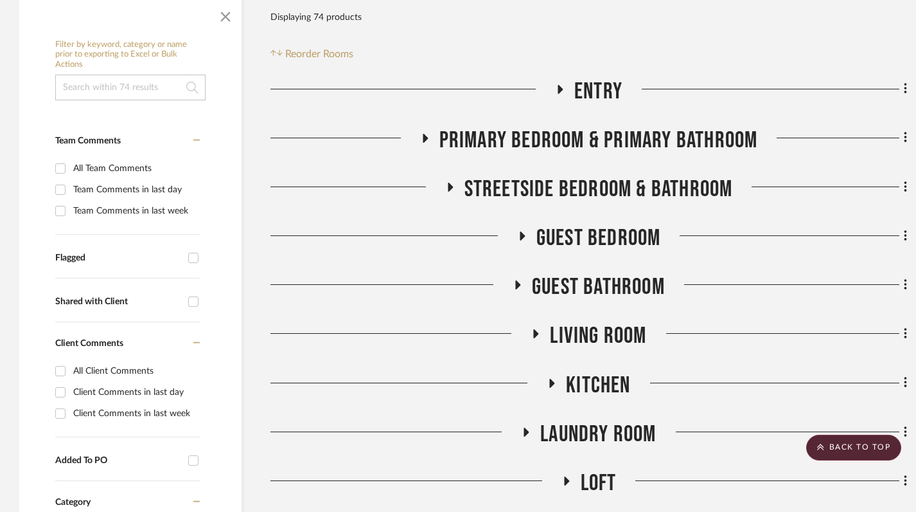
click at [455, 182] on icon at bounding box center [449, 187] width 15 height 10
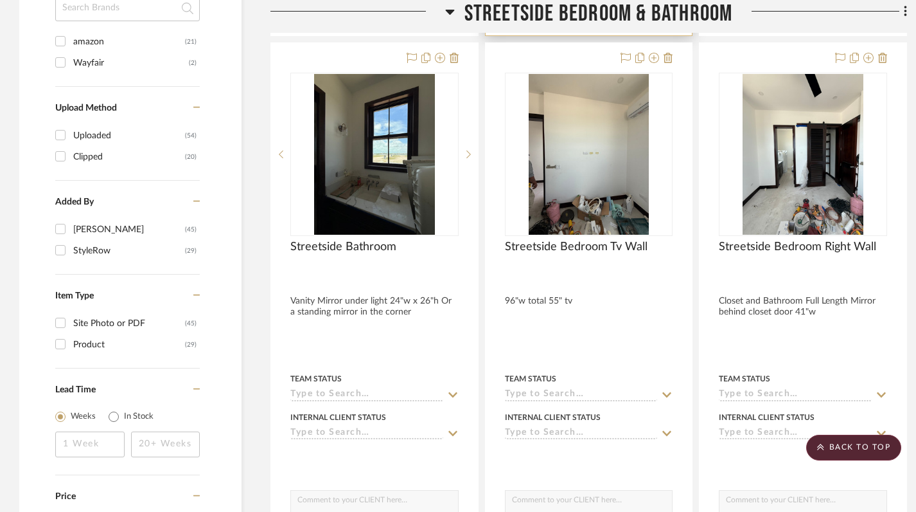
scroll to position [1035, 0]
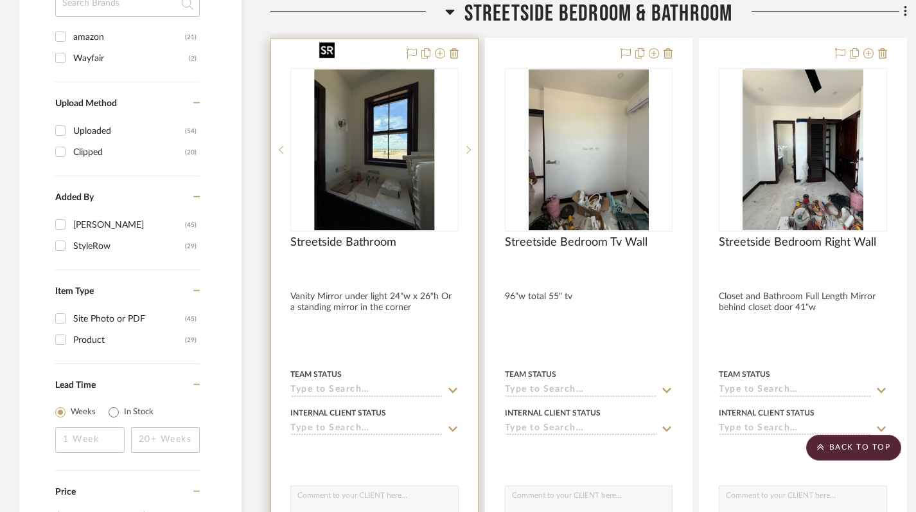
click at [394, 106] on img "0" at bounding box center [374, 149] width 121 height 161
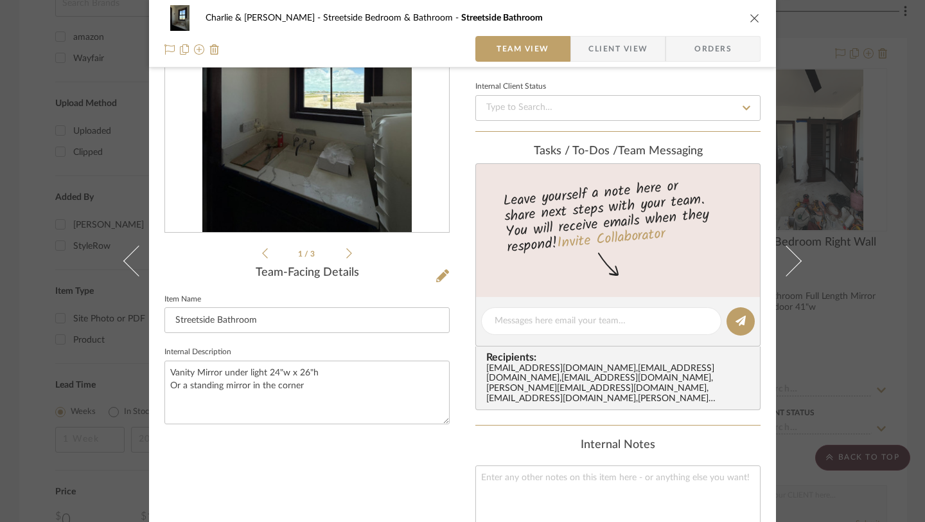
scroll to position [143, 0]
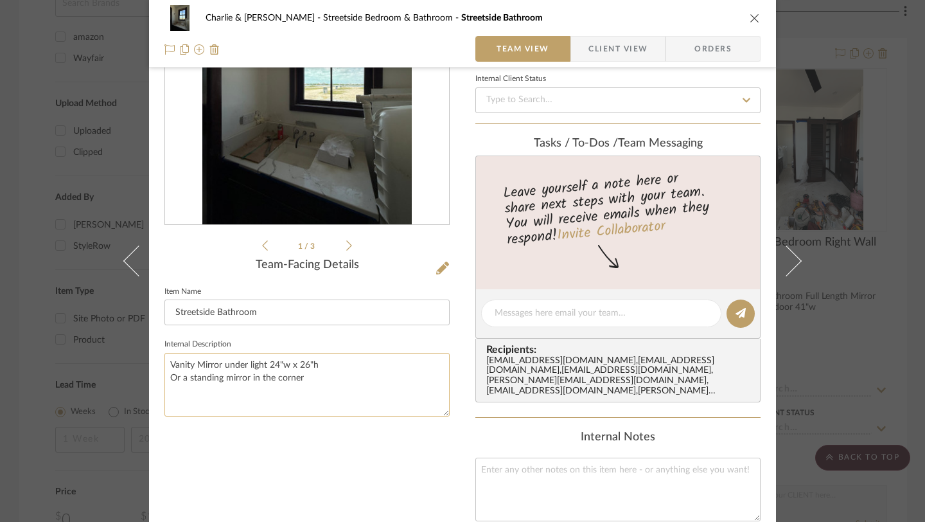
click at [224, 385] on textarea "Vanity Mirror under light 24"w x 26"h Or a standing mirror in the corner" at bounding box center [307, 385] width 285 height 64
click at [221, 380] on textarea "Vanity Mirror under light 24"w x 26"h Or a standing mirror in the corner" at bounding box center [307, 385] width 285 height 64
type textarea "Vanity Mirror under light 24"w x 26"h Mounted mirror in the corner"
click at [328, 436] on div "1 / 3 Team-Facing Details Item Name Streetside Bathroom Internal Description Va…" at bounding box center [307, 343] width 285 height 797
click at [308, 461] on div "1 / 3 Team-Facing Details Item Name Streetside Bathroom Internal Description Va…" at bounding box center [307, 343] width 285 height 797
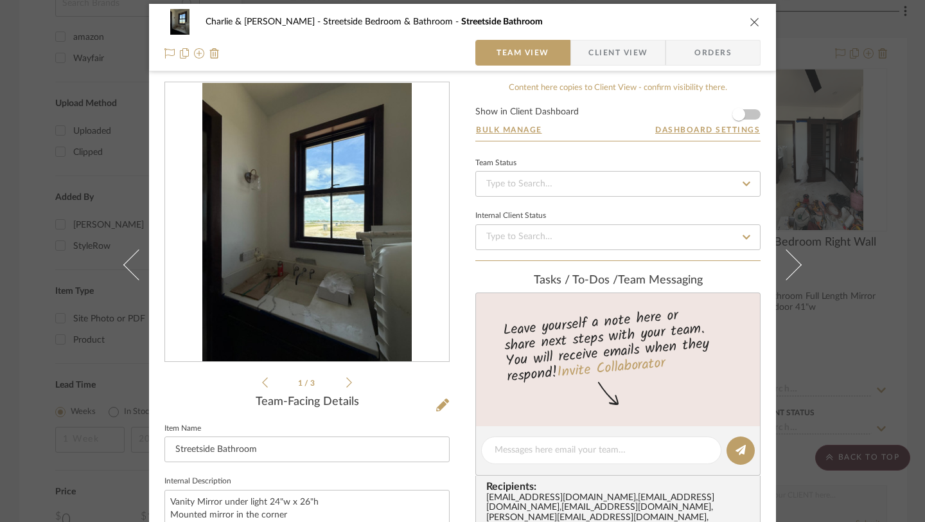
scroll to position [4, 0]
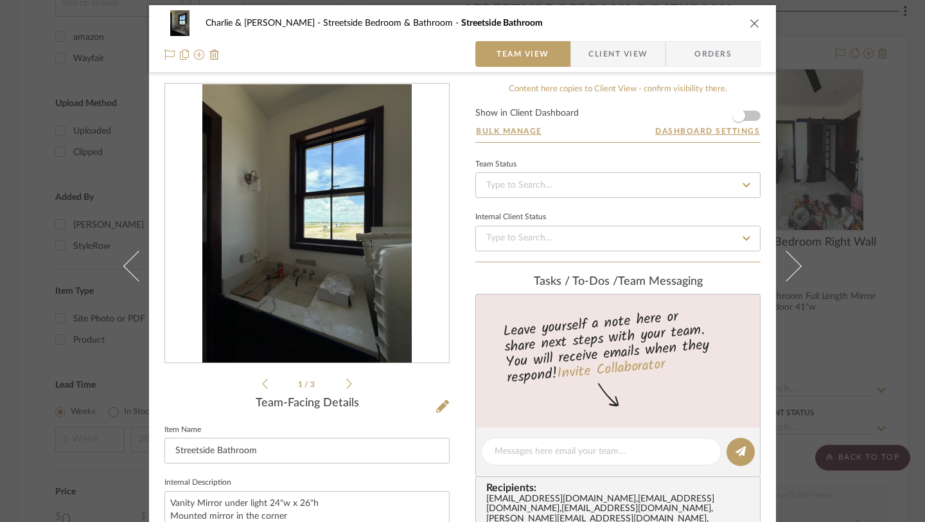
click at [754, 28] on icon "close" at bounding box center [755, 23] width 10 height 10
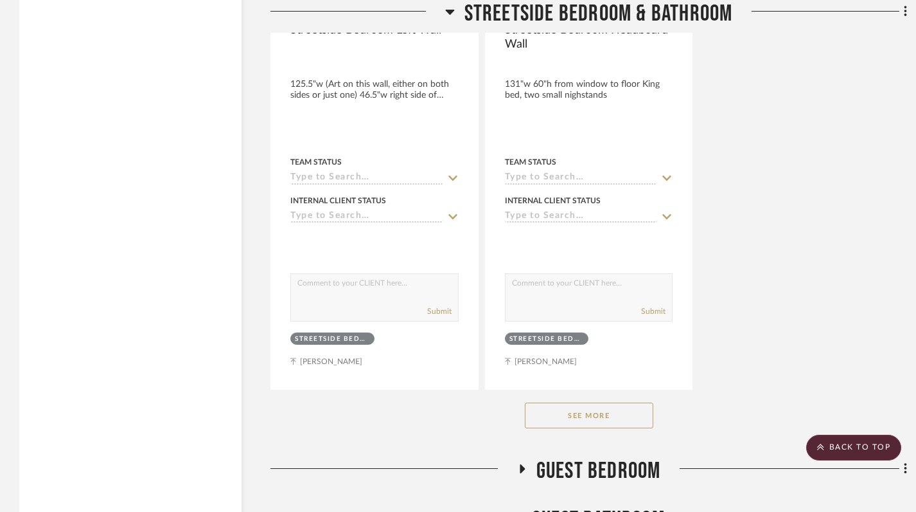
scroll to position [2064, 0]
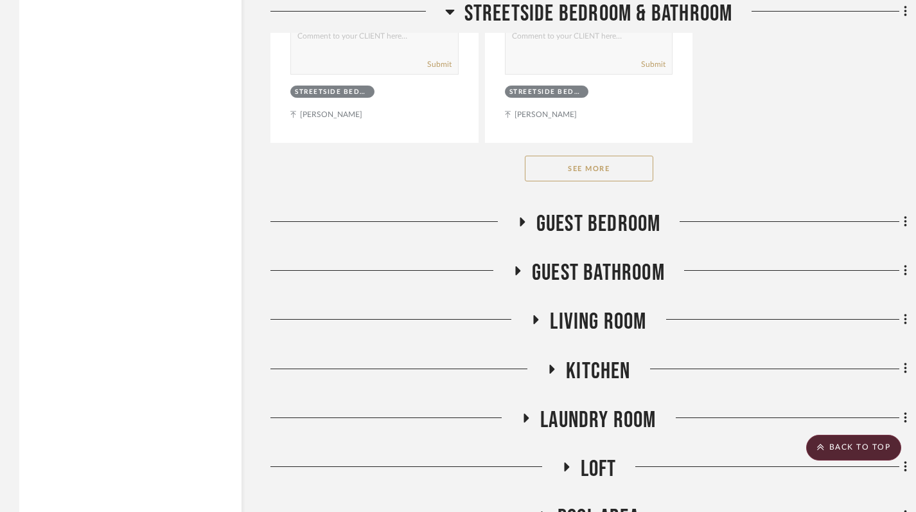
click at [583, 156] on button "See More" at bounding box center [589, 169] width 129 height 26
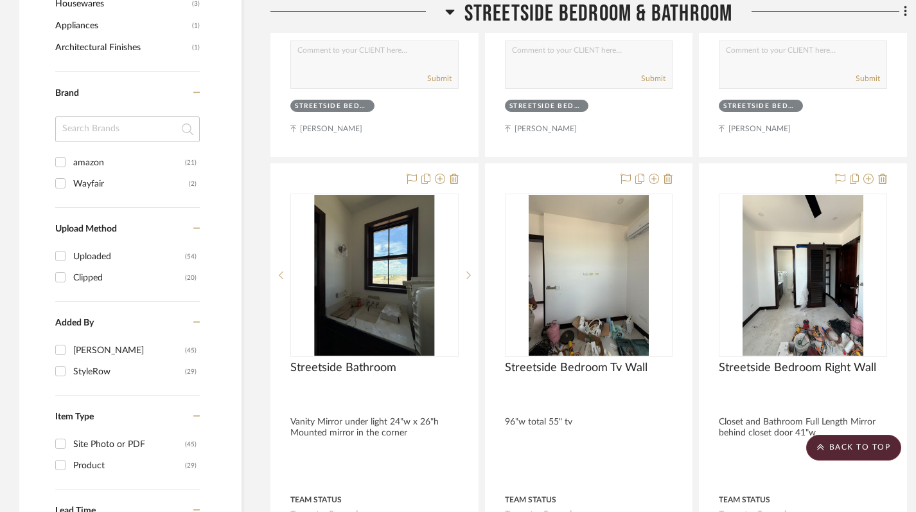
scroll to position [877, 0]
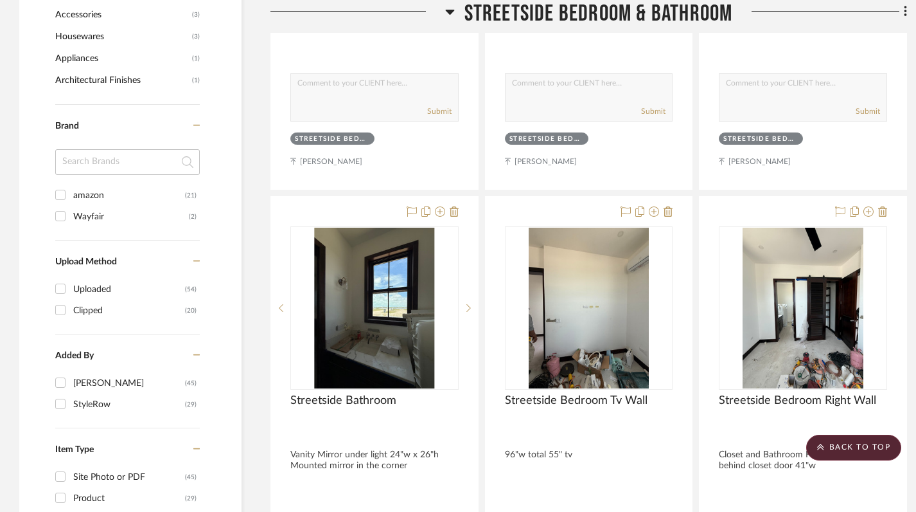
click at [453, 12] on icon at bounding box center [450, 11] width 10 height 15
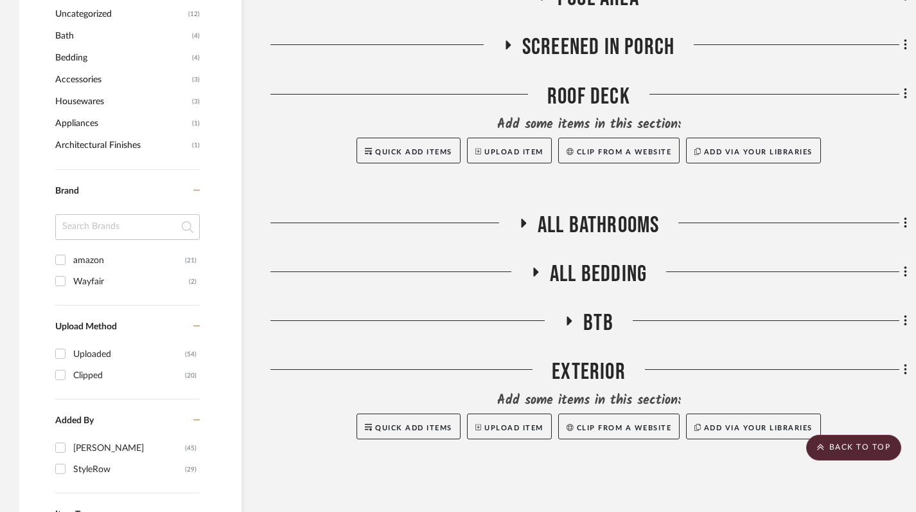
scroll to position [811, 0]
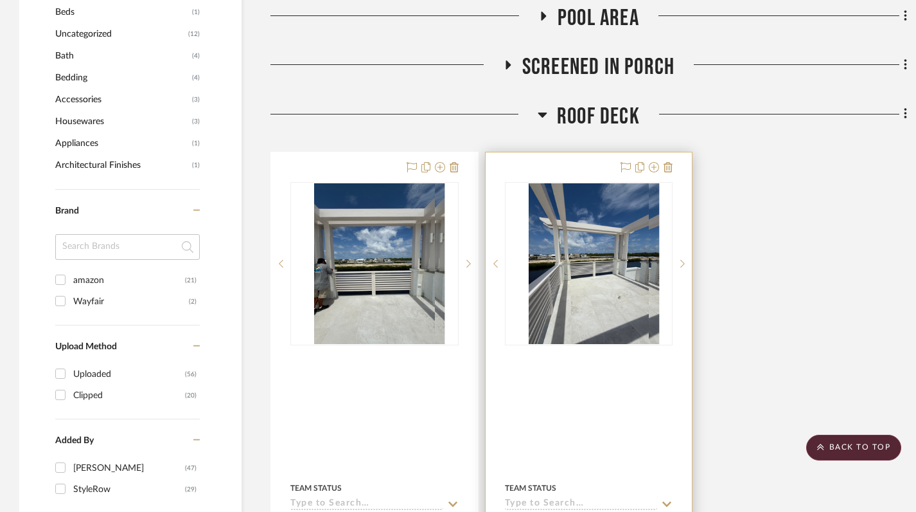
scroll to position [792, 0]
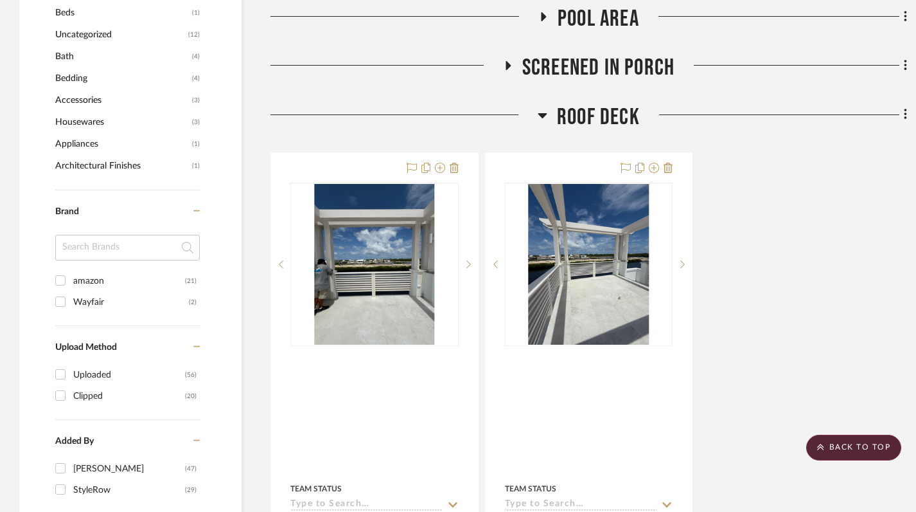
click at [543, 107] on icon at bounding box center [543, 114] width 10 height 15
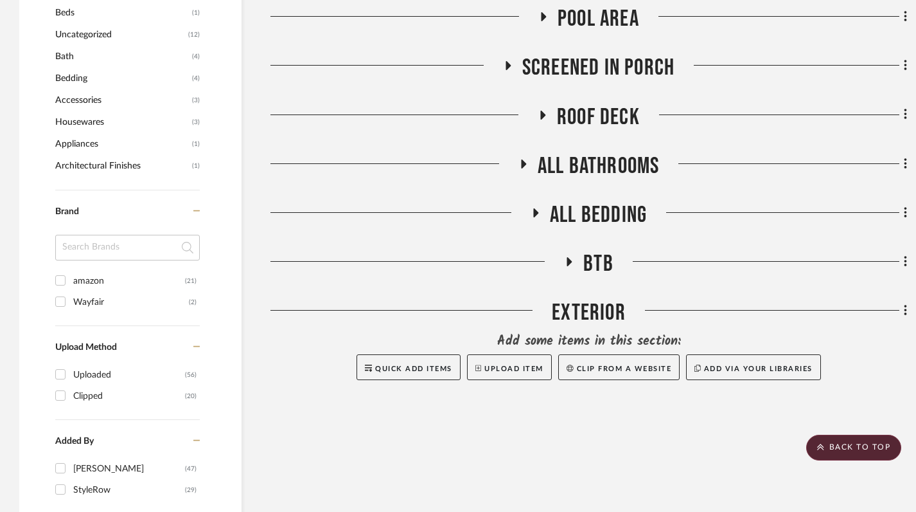
click at [529, 159] on icon at bounding box center [522, 164] width 15 height 10
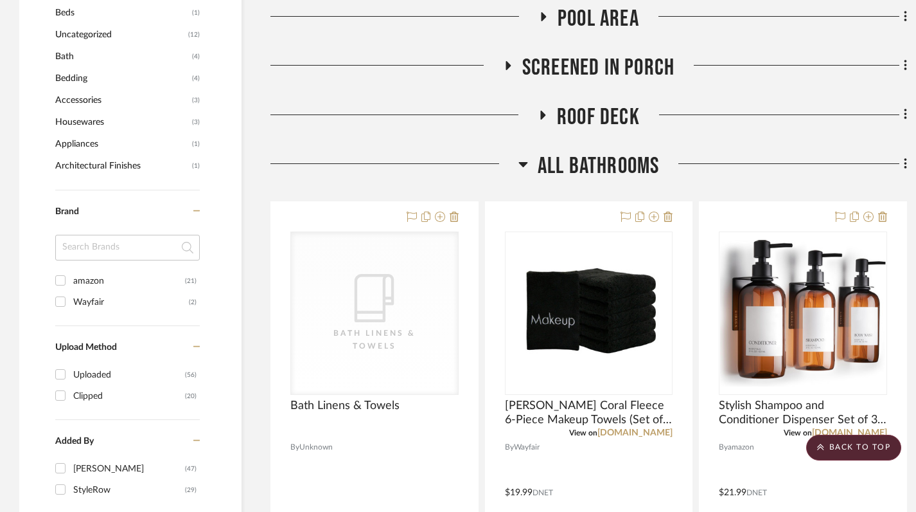
click at [529, 152] on h3 "All Bathrooms" at bounding box center [589, 166] width 141 height 28
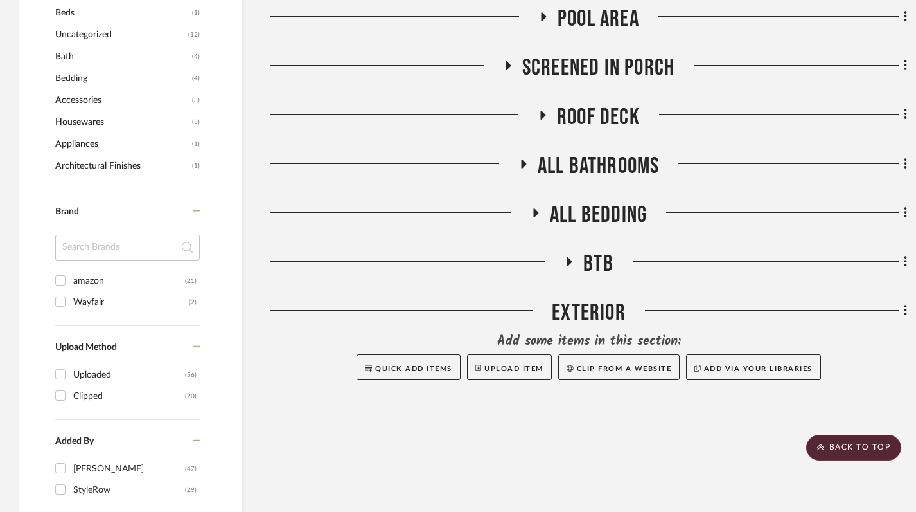
click at [535, 208] on icon at bounding box center [535, 212] width 5 height 9
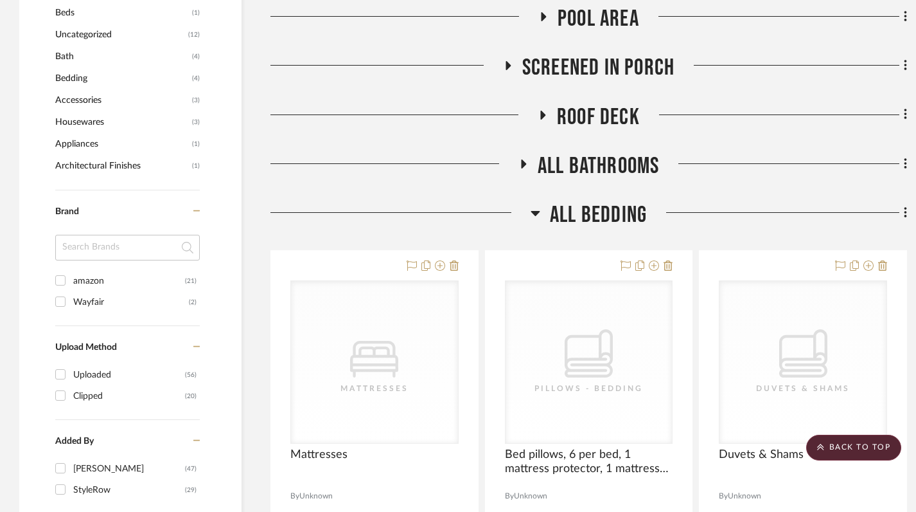
click at [535, 211] on icon at bounding box center [535, 213] width 9 height 5
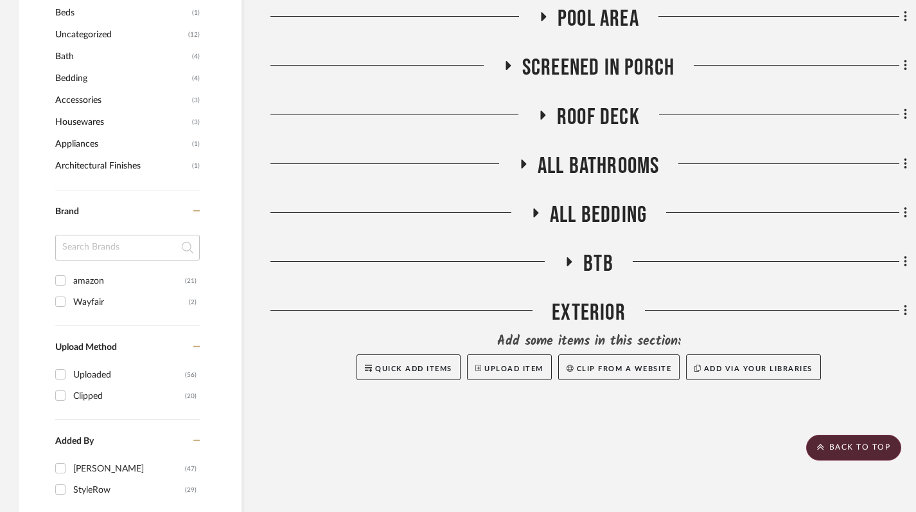
click at [566, 256] on fa-icon at bounding box center [569, 265] width 10 height 19
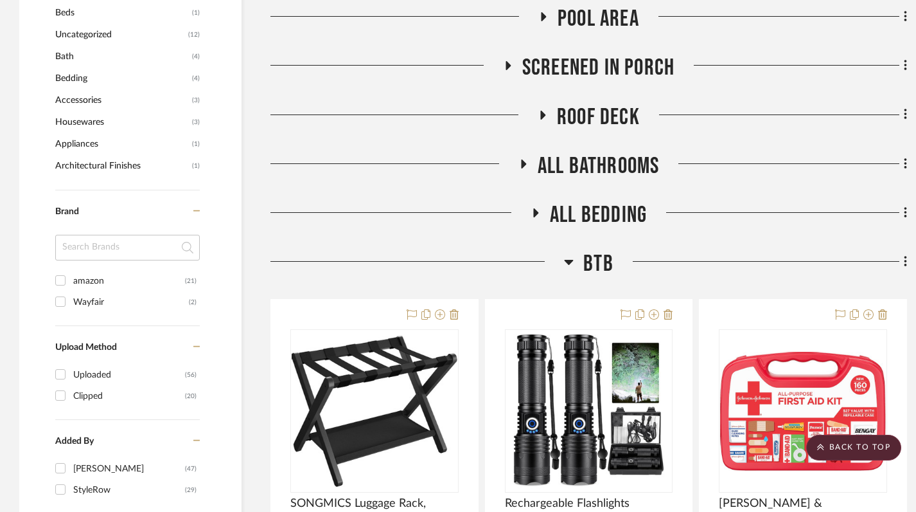
click at [568, 260] on icon at bounding box center [569, 262] width 9 height 5
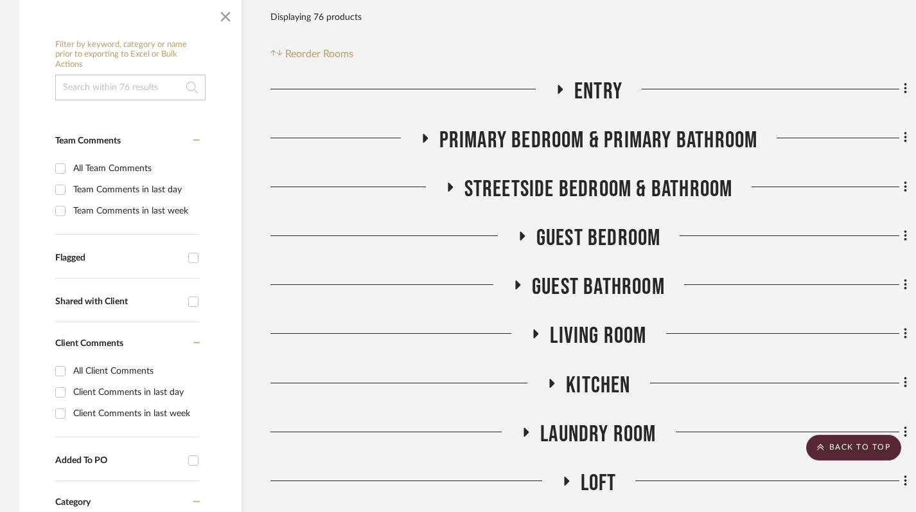
scroll to position [278, 0]
click at [559, 85] on icon at bounding box center [560, 89] width 5 height 9
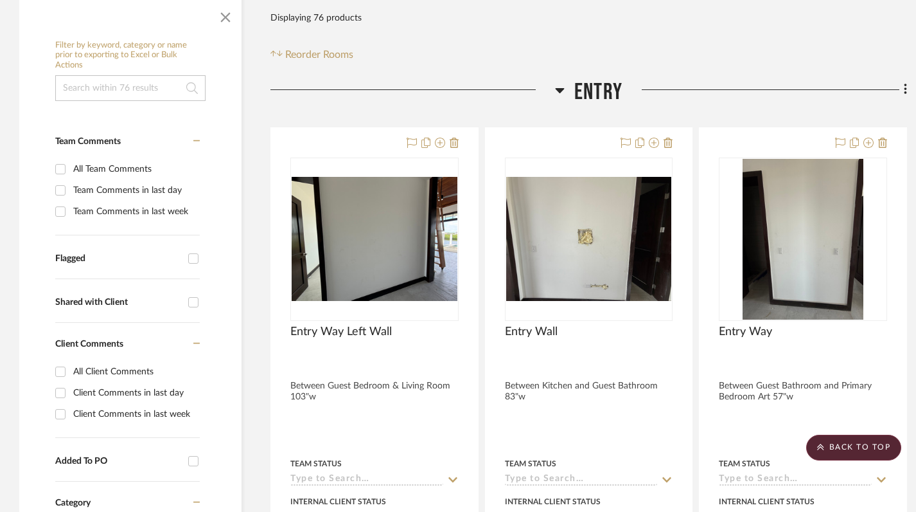
click at [559, 88] on icon at bounding box center [560, 90] width 9 height 5
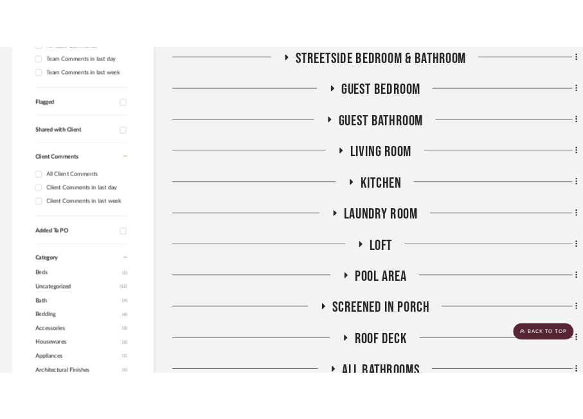
scroll to position [477, 0]
